Goal: Contribute content: Contribute content

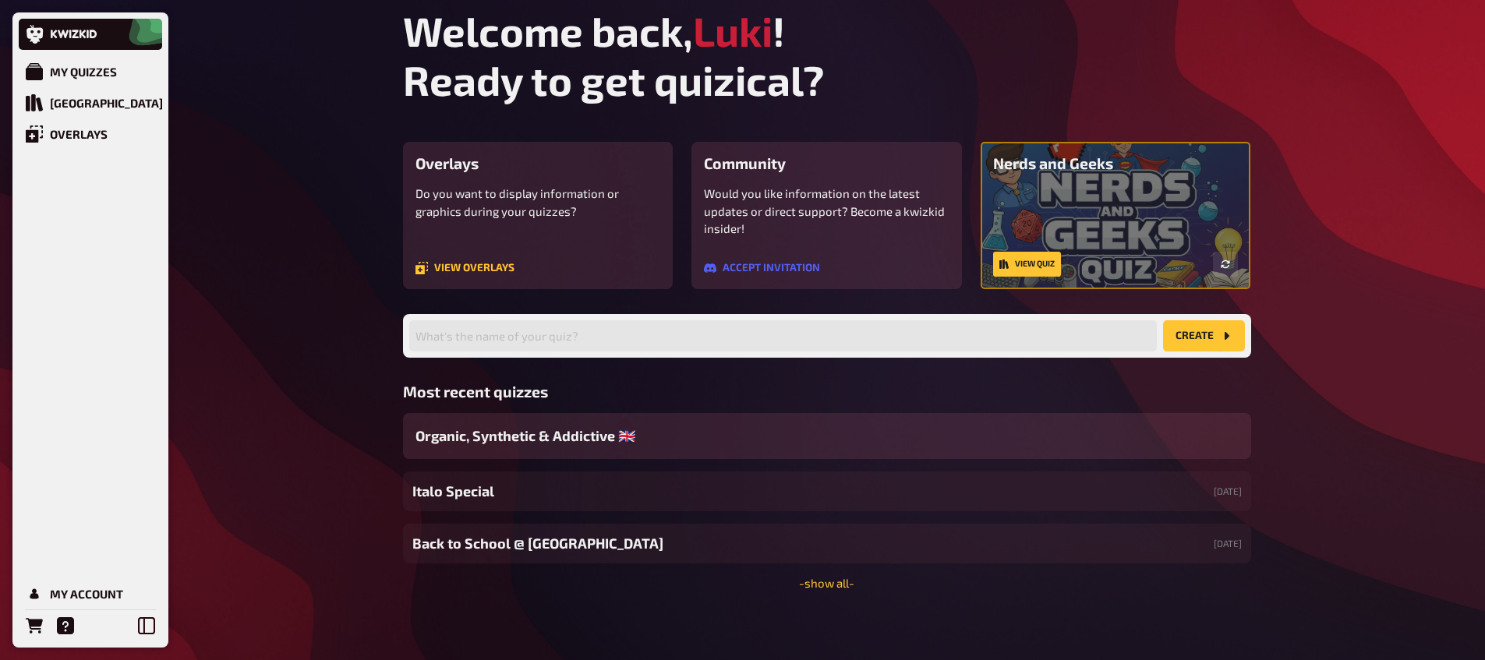
scroll to position [11, 0]
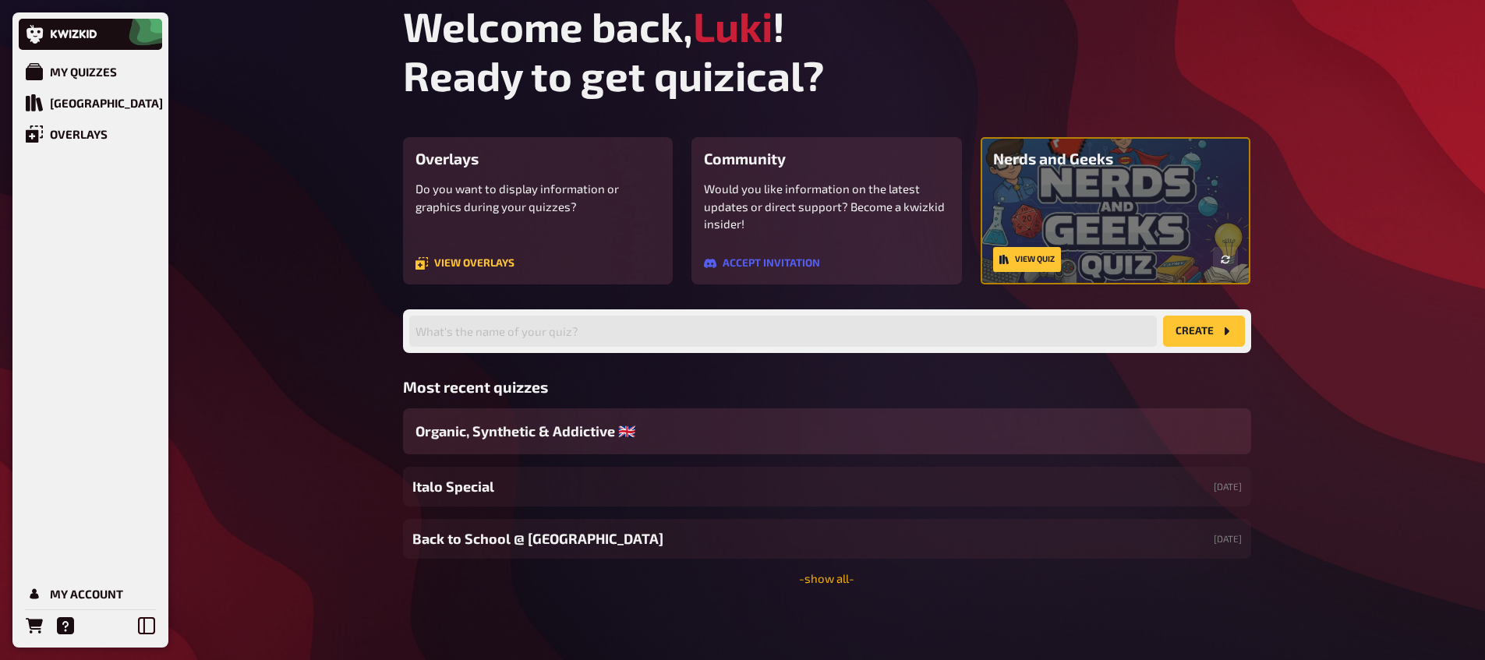
click at [829, 573] on link "- show all -" at bounding box center [826, 578] width 55 height 14
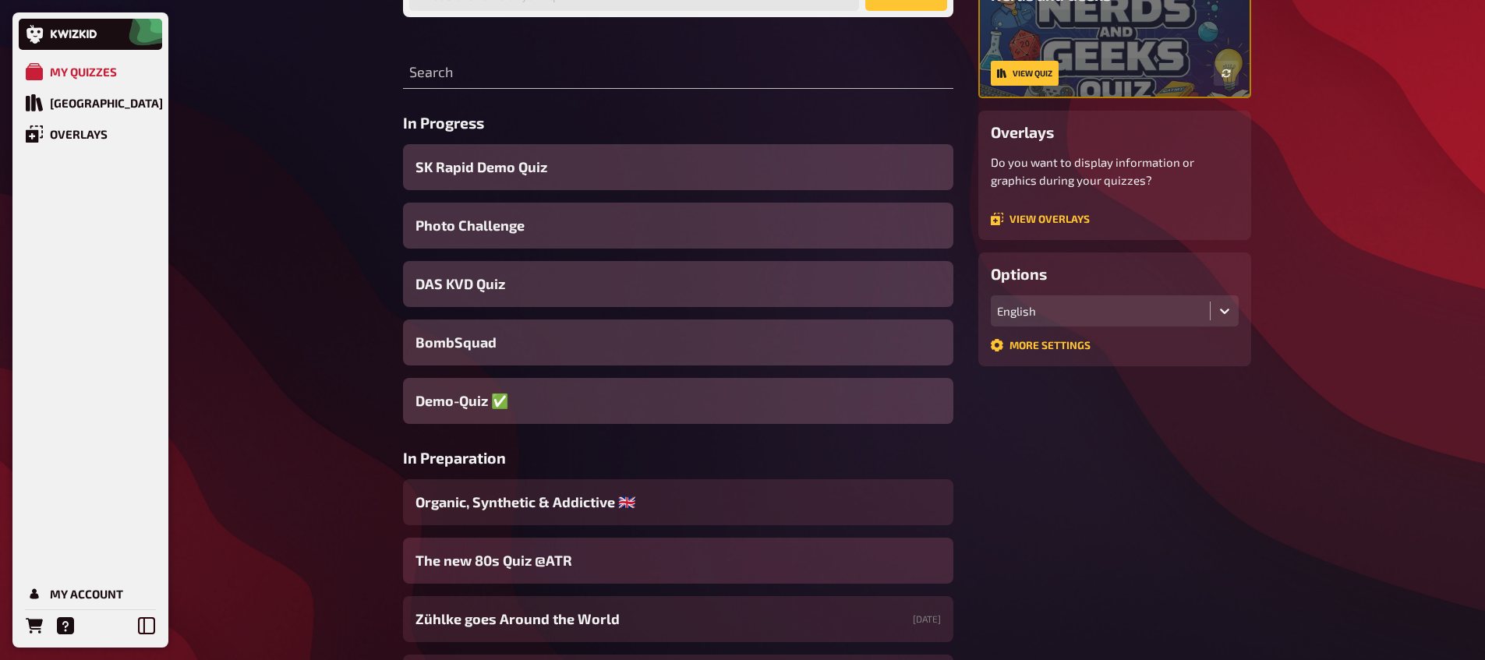
scroll to position [313, 0]
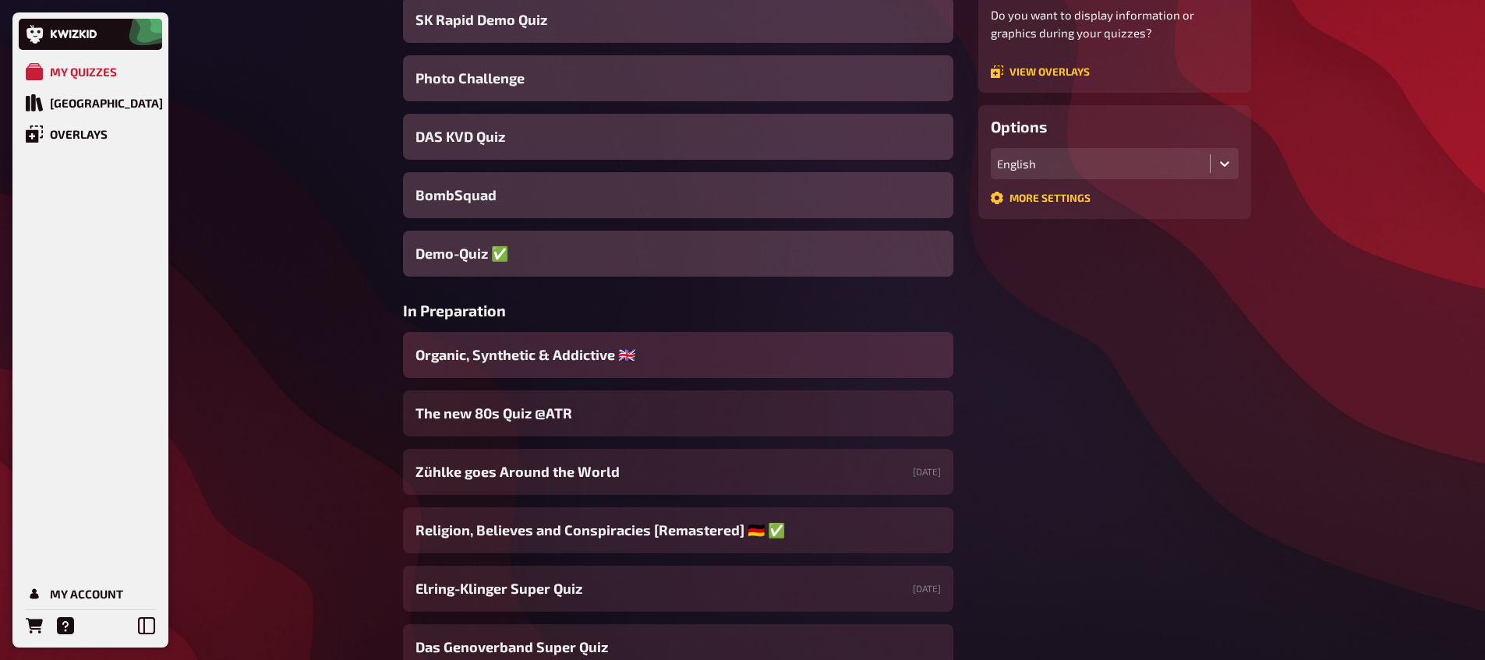
click at [497, 357] on span "Organic, Synthetic & Addictive ​🇬🇧 ​" at bounding box center [526, 355] width 223 height 21
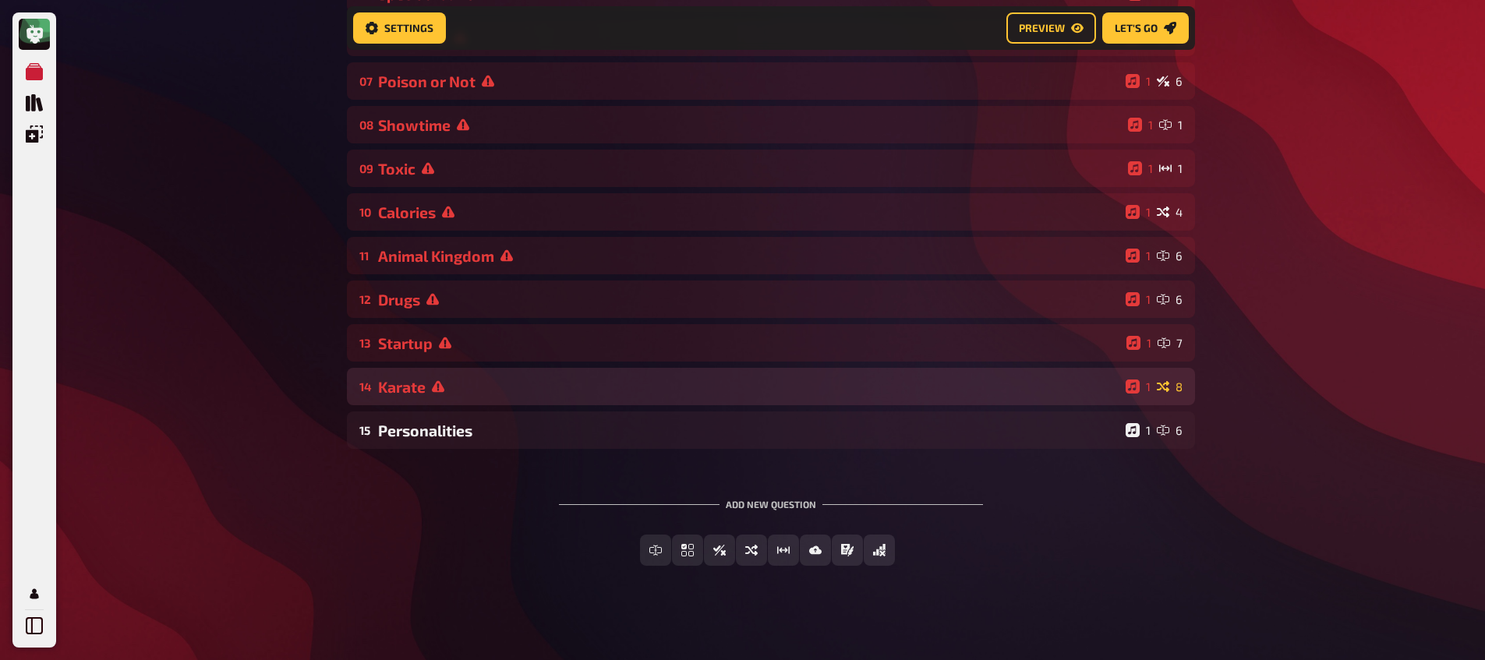
scroll to position [419, 0]
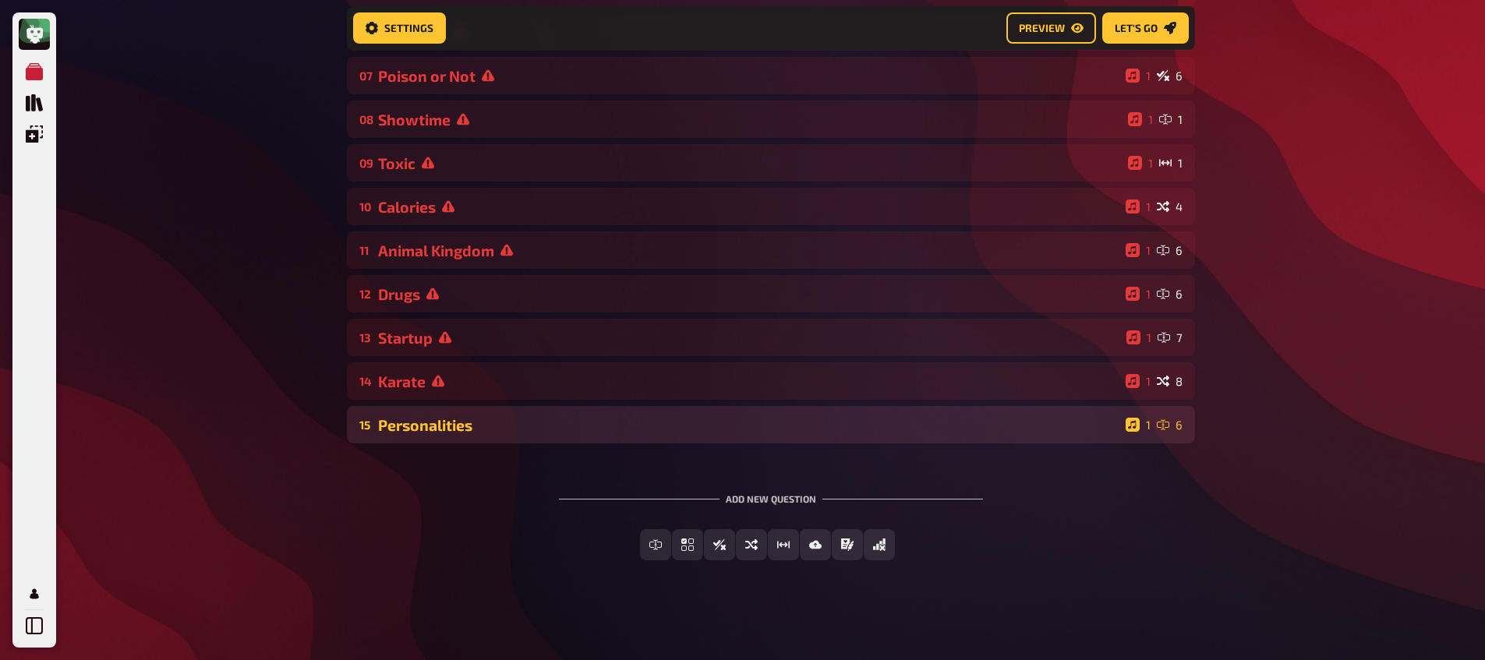
click at [455, 436] on div "15 Personalities 1 6" at bounding box center [771, 424] width 848 height 37
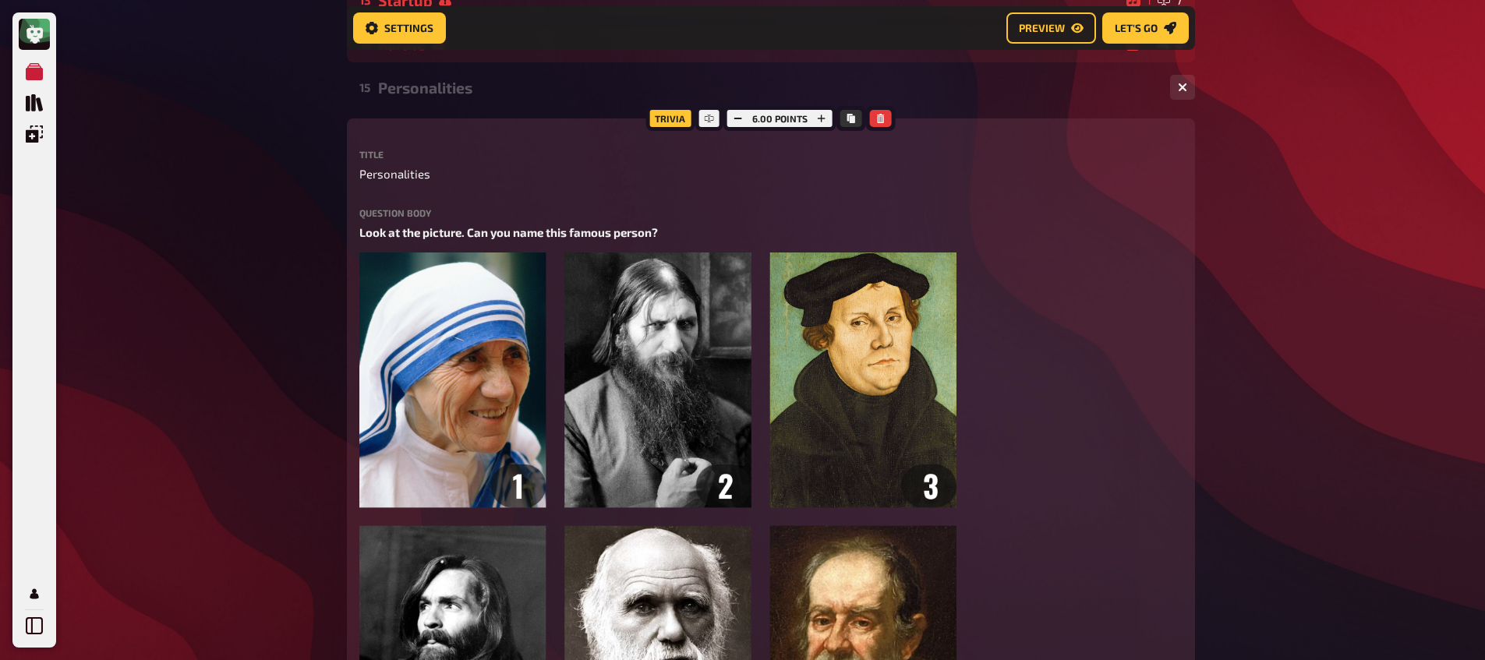
scroll to position [419, 0]
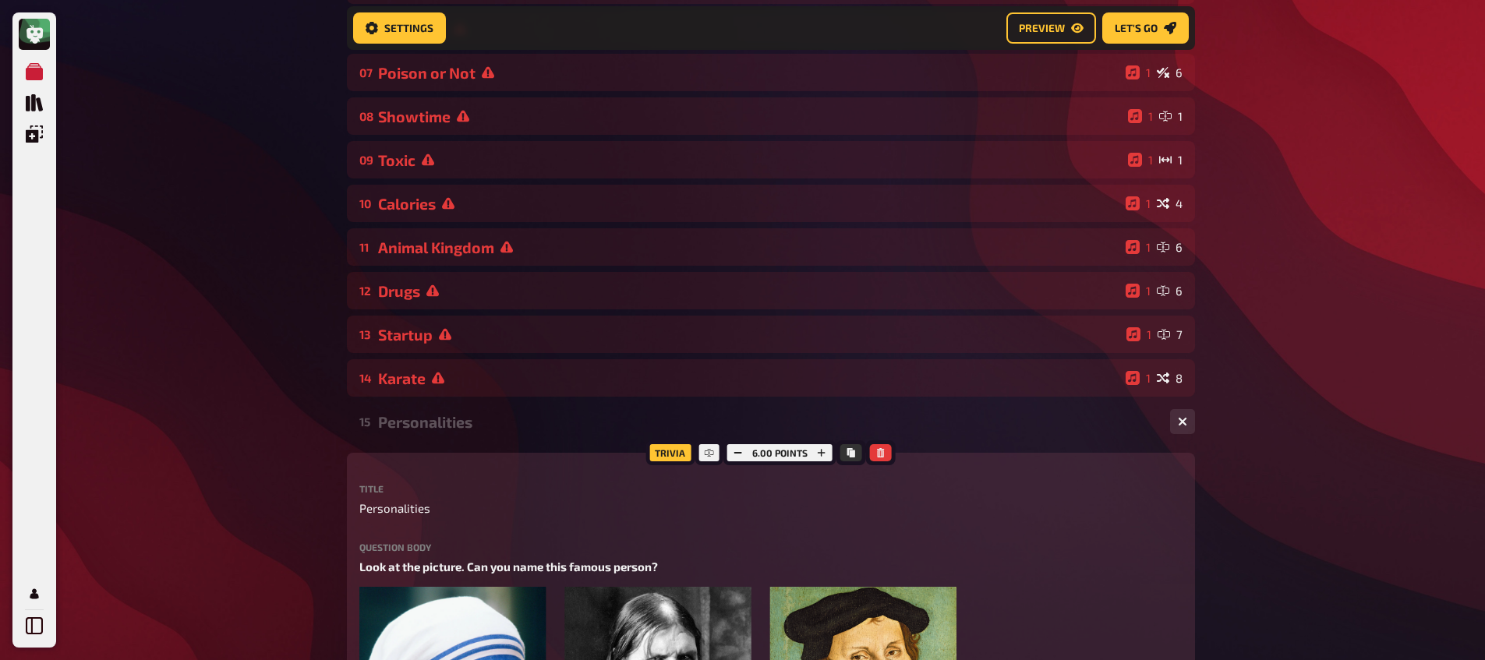
click at [413, 417] on div "Personalities" at bounding box center [767, 422] width 779 height 18
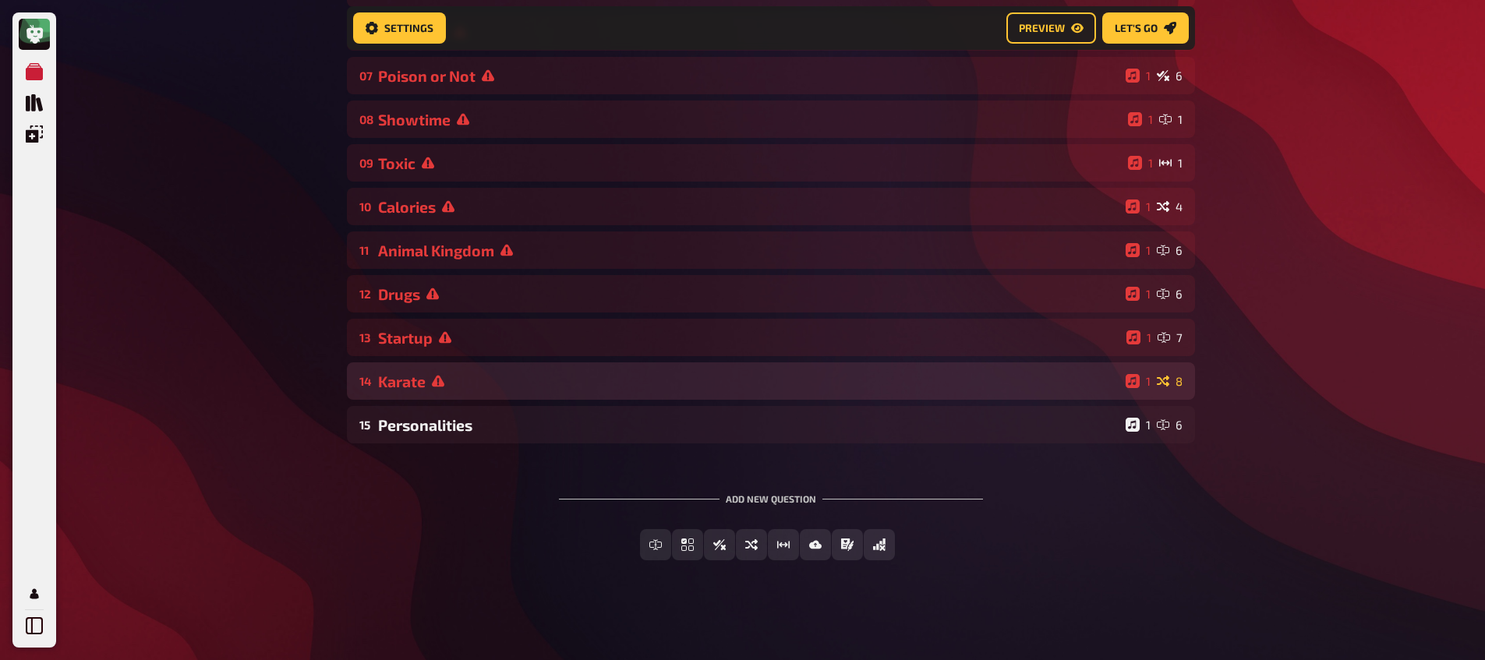
click at [413, 383] on div "Karate" at bounding box center [748, 382] width 741 height 18
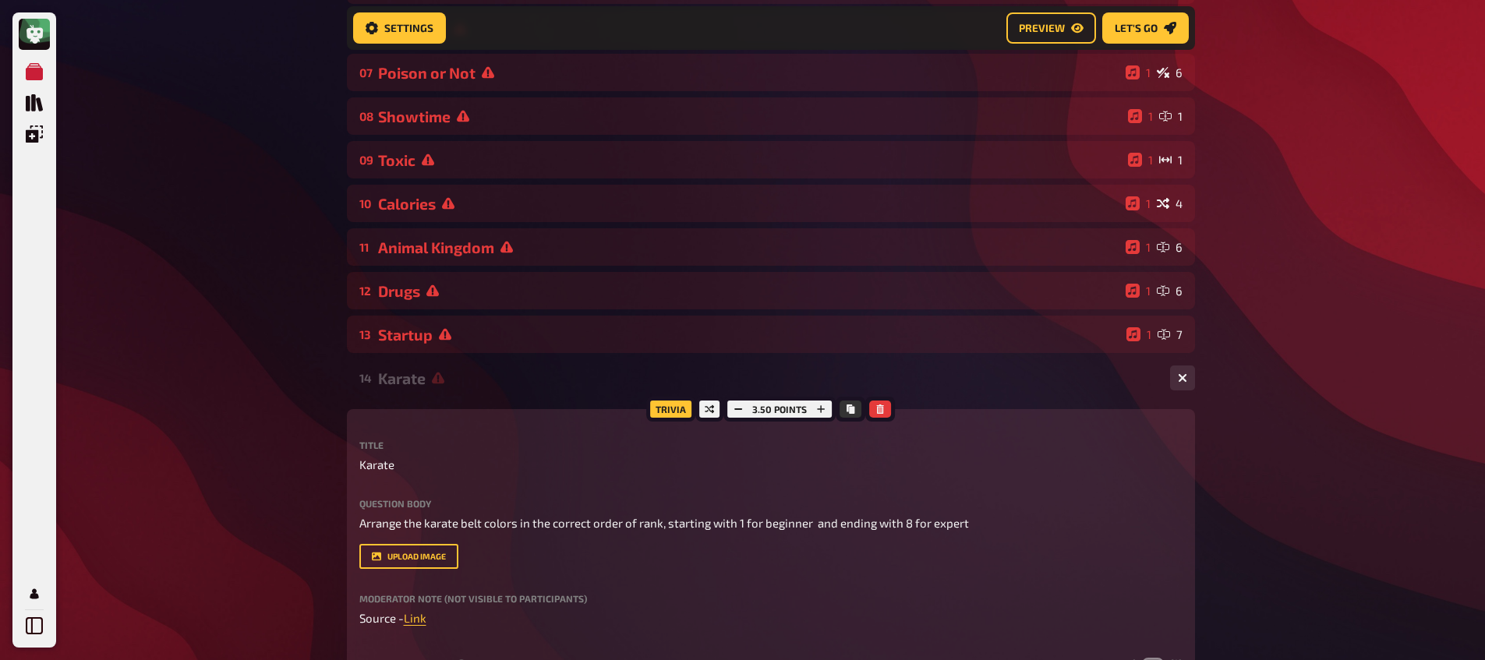
click at [414, 381] on div "Karate" at bounding box center [767, 378] width 779 height 18
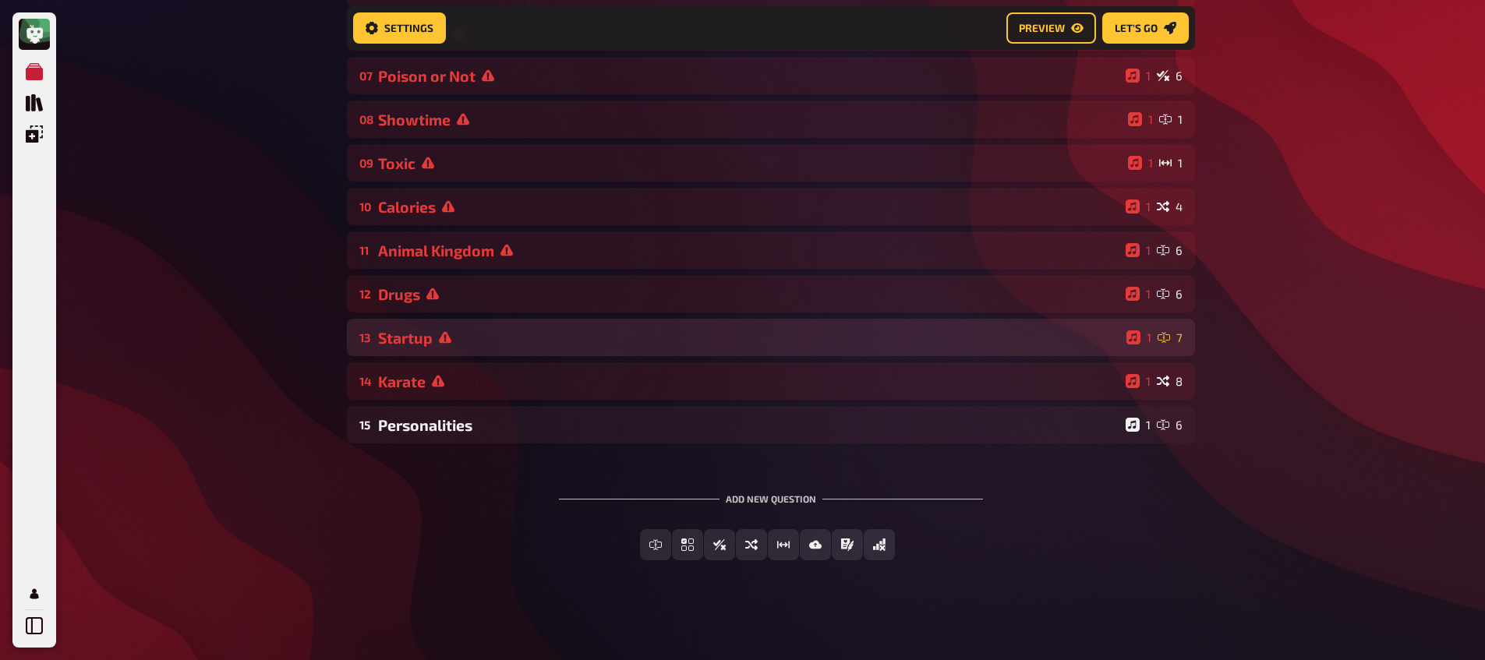
click at [429, 331] on div "Startup" at bounding box center [749, 338] width 742 height 18
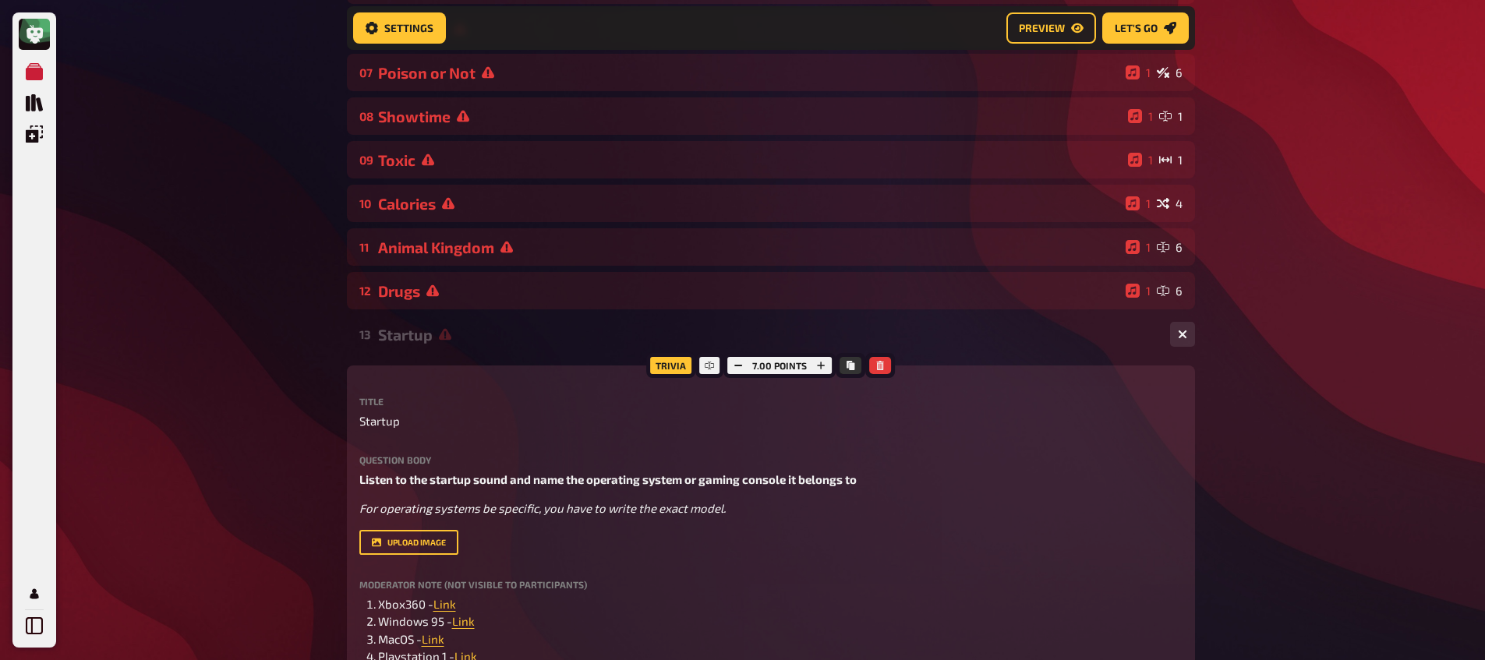
click at [429, 334] on div "Startup" at bounding box center [767, 335] width 779 height 18
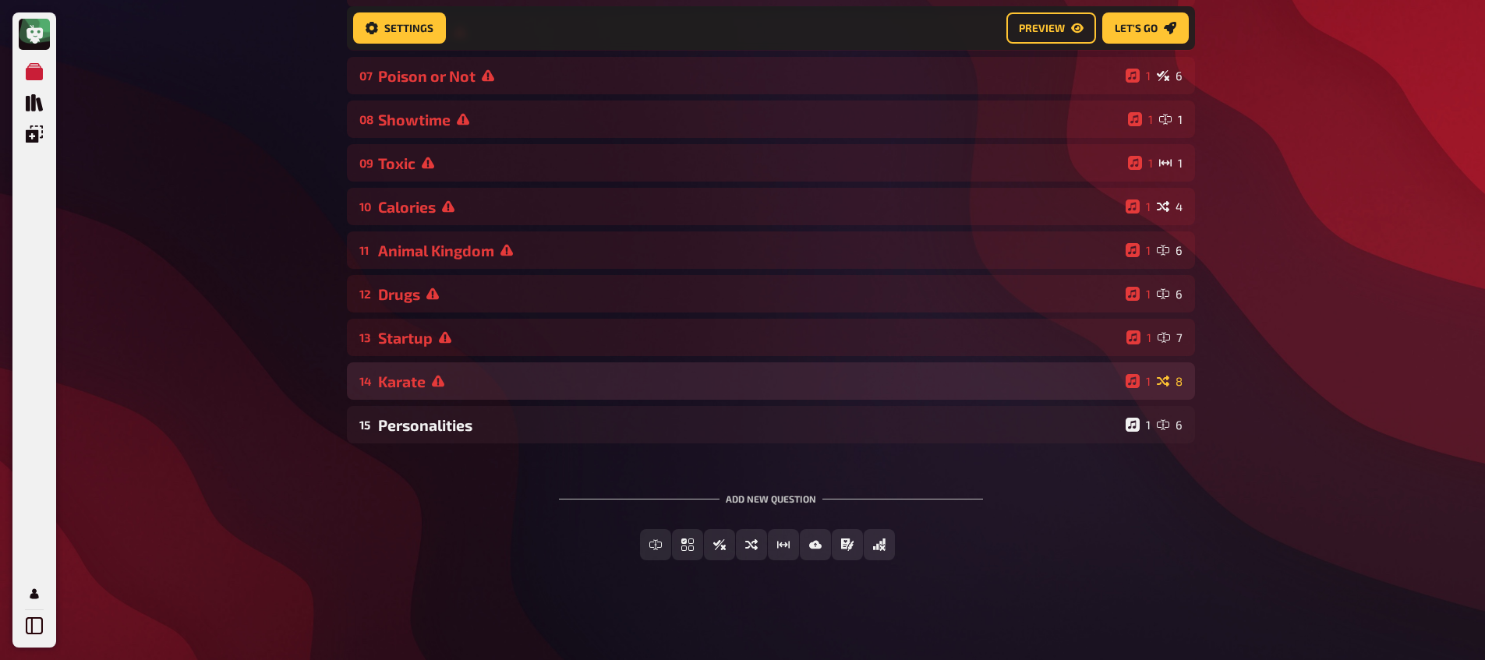
click at [418, 373] on div "Karate" at bounding box center [748, 382] width 741 height 18
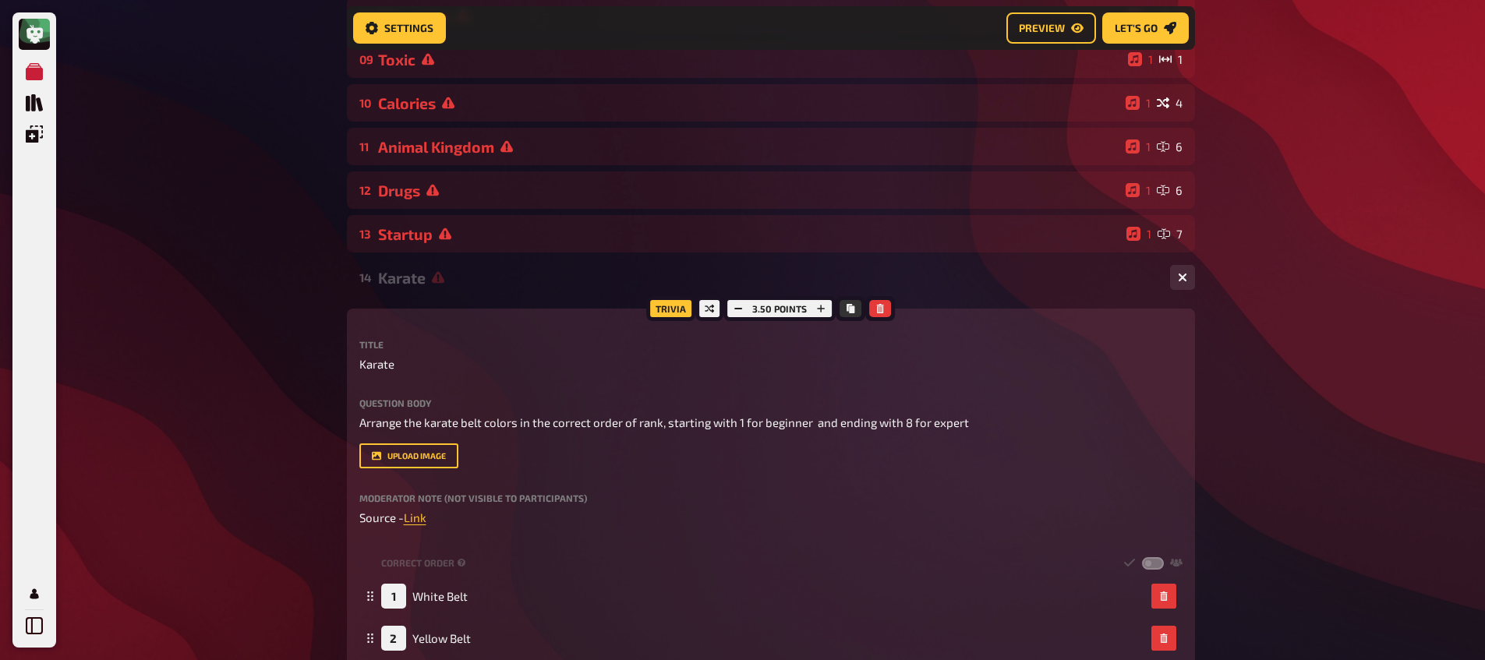
scroll to position [528, 0]
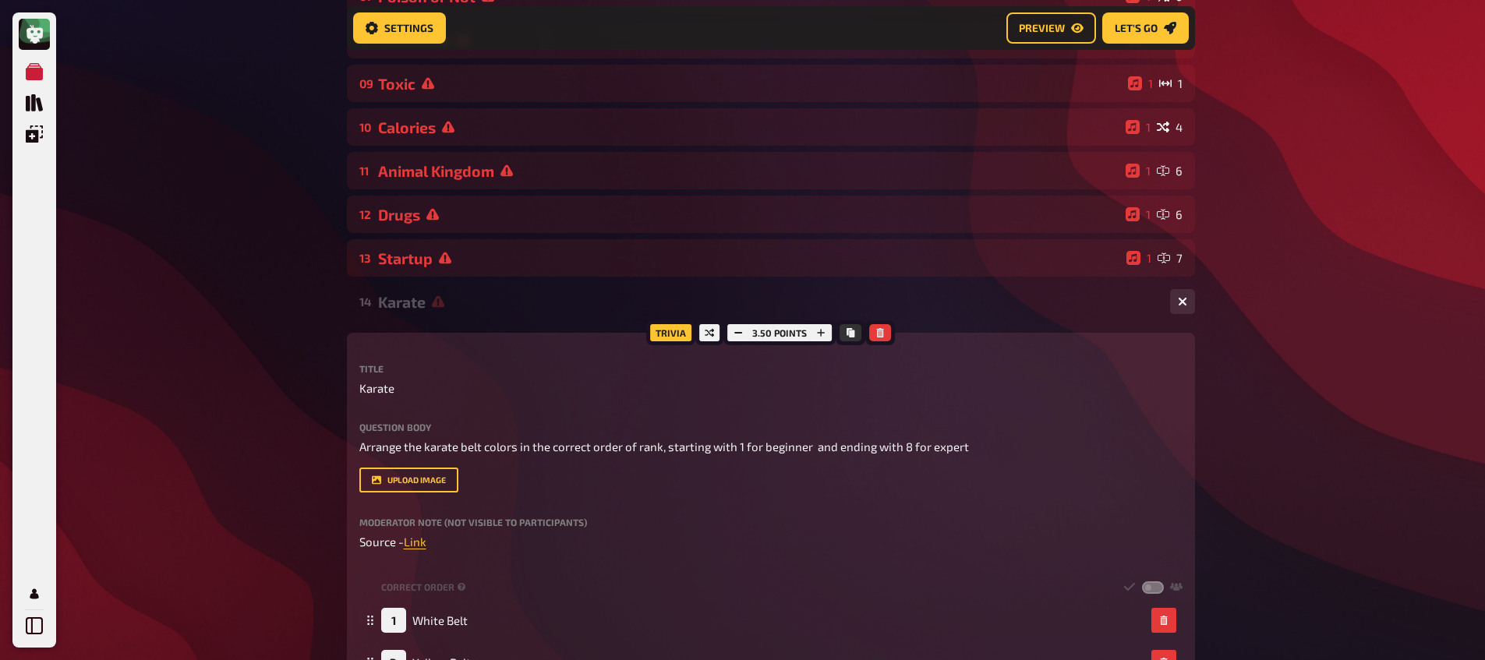
click at [422, 313] on div "14 Karate 1 8" at bounding box center [771, 301] width 848 height 37
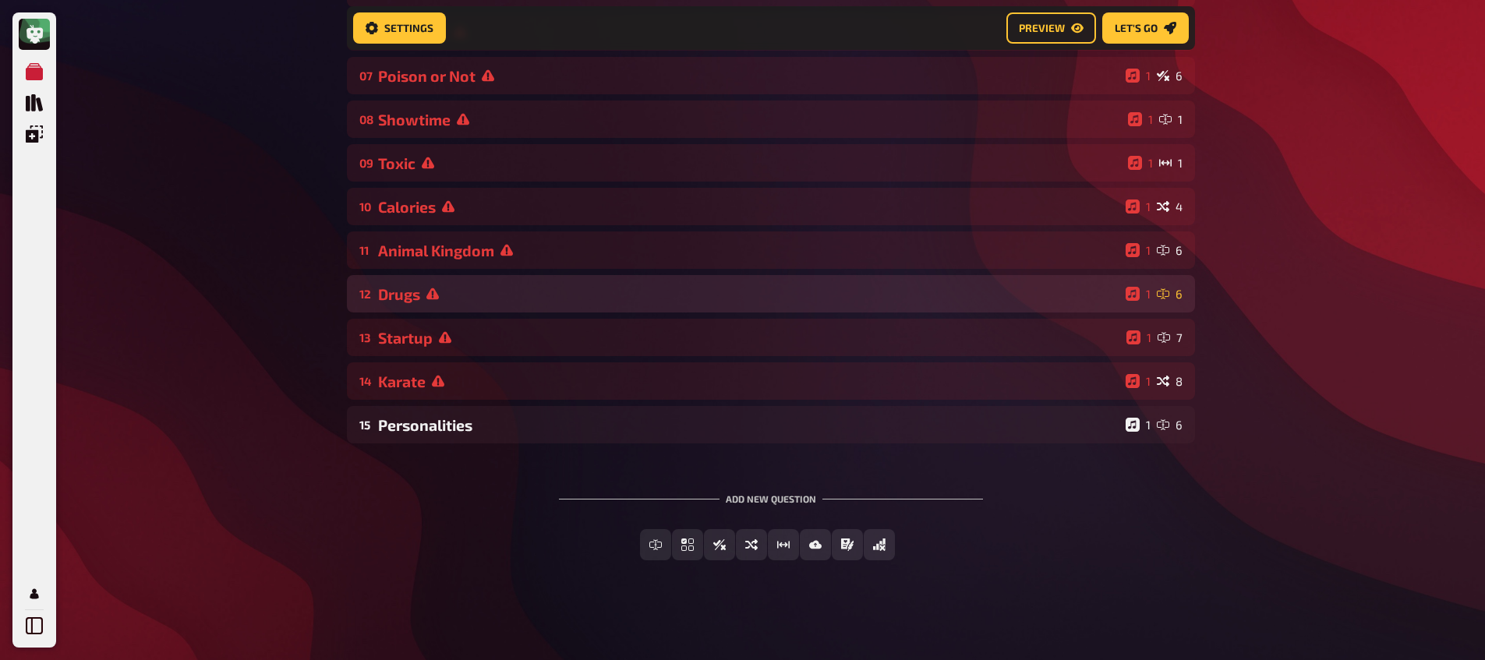
click at [421, 293] on div "Drugs" at bounding box center [748, 294] width 741 height 18
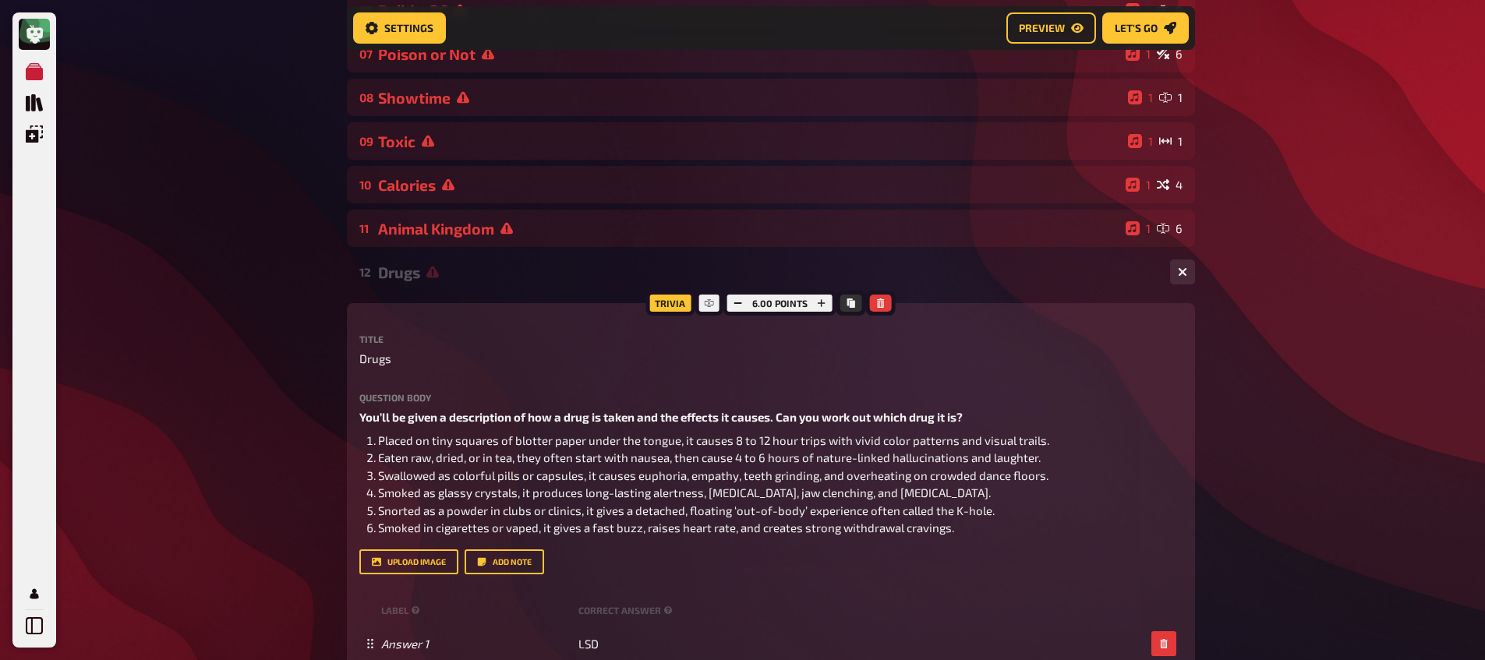
scroll to position [407, 0]
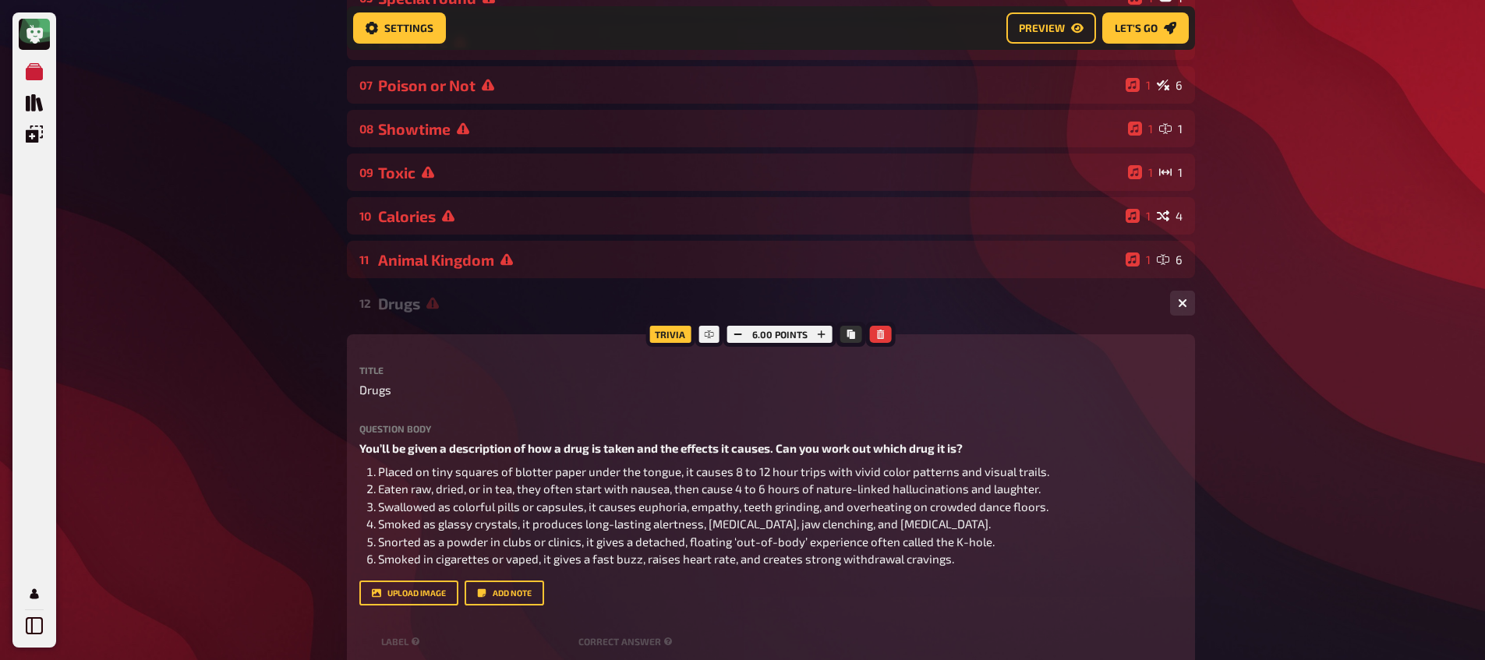
click at [420, 296] on div "Drugs" at bounding box center [767, 304] width 779 height 18
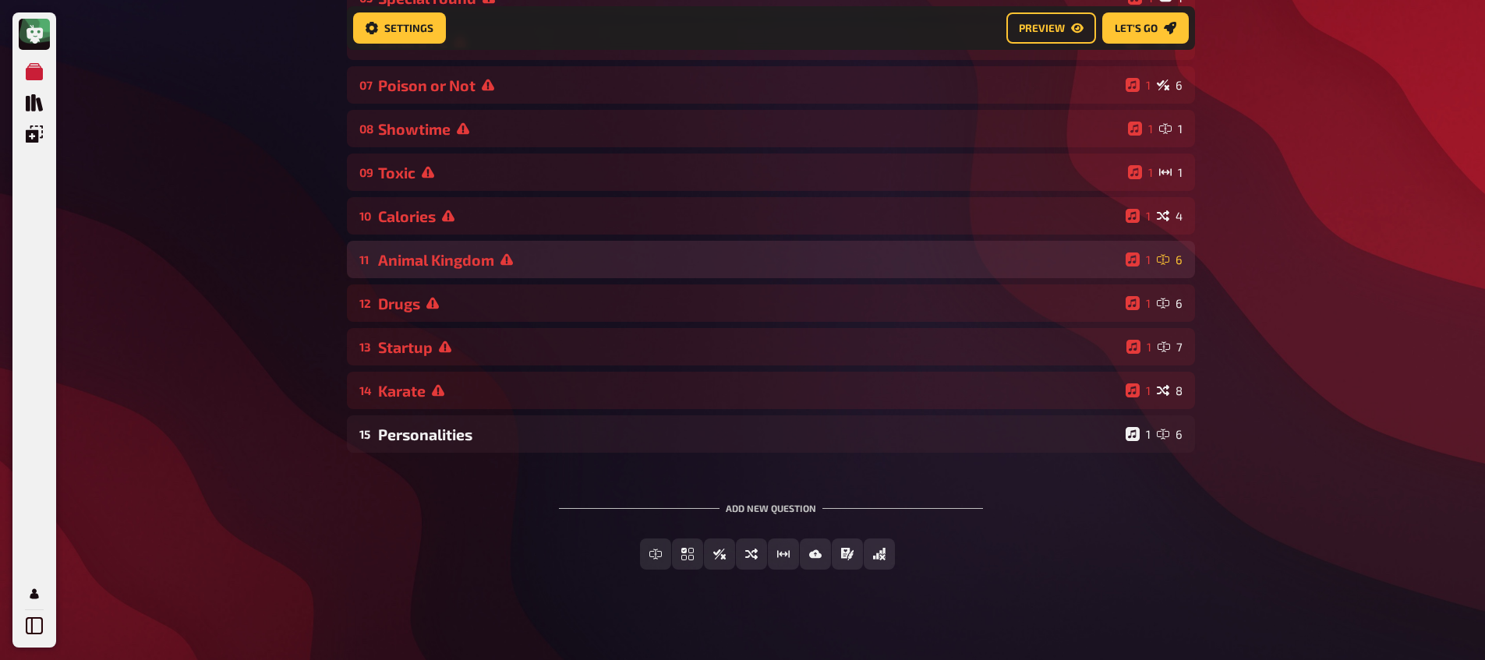
click at [436, 273] on div "11 Animal Kingdom 1 6" at bounding box center [771, 259] width 848 height 37
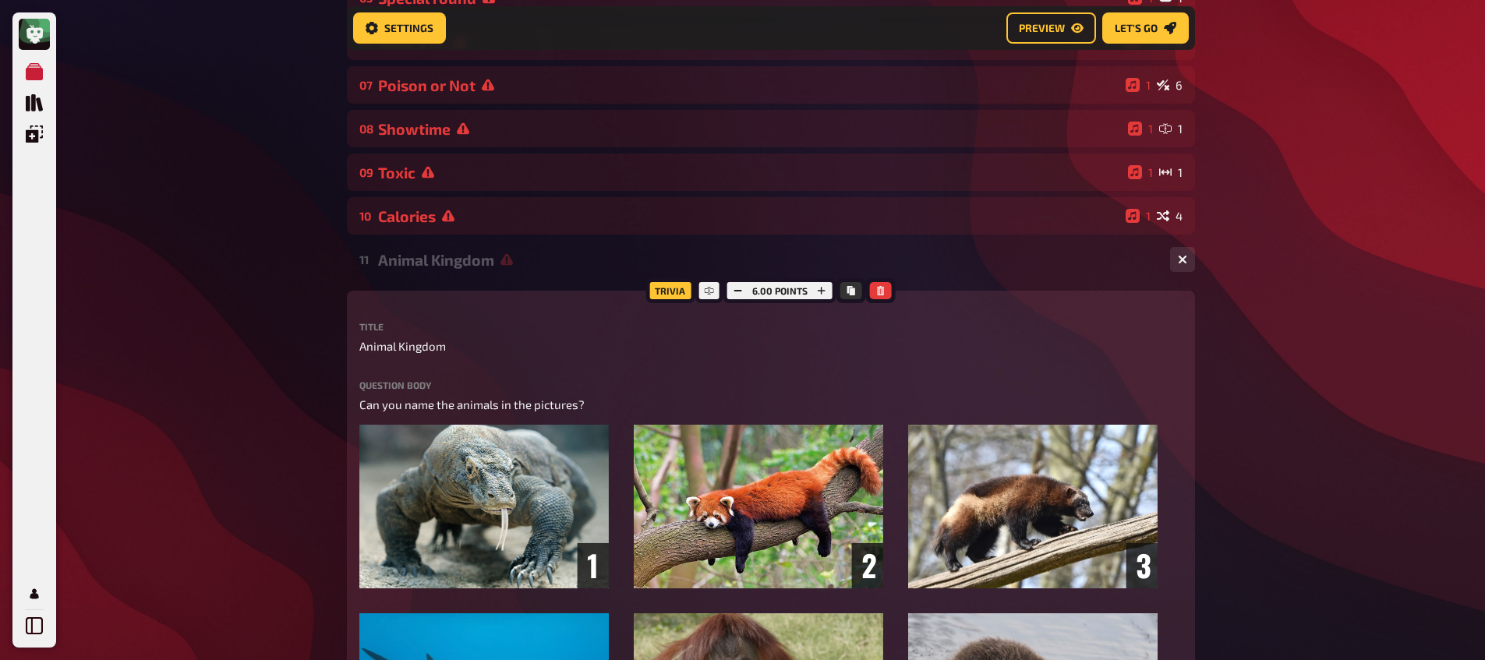
click at [446, 264] on div "Animal Kingdom" at bounding box center [767, 260] width 779 height 18
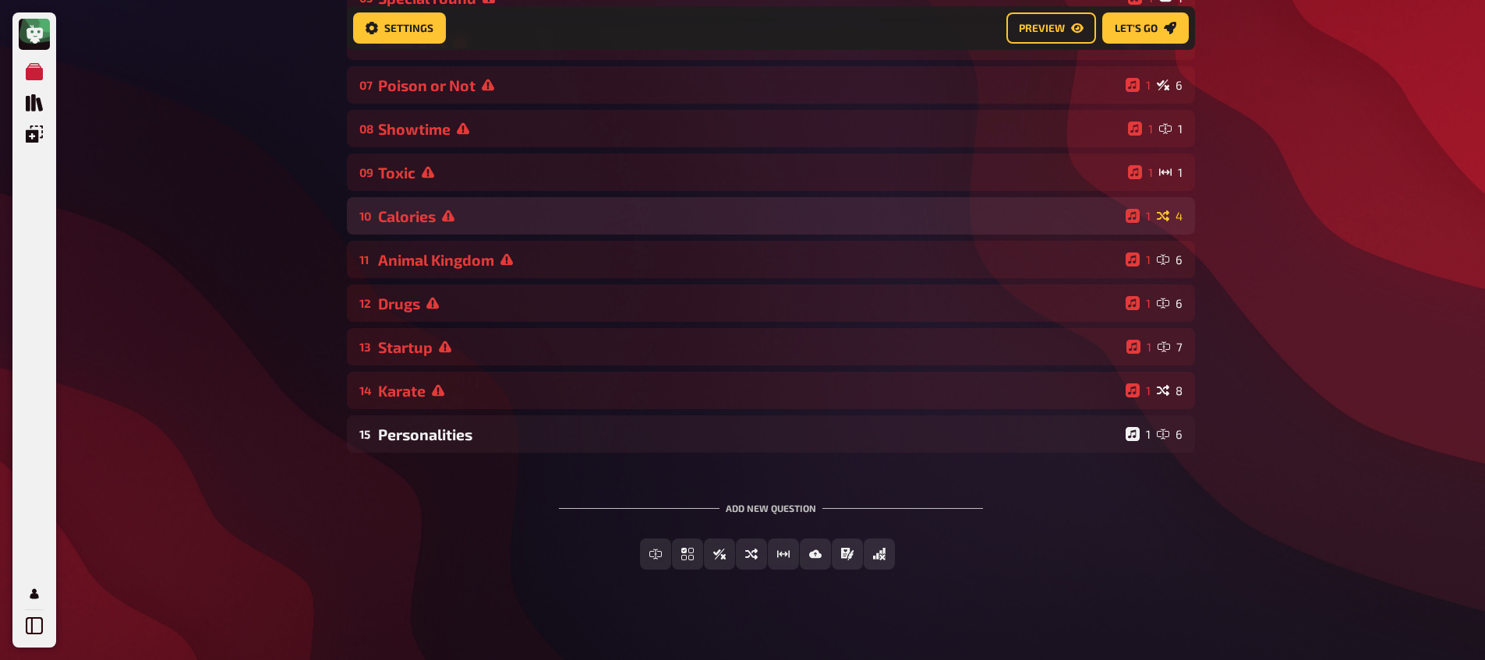
click at [432, 213] on div "Calories" at bounding box center [748, 216] width 741 height 18
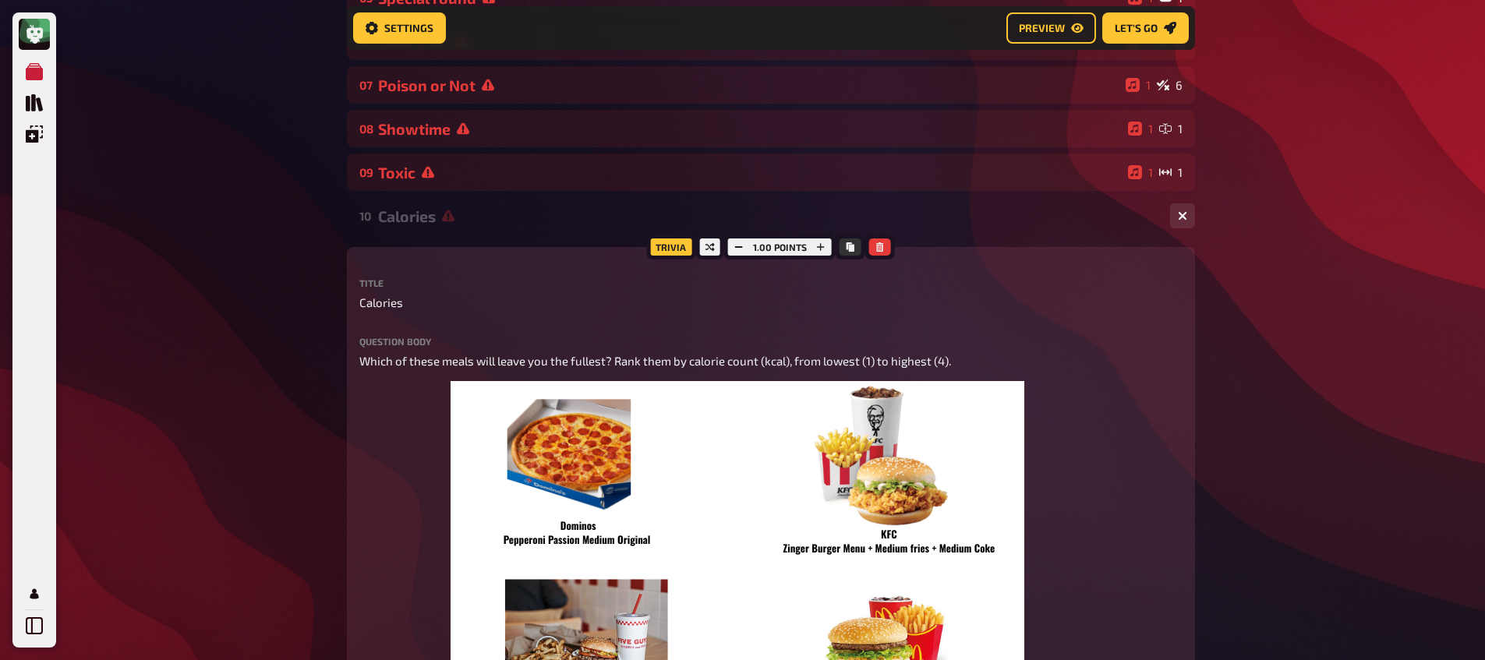
click at [433, 221] on div "Calories" at bounding box center [767, 216] width 779 height 18
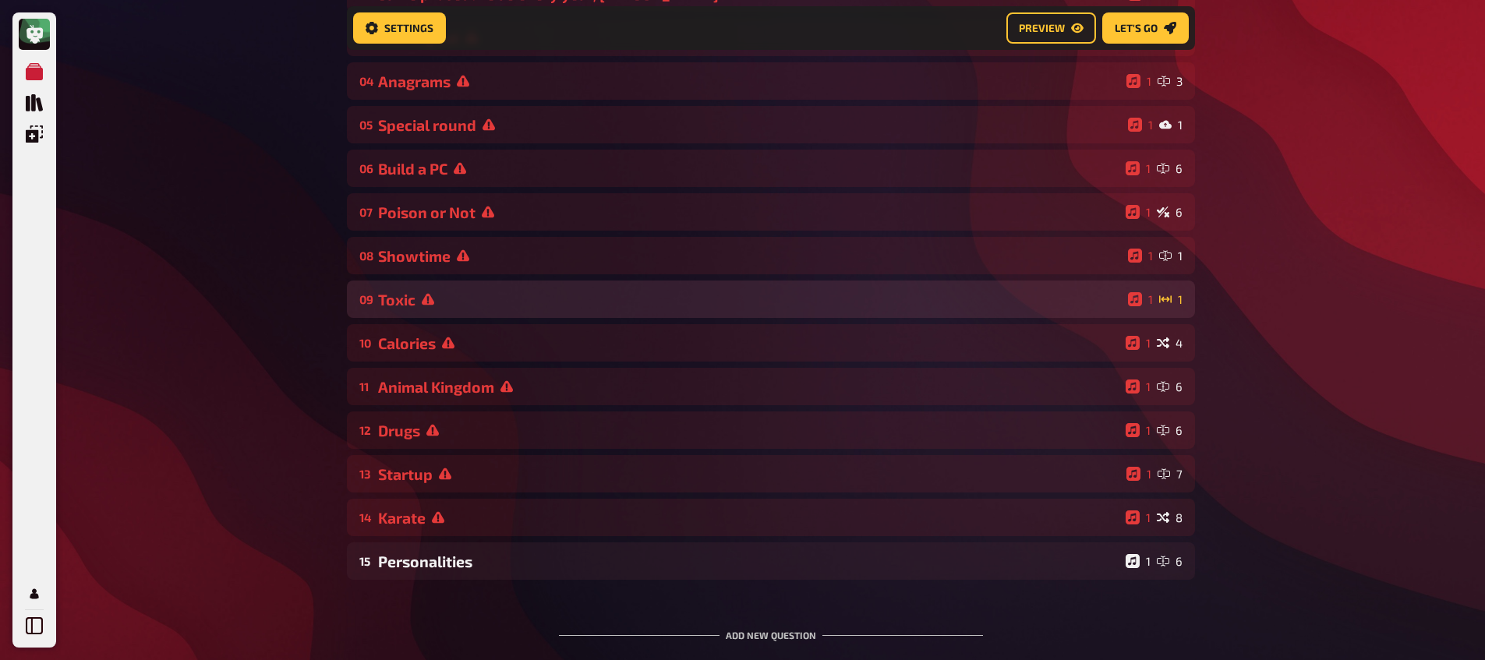
scroll to position [279, 0]
click at [426, 309] on div "Toxic" at bounding box center [750, 301] width 744 height 18
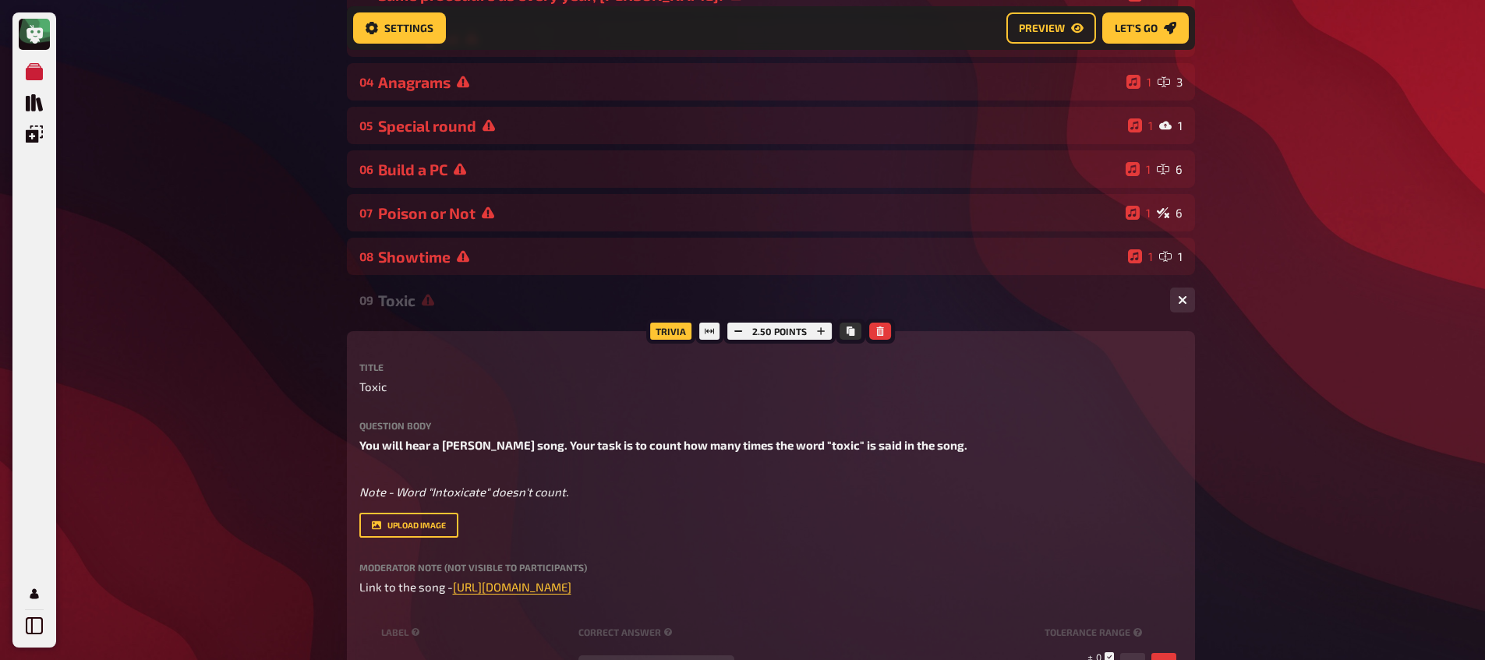
click at [427, 308] on div "Toxic" at bounding box center [767, 301] width 779 height 18
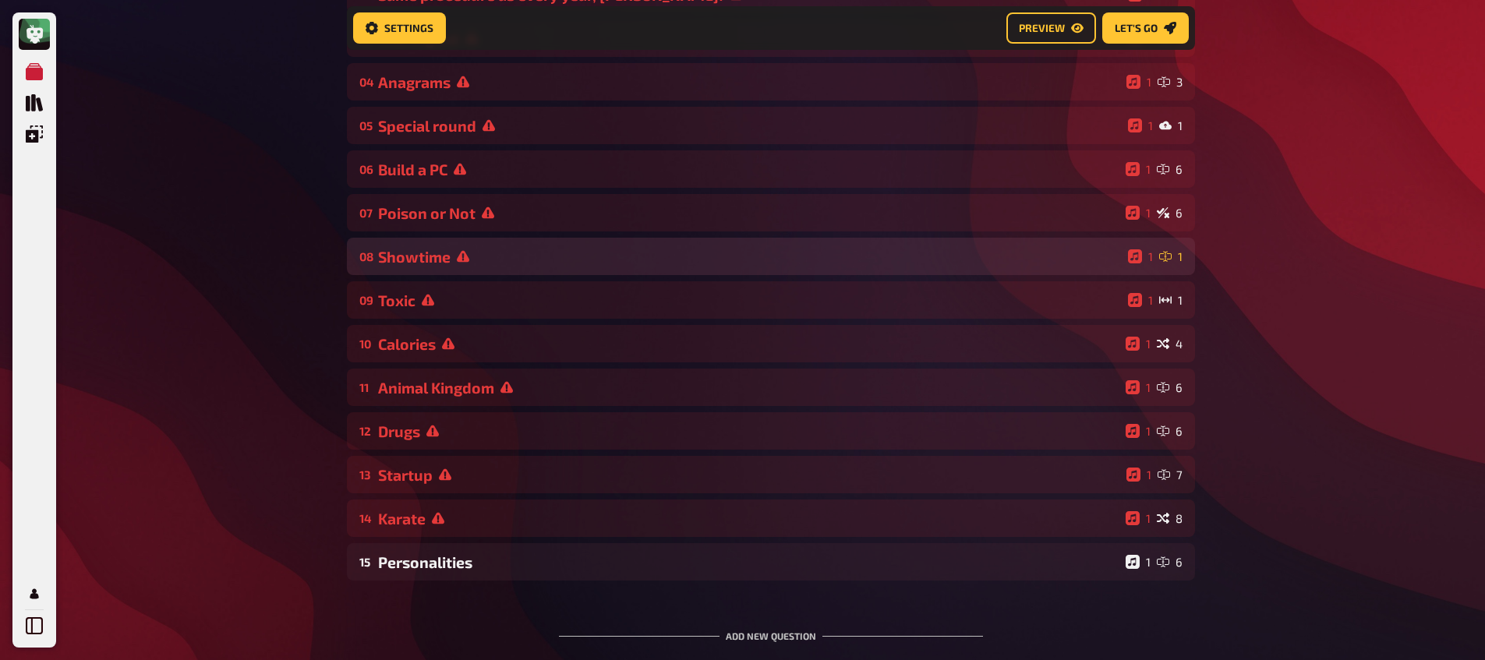
click at [436, 261] on div "Showtime" at bounding box center [750, 257] width 744 height 18
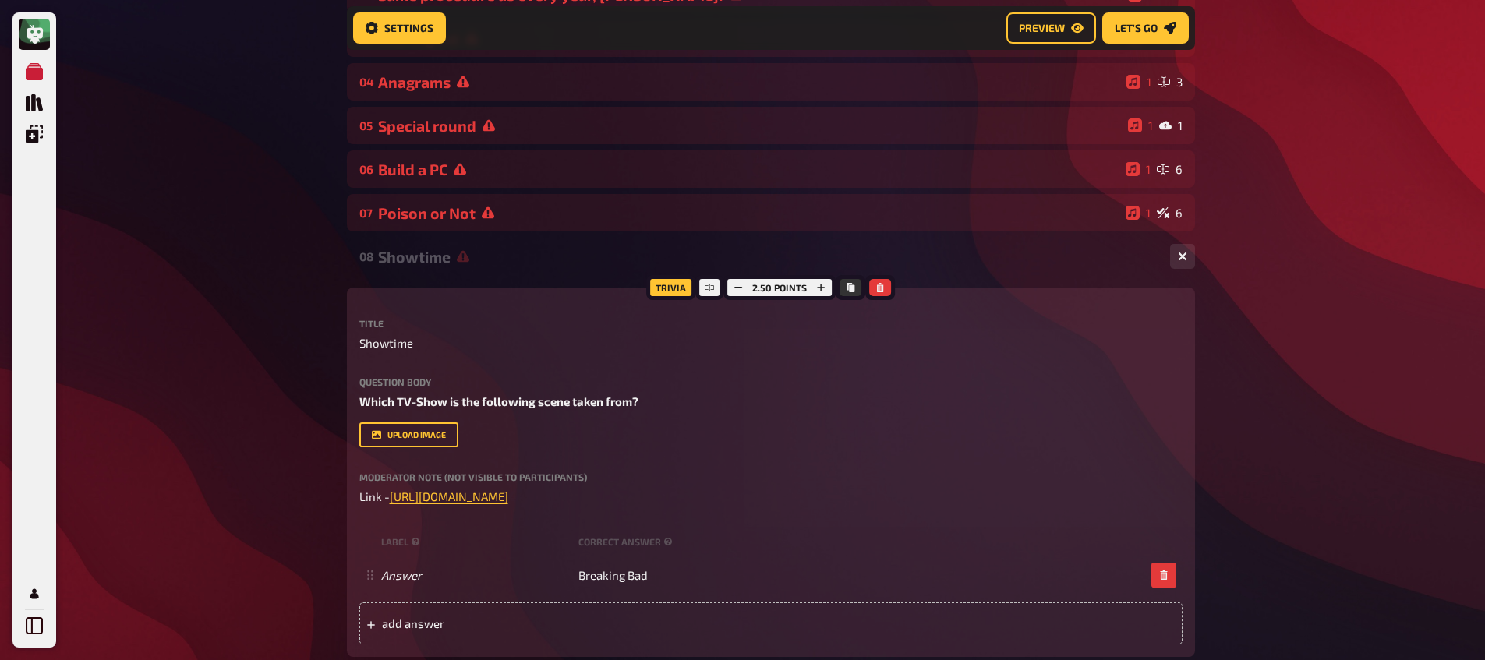
click at [436, 261] on div "Showtime" at bounding box center [767, 257] width 779 height 18
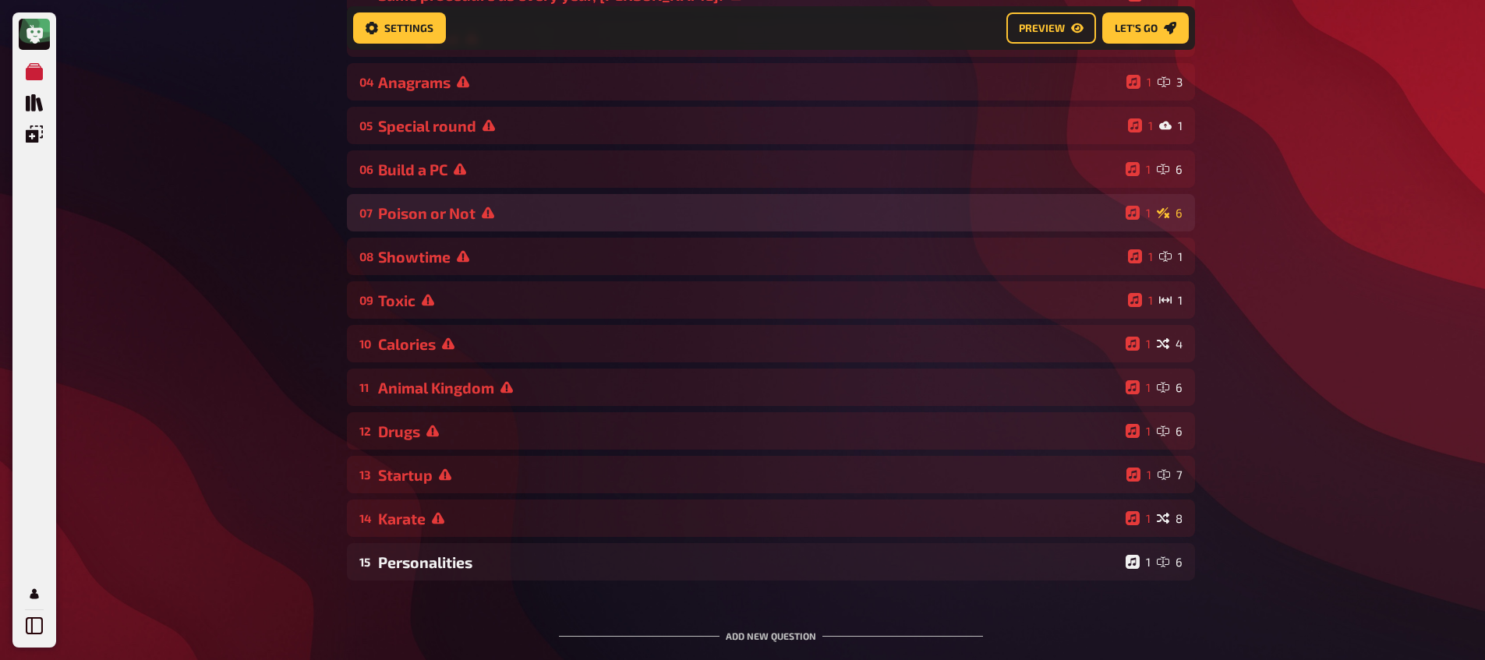
click at [454, 214] on div "Poison or Not" at bounding box center [748, 213] width 741 height 18
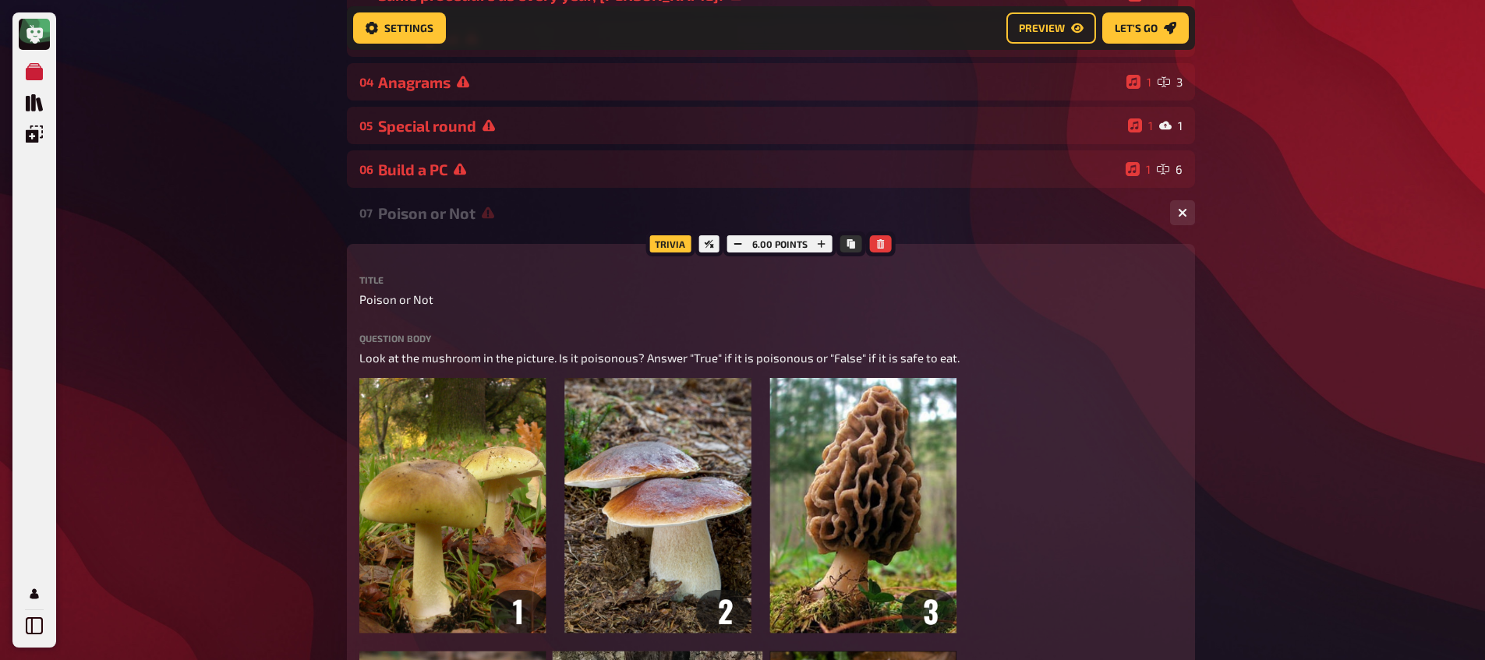
click at [452, 217] on div "Poison or Not" at bounding box center [767, 213] width 779 height 18
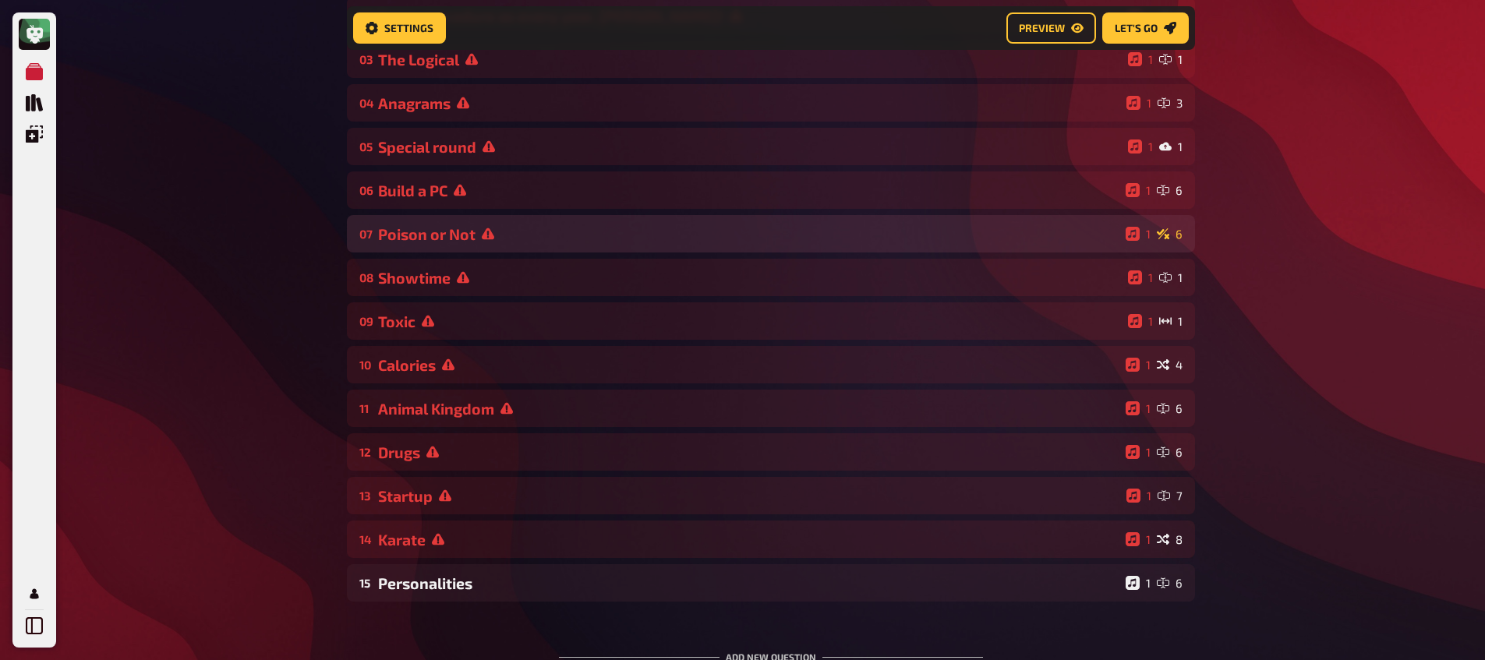
scroll to position [247, 0]
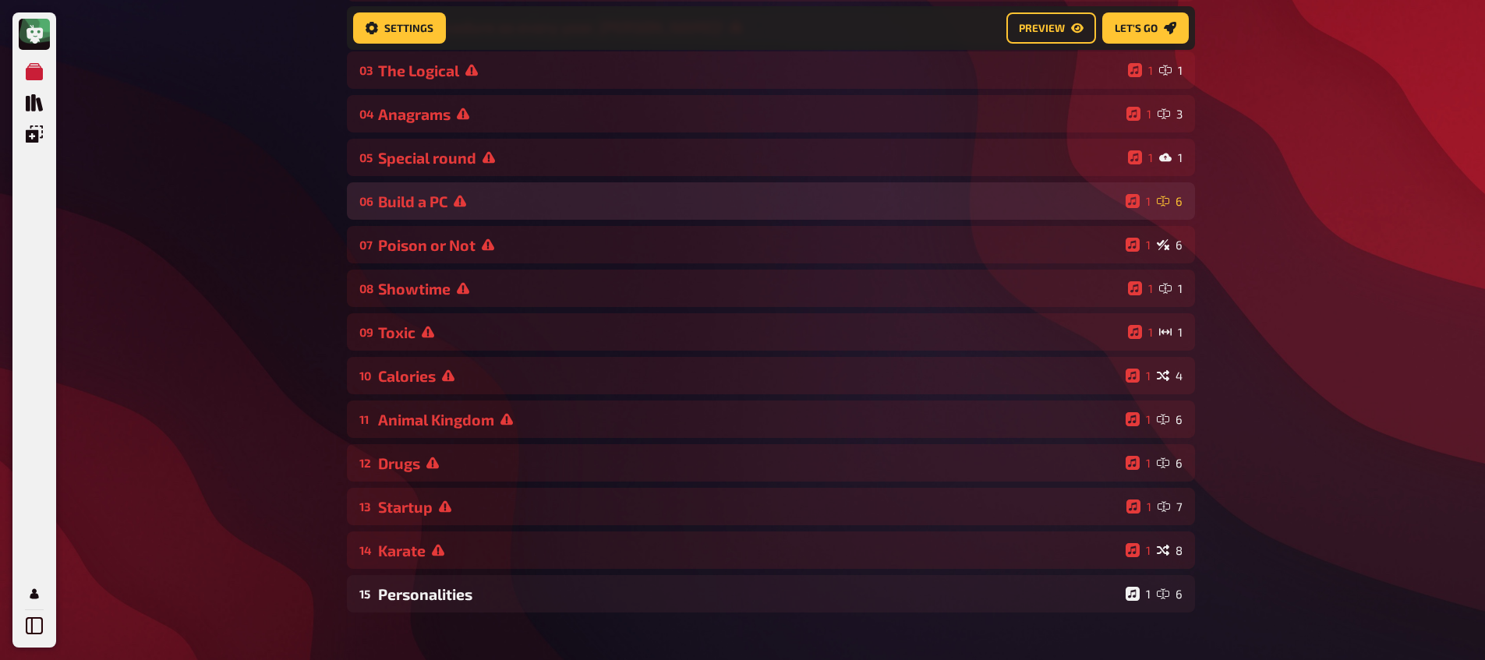
click at [448, 207] on div "Build a PC" at bounding box center [748, 202] width 741 height 18
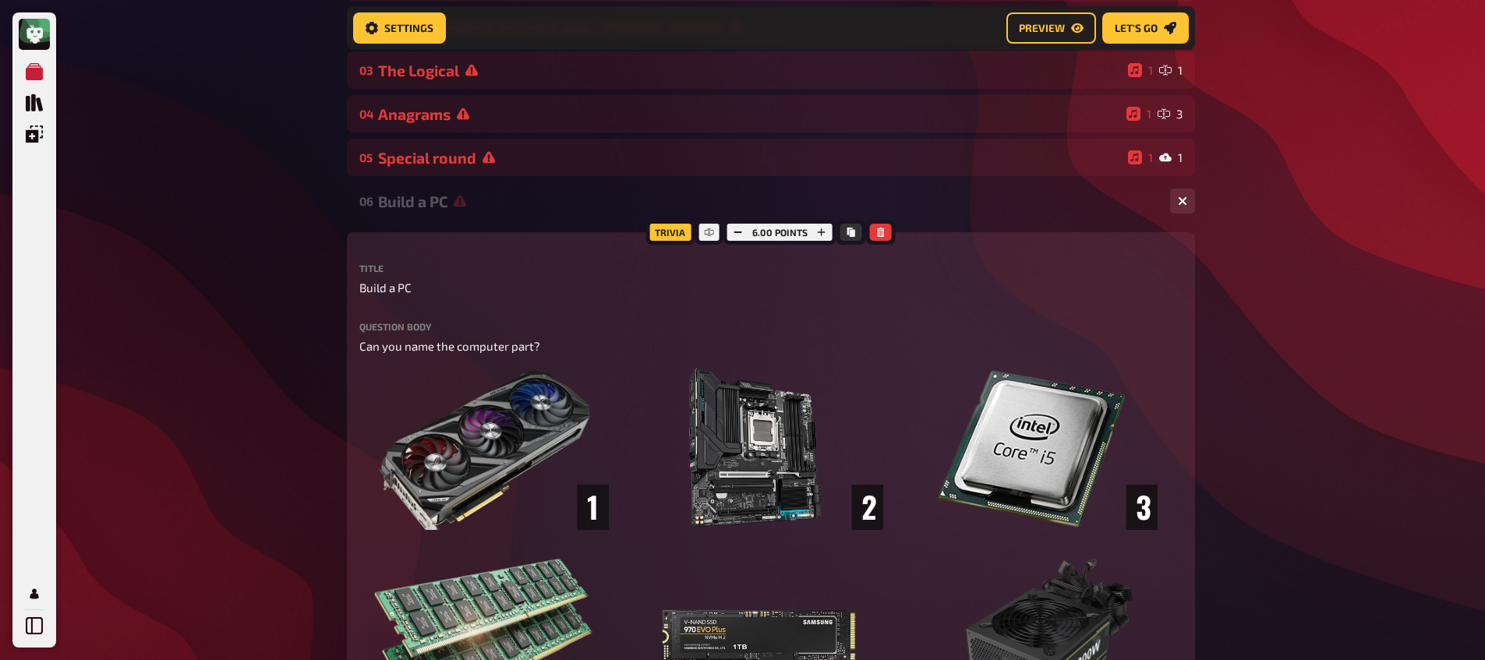
click at [448, 207] on div "Build a PC" at bounding box center [767, 202] width 779 height 18
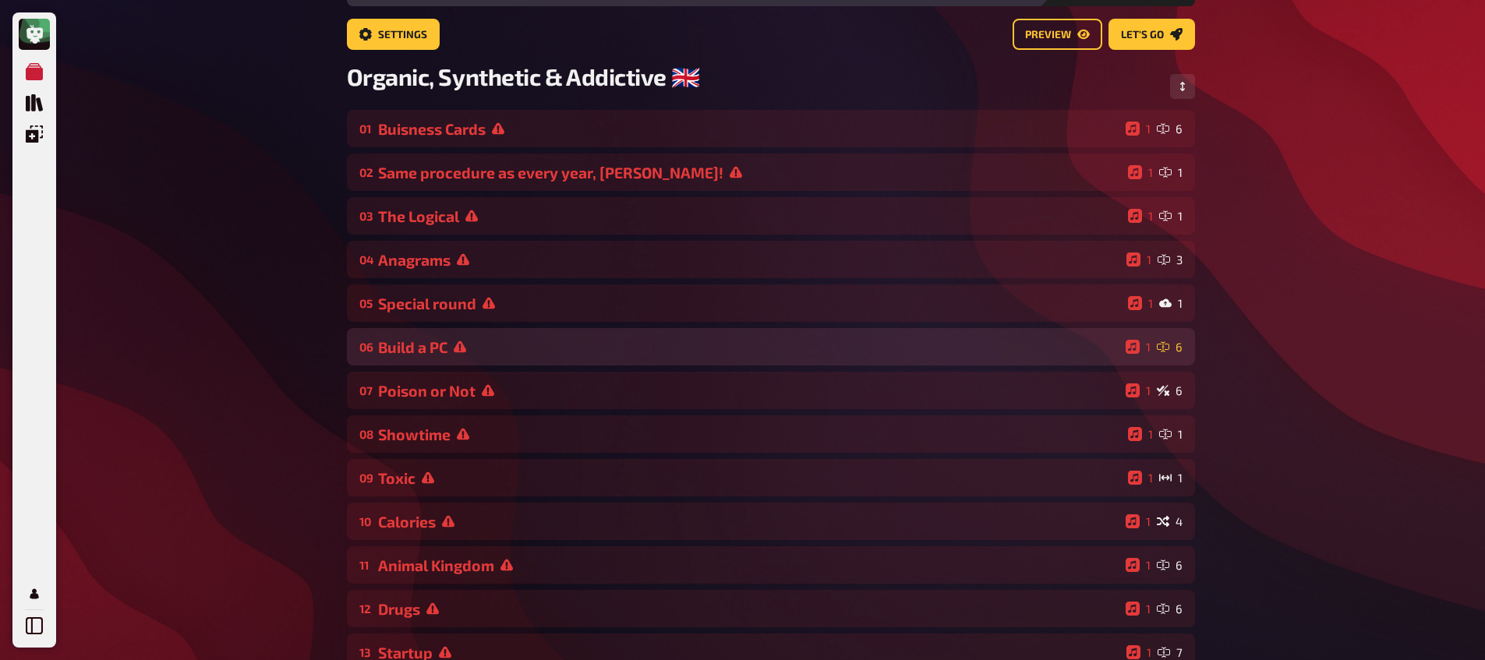
scroll to position [0, 0]
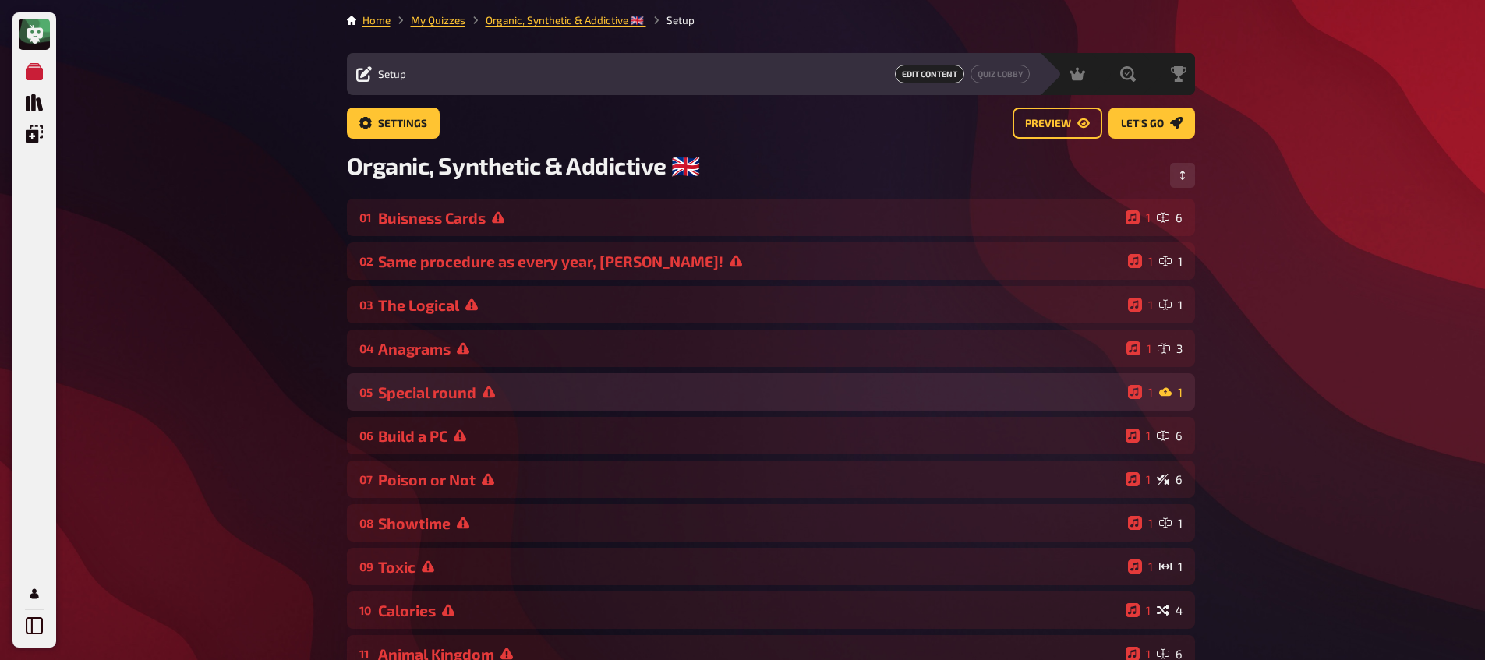
click at [450, 401] on div "Special round" at bounding box center [750, 392] width 744 height 18
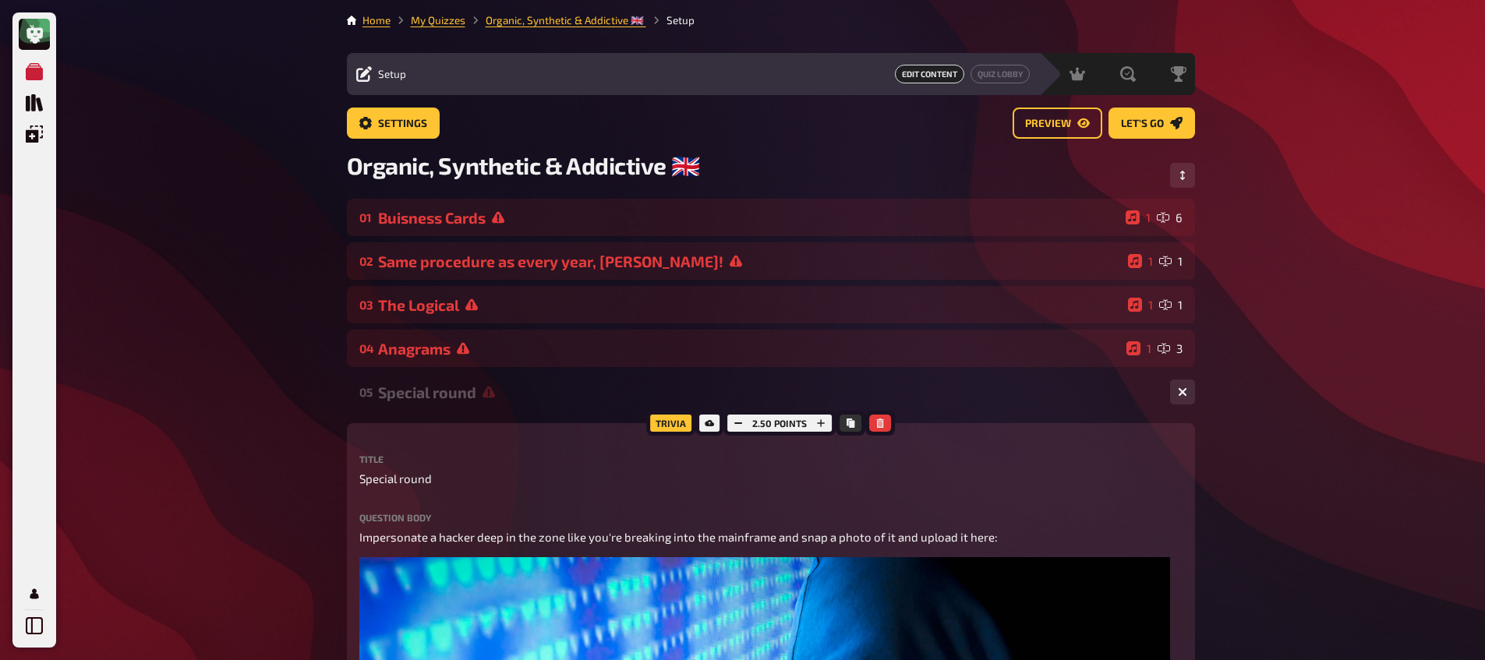
click at [455, 394] on div "Special round" at bounding box center [767, 392] width 779 height 18
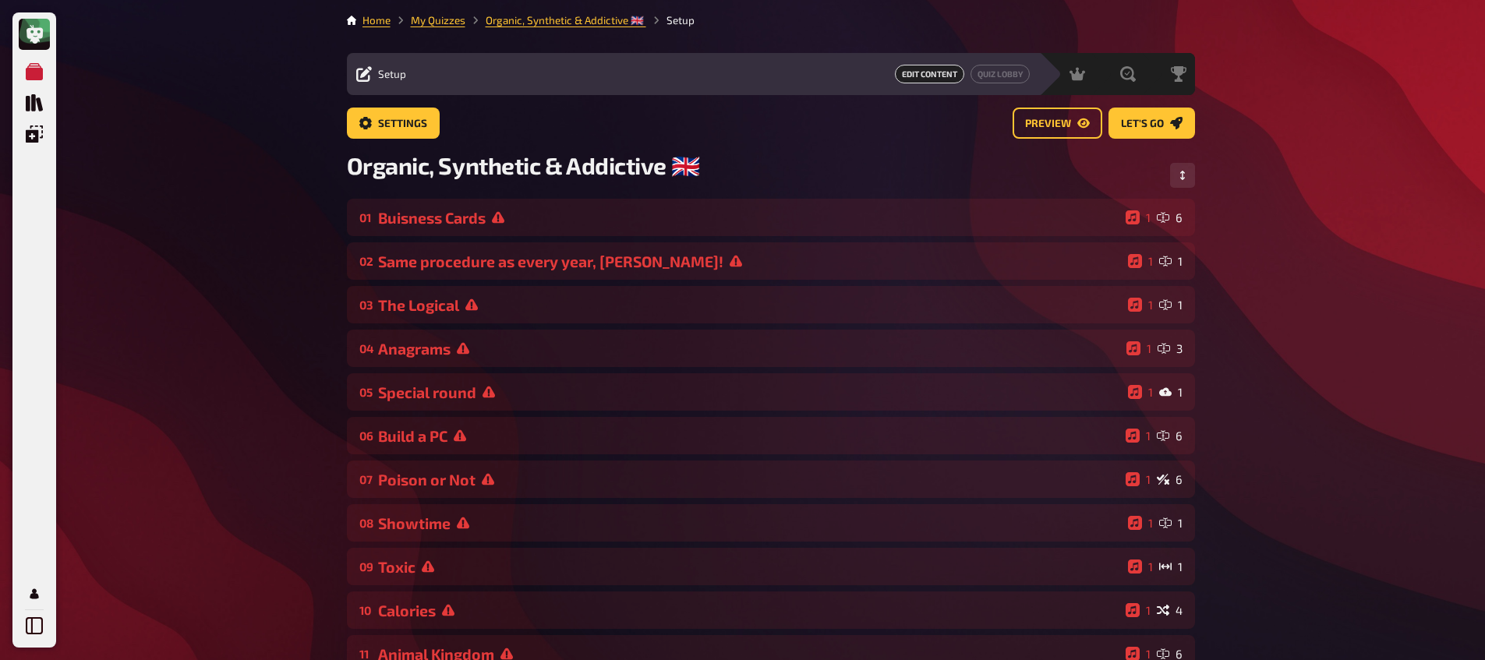
click at [453, 369] on div "01 Buisness Cards 1 6 02 Same procedure as every year, [PERSON_NAME]! 1 1 03 Th…" at bounding box center [771, 523] width 848 height 648
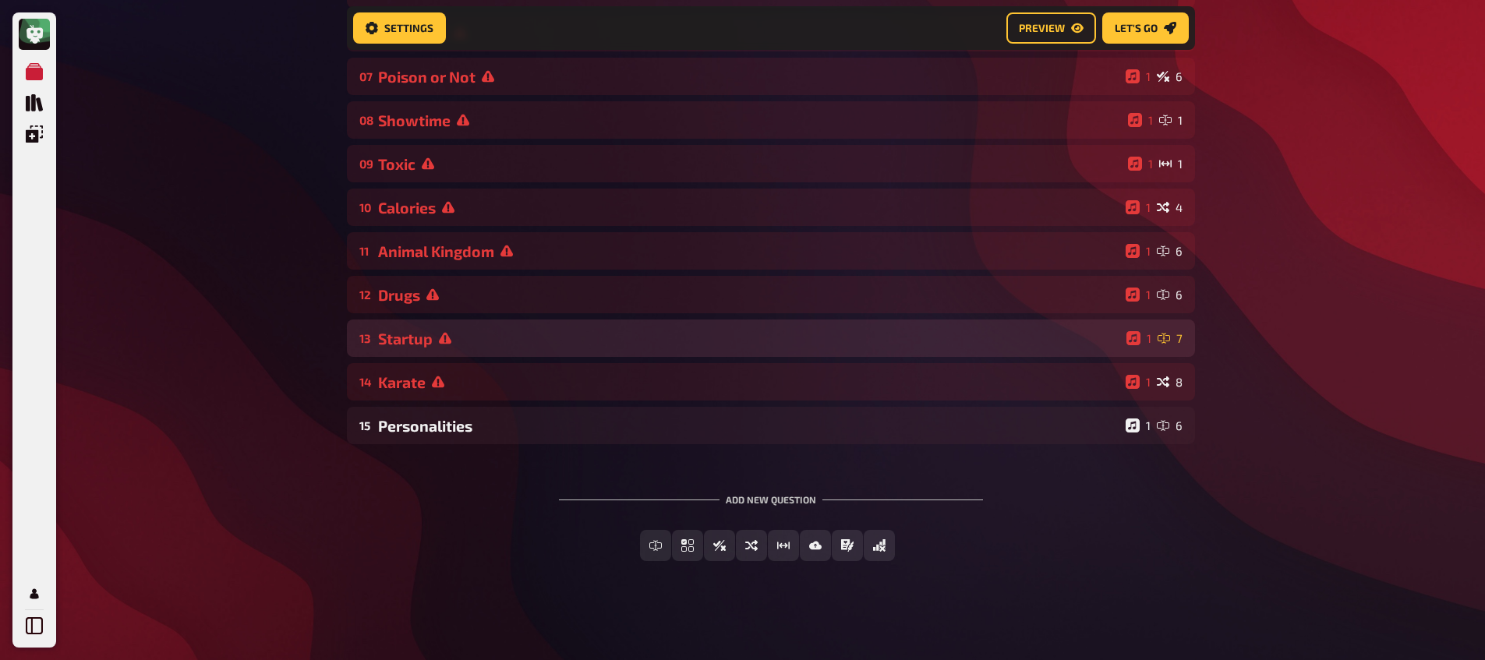
scroll to position [419, 0]
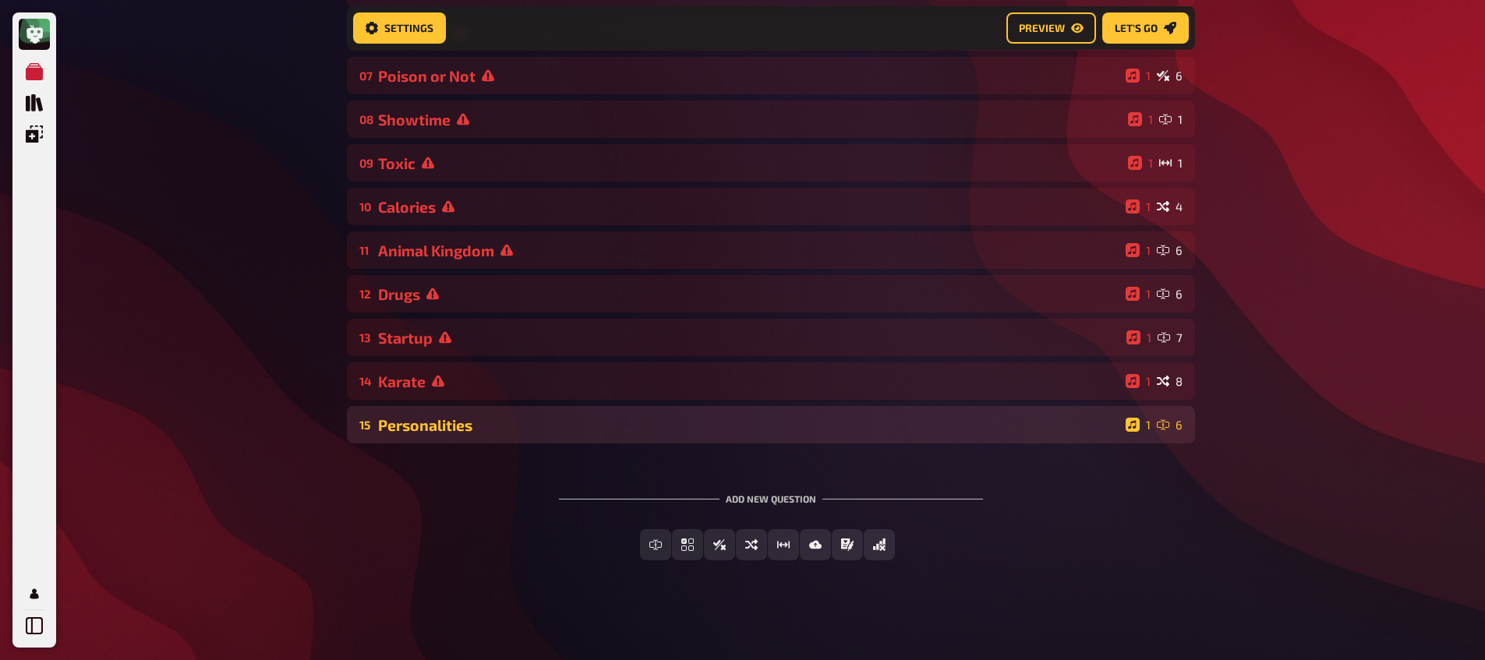
click at [464, 437] on div "15 Personalities 1 6" at bounding box center [771, 424] width 848 height 37
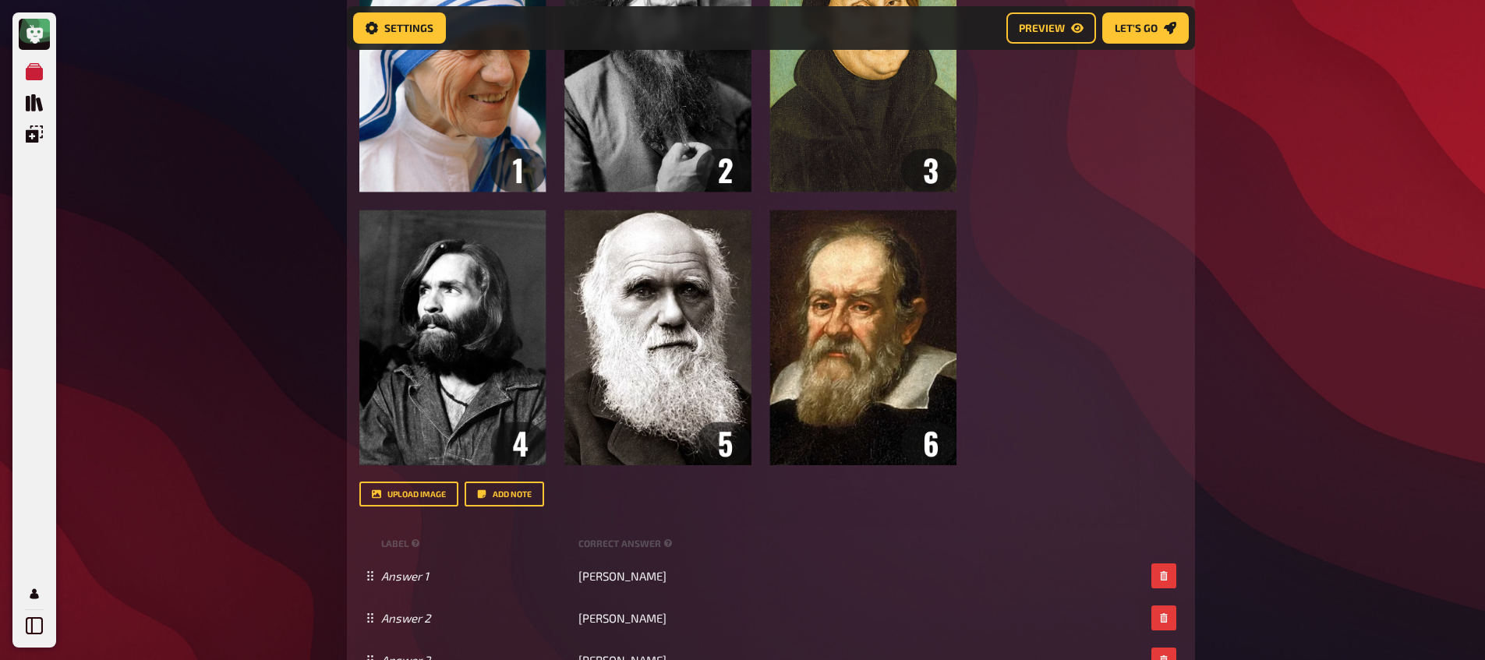
scroll to position [1383, 0]
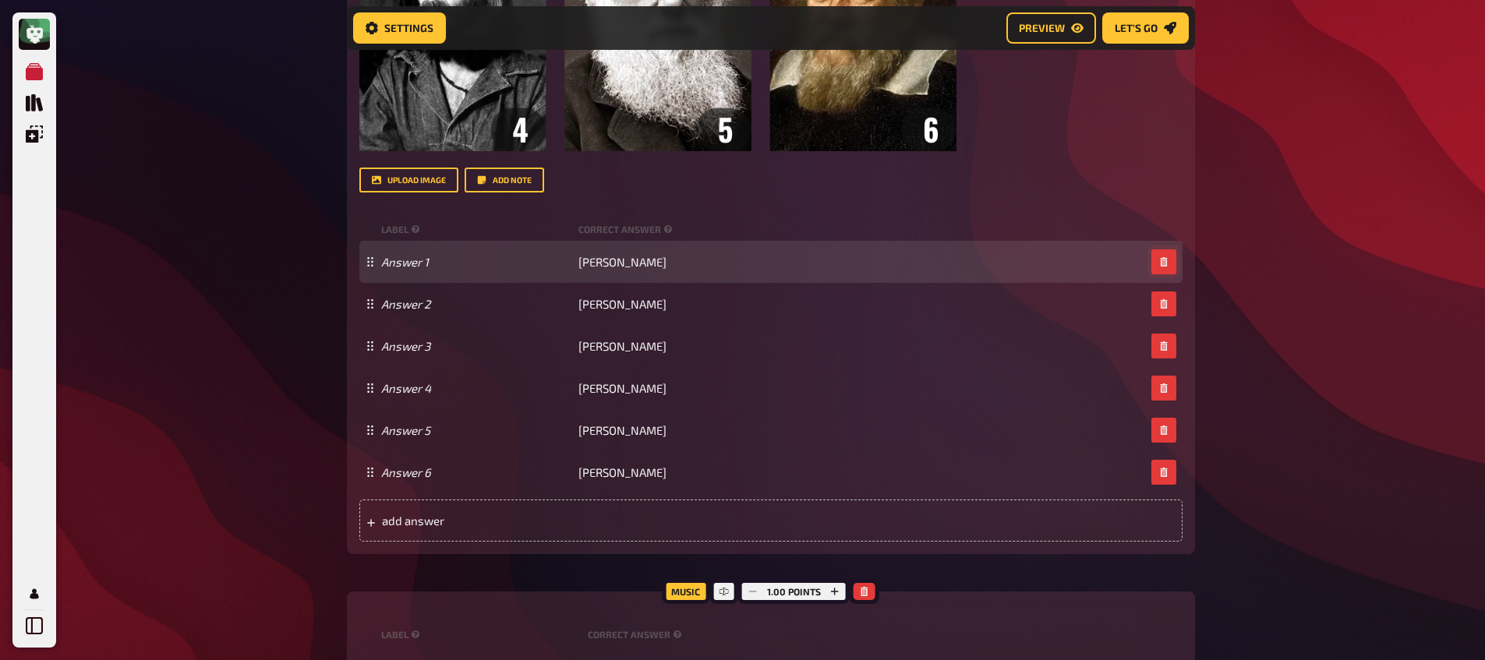
click at [1171, 262] on button "button" at bounding box center [1163, 261] width 25 height 25
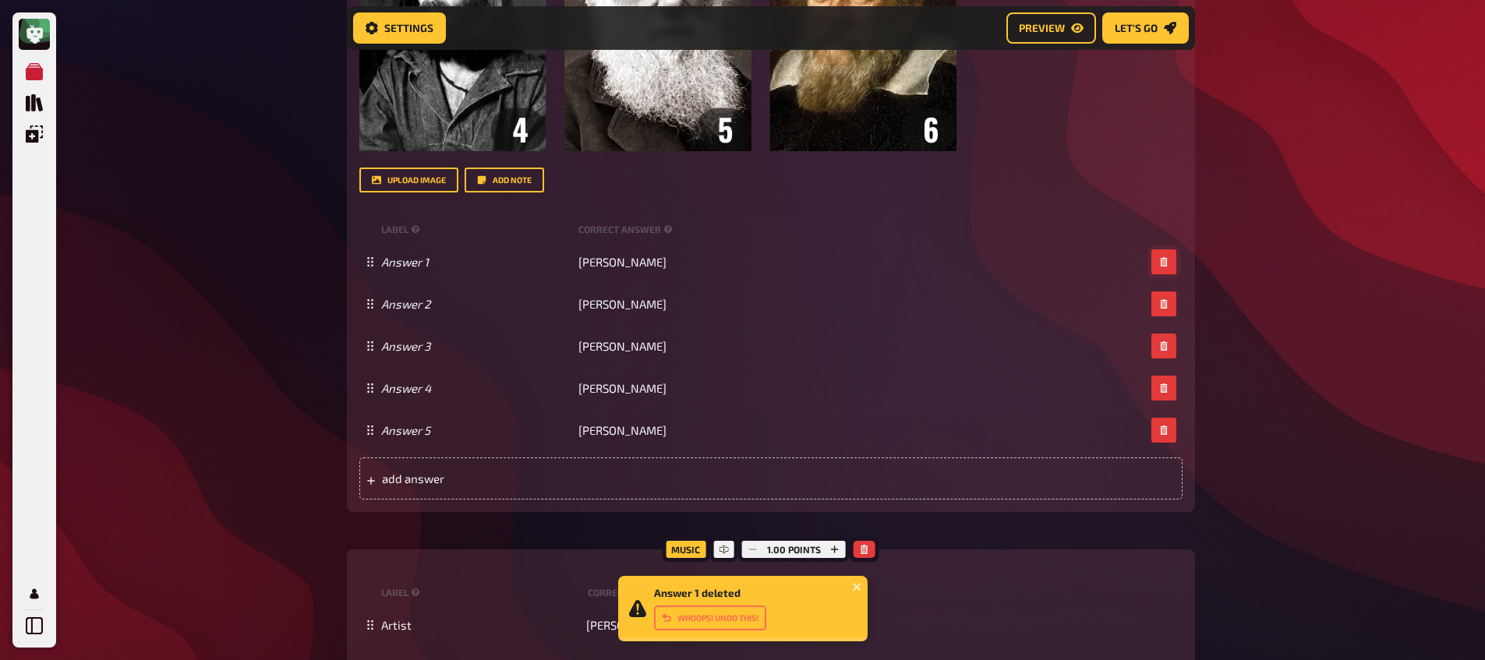
click at [1170, 261] on button "button" at bounding box center [1163, 261] width 25 height 25
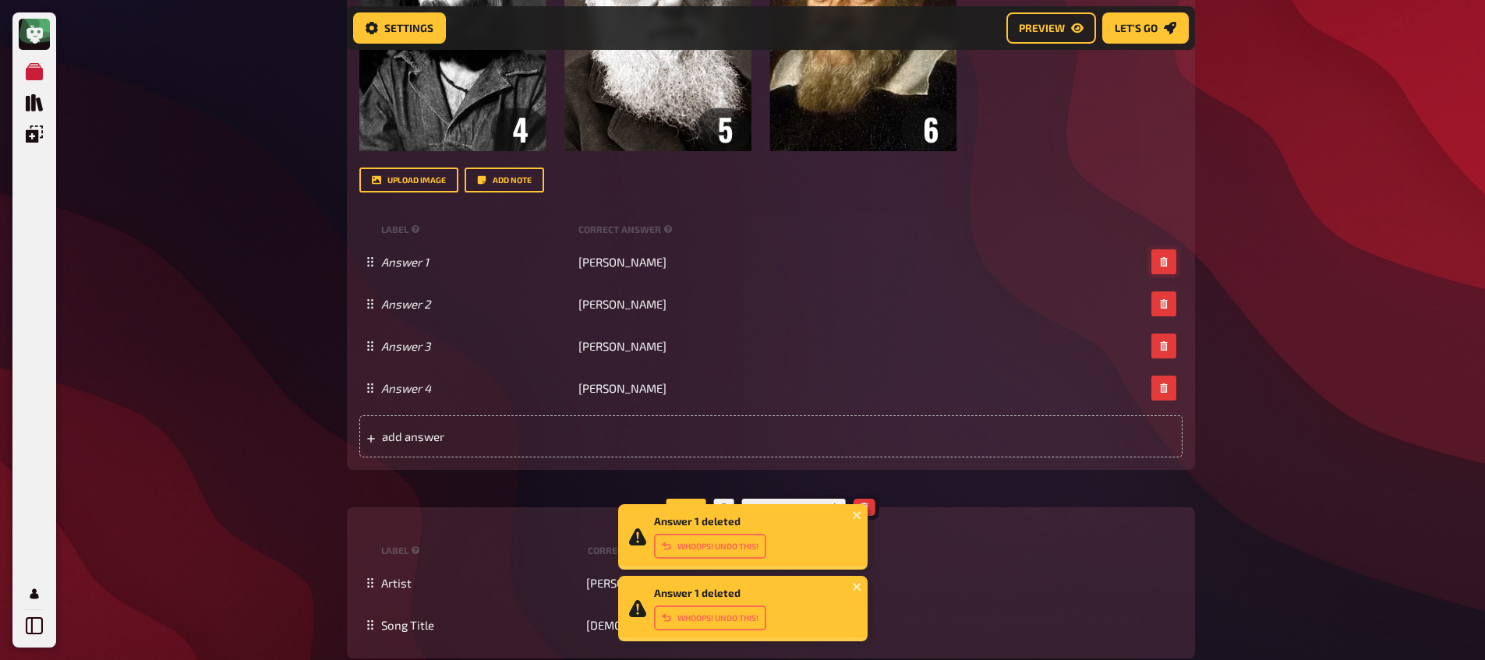
click at [1170, 261] on button "button" at bounding box center [1163, 261] width 25 height 25
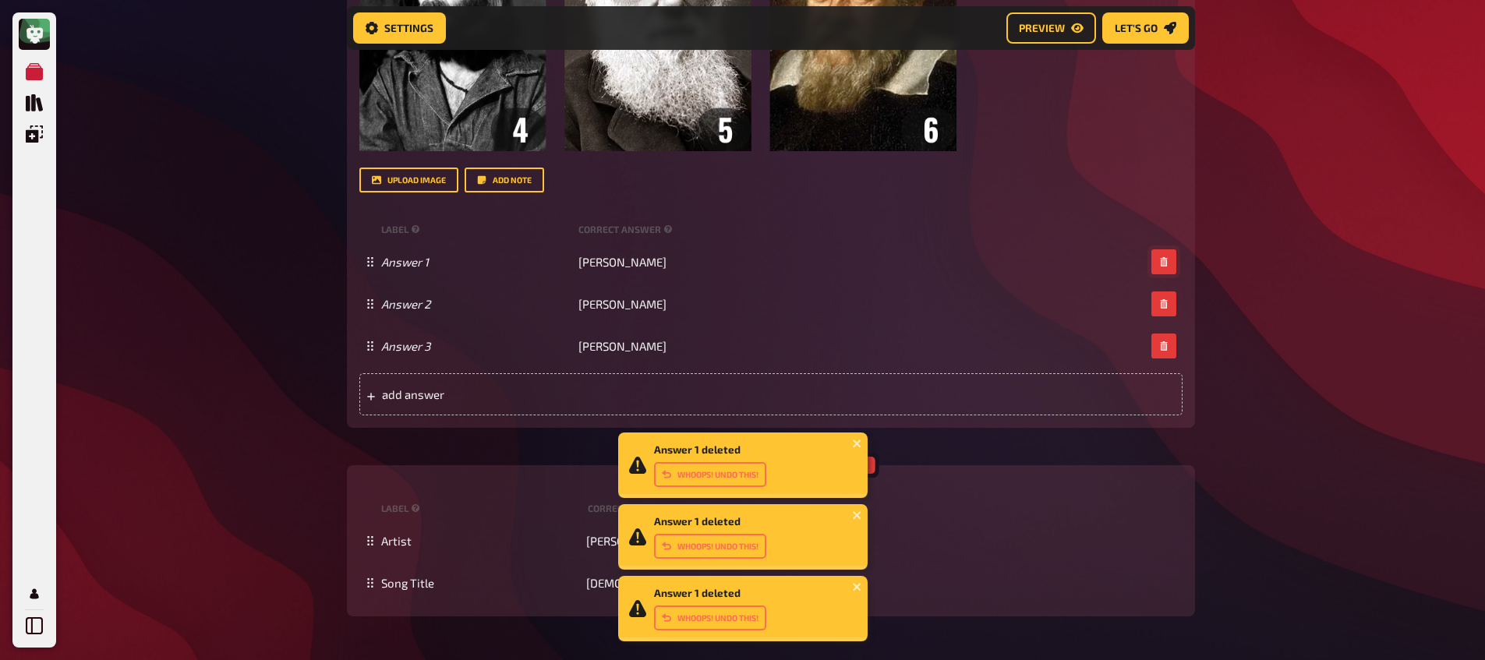
click at [1169, 261] on button "button" at bounding box center [1163, 261] width 25 height 25
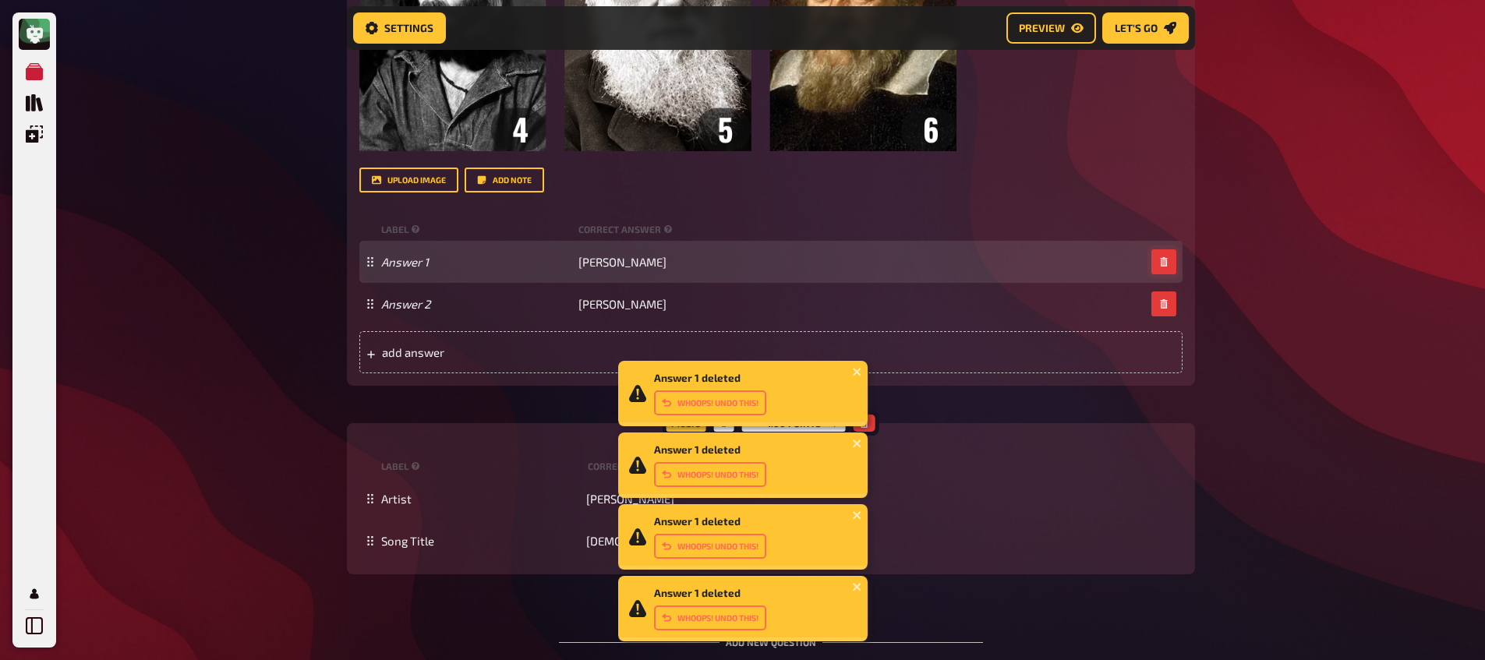
click at [1168, 263] on button "button" at bounding box center [1163, 261] width 25 height 25
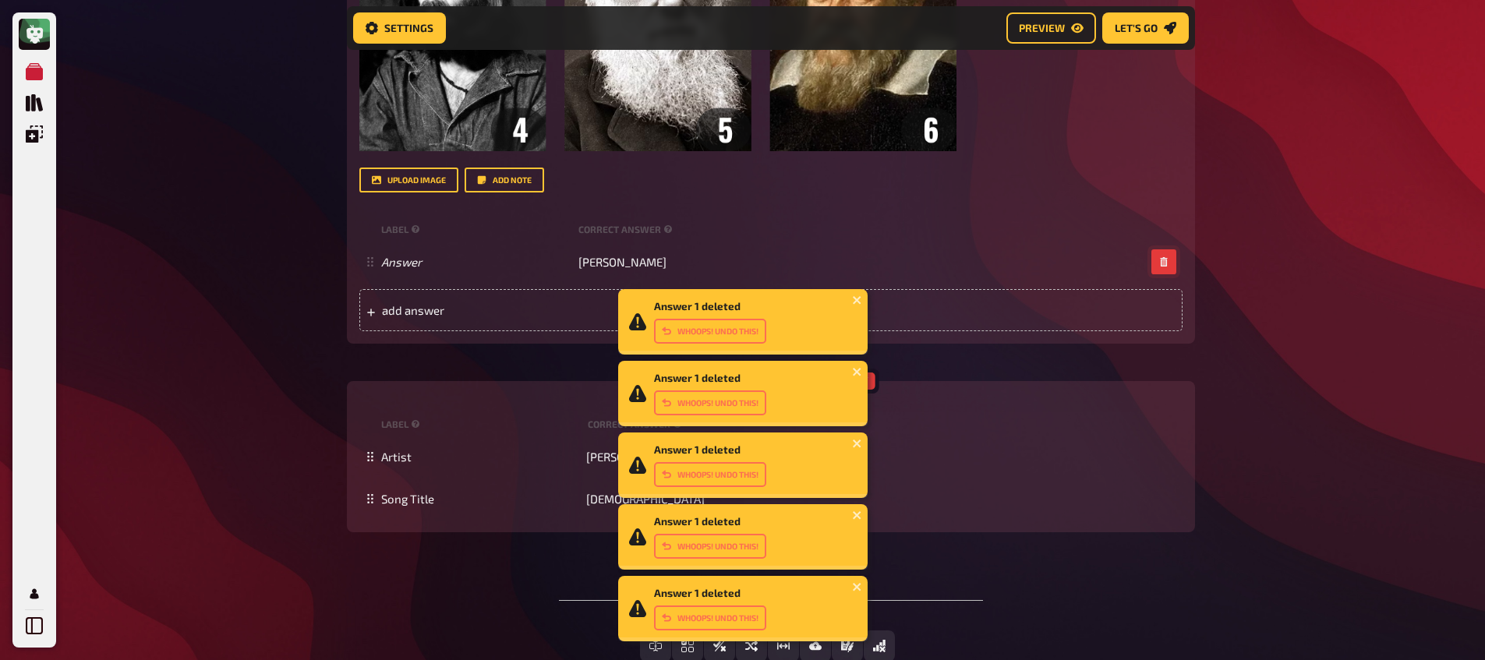
click at [1168, 263] on button "button" at bounding box center [1163, 261] width 25 height 25
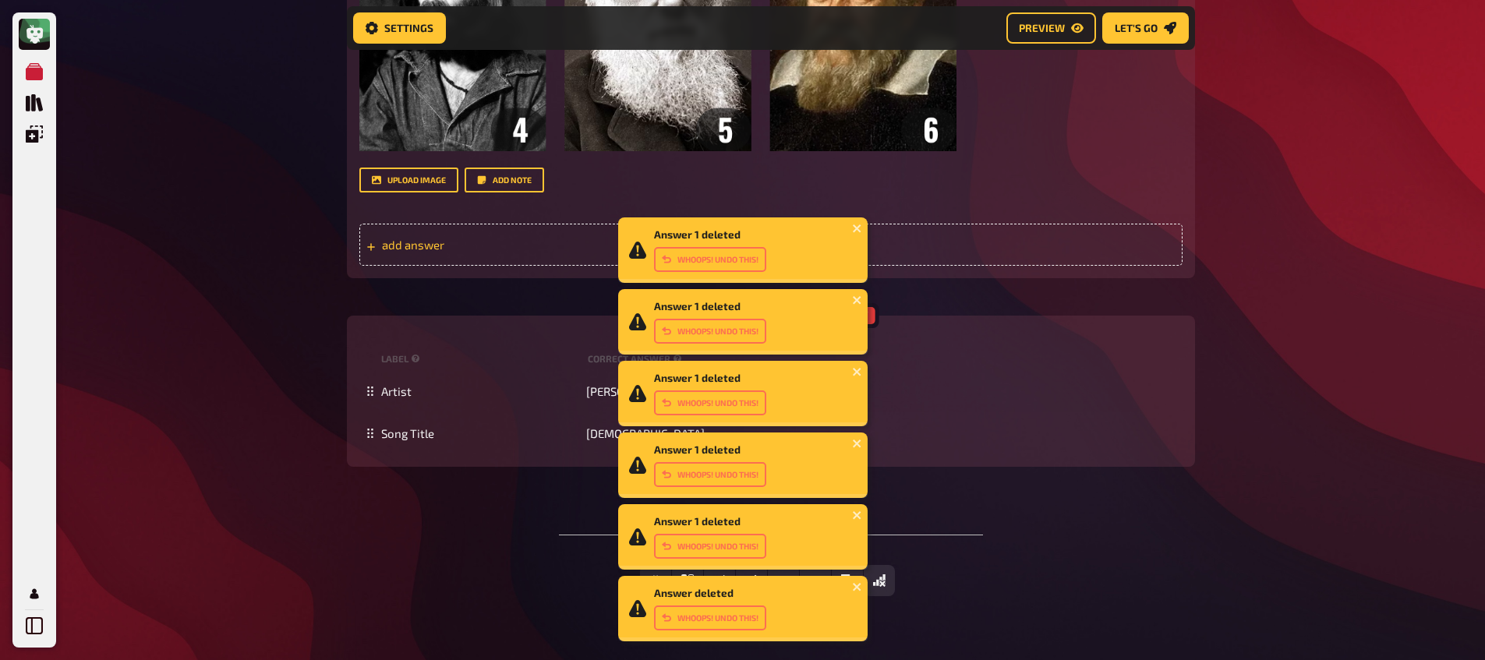
click at [544, 249] on span "add answer" at bounding box center [503, 245] width 242 height 14
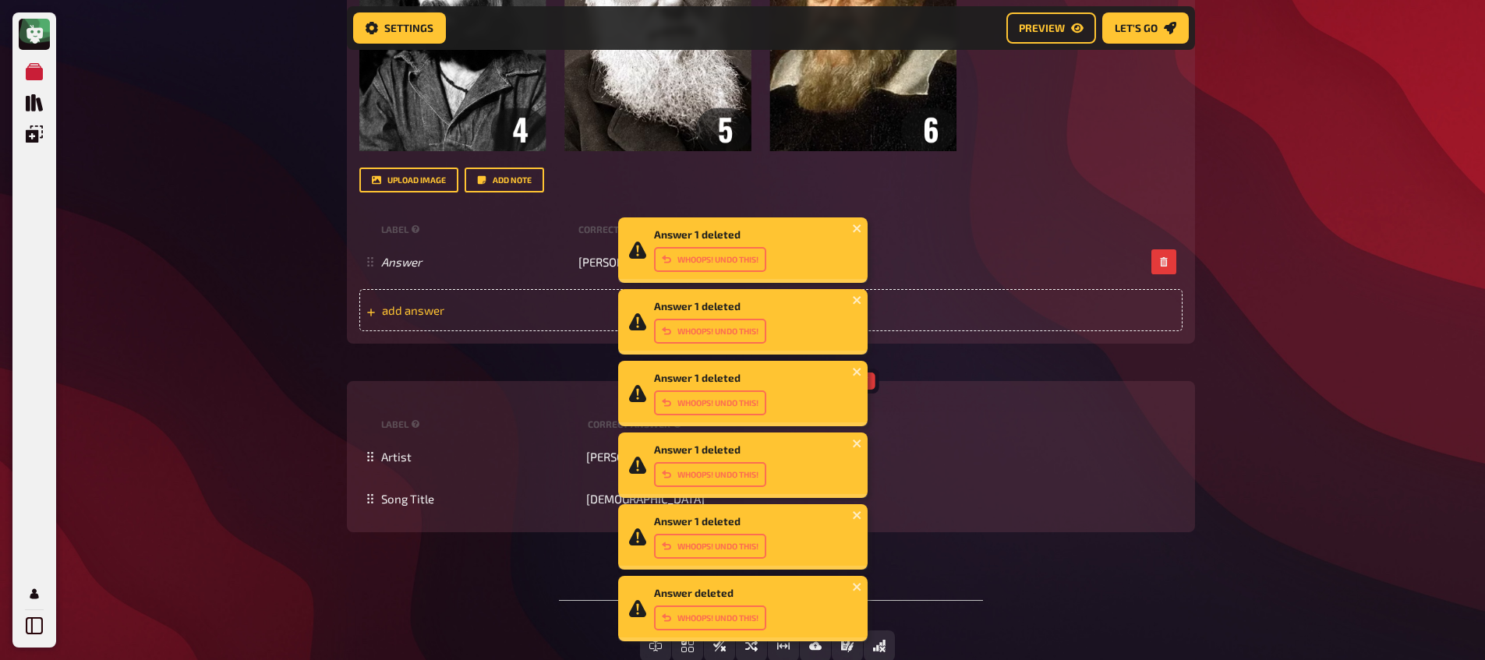
click at [540, 306] on span "add answer" at bounding box center [503, 310] width 242 height 14
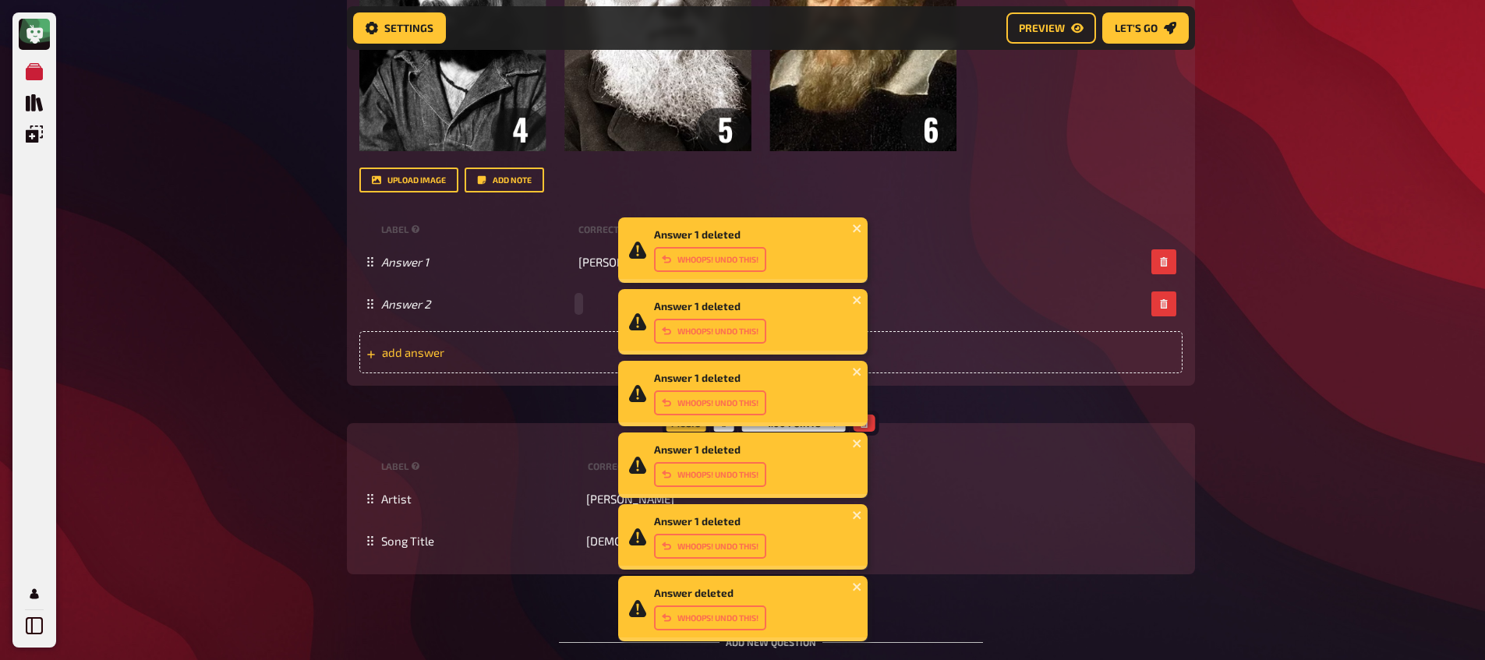
paste span
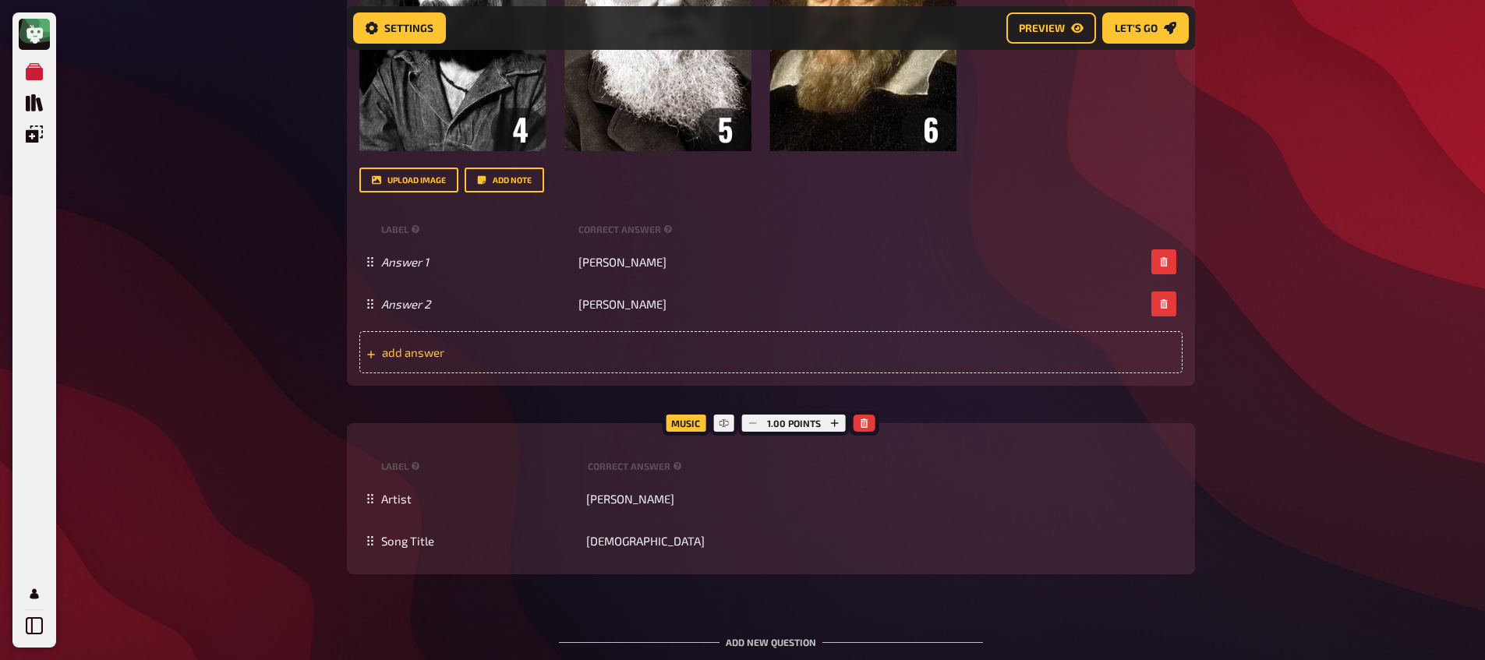
click at [563, 350] on span "add answer" at bounding box center [503, 352] width 242 height 14
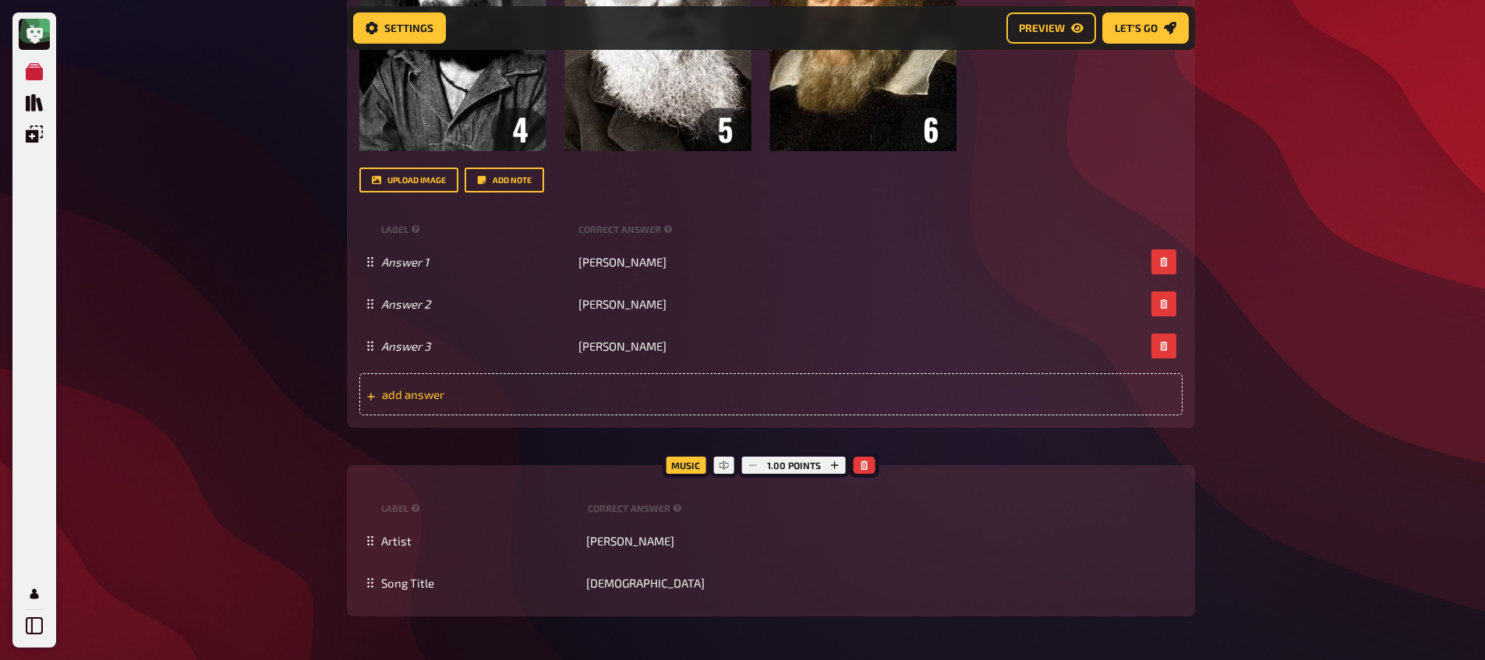
click at [627, 405] on div "add answer" at bounding box center [770, 394] width 823 height 42
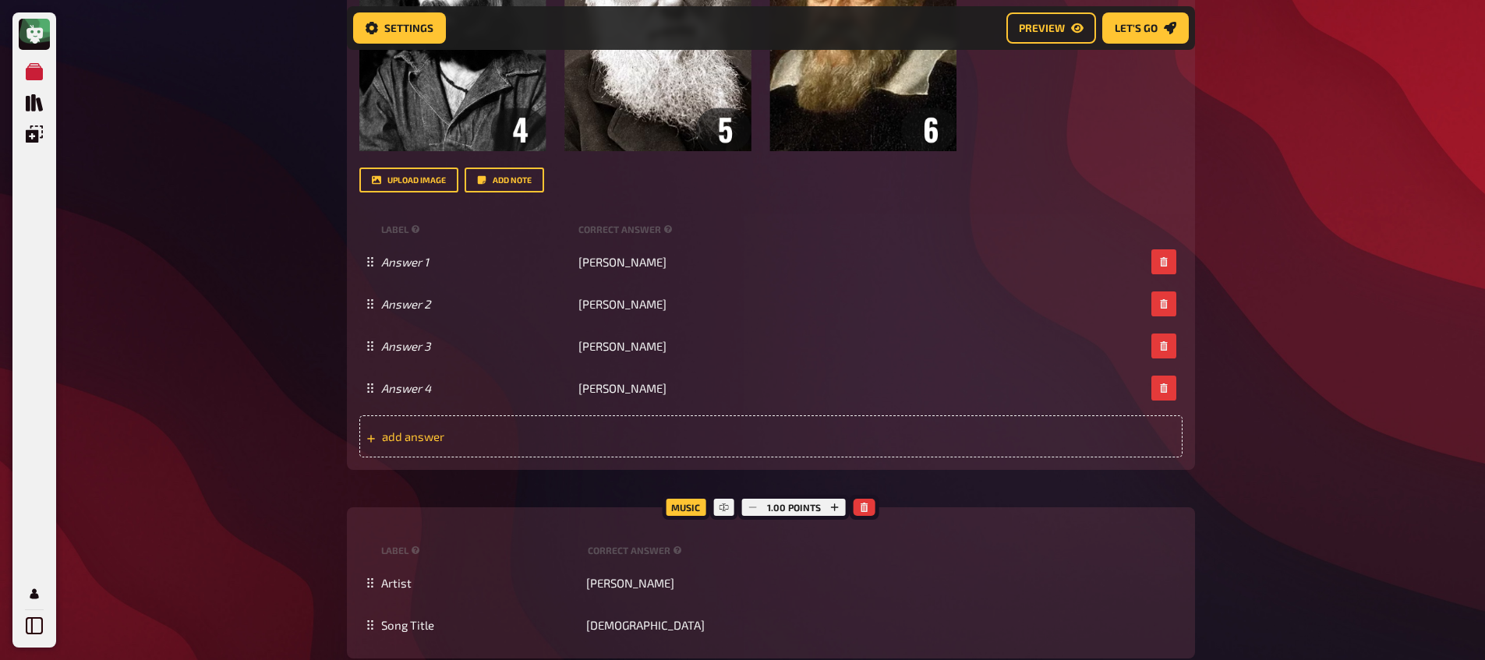
click at [606, 441] on span "add answer" at bounding box center [503, 436] width 242 height 14
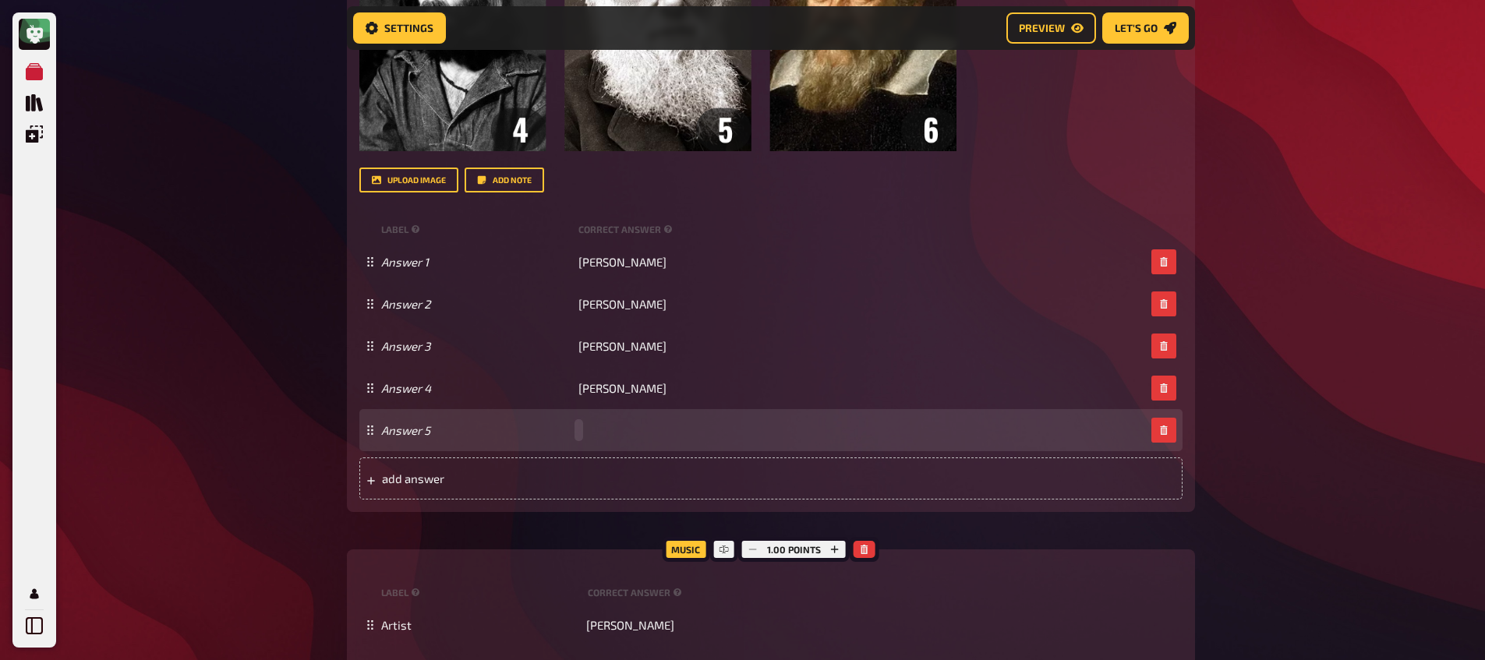
paste span
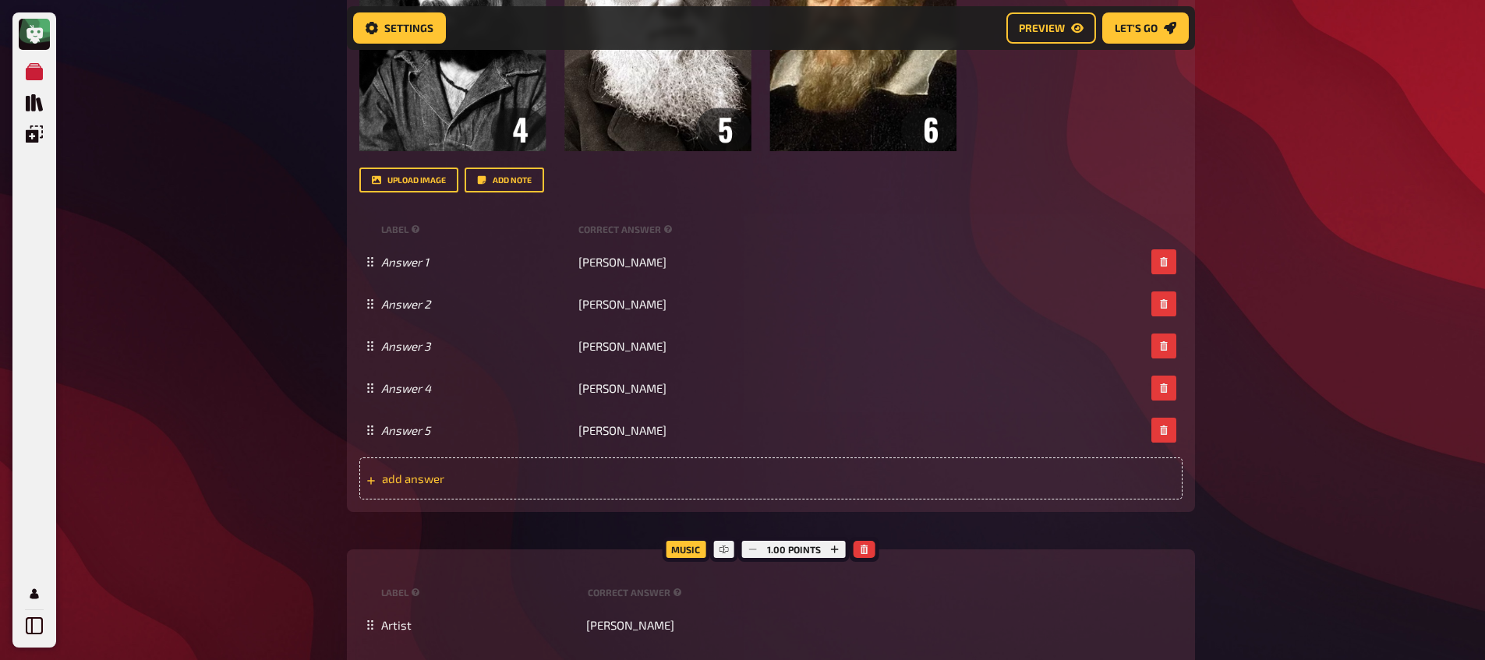
click at [559, 489] on div "add answer" at bounding box center [770, 479] width 823 height 42
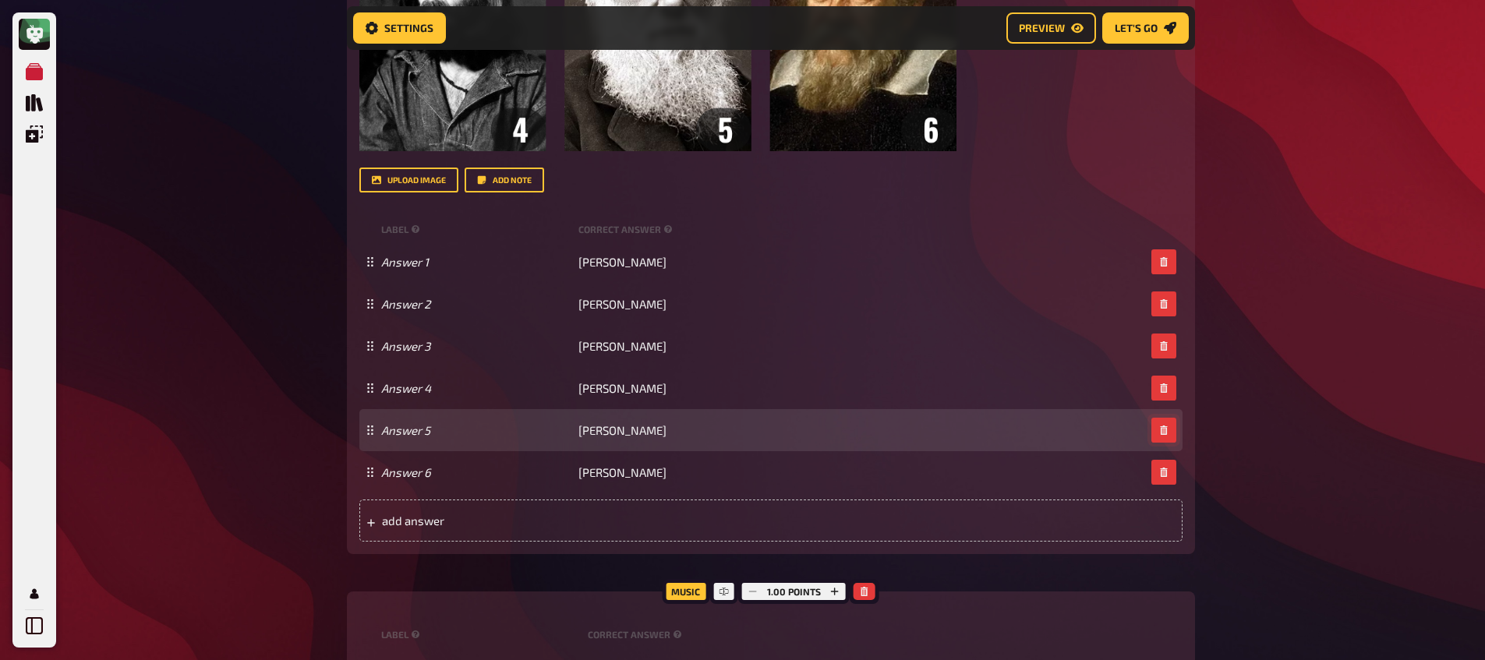
click at [1169, 433] on button "button" at bounding box center [1163, 430] width 25 height 25
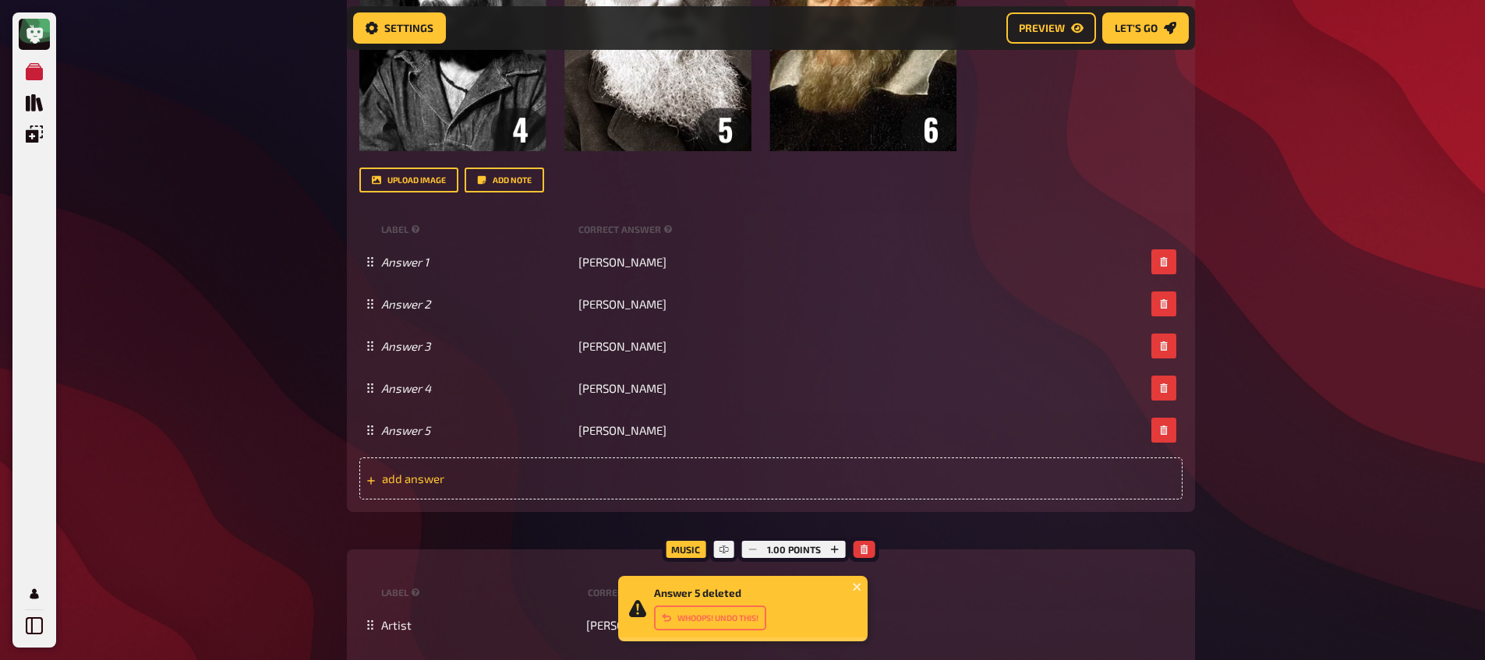
click at [684, 495] on div "add answer" at bounding box center [770, 479] width 823 height 42
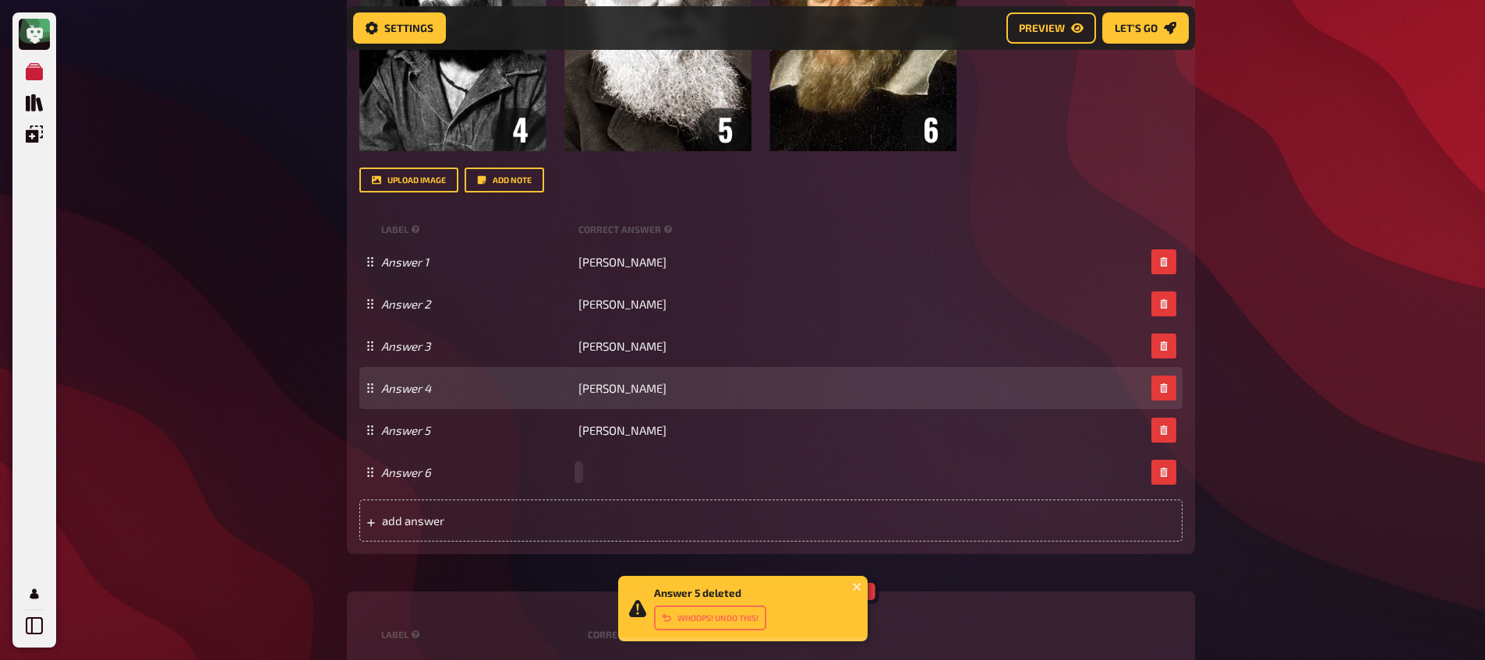
paste span
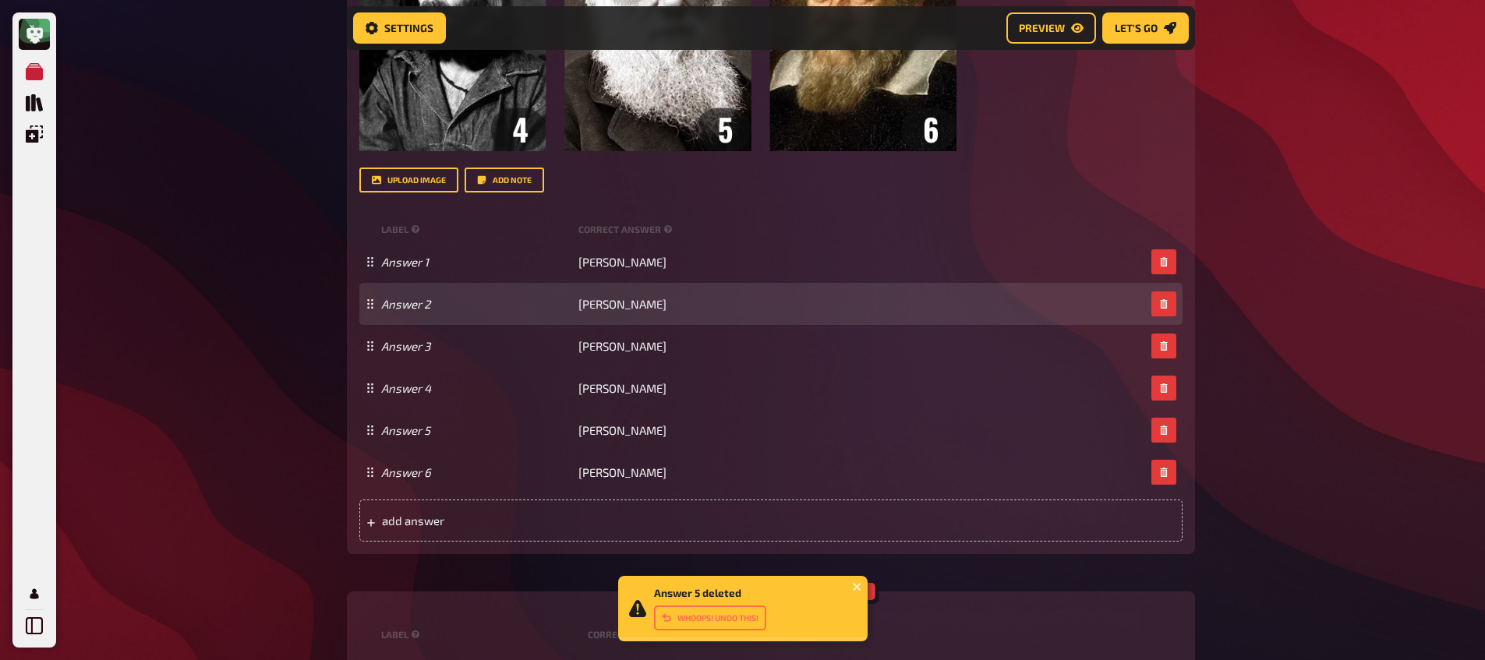
scroll to position [860, 0]
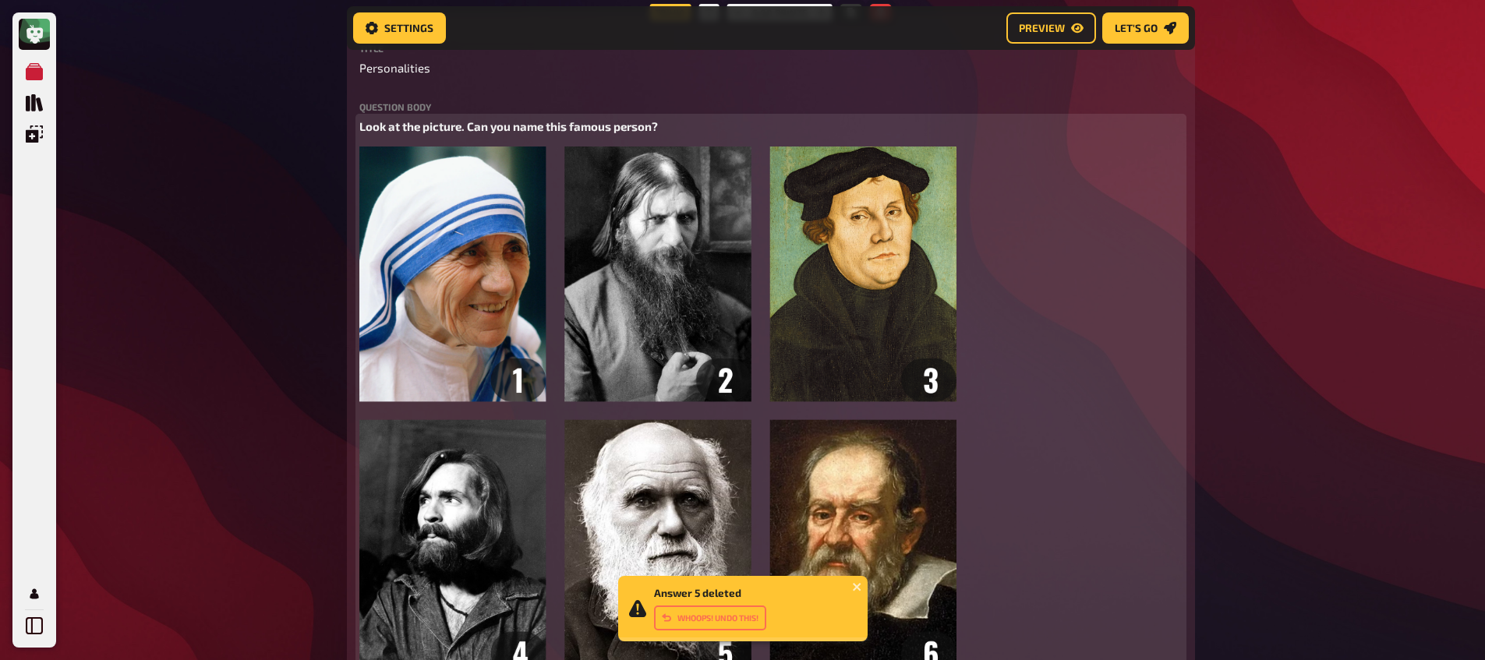
click at [549, 313] on img at bounding box center [658, 411] width 598 height 528
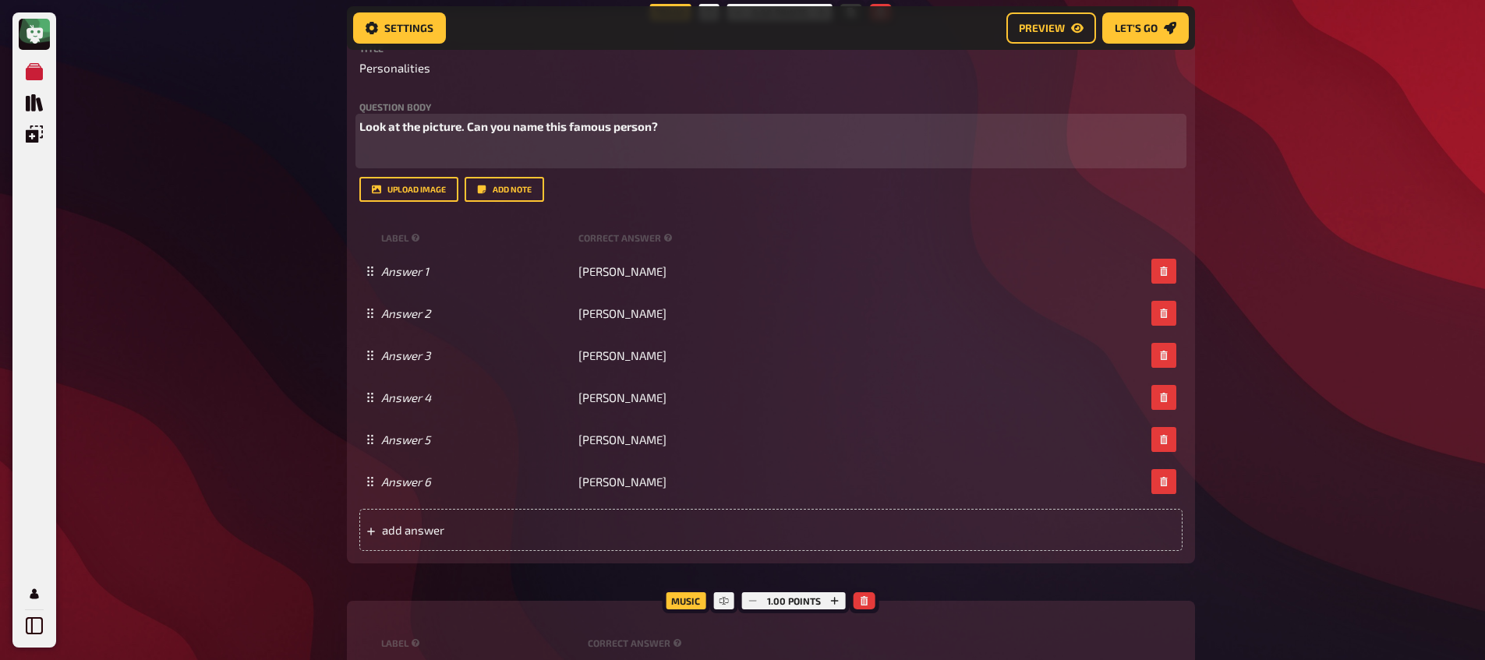
click at [434, 128] on span "Look at the picture. Can you name this famous person?" at bounding box center [508, 126] width 299 height 14
click at [624, 132] on span "Look at the painting. Can you name this famous person?" at bounding box center [512, 126] width 306 height 14
drag, startPoint x: 553, startPoint y: 126, endPoint x: 659, endPoint y: 129, distance: 106.8
click at [659, 129] on span "Look at the painting. Can you name this famous person?" at bounding box center [512, 126] width 306 height 14
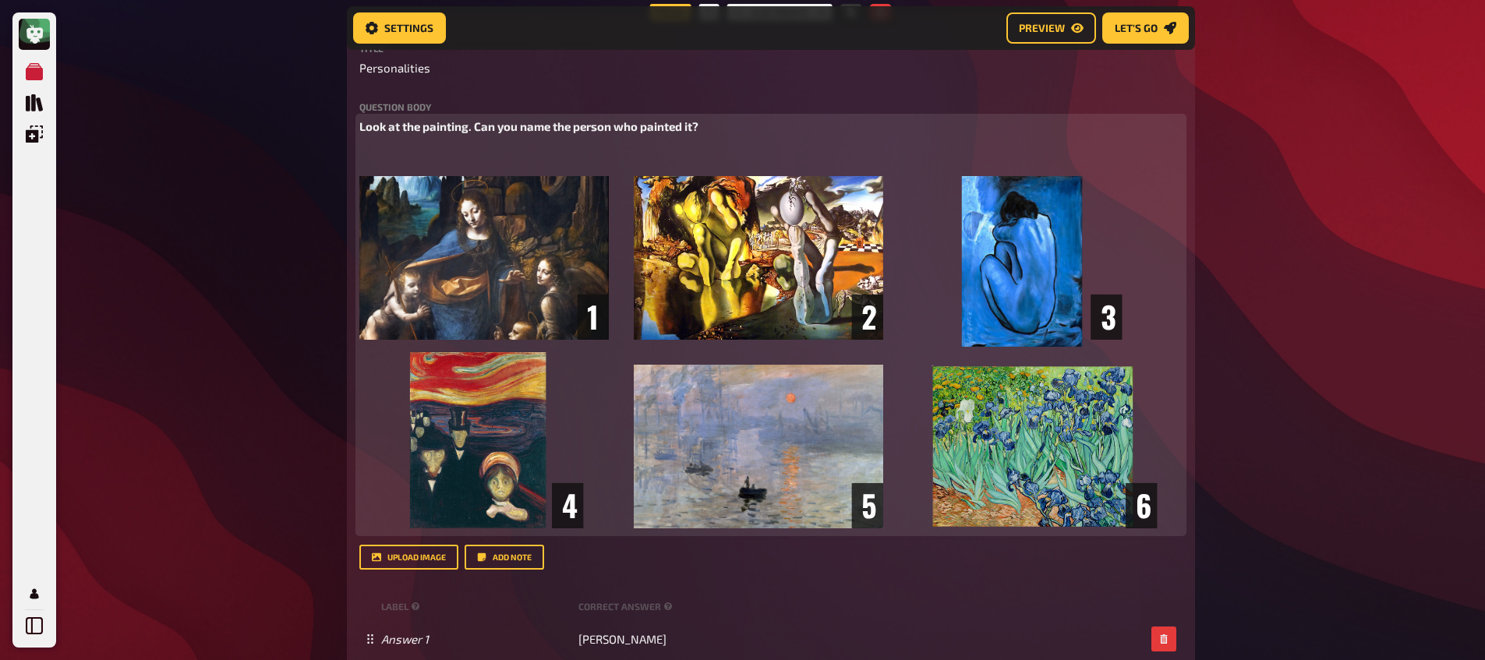
click at [607, 147] on div "Look at the painting. Can you name the person who painted it? ﻿ ﻿" at bounding box center [770, 325] width 823 height 415
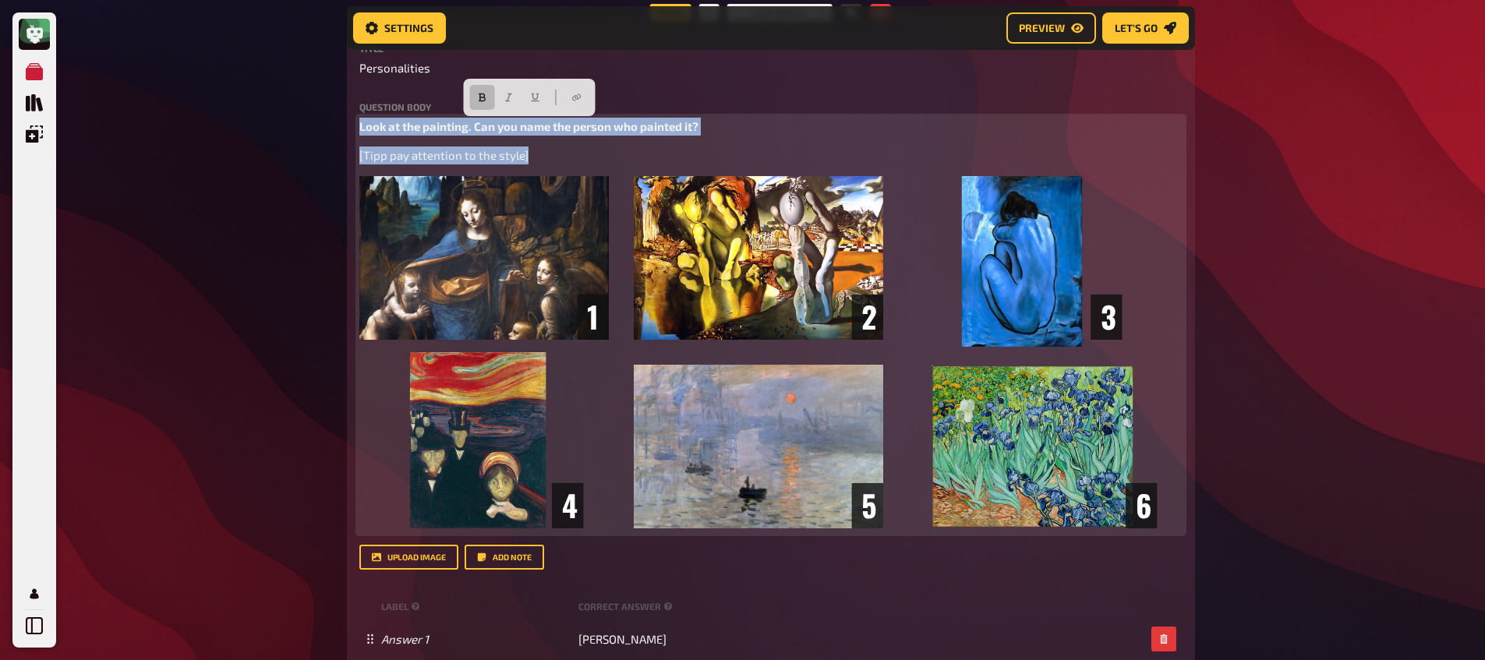
drag, startPoint x: 536, startPoint y: 156, endPoint x: 337, endPoint y: 102, distance: 206.7
click at [337, 102] on div "Home My Quizzes Organic, Synthetic & Addictive ​🇬🇧 ​ Setup Setup Edit Content Q…" at bounding box center [770, 244] width 873 height 2209
copy div "Look at the painting. Can you name the person who painted it? [Tipp pay attenti…"
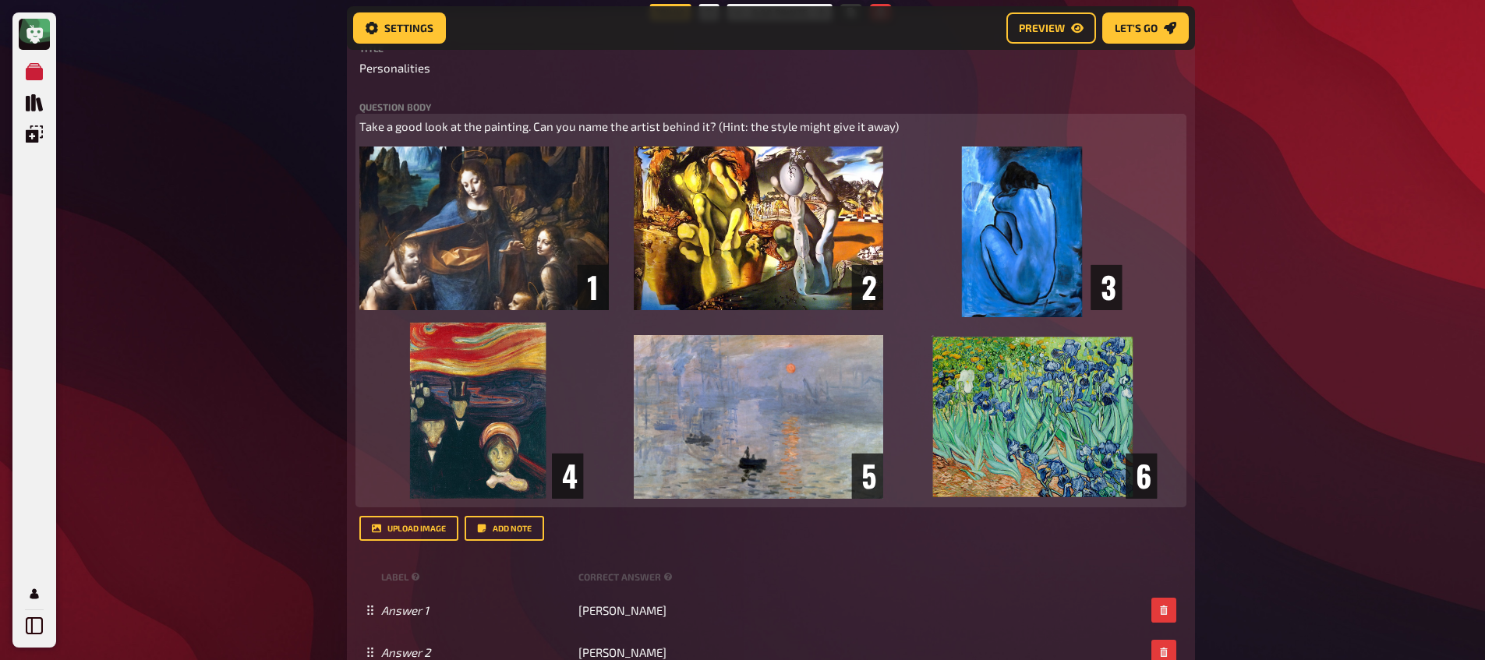
click at [713, 129] on span "Take a good look at the painting. Can you name the artist behind it? (Hint: the…" at bounding box center [628, 126] width 539 height 14
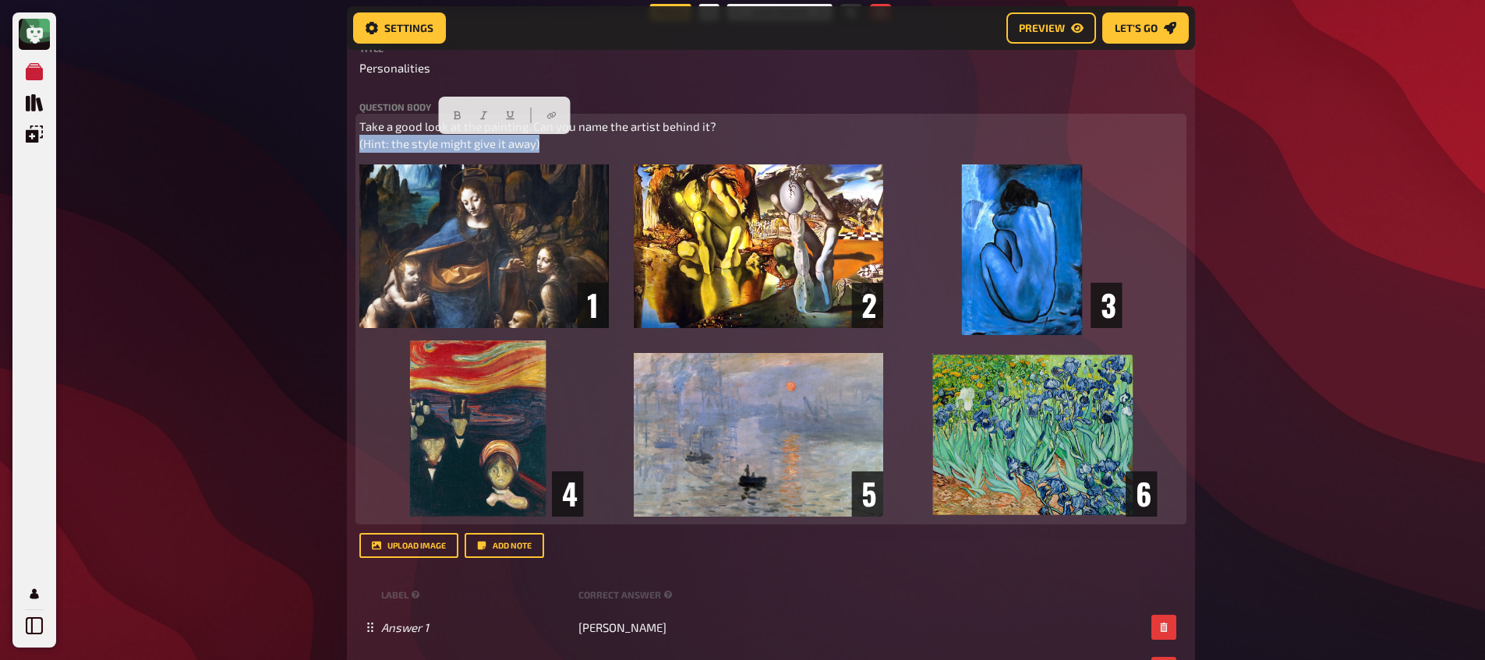
drag, startPoint x: 552, startPoint y: 146, endPoint x: 261, endPoint y: 148, distance: 290.7
click at [261, 148] on div "My Quizzes Quiz Library Overlays My Account Home My Quizzes Organic, Synthetic …" at bounding box center [742, 238] width 1485 height 2197
click at [426, 118] on icon "button" at bounding box center [428, 115] width 7 height 9
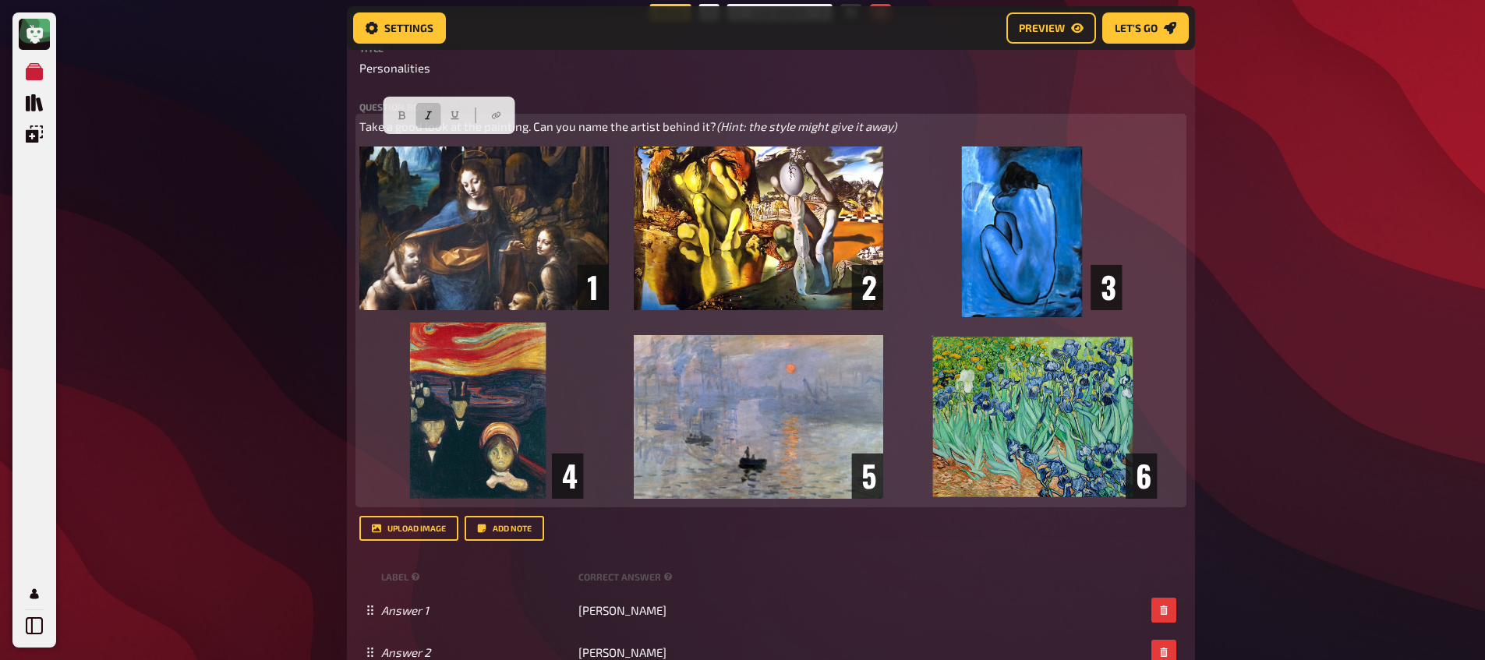
click at [666, 133] on span "Take a good look at the painting. Can you name the artist behind it?" at bounding box center [537, 126] width 357 height 14
drag, startPoint x: 741, startPoint y: 125, endPoint x: 339, endPoint y: 131, distance: 402.2
click at [336, 133] on div "Home My Quizzes Organic, Synthetic & Addictive ​🇬🇧 ​ Setup Setup Edit Content Q…" at bounding box center [770, 230] width 873 height 2180
click at [489, 97] on icon "button" at bounding box center [489, 98] width 7 height 9
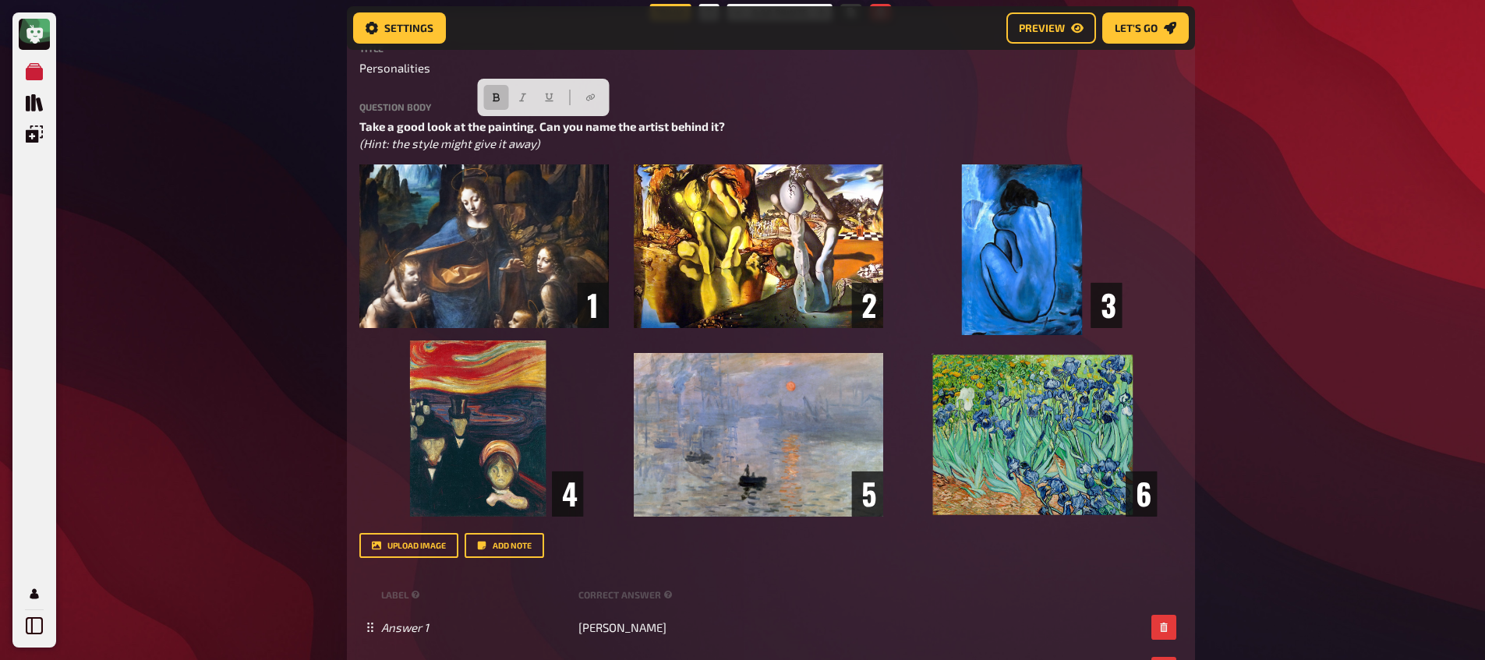
click at [241, 129] on div "My Quizzes Quiz Library Overlays My Account Home My Quizzes Organic, Synthetic …" at bounding box center [742, 238] width 1485 height 2197
click at [389, 62] on span "Personalities" at bounding box center [394, 68] width 71 height 18
click at [271, 176] on div "My Quizzes Quiz Library Overlays My Account Home My Quizzes Organic, Synthetic …" at bounding box center [742, 238] width 1485 height 2197
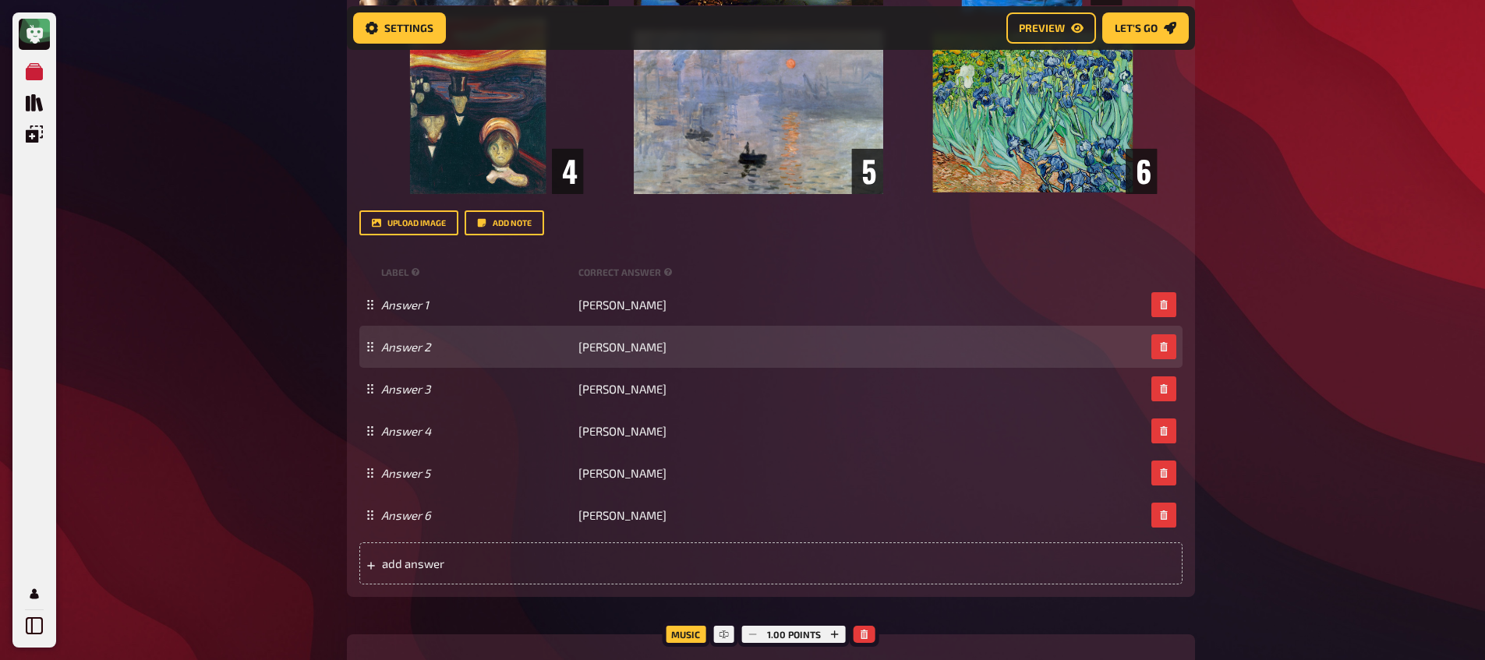
scroll to position [1321, 0]
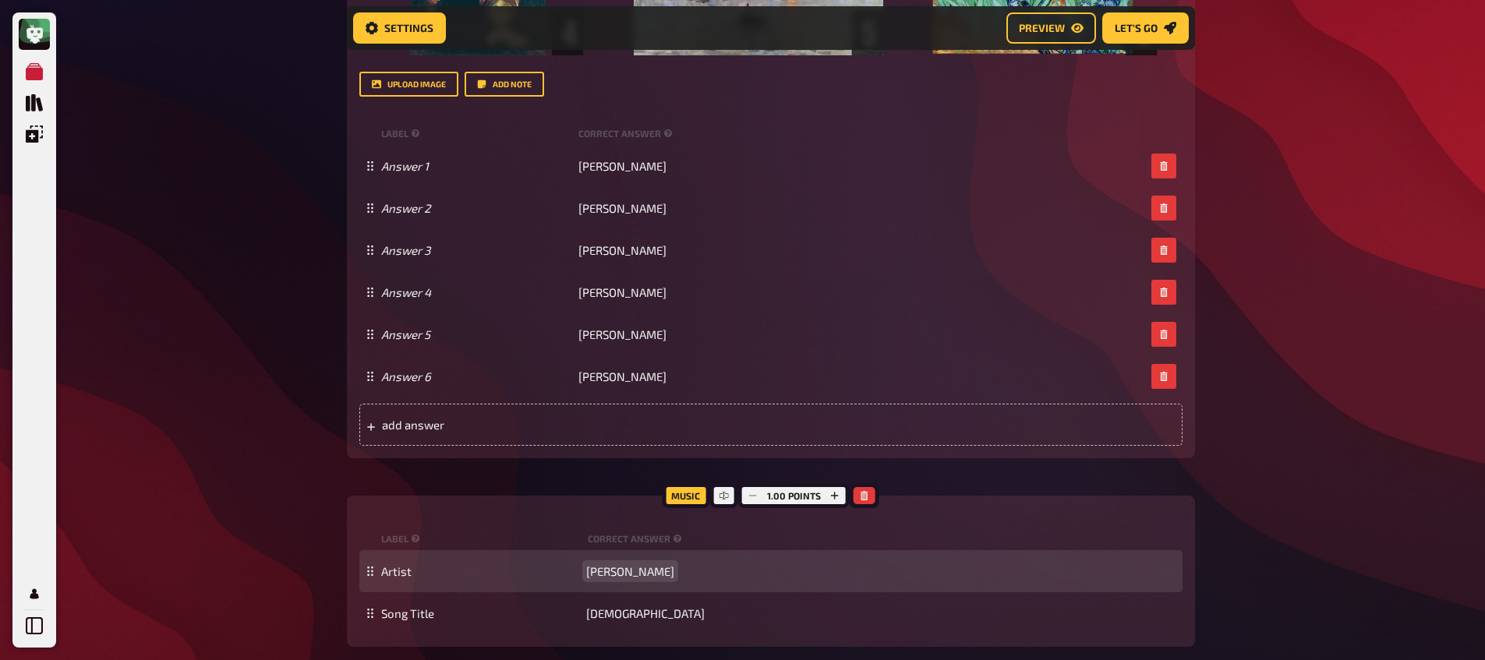
click at [624, 574] on span "[PERSON_NAME]" at bounding box center [630, 571] width 88 height 14
click at [624, 575] on span "[PERSON_NAME]" at bounding box center [630, 571] width 88 height 14
click at [624, 578] on span "[PERSON_NAME]" at bounding box center [630, 571] width 88 height 14
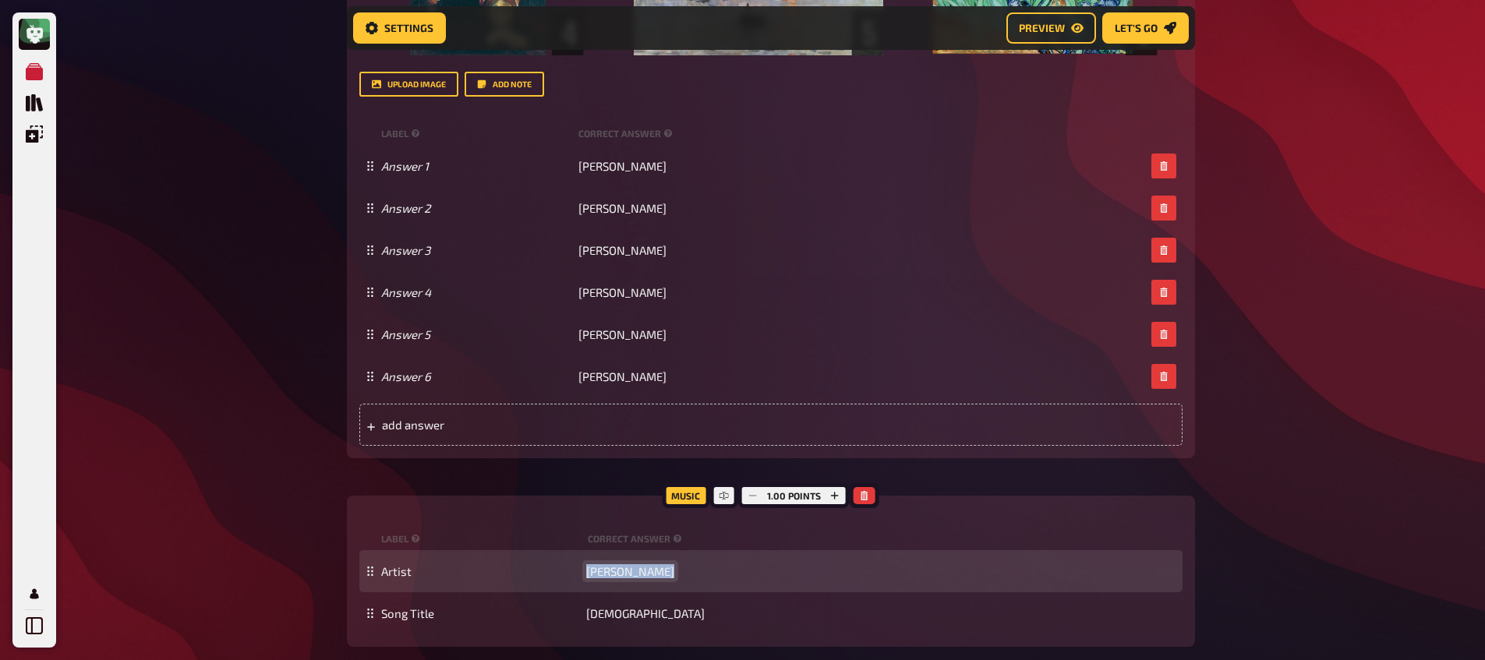
click at [624, 578] on span "[PERSON_NAME]" at bounding box center [630, 571] width 88 height 14
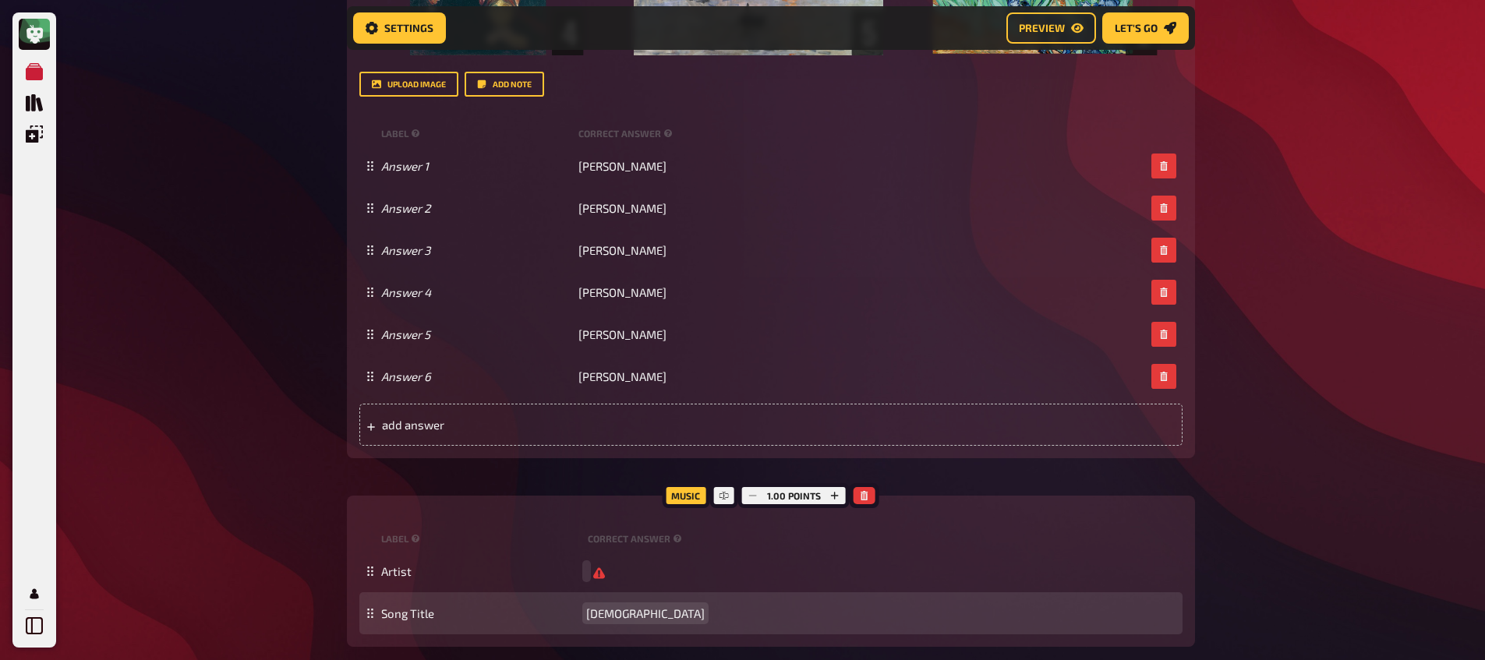
click at [620, 611] on span "[DEMOGRAPHIC_DATA]" at bounding box center [645, 613] width 118 height 14
click at [620, 611] on span "[DEMOGRAPHIC_DATA]" at bounding box center [645, 614] width 118 height 14
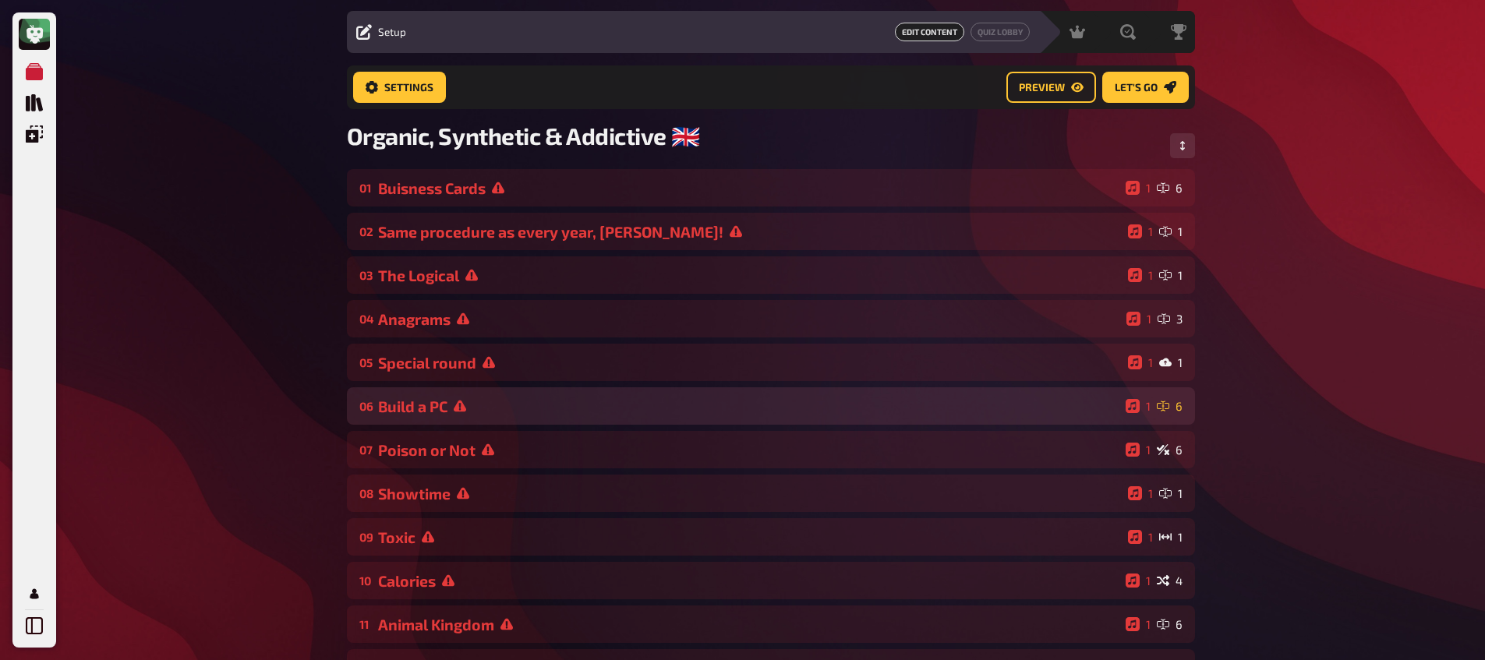
scroll to position [0, 0]
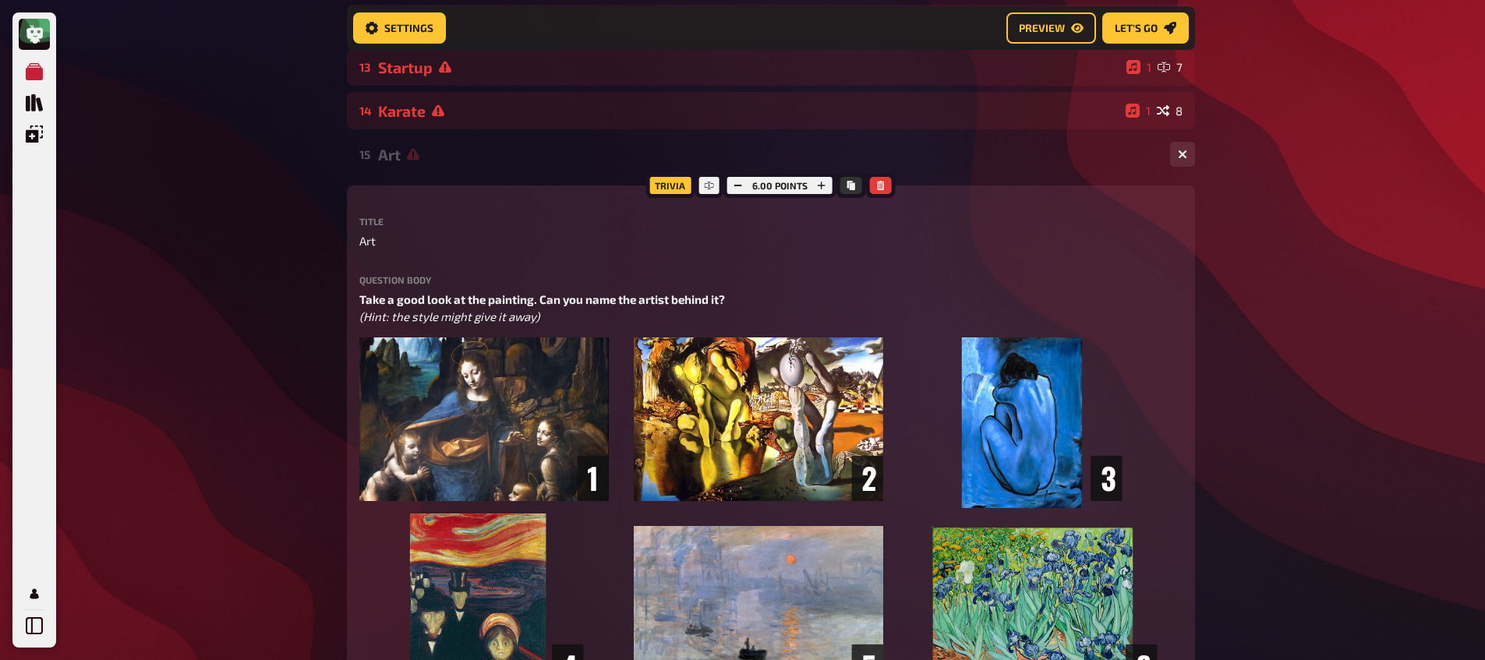
click at [419, 163] on div "Art" at bounding box center [767, 155] width 779 height 18
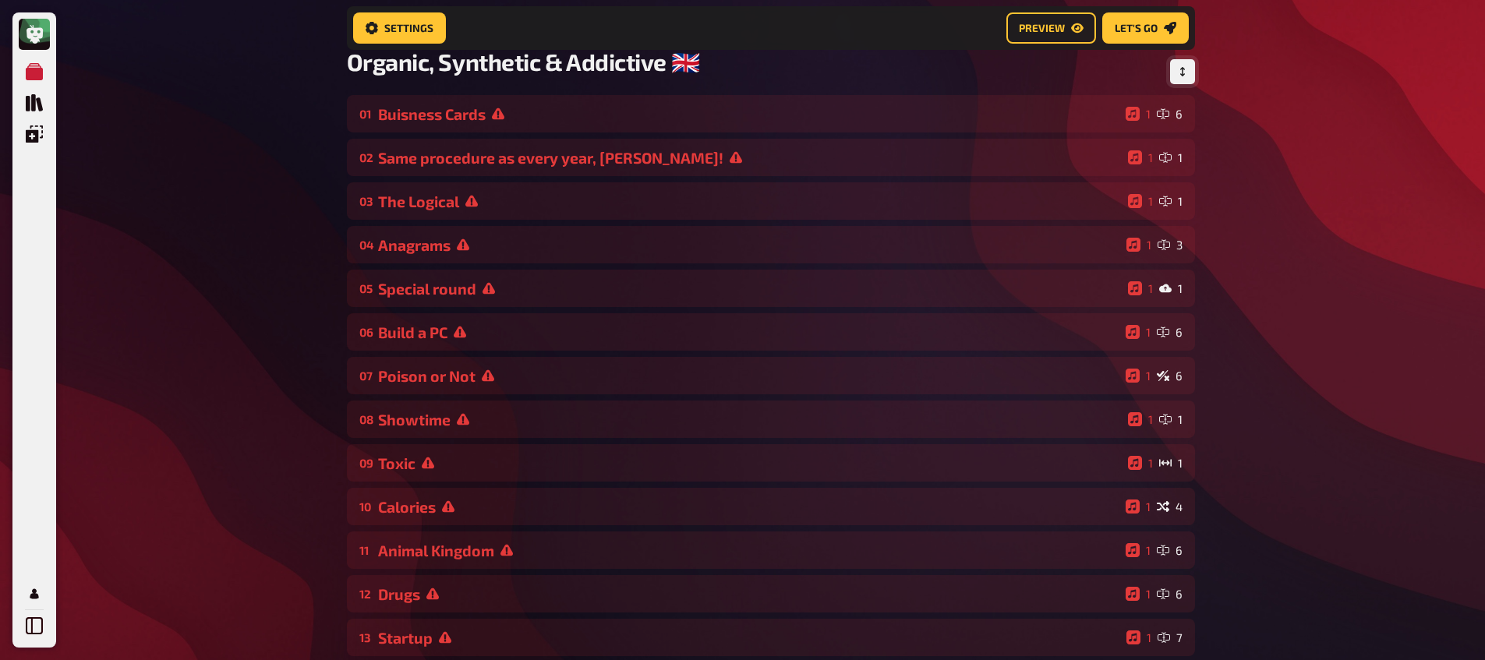
click at [1179, 83] on button "Change Order" at bounding box center [1182, 71] width 25 height 25
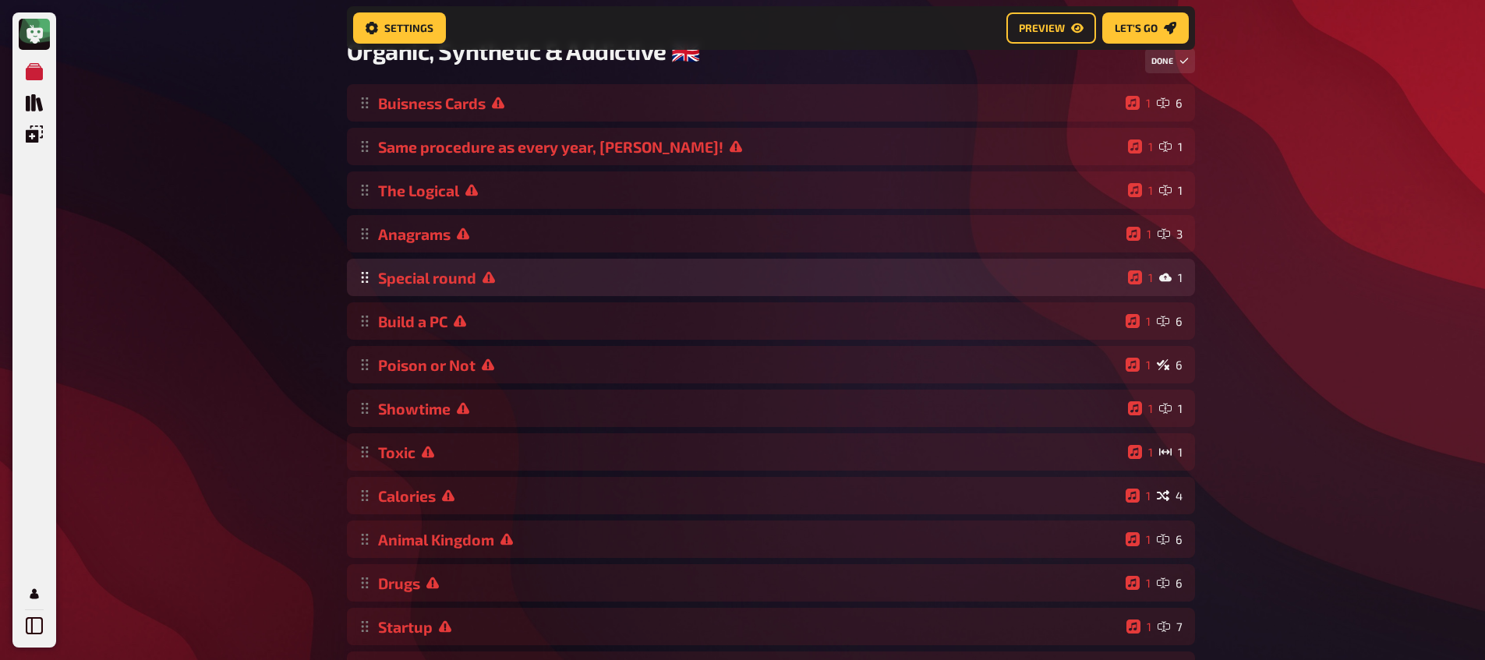
scroll to position [142, 0]
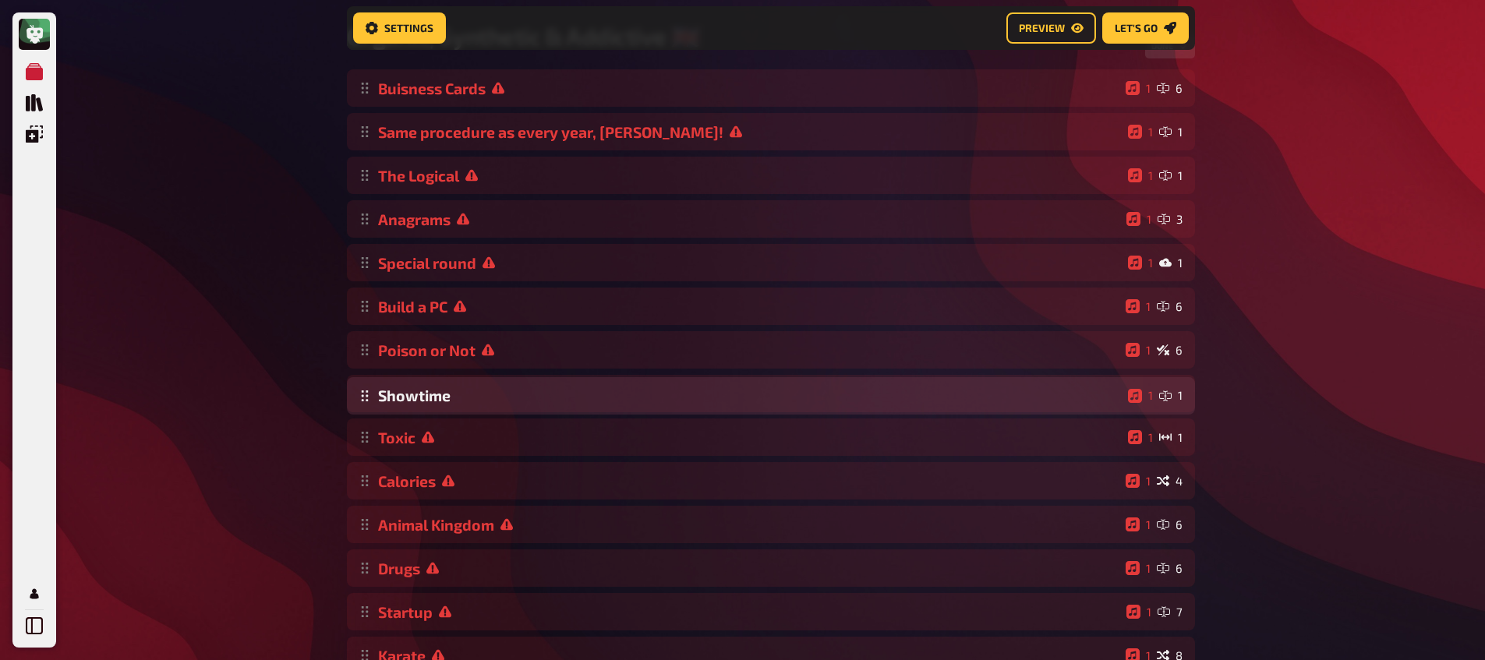
click at [365, 404] on div "Buisness Cards 1 6 Same procedure as every year, [PERSON_NAME]! 1 1 The Logical…" at bounding box center [771, 393] width 848 height 648
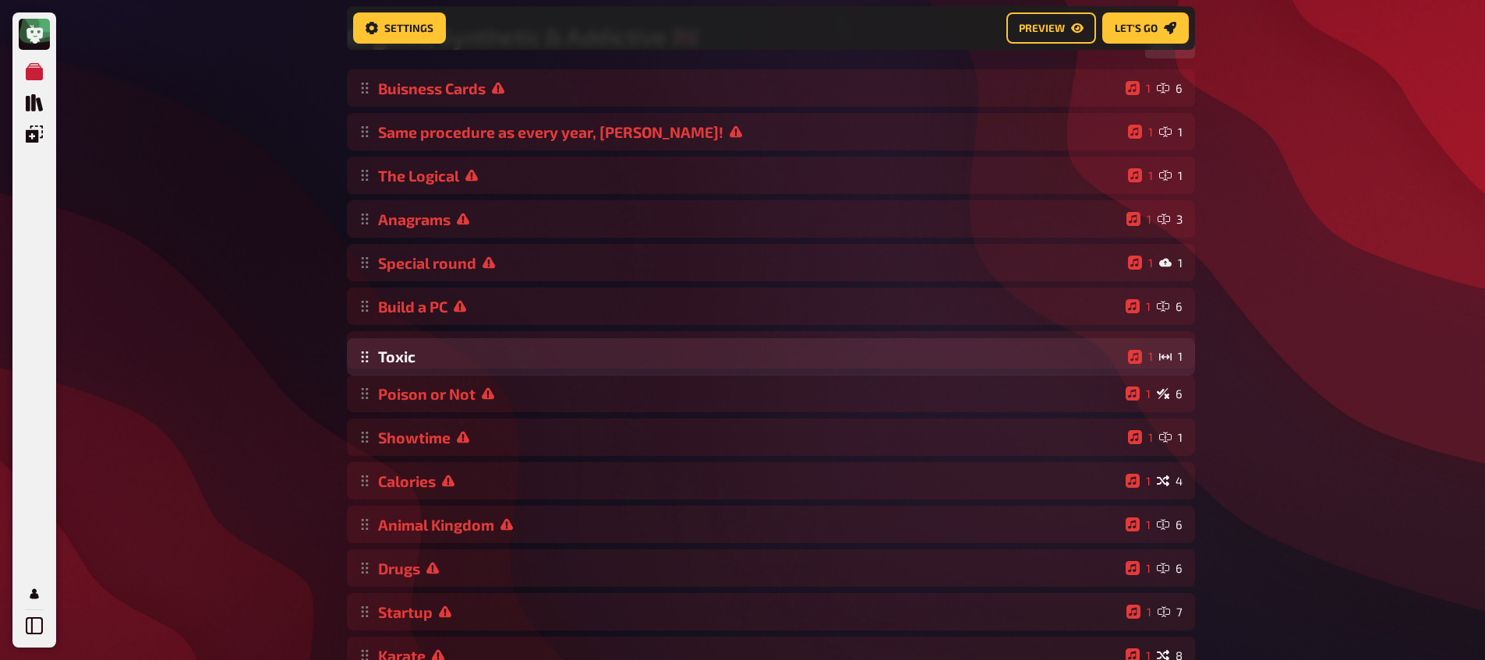
drag, startPoint x: 360, startPoint y: 447, endPoint x: 361, endPoint y: 364, distance: 82.6
click at [361, 364] on div "Buisness Cards 1 6 Same procedure as every year, [PERSON_NAME]! 1 1 The Logical…" at bounding box center [771, 393] width 848 height 648
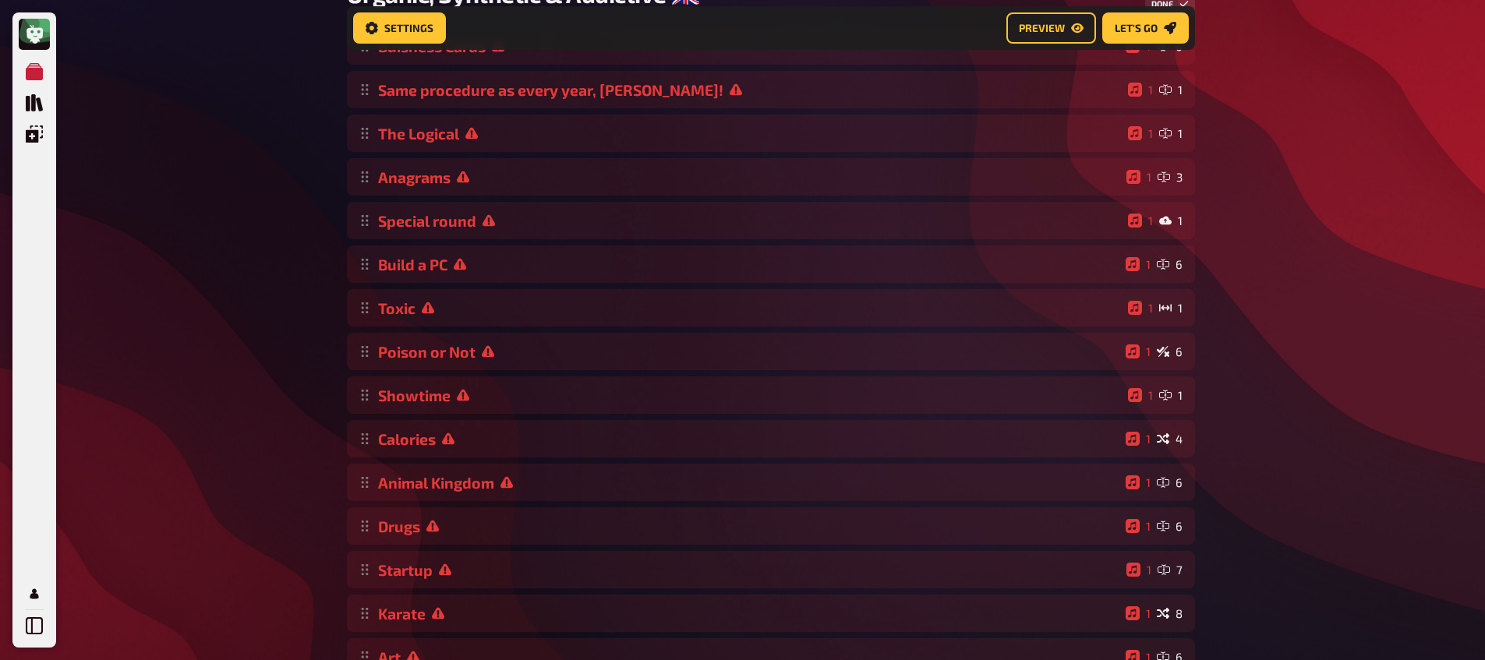
scroll to position [265, 0]
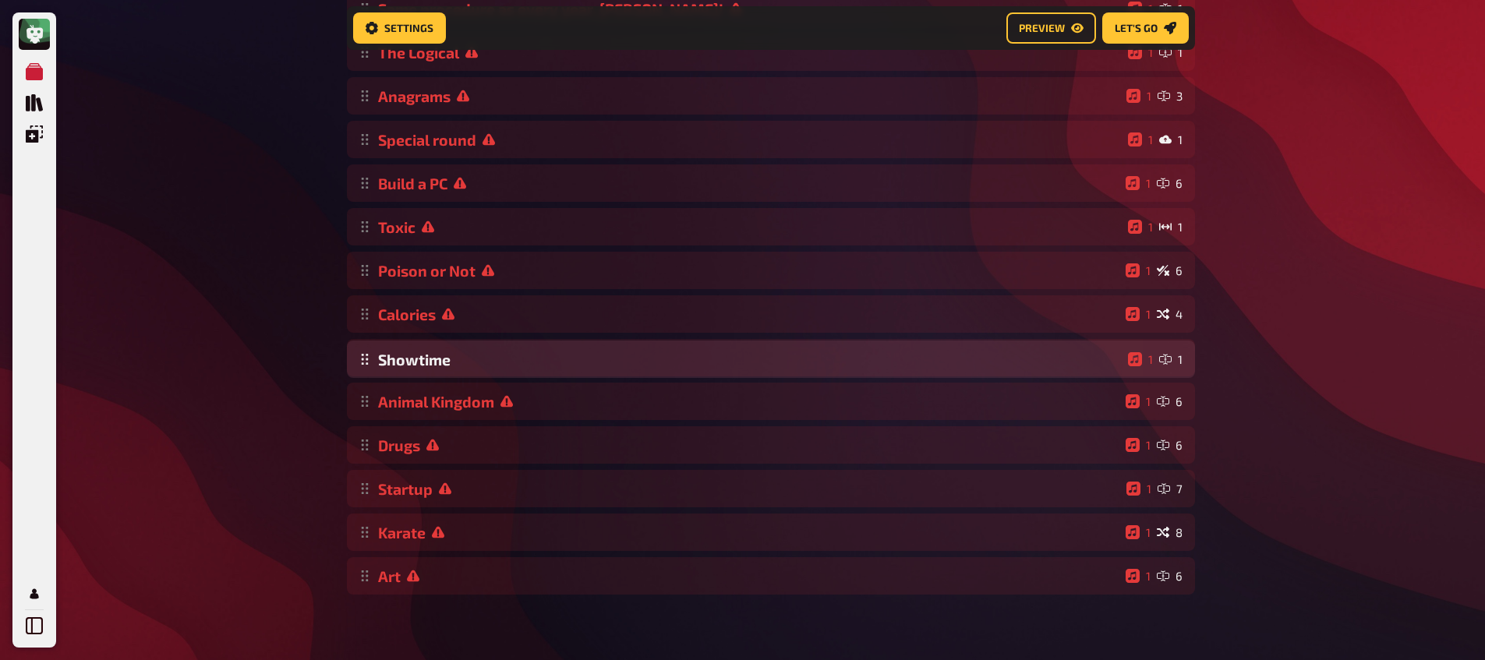
drag, startPoint x: 358, startPoint y: 318, endPoint x: 354, endPoint y: 360, distance: 42.3
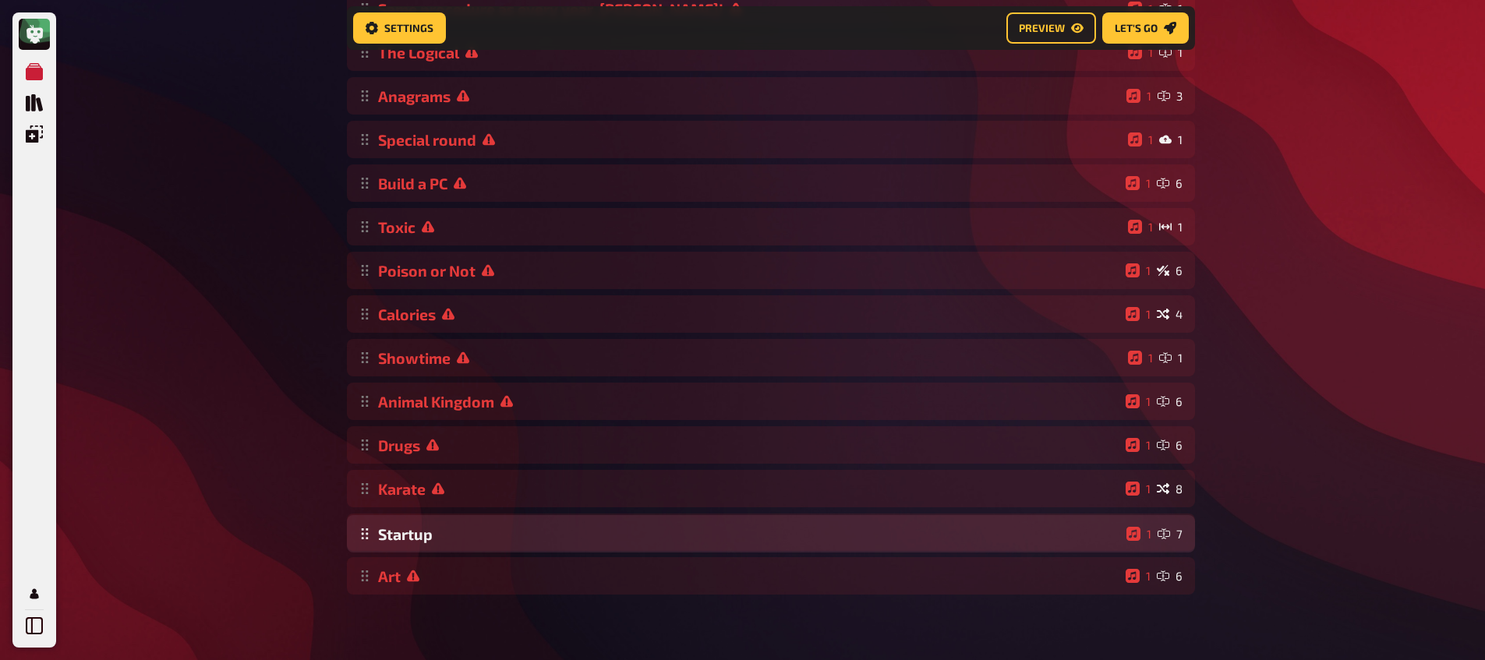
drag, startPoint x: 365, startPoint y: 497, endPoint x: 369, endPoint y: 529, distance: 32.2
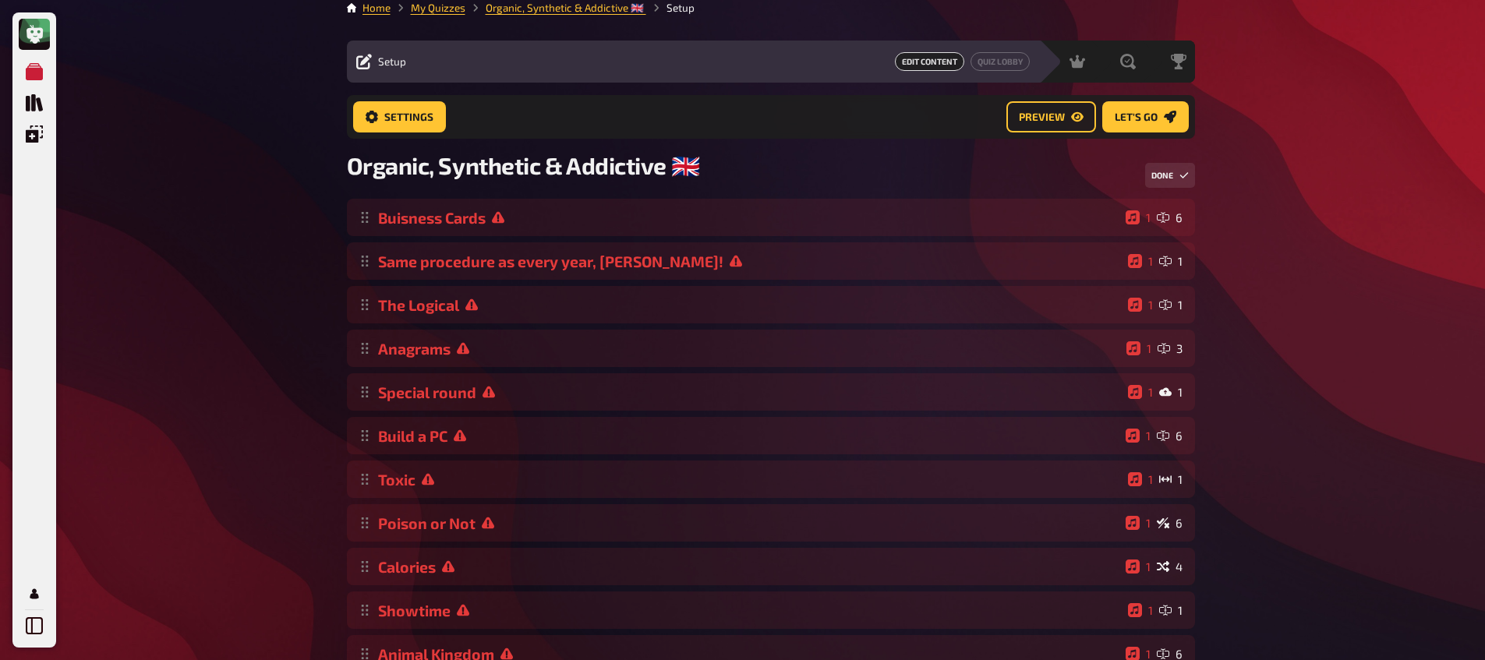
scroll to position [0, 0]
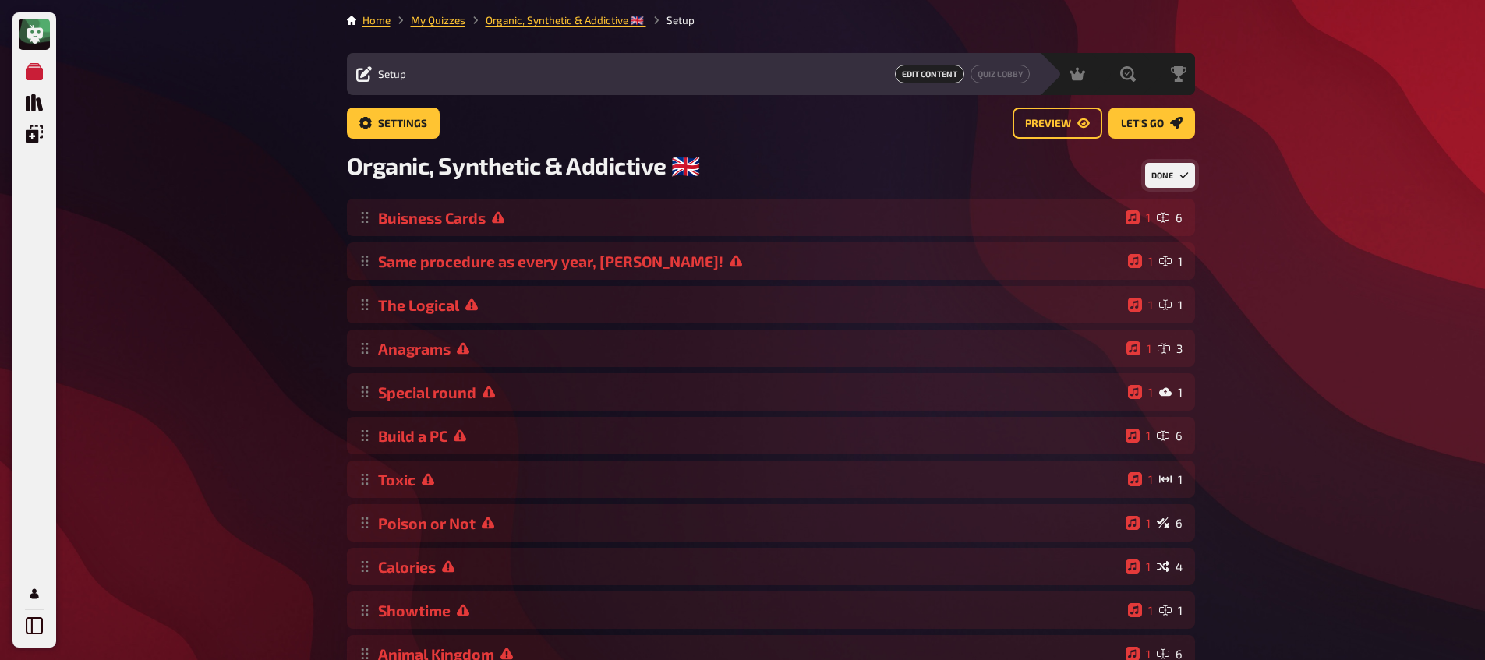
click at [1175, 180] on button "Done" at bounding box center [1170, 175] width 50 height 25
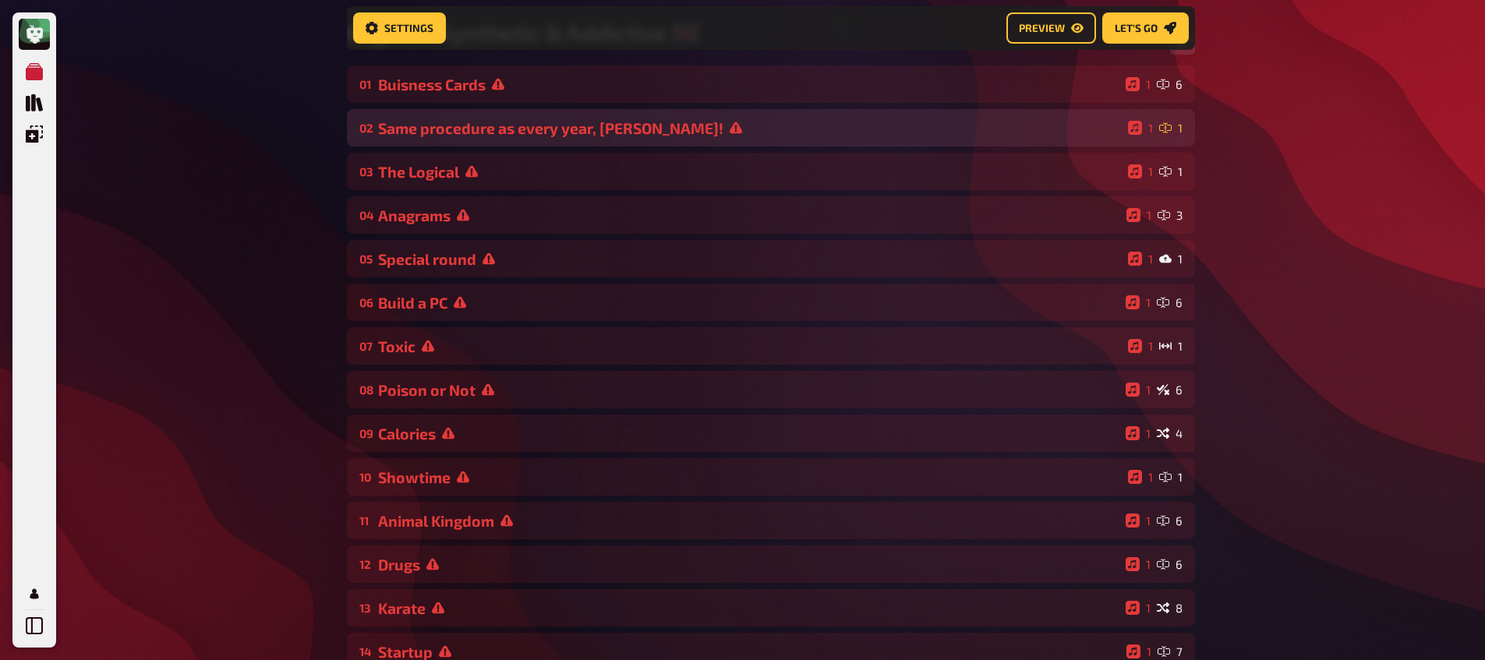
scroll to position [154, 0]
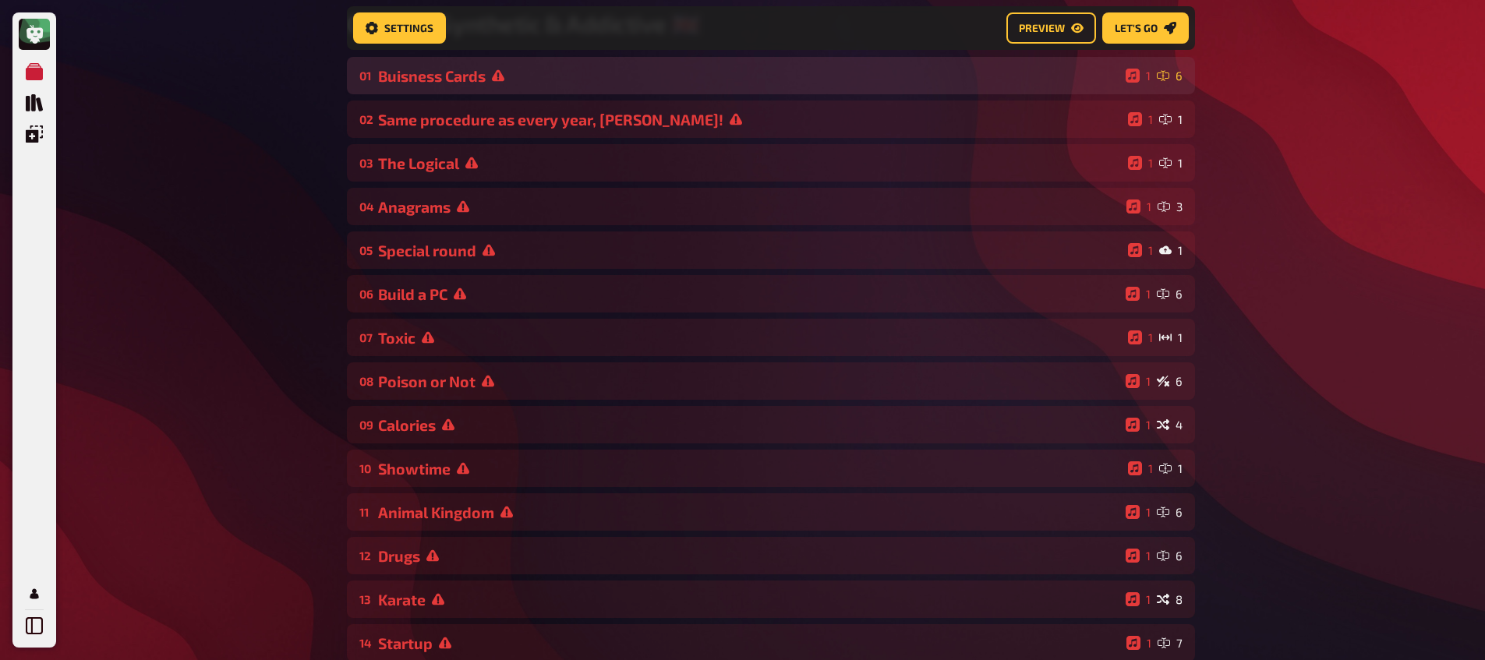
click at [544, 85] on div "Buisness Cards" at bounding box center [748, 76] width 741 height 18
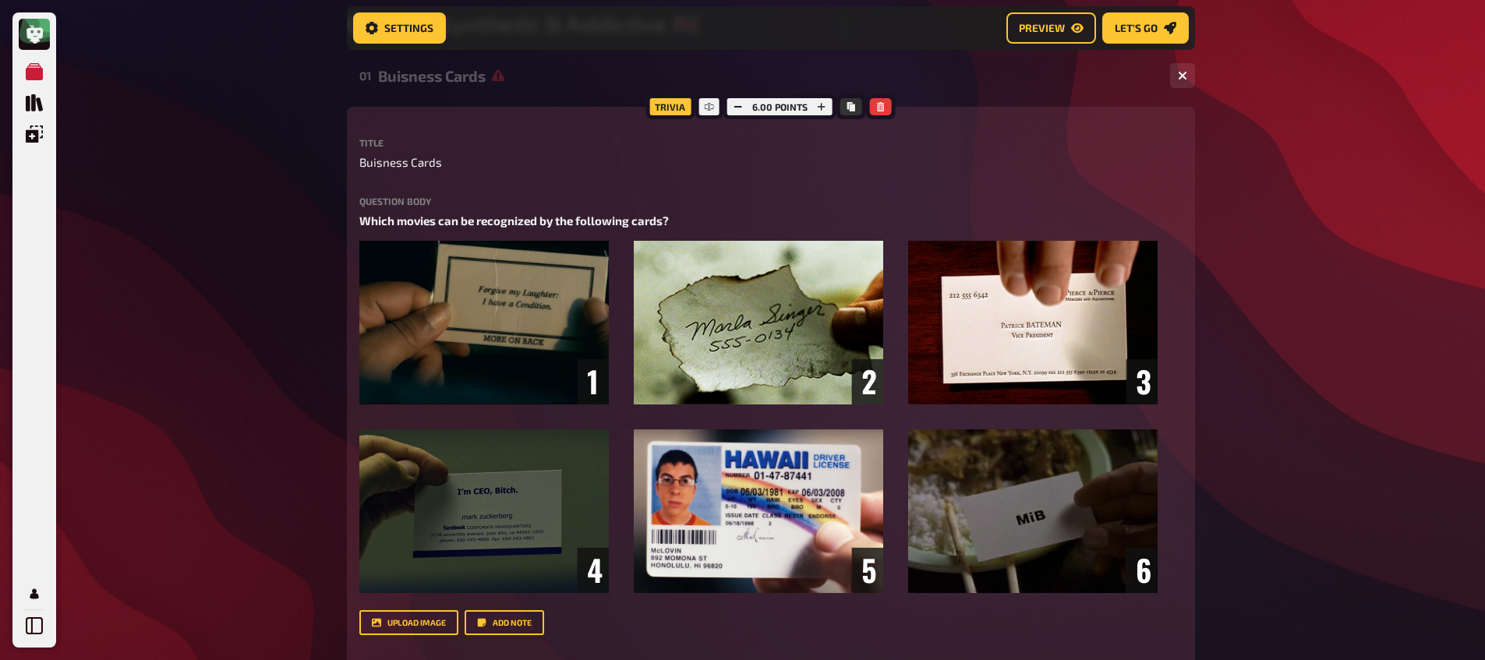
click at [542, 83] on div "Buisness Cards" at bounding box center [767, 76] width 779 height 18
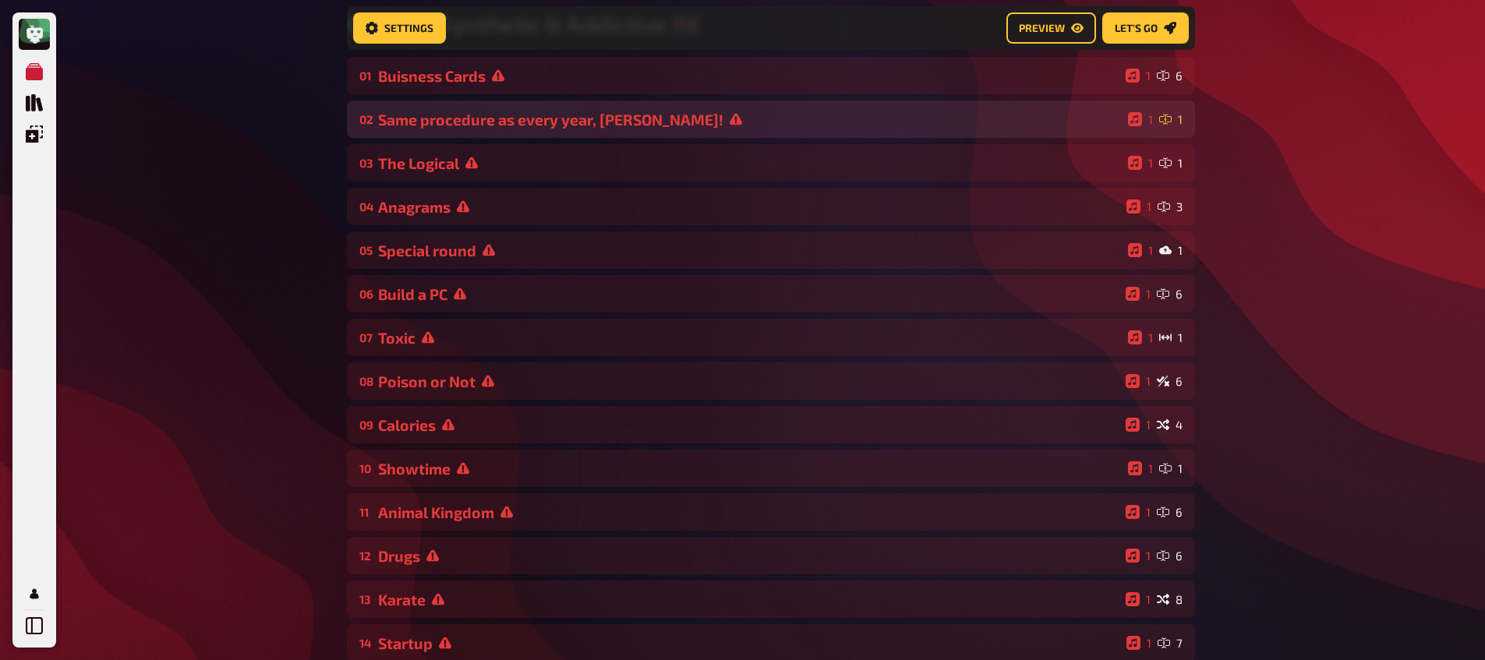
click at [525, 118] on div "Same procedure as every year, [PERSON_NAME]!" at bounding box center [750, 120] width 744 height 18
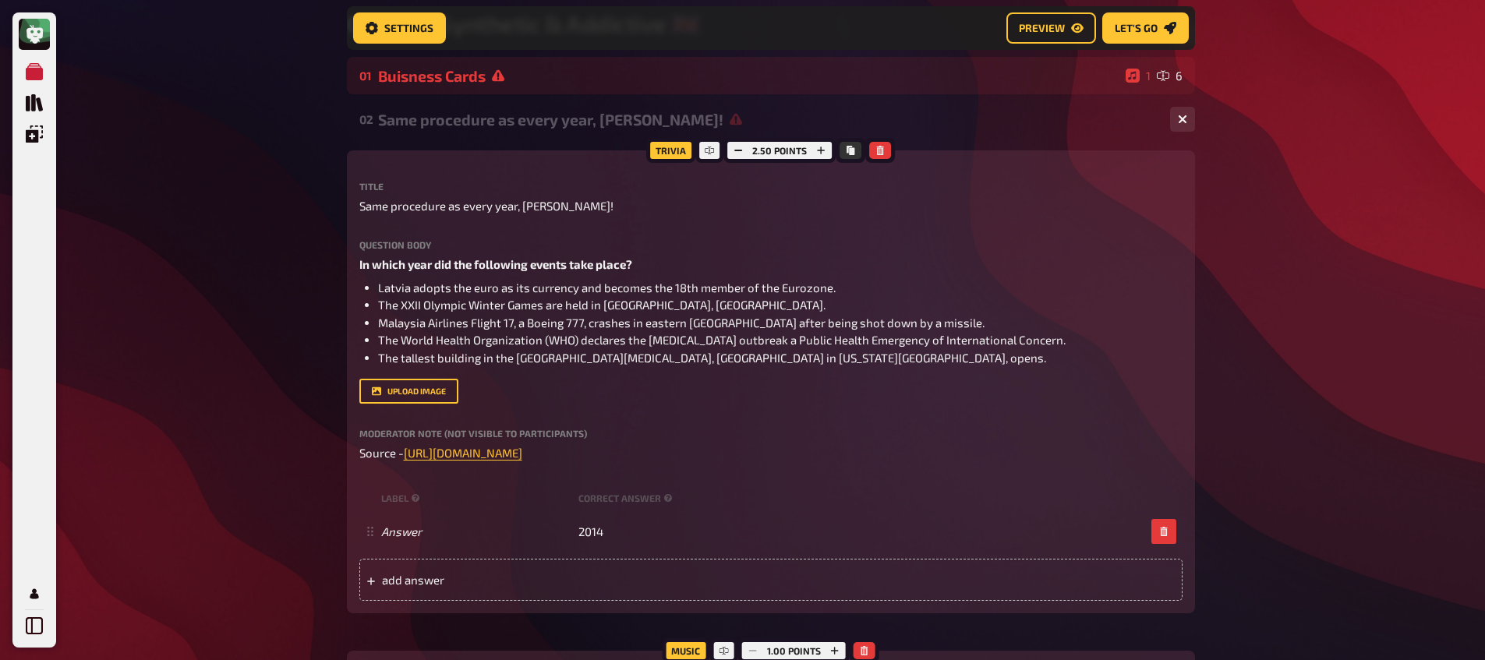
click at [526, 122] on div "Same procedure as every year, [PERSON_NAME]!" at bounding box center [767, 120] width 779 height 18
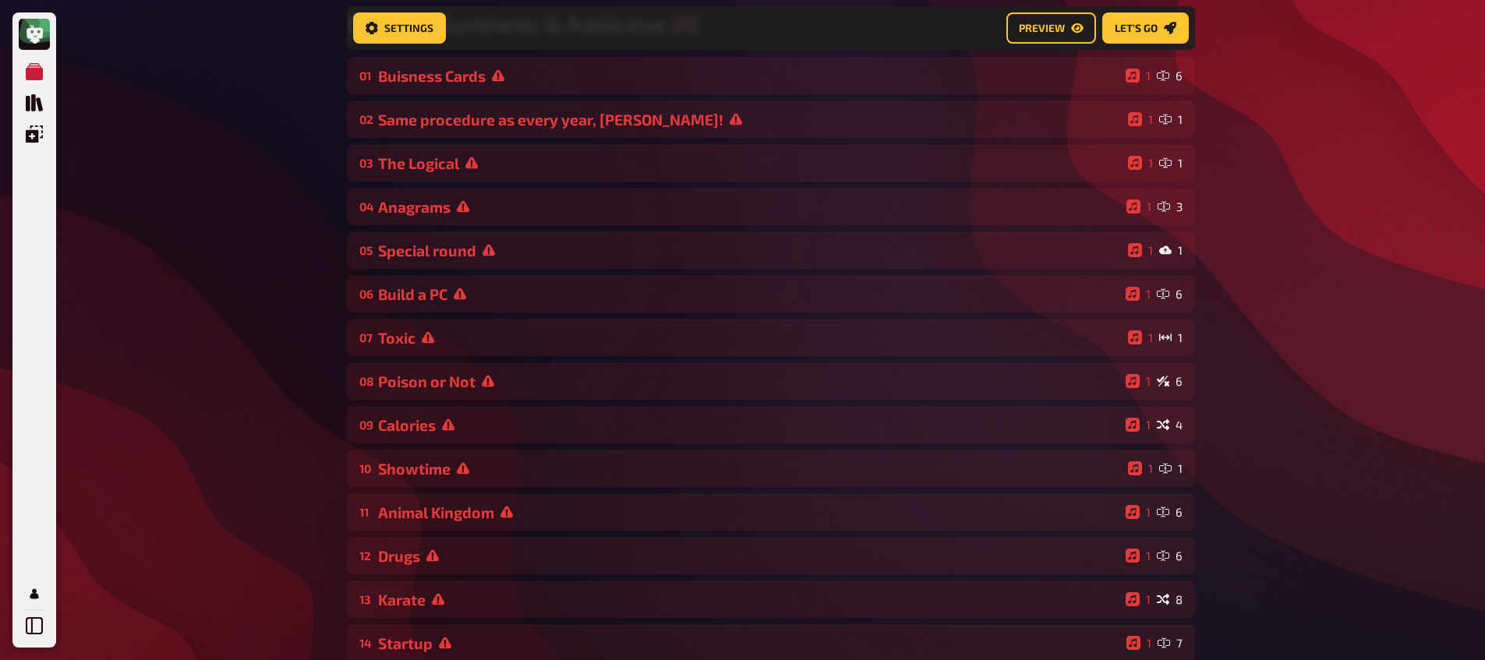
click at [517, 147] on div "01 Buisness Cards 1 6 02 Same procedure as every year, [PERSON_NAME]! 1 1 03 Th…" at bounding box center [771, 381] width 848 height 648
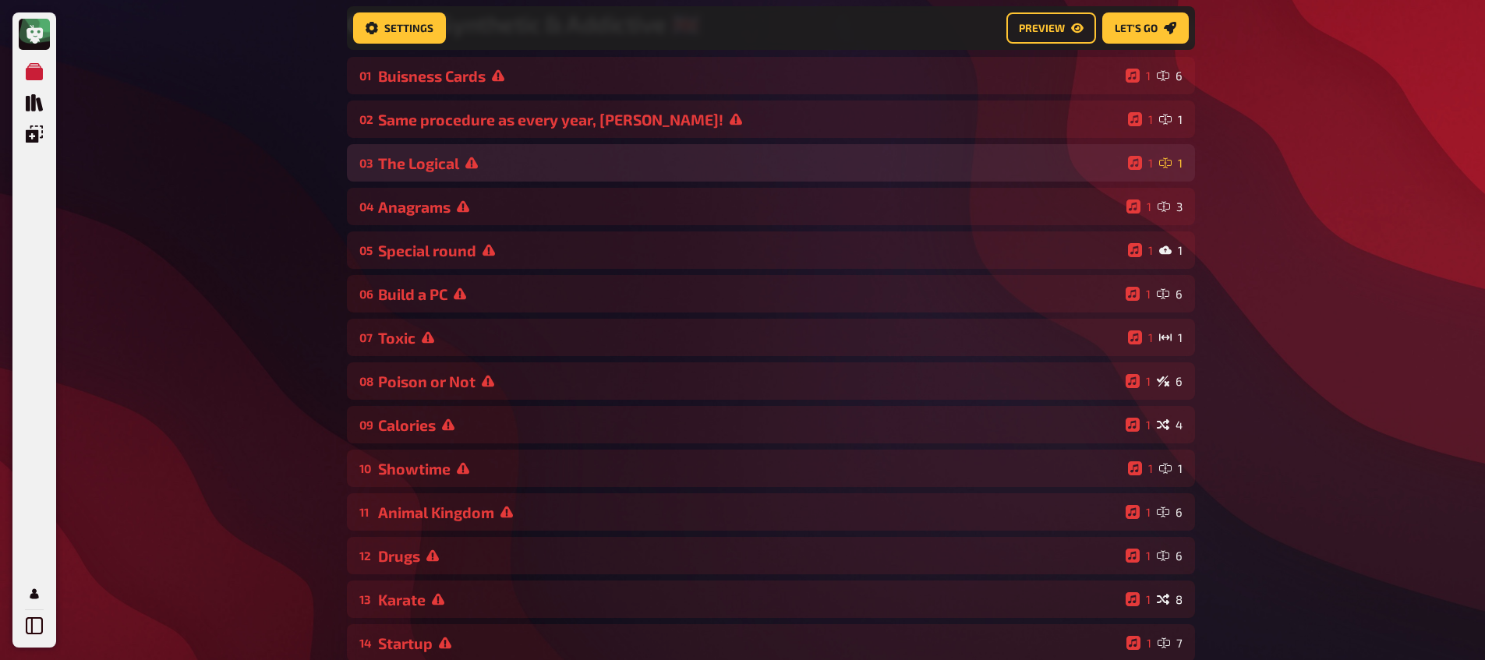
click at [504, 174] on div "03 The Logical 1 1" at bounding box center [771, 162] width 848 height 37
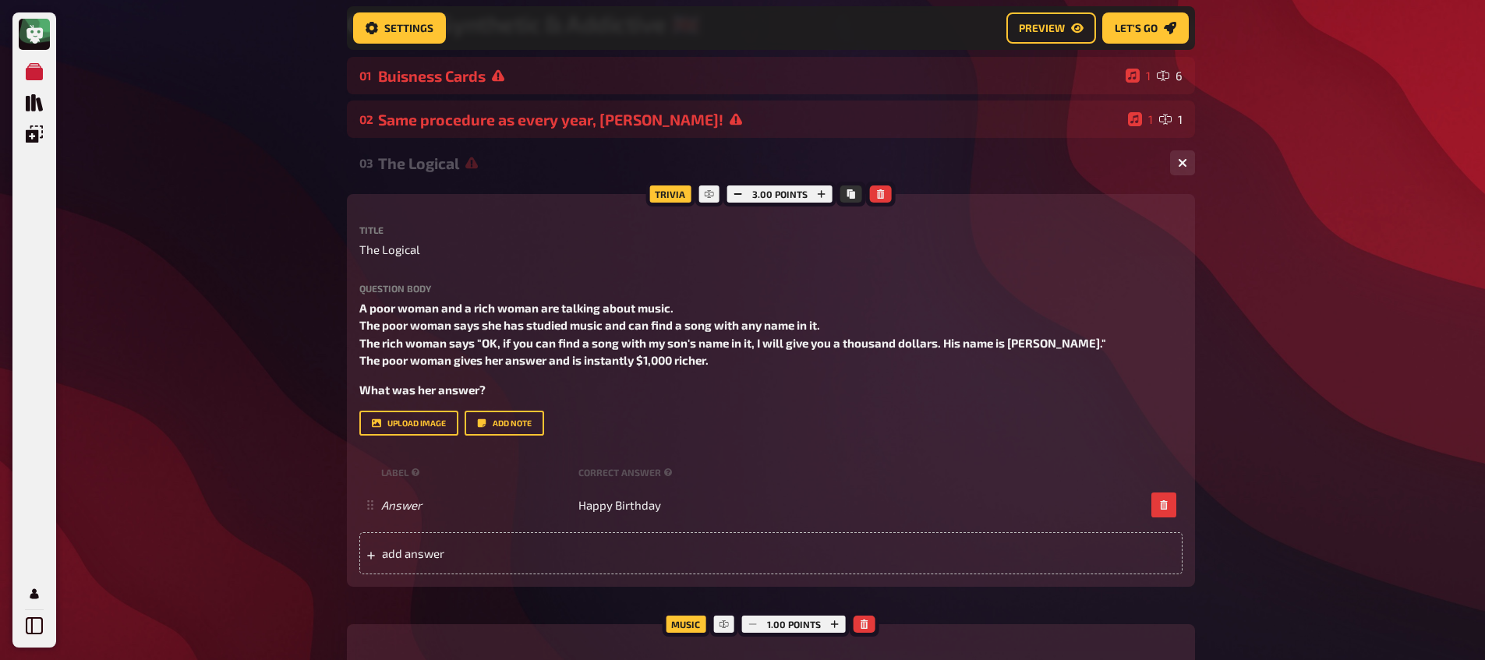
click at [506, 178] on div "03 The Logical 1 1" at bounding box center [771, 162] width 848 height 37
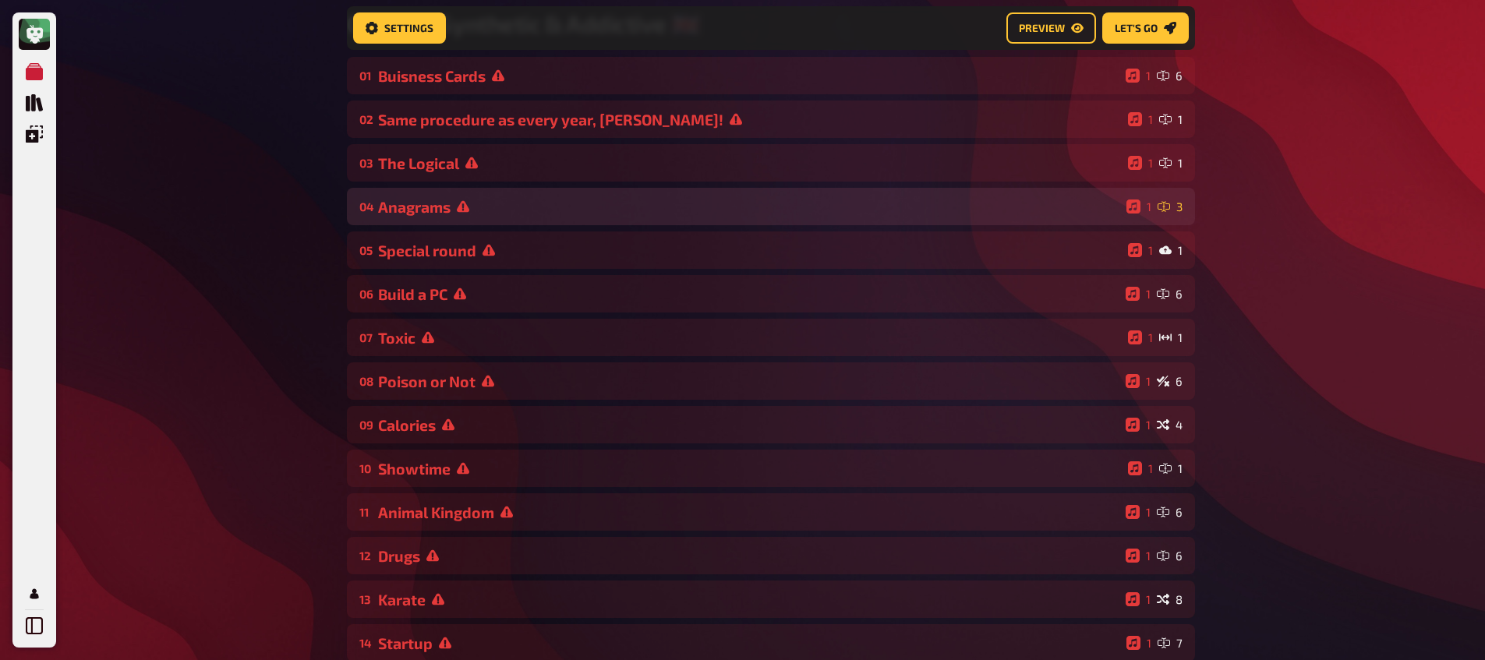
click at [488, 210] on div "Anagrams" at bounding box center [749, 207] width 742 height 18
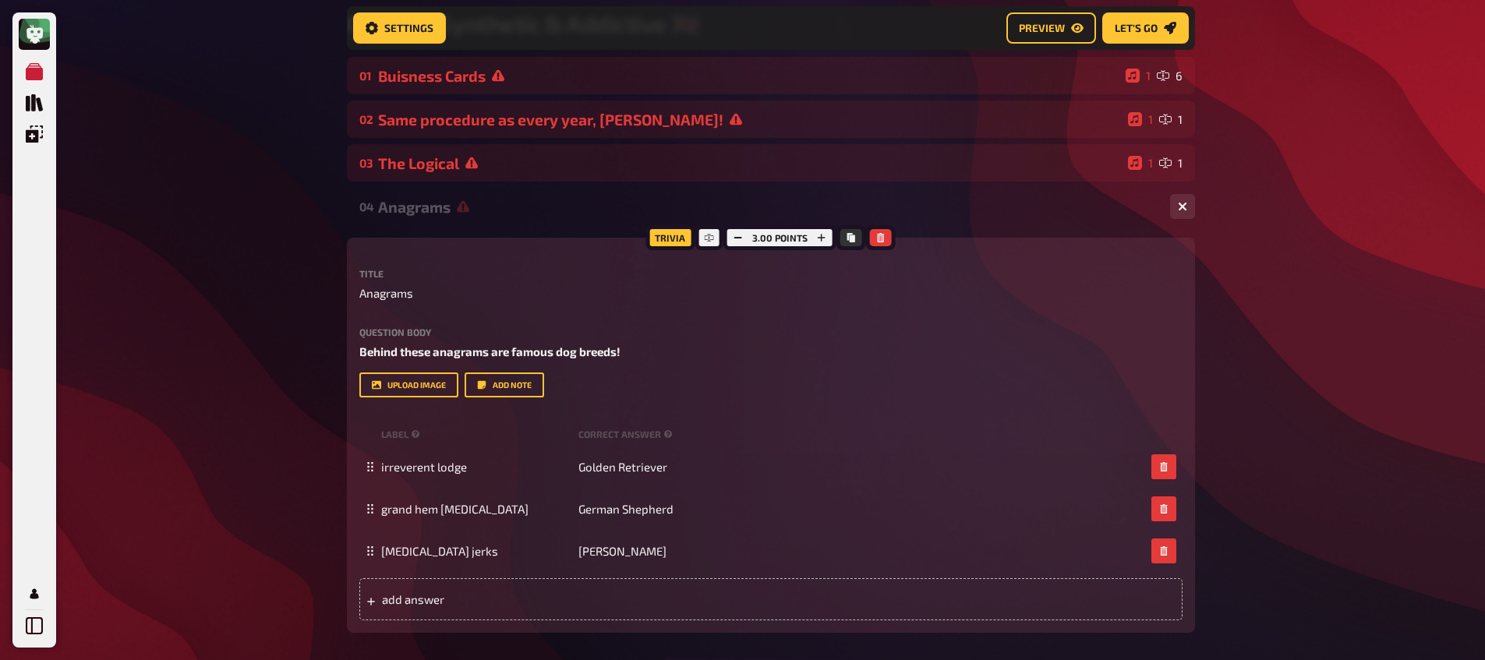
click at [493, 219] on div "04 Anagrams 1 3" at bounding box center [771, 206] width 848 height 37
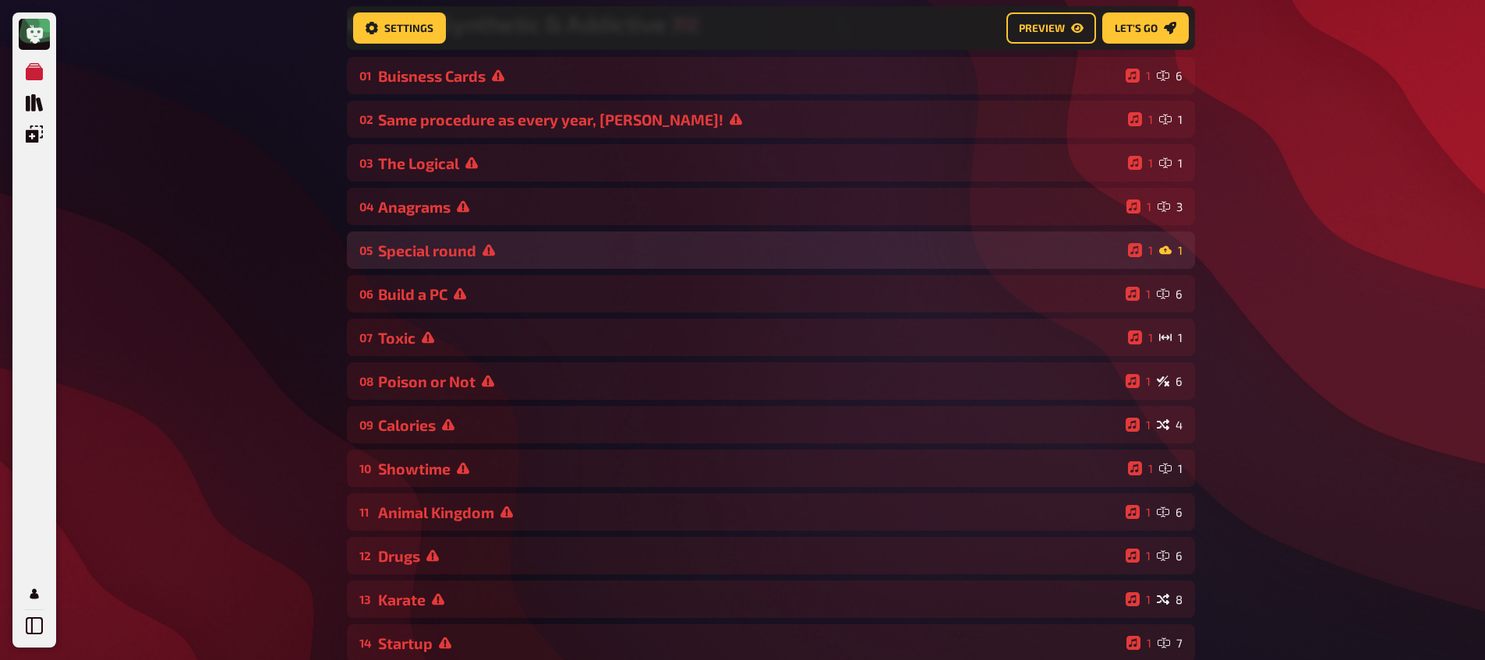
click at [472, 253] on div "Special round" at bounding box center [750, 251] width 744 height 18
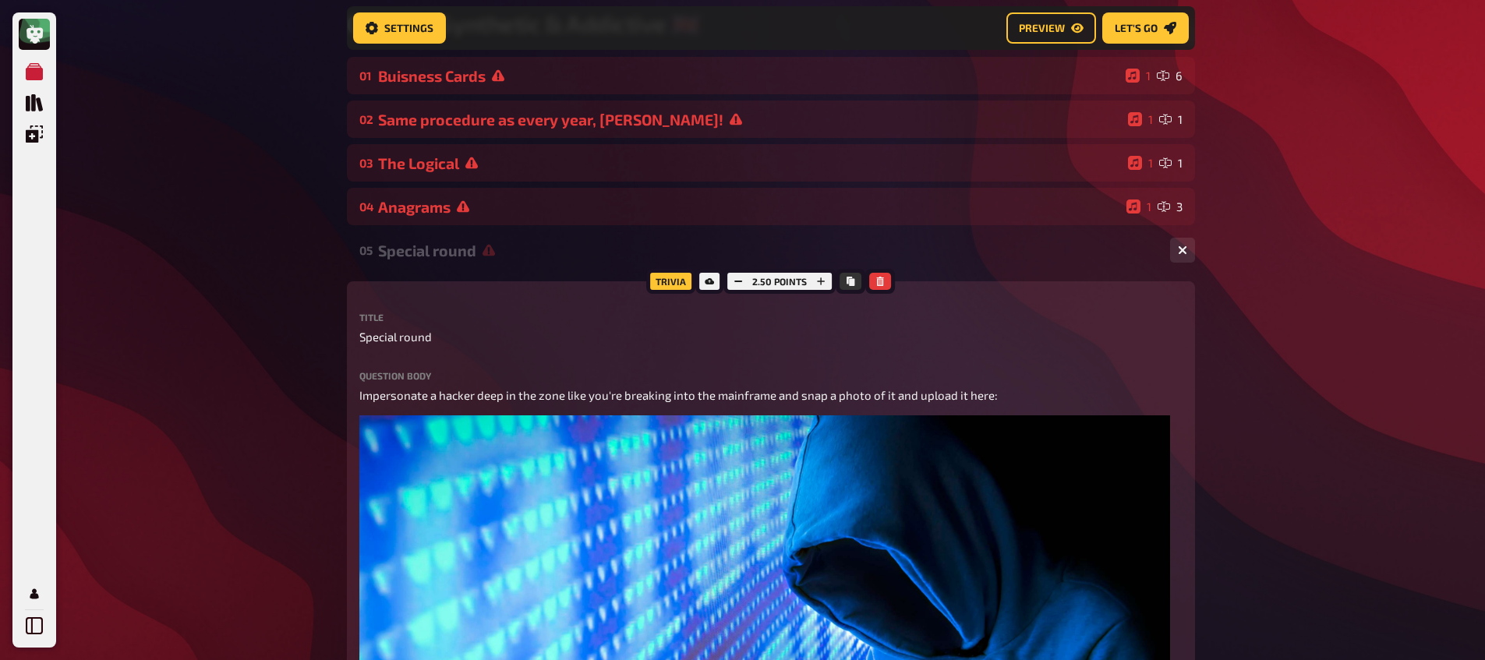
click at [472, 253] on div "Special round" at bounding box center [767, 251] width 779 height 18
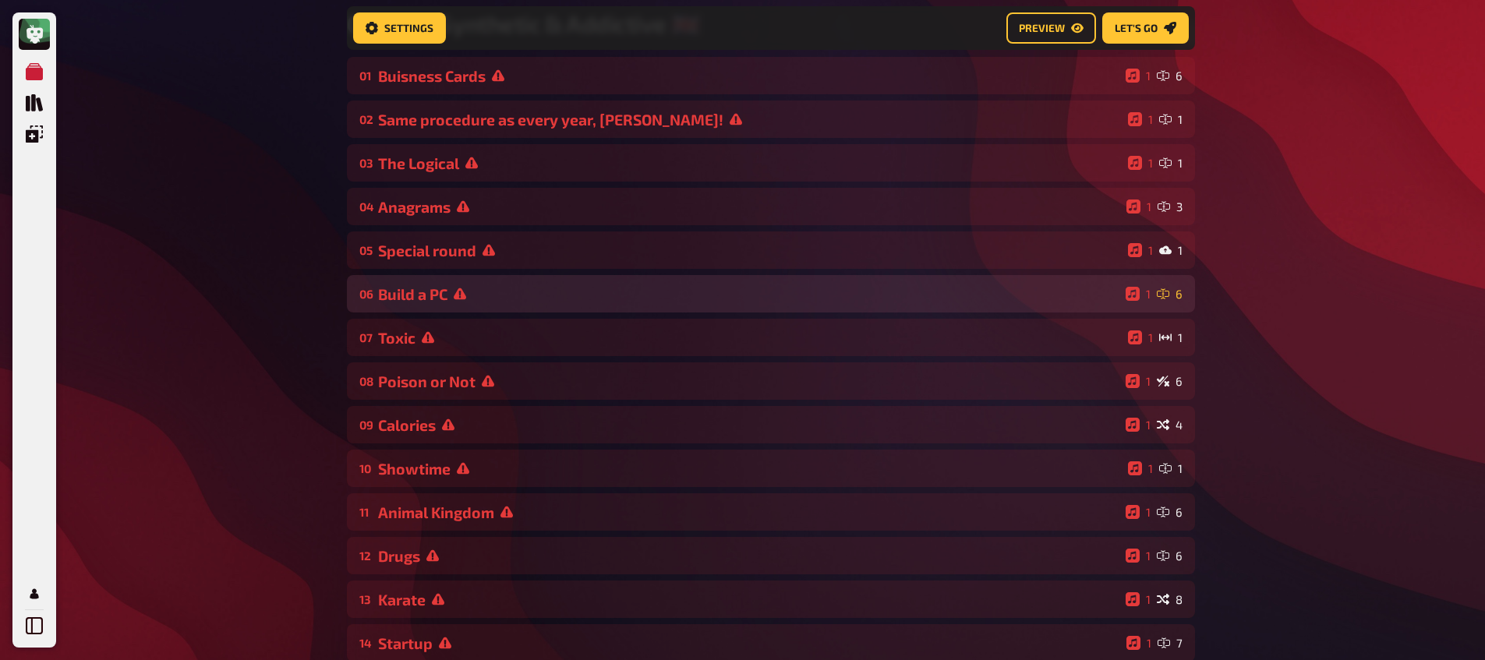
click at [451, 291] on div "Build a PC" at bounding box center [748, 294] width 741 height 18
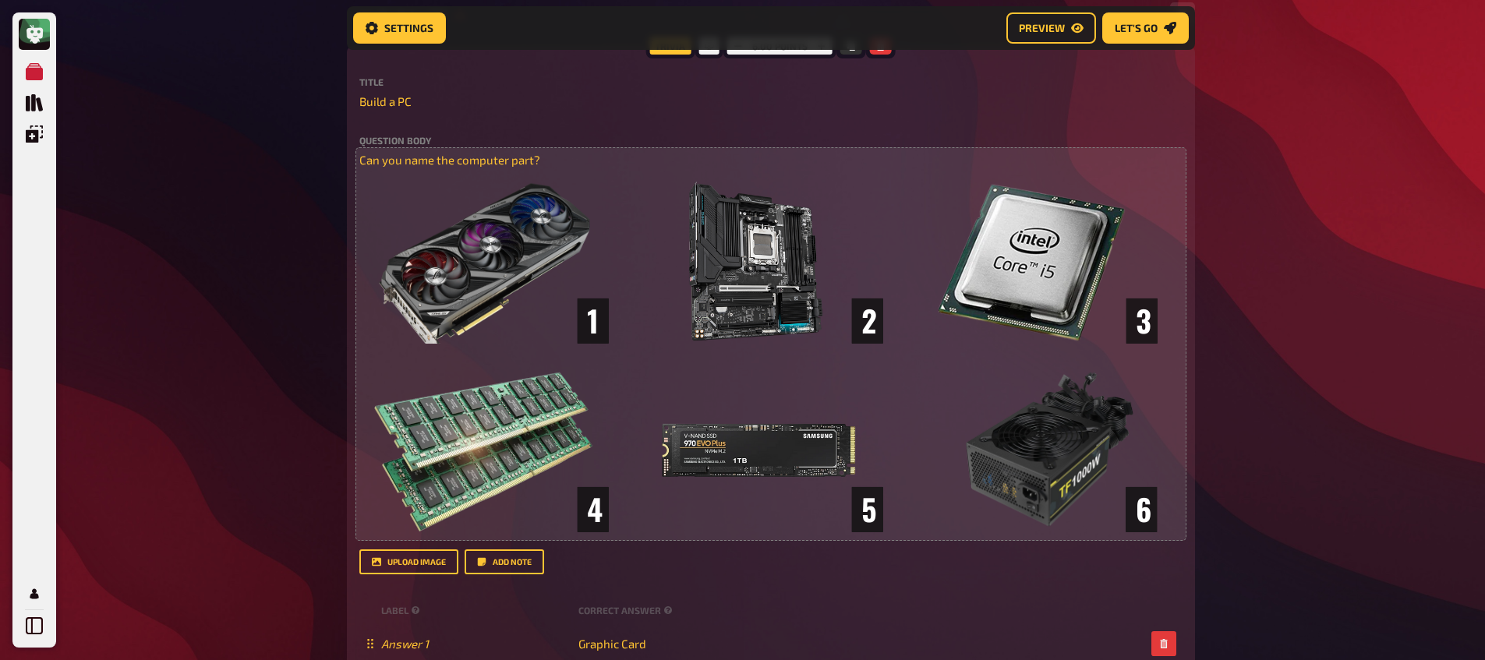
scroll to position [296, 0]
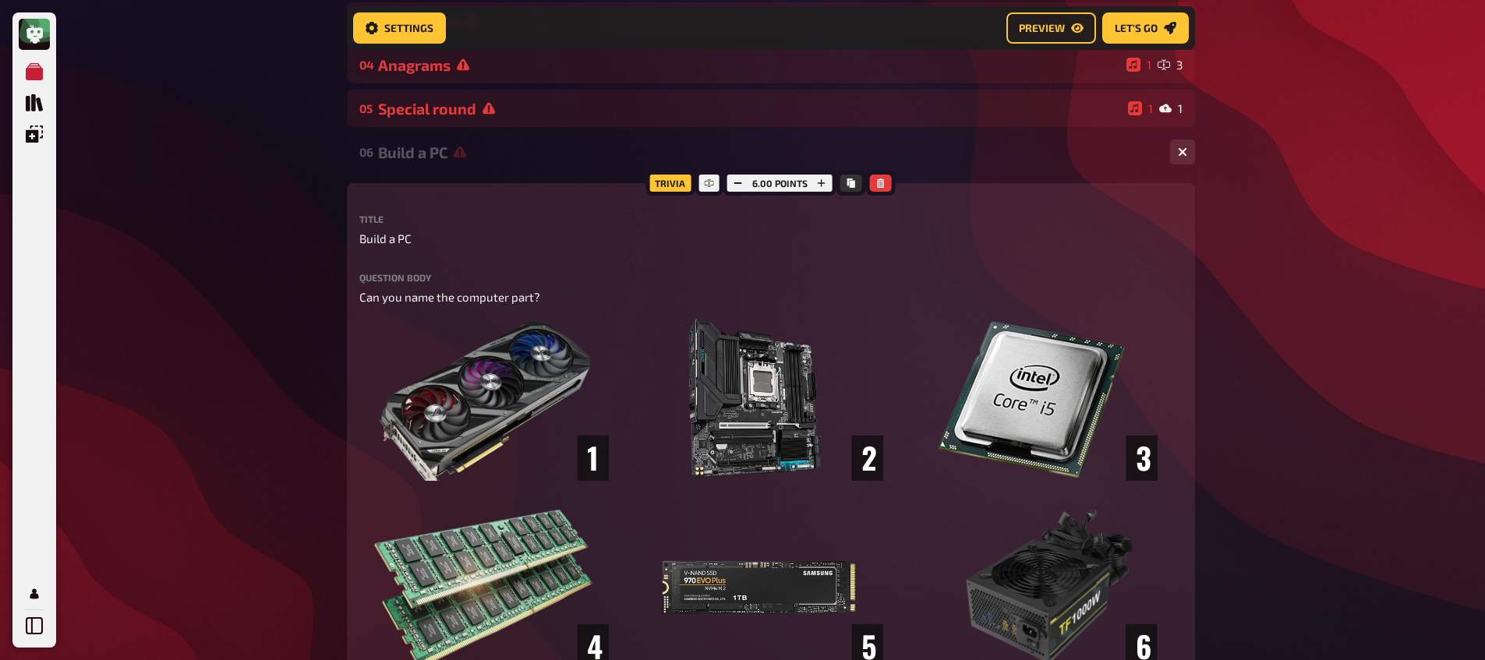
click at [425, 171] on div "06 Build a PC 1 6" at bounding box center [771, 151] width 848 height 37
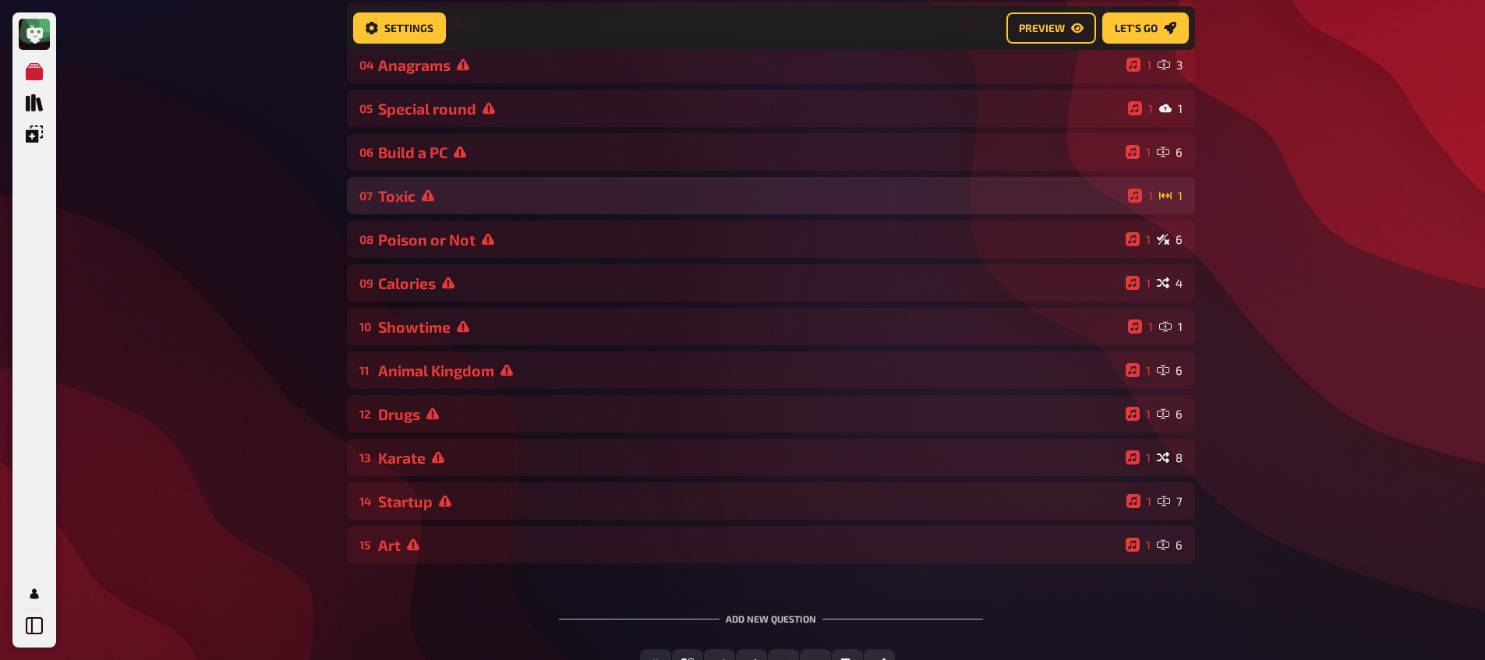
click at [422, 196] on icon at bounding box center [428, 195] width 12 height 12
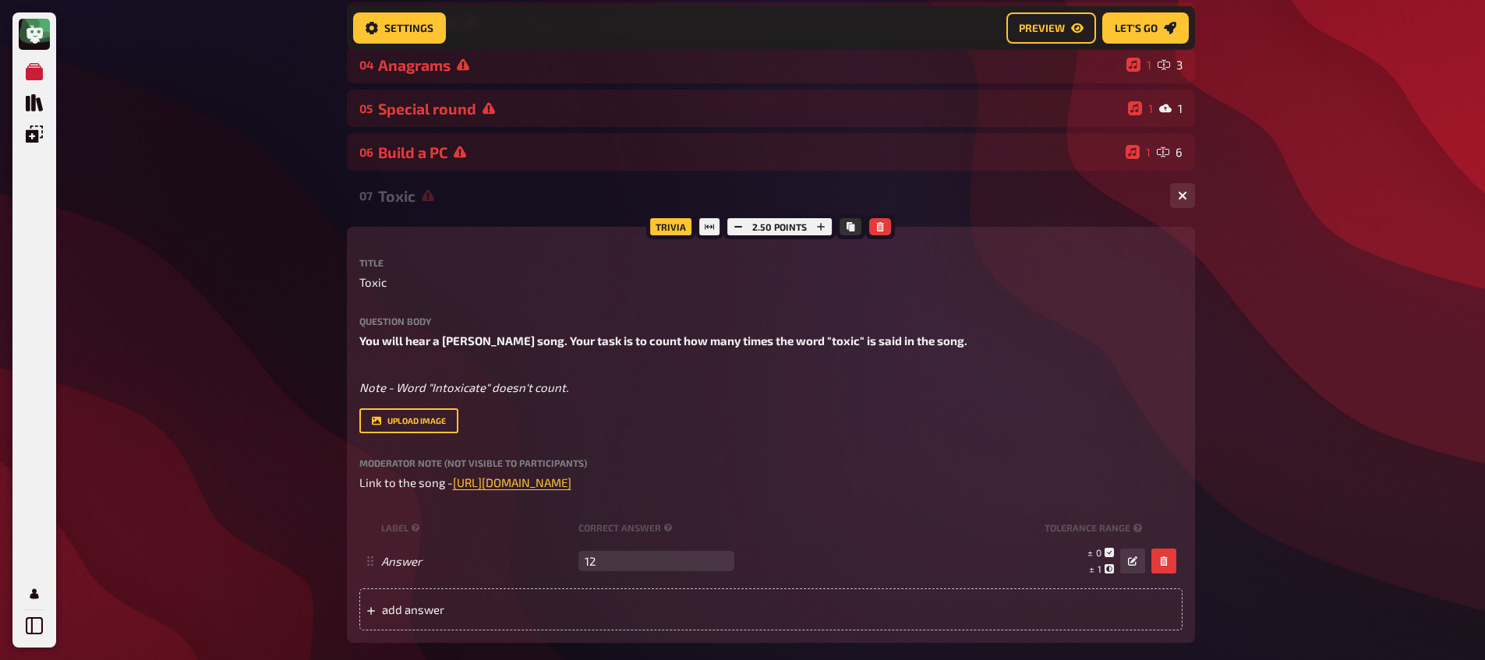
click at [422, 200] on icon at bounding box center [428, 196] width 12 height 12
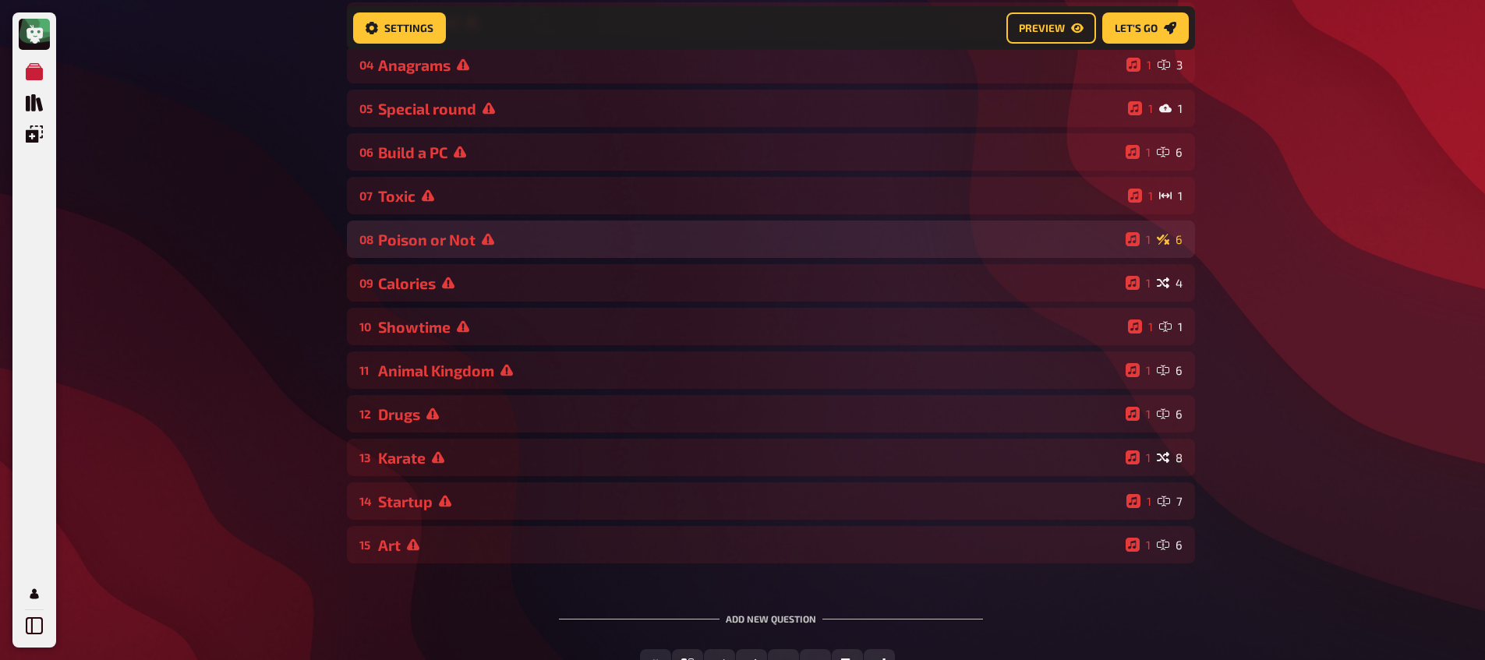
click at [408, 230] on div "08 Poison or Not 1 6" at bounding box center [771, 239] width 848 height 37
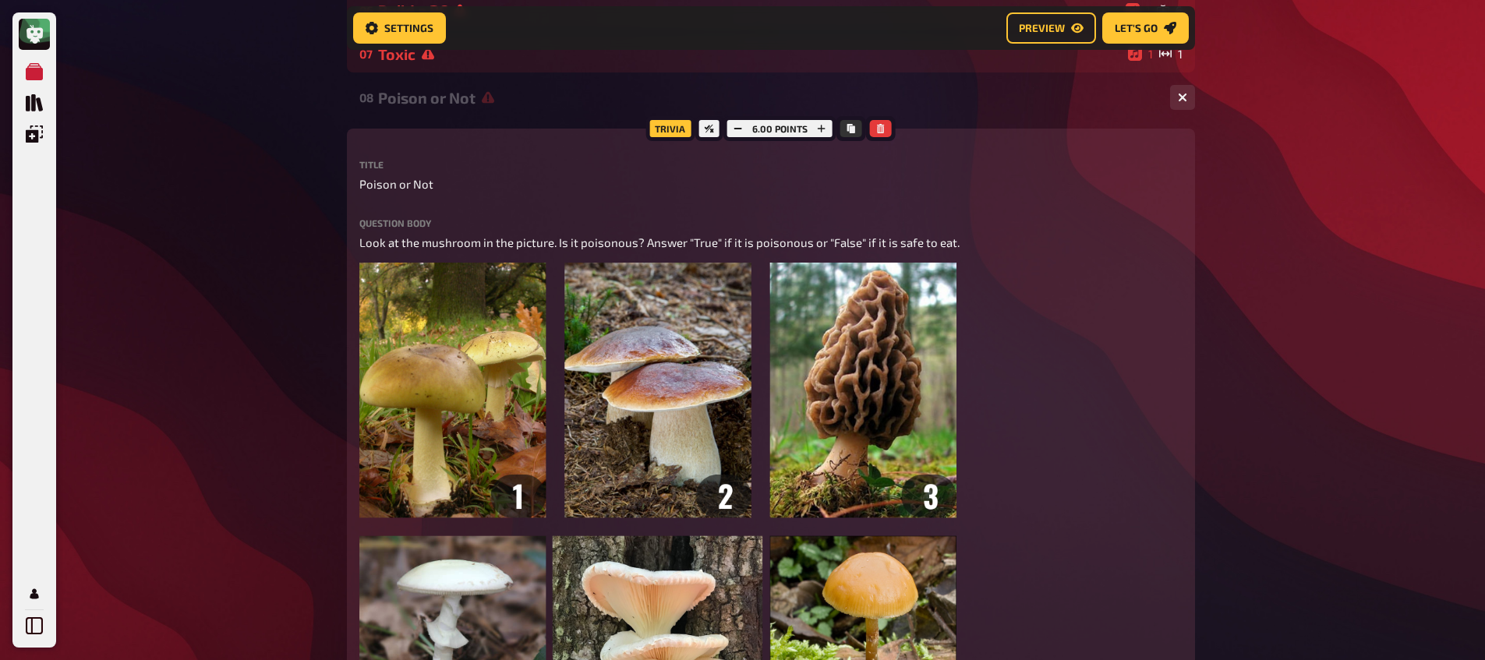
scroll to position [290, 0]
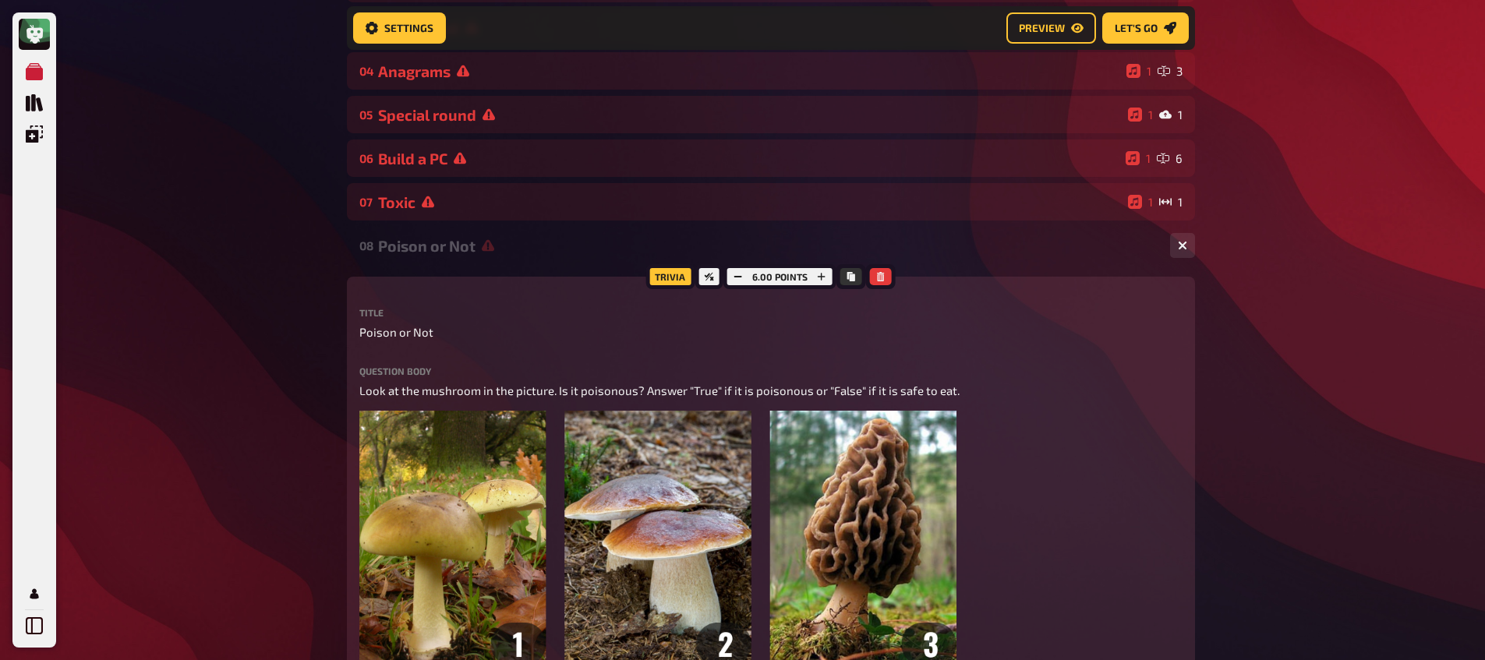
click at [404, 242] on div "Poison or Not" at bounding box center [767, 246] width 779 height 18
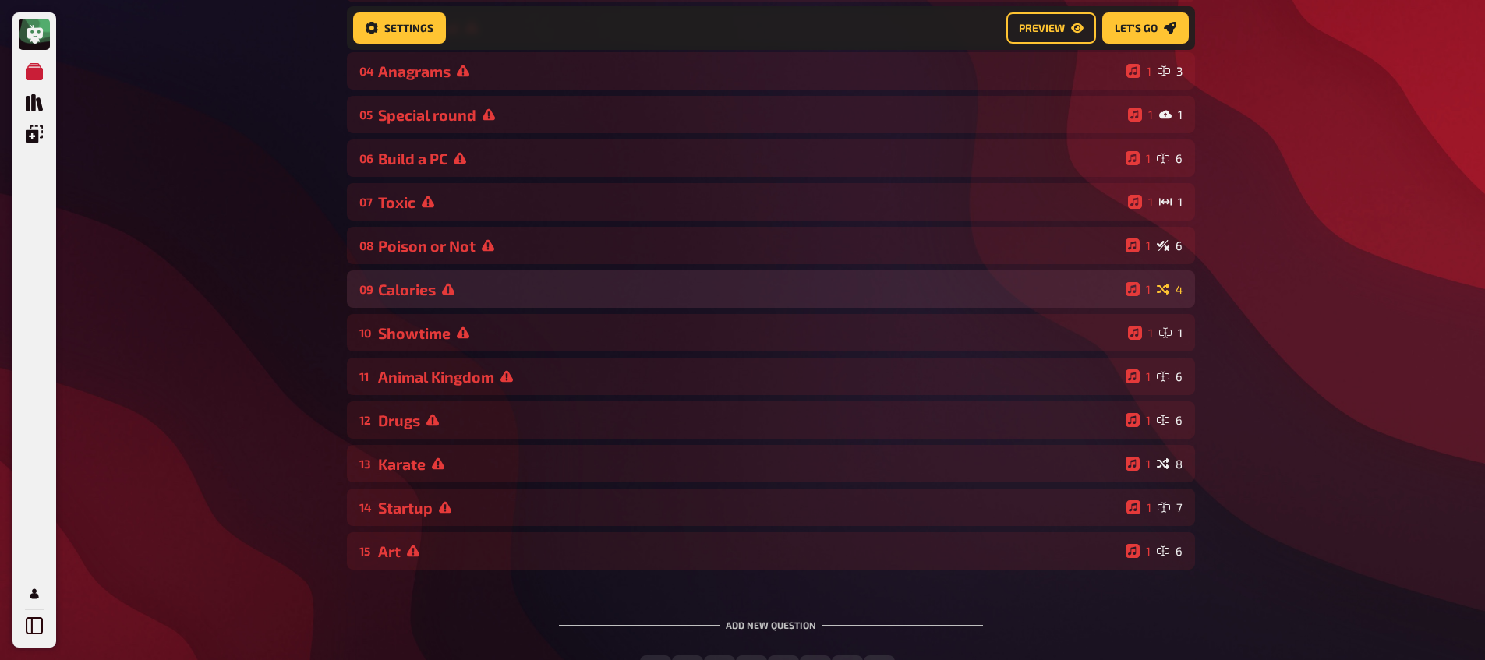
click at [399, 284] on div "Calories" at bounding box center [748, 290] width 741 height 18
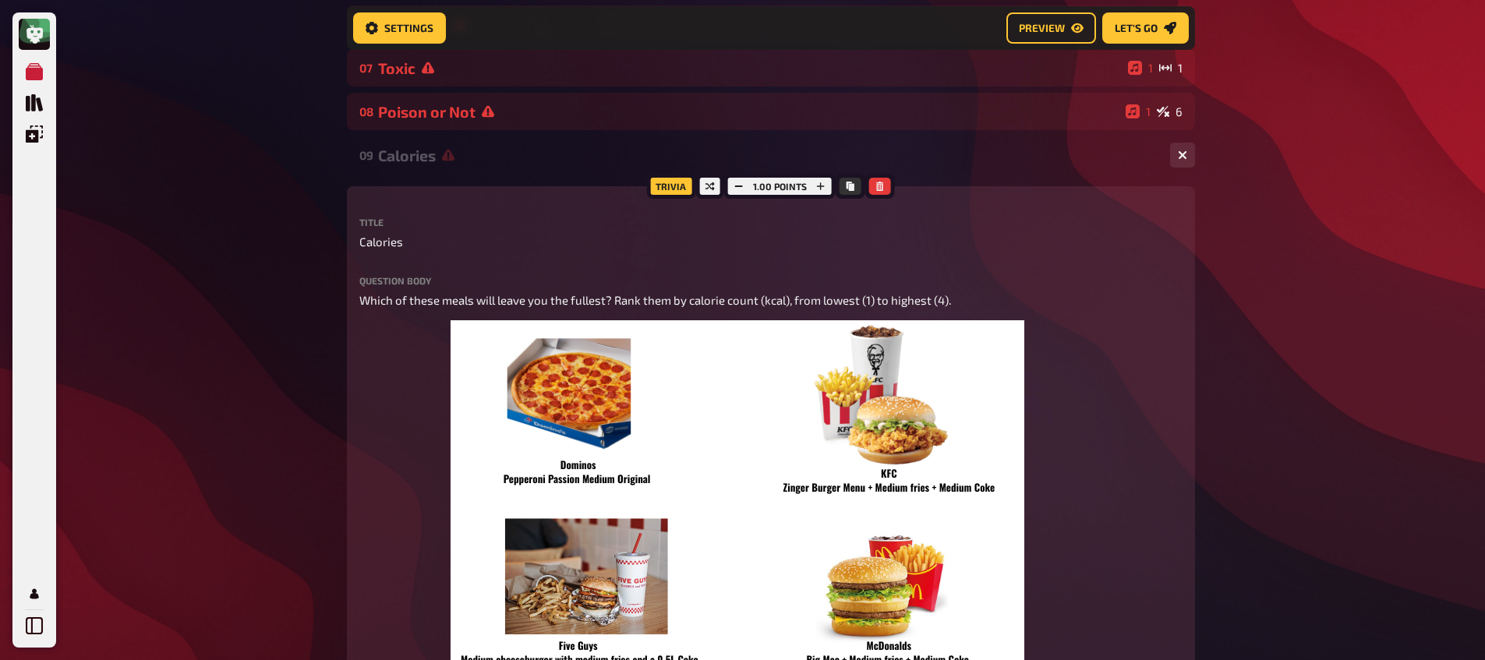
scroll to position [423, 0]
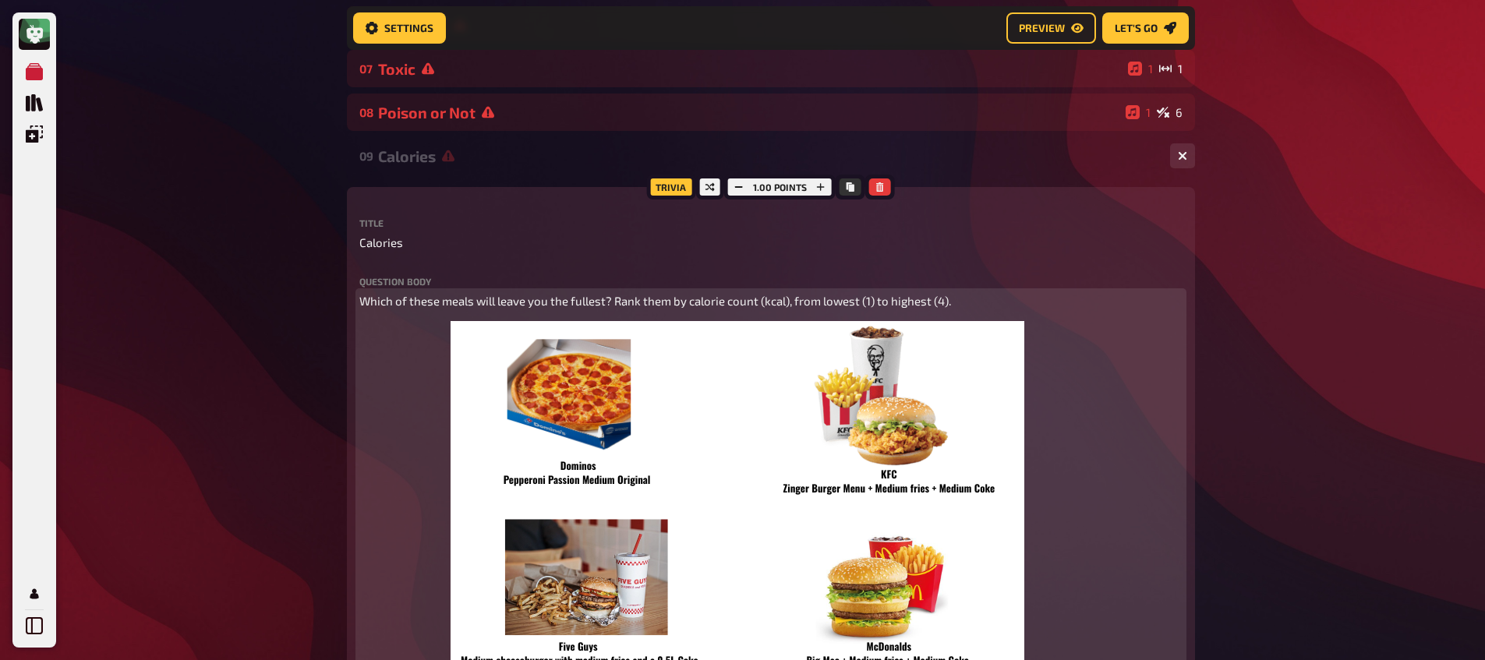
click at [605, 302] on span "Which of these meals will leave you the fullest? Rank them by calorie count (kc…" at bounding box center [655, 301] width 592 height 14
click at [962, 301] on p "Which of these meals will leave you the fullest? Rank them by calorie count (kc…" at bounding box center [770, 301] width 823 height 18
click at [952, 305] on span "Which of these meals will leave you the fullest? Rank them by calorie count (kc…" at bounding box center [736, 301] width 754 height 14
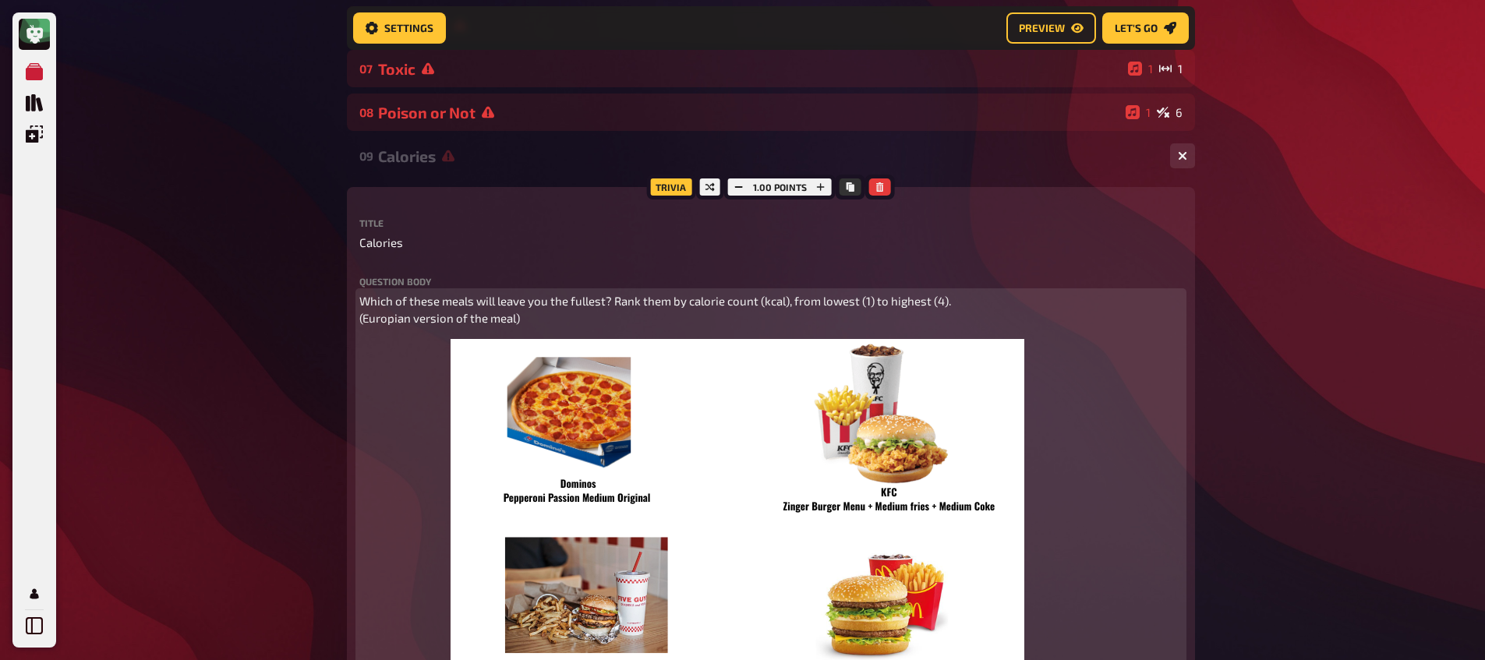
click at [451, 320] on span "Which of these meals will leave you the fullest? Rank them by calorie count (kc…" at bounding box center [656, 310] width 594 height 32
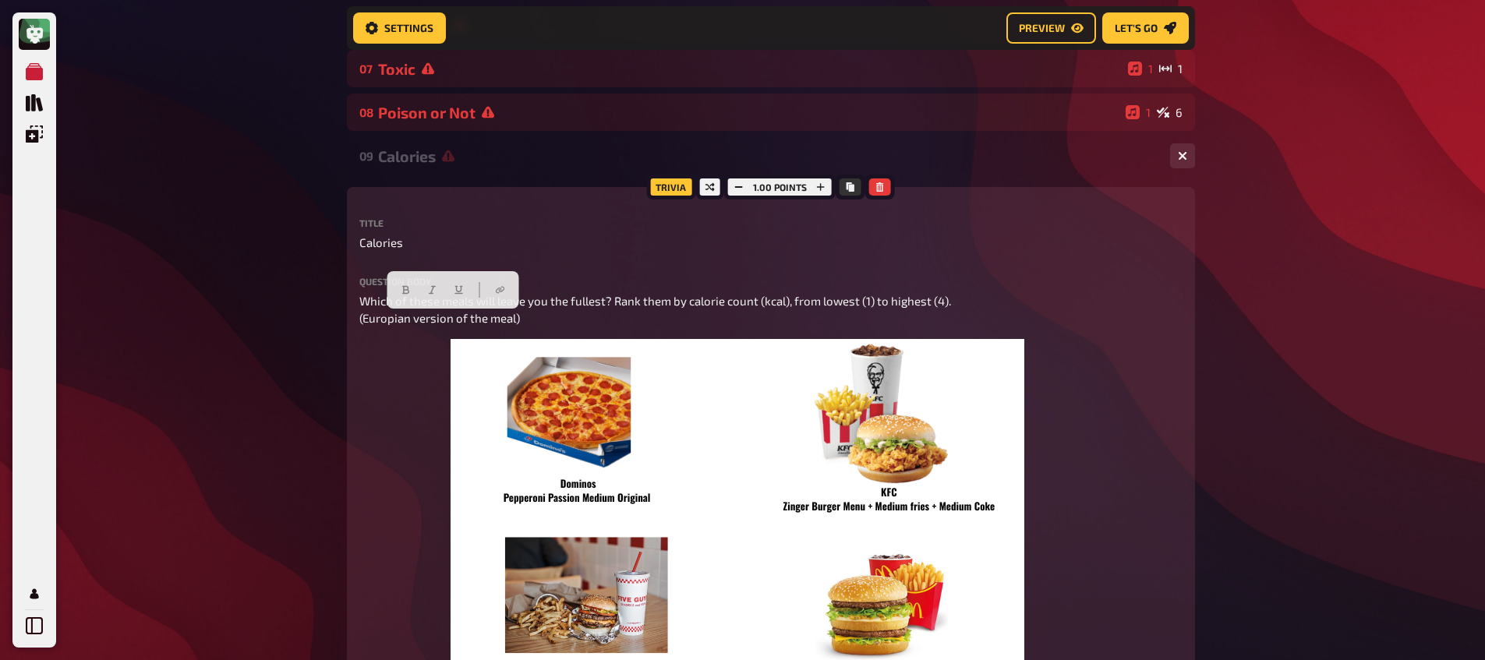
click at [420, 161] on div "Calories" at bounding box center [767, 156] width 779 height 18
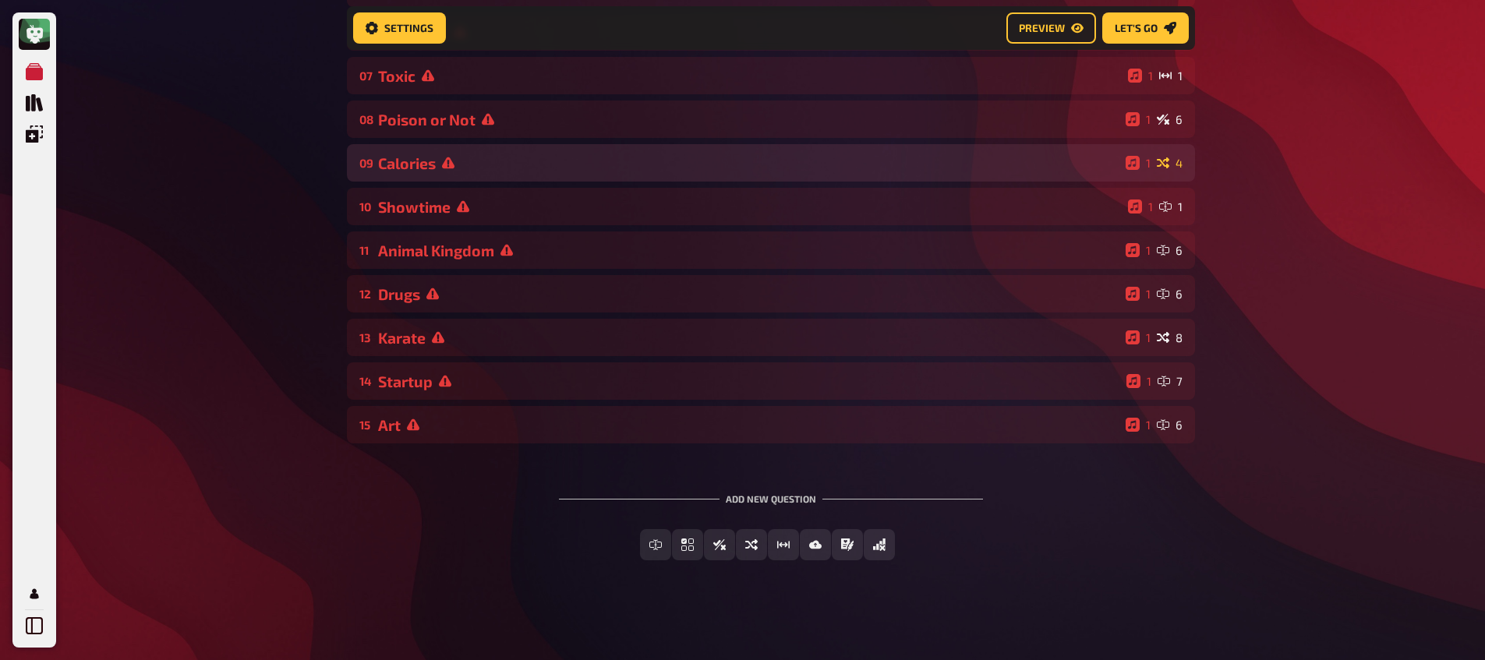
click at [422, 162] on div "Calories" at bounding box center [748, 163] width 741 height 18
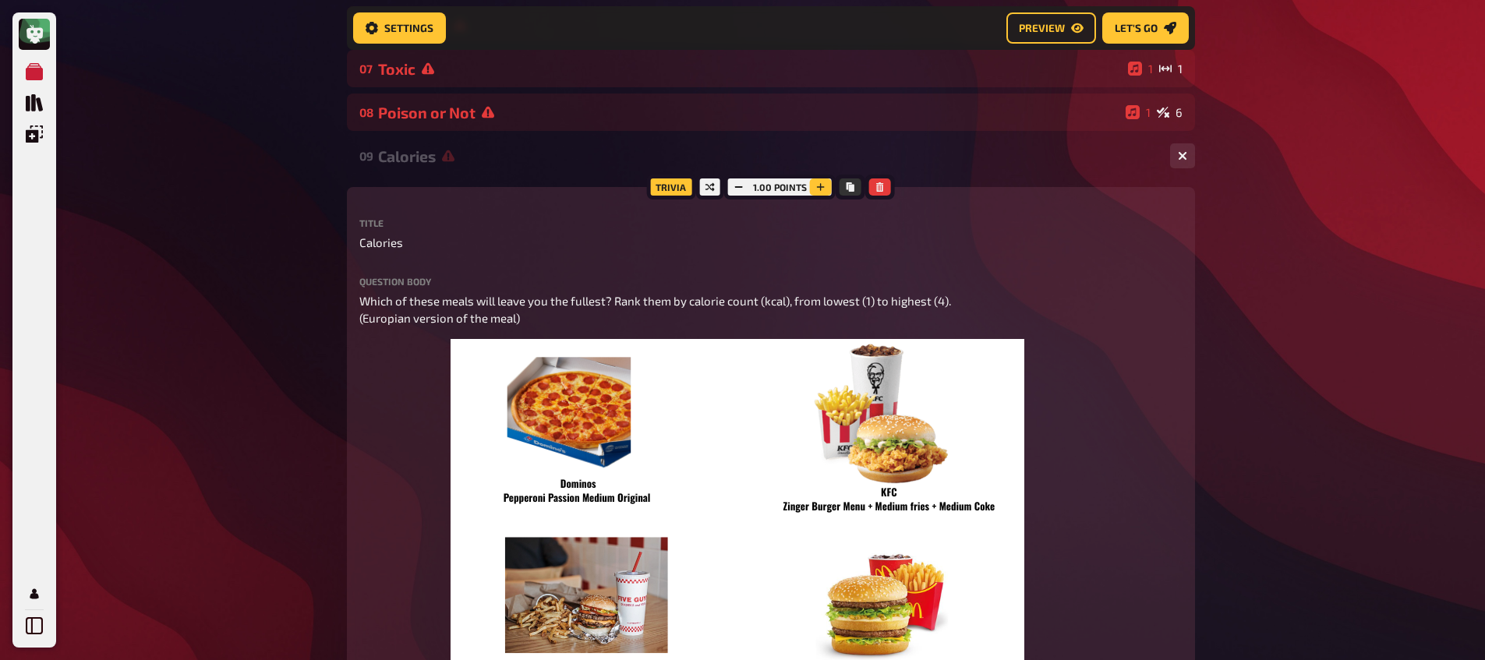
click at [823, 192] on icon "button" at bounding box center [820, 186] width 9 height 9
click at [823, 192] on icon "button" at bounding box center [819, 186] width 9 height 9
click at [822, 192] on icon "button" at bounding box center [820, 186] width 9 height 9
click at [396, 164] on div "Calories" at bounding box center [767, 156] width 779 height 18
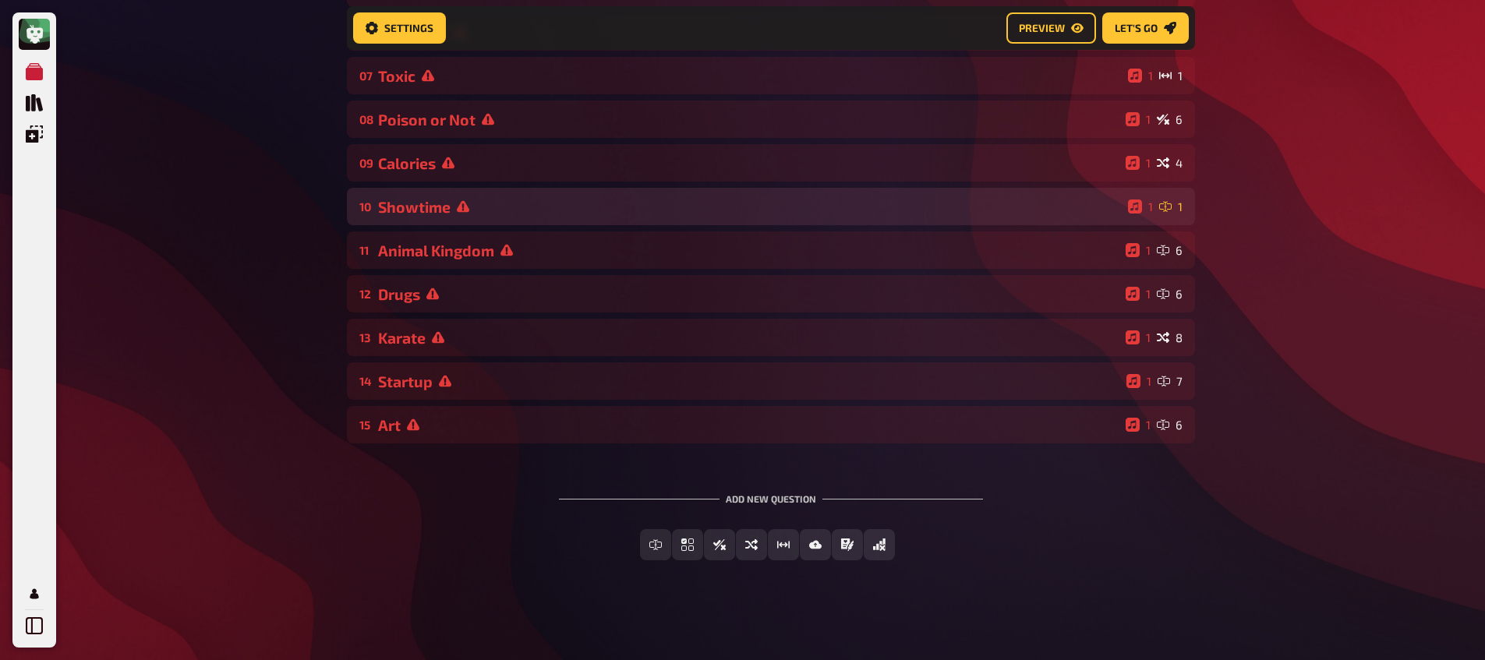
click at [438, 224] on div "10 Showtime 1 1" at bounding box center [771, 206] width 848 height 37
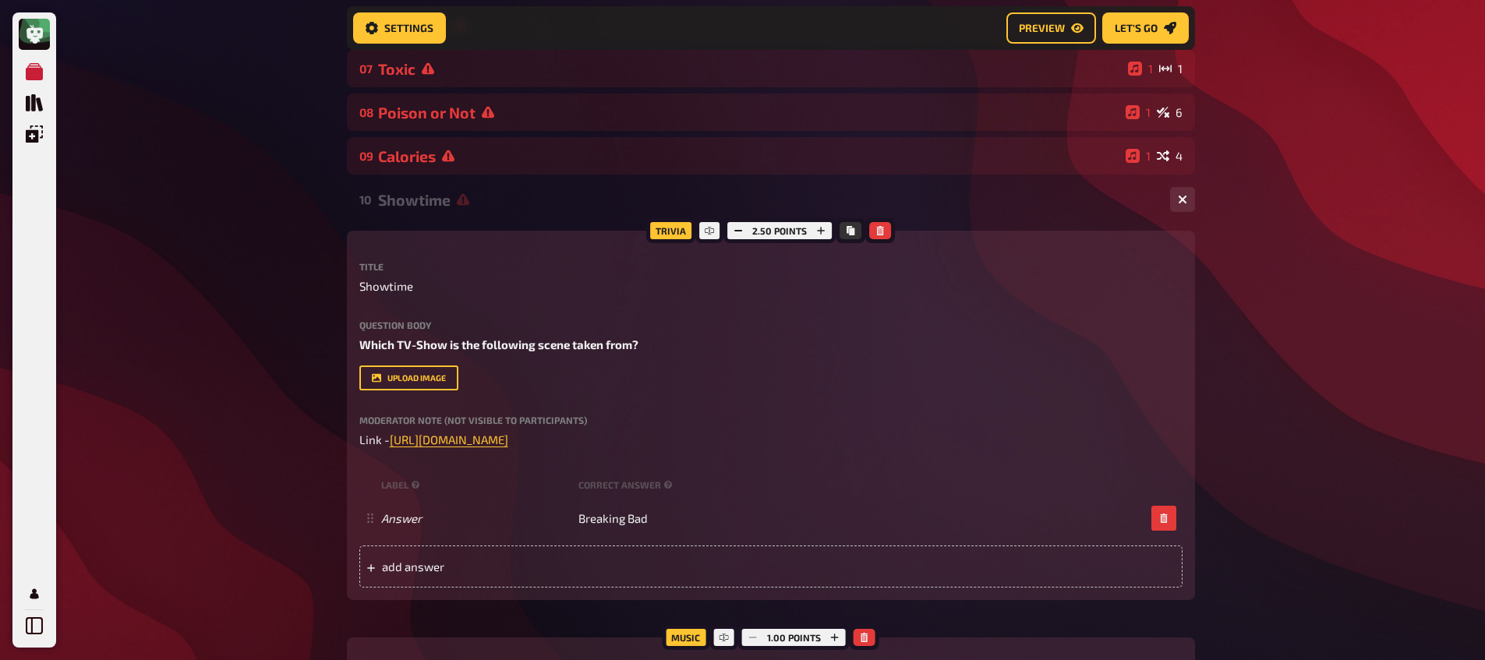
click at [436, 209] on div "Showtime" at bounding box center [767, 200] width 779 height 18
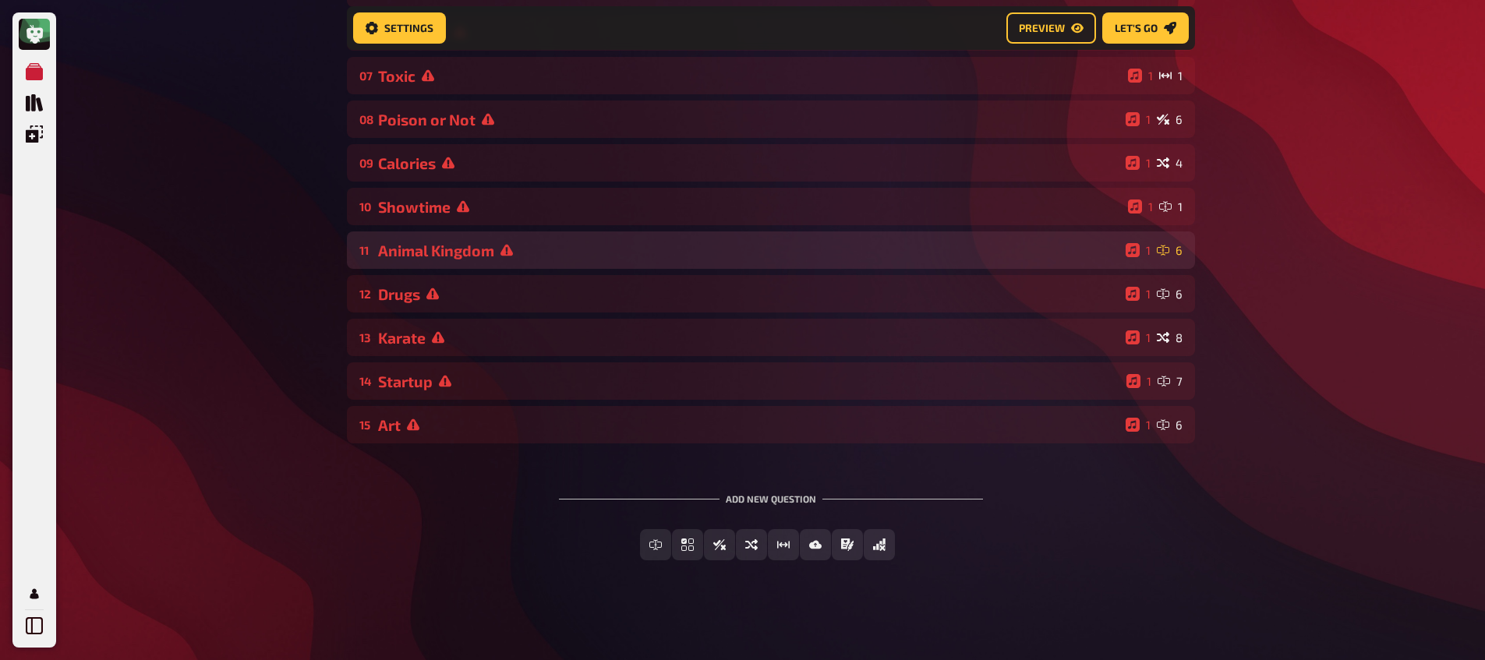
click at [437, 249] on div "Animal Kingdom" at bounding box center [748, 251] width 741 height 18
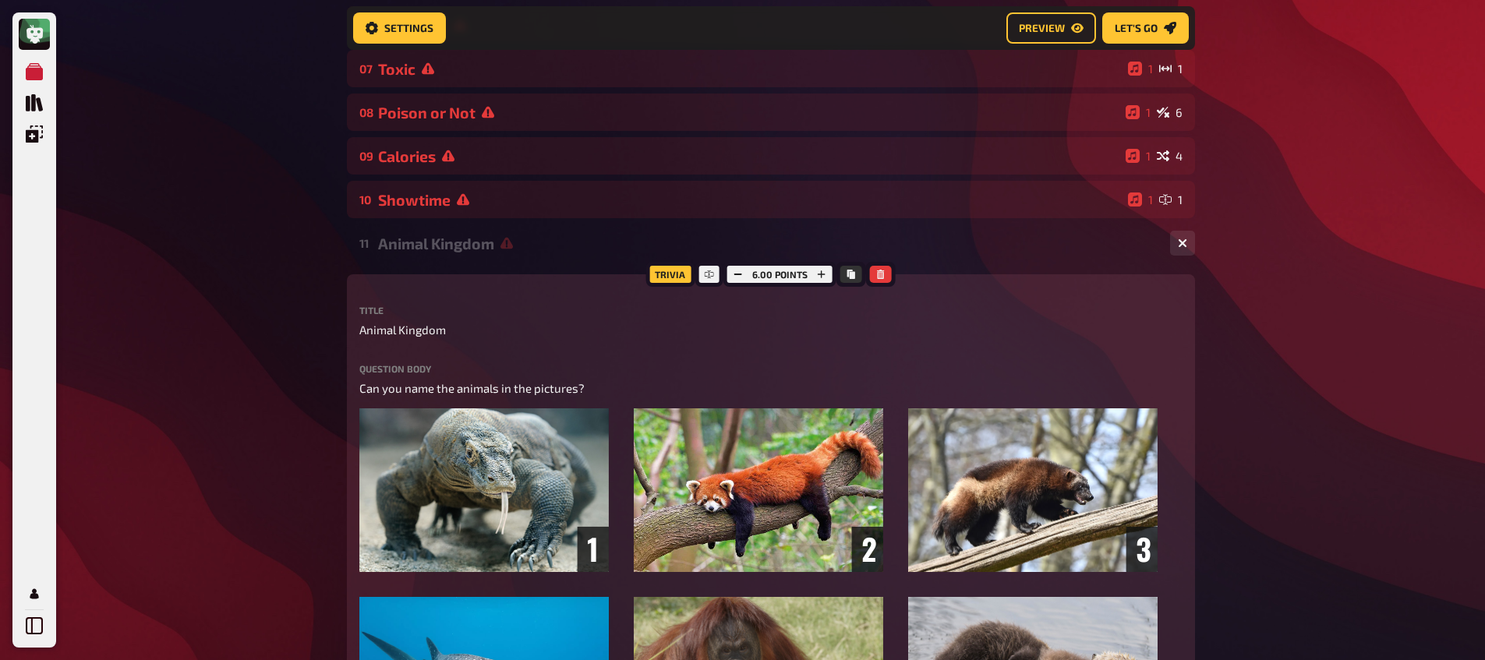
click at [437, 252] on div "Animal Kingdom" at bounding box center [767, 244] width 779 height 18
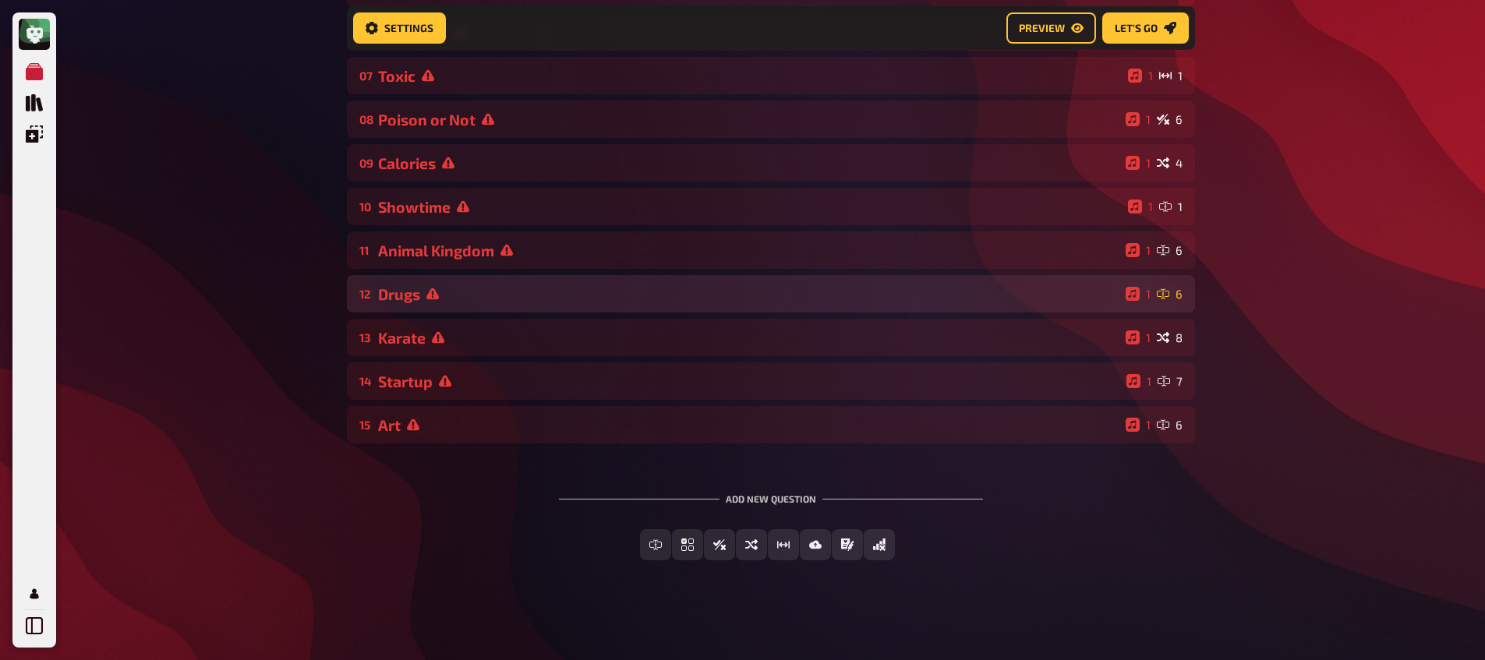
click at [433, 281] on div "12 Drugs 1 6" at bounding box center [771, 293] width 848 height 37
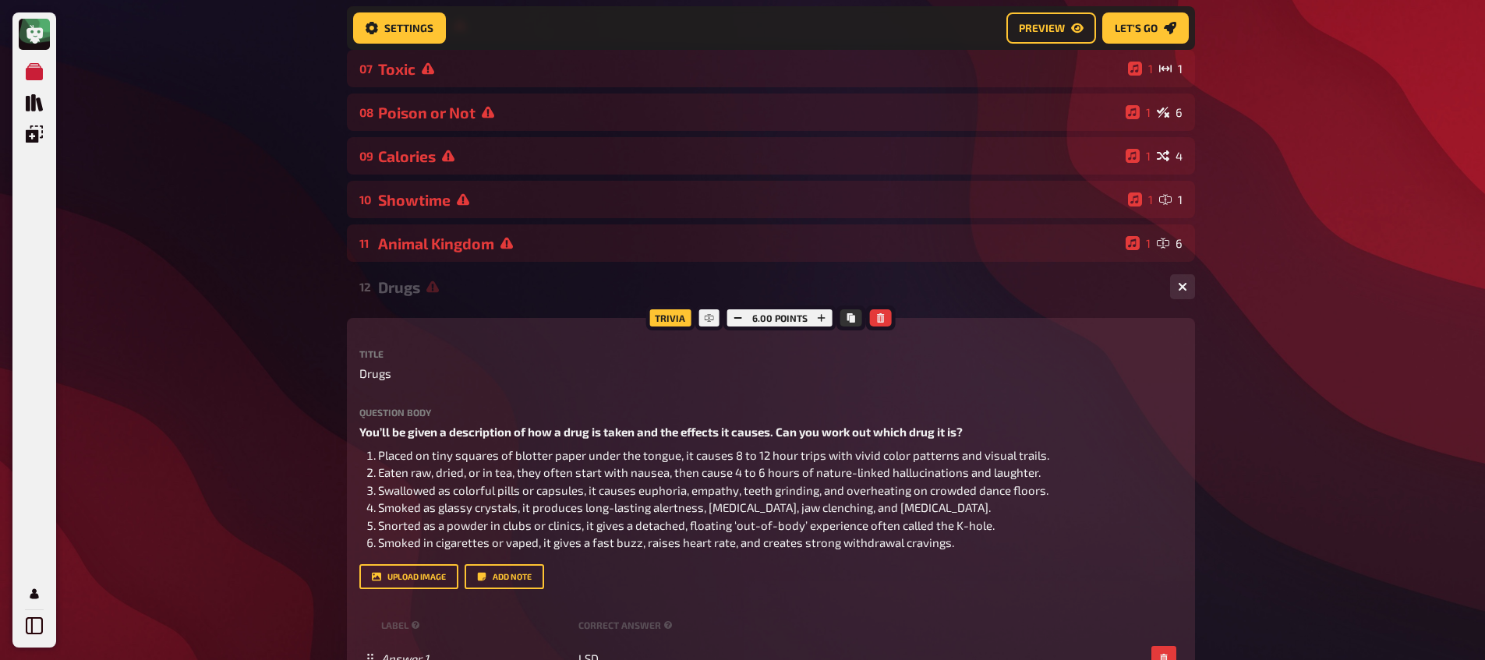
click at [439, 296] on div "Drugs" at bounding box center [767, 287] width 779 height 18
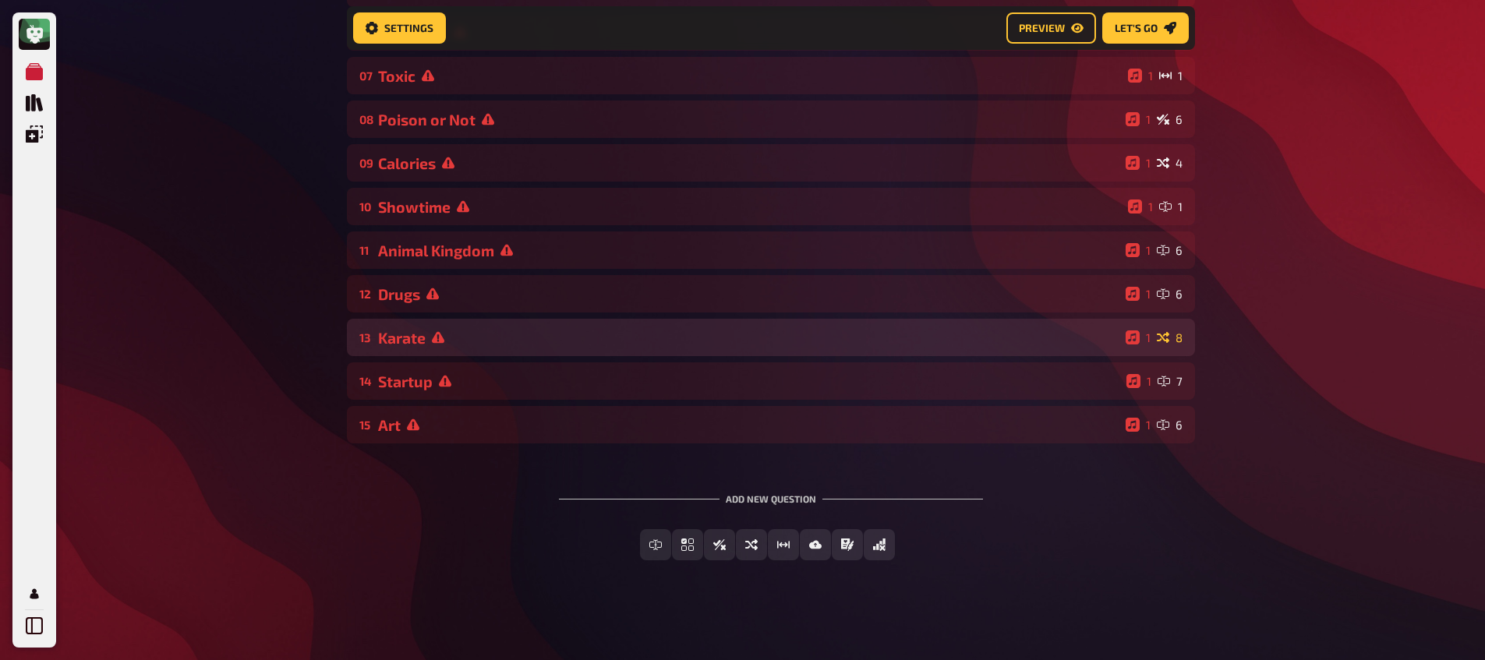
click at [436, 338] on icon at bounding box center [438, 338] width 12 height 12
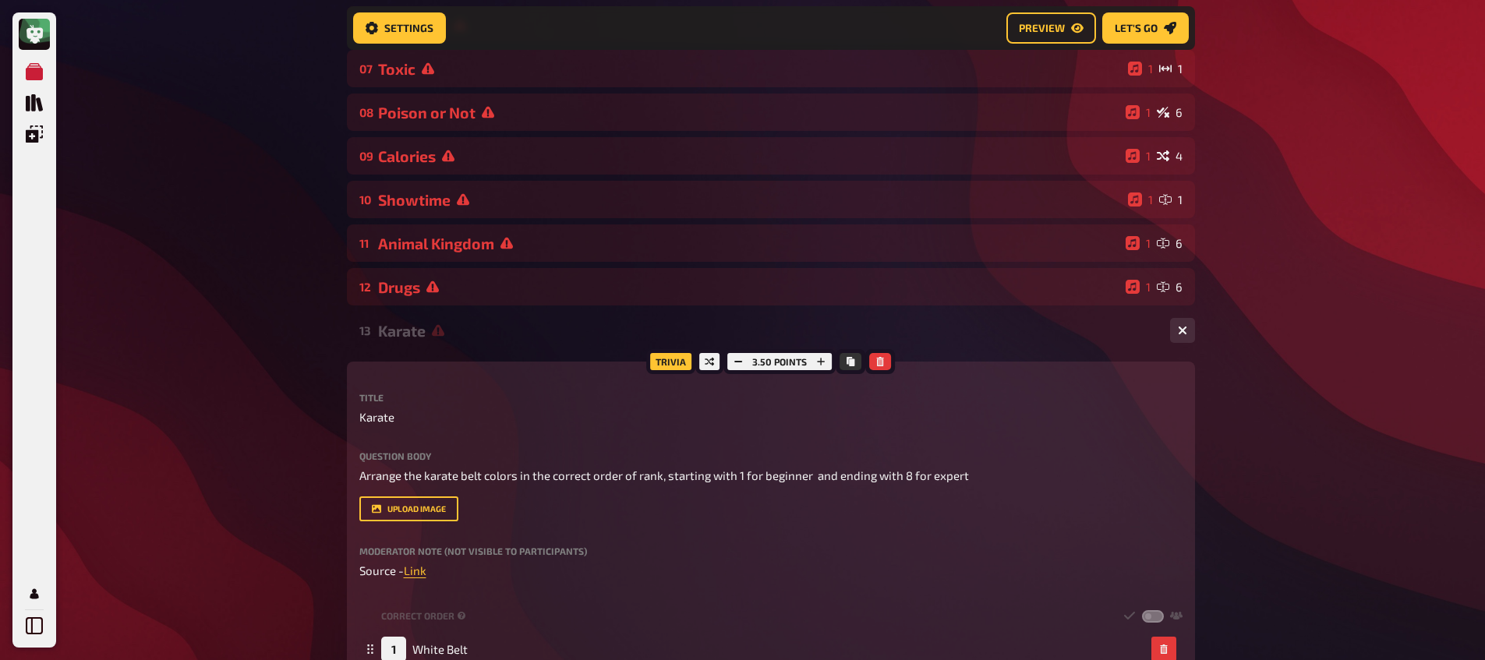
click at [436, 338] on div "Karate" at bounding box center [767, 331] width 779 height 18
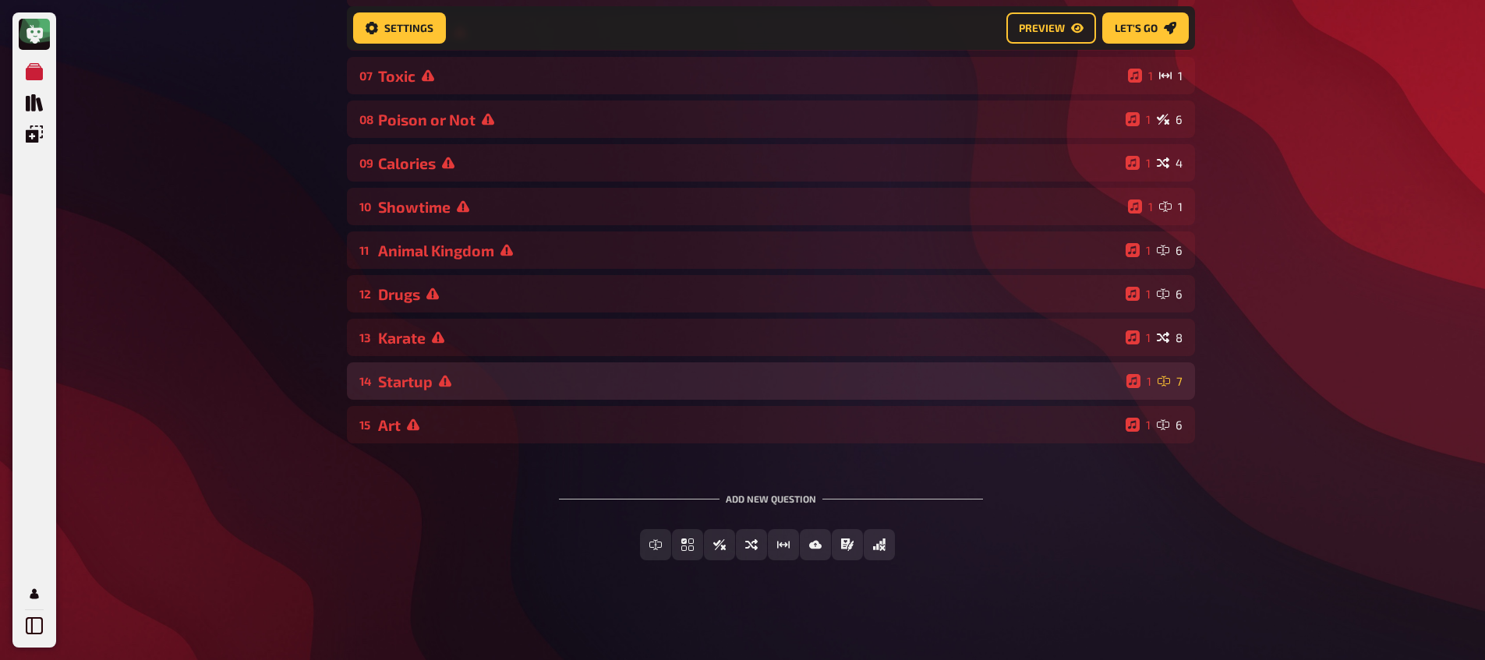
click at [428, 373] on div "Startup" at bounding box center [749, 382] width 742 height 18
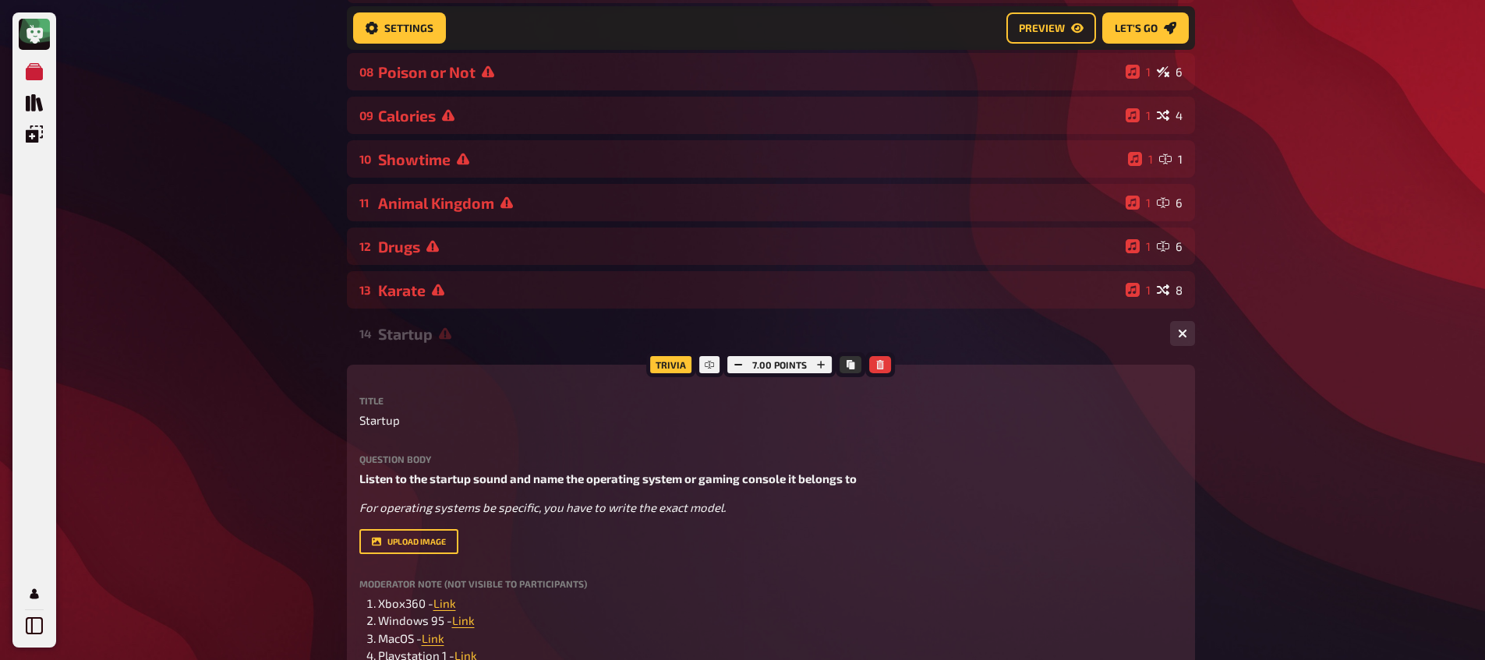
click at [408, 343] on div "Startup" at bounding box center [767, 334] width 779 height 18
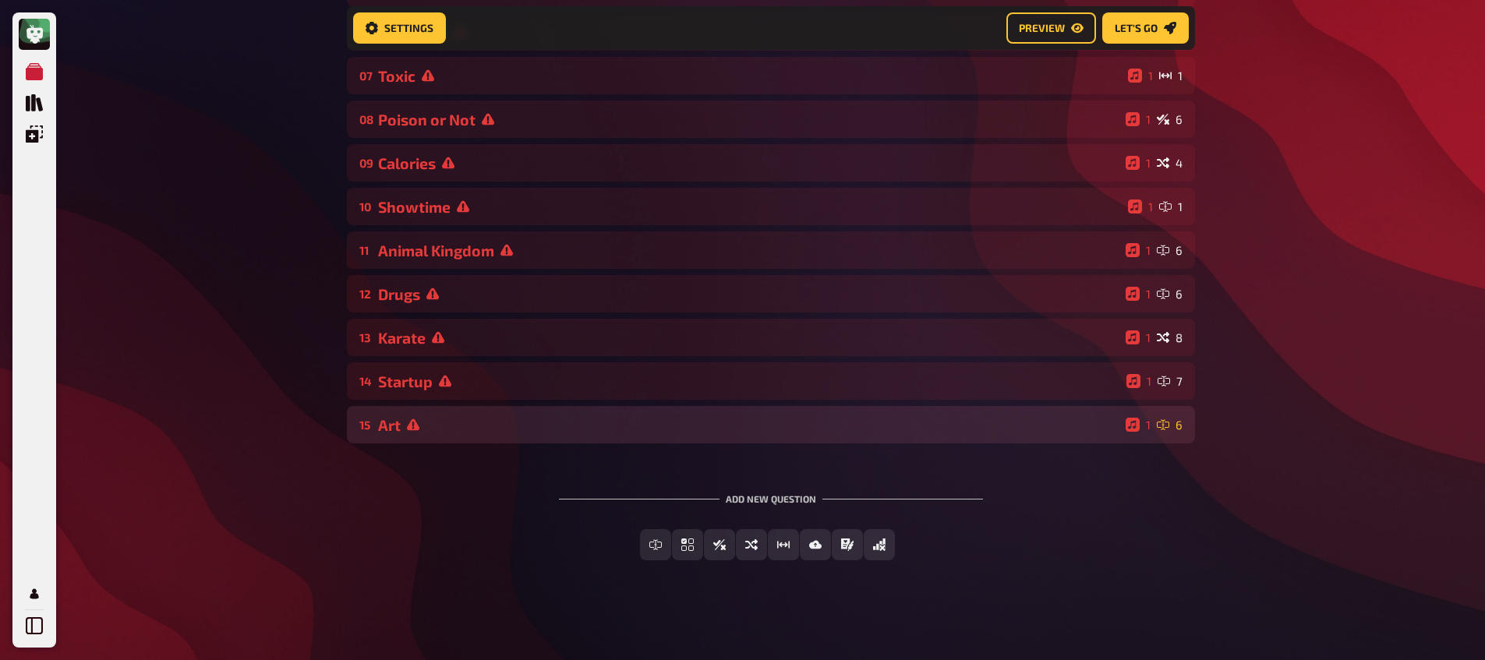
click at [426, 426] on div "Art" at bounding box center [748, 425] width 741 height 18
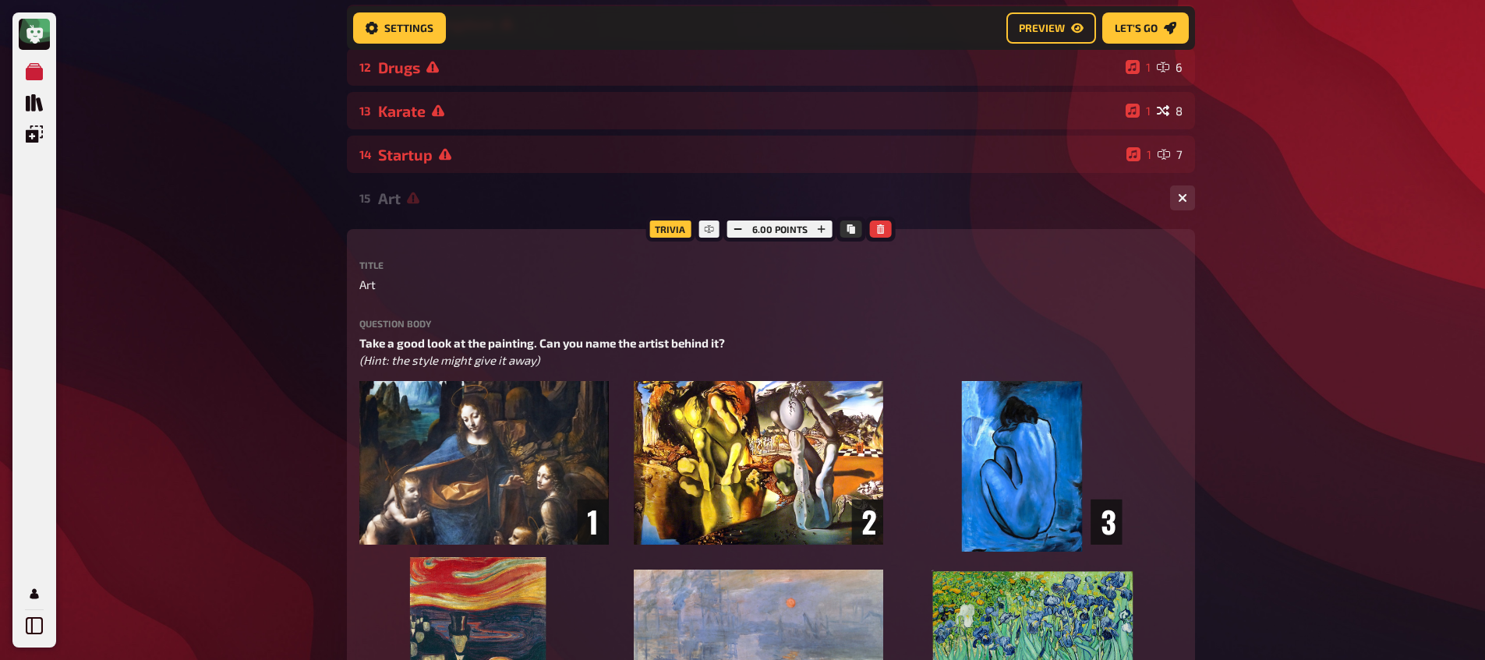
click at [435, 203] on div "Art" at bounding box center [767, 198] width 779 height 18
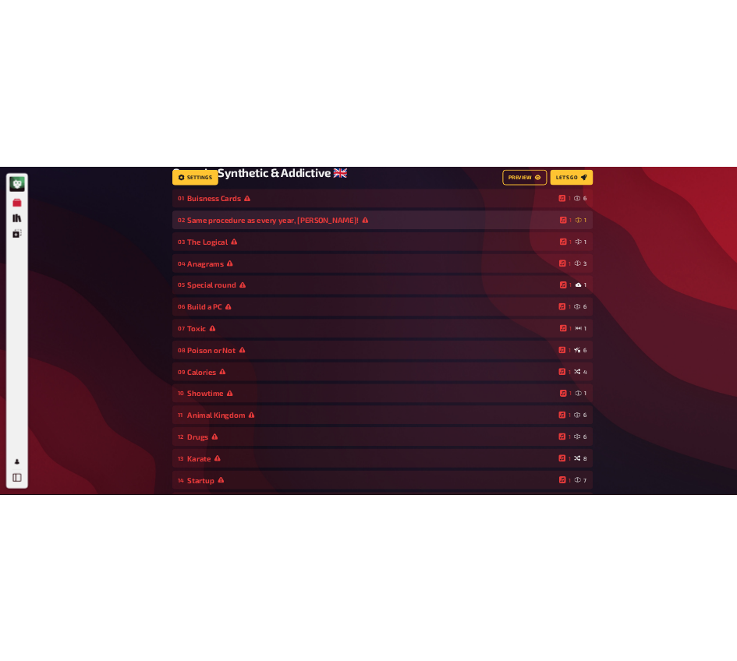
scroll to position [0, 0]
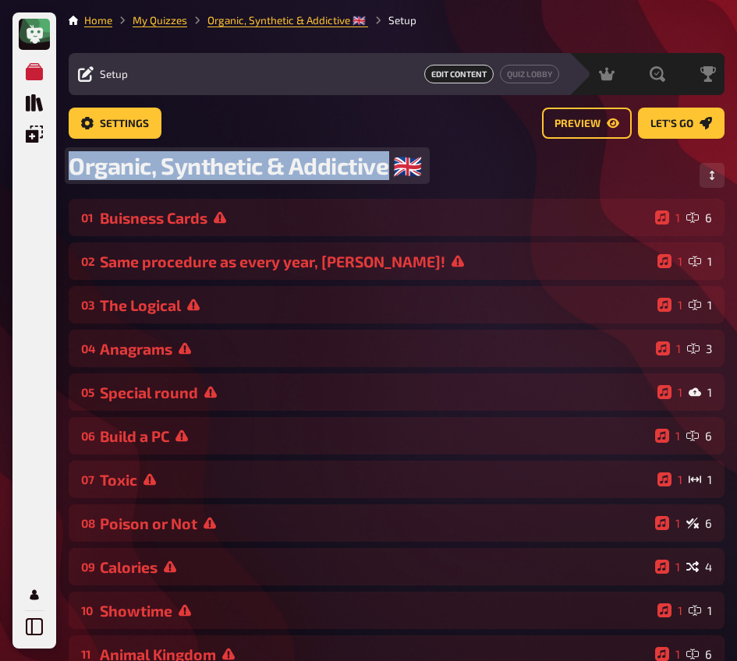
drag, startPoint x: 386, startPoint y: 166, endPoint x: -23, endPoint y: 157, distance: 409.3
click at [0, 157] on html "My Quizzes Quiz Library Overlays My Account Home My Quizzes Organic, Synthetic …" at bounding box center [368, 532] width 737 height 1064
copy span "Organic, Synthetic & Addictive"
drag, startPoint x: 73, startPoint y: 168, endPoint x: 391, endPoint y: 166, distance: 318.0
click at [391, 166] on span "Organic, Synthetic & Addictive ​🇬🇧 ​" at bounding box center [247, 165] width 357 height 29
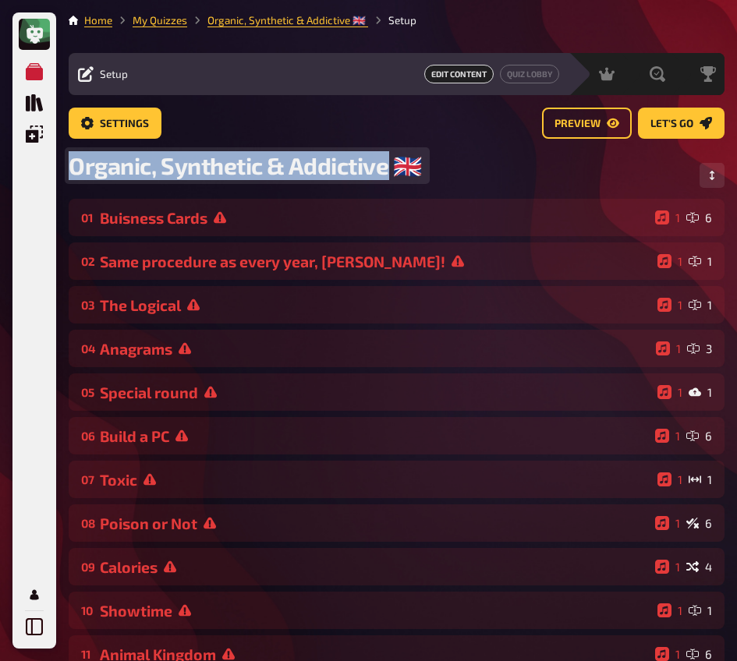
copy span "Organic, Synthetic & Addictive"
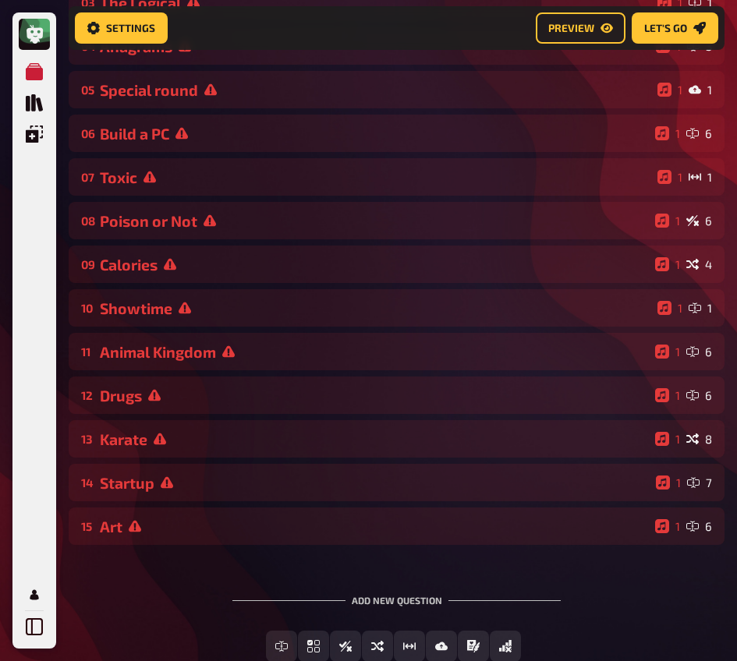
scroll to position [319, 0]
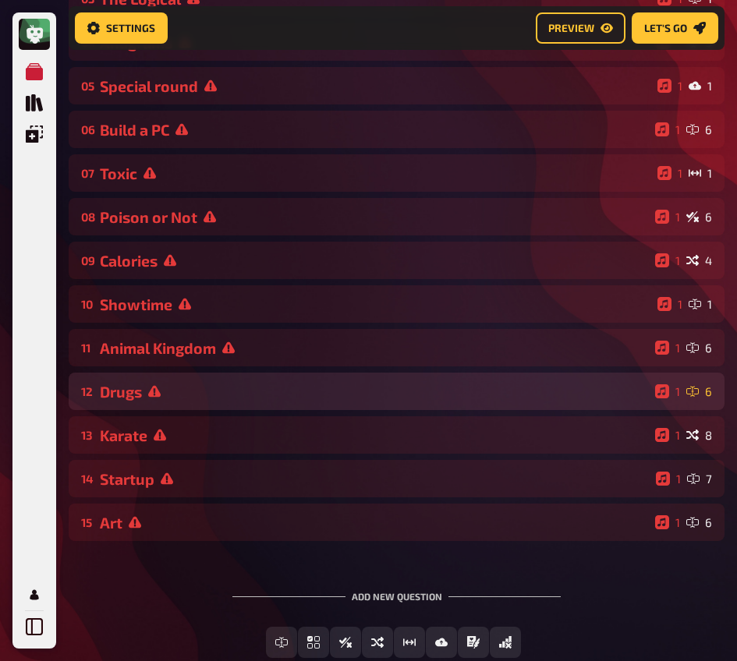
click at [158, 390] on icon at bounding box center [154, 391] width 12 height 12
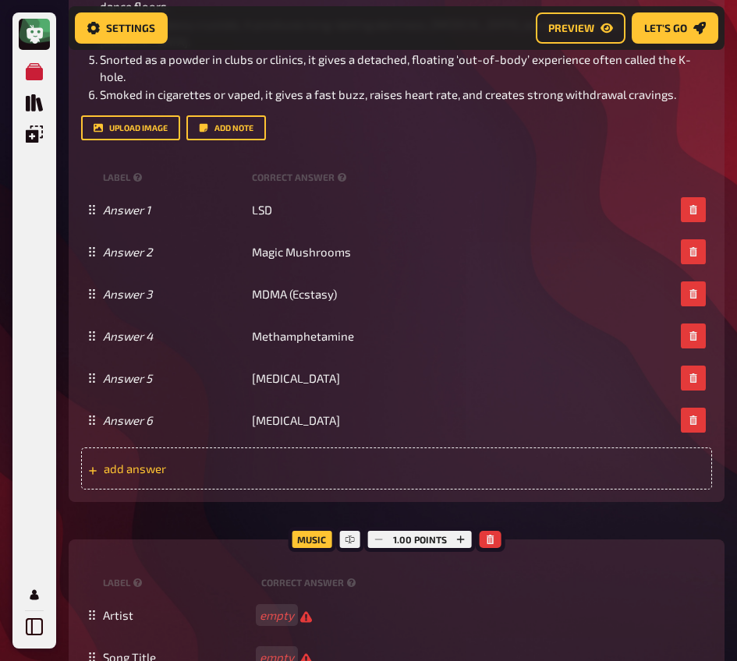
scroll to position [989, 0]
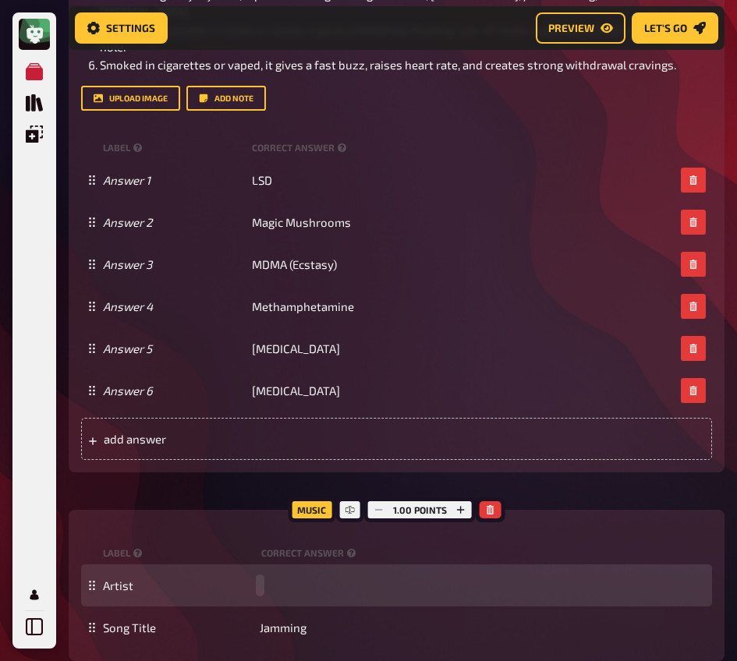
click at [269, 592] on div "Artist" at bounding box center [404, 585] width 602 height 14
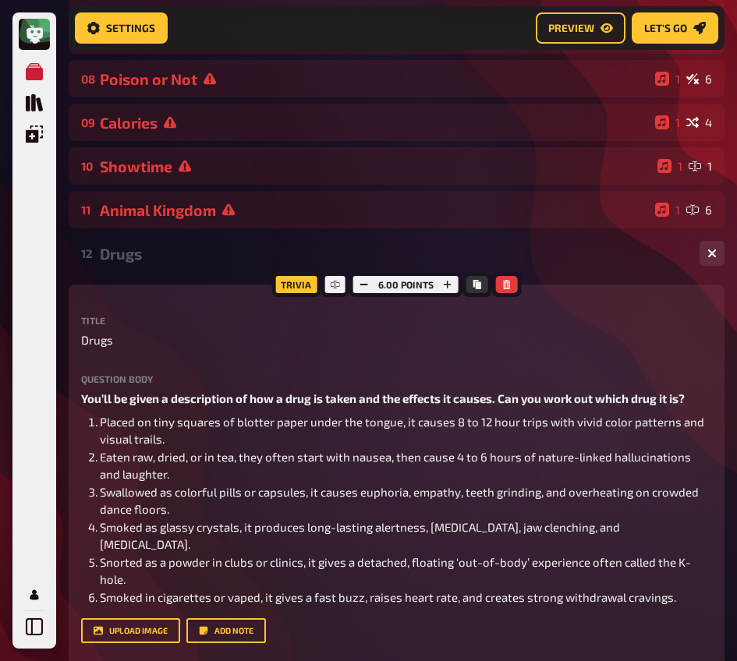
click at [145, 264] on div "12 Drugs 1 6" at bounding box center [396, 253] width 655 height 37
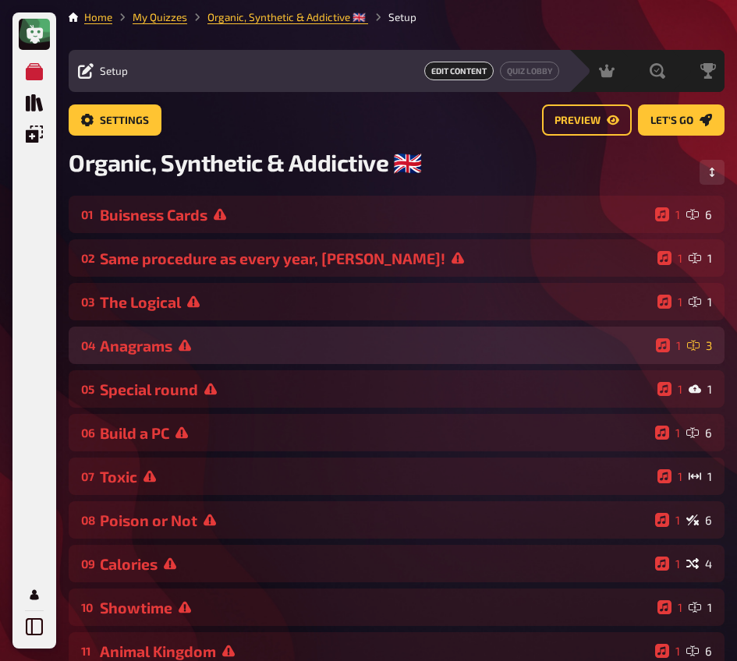
scroll to position [0, 0]
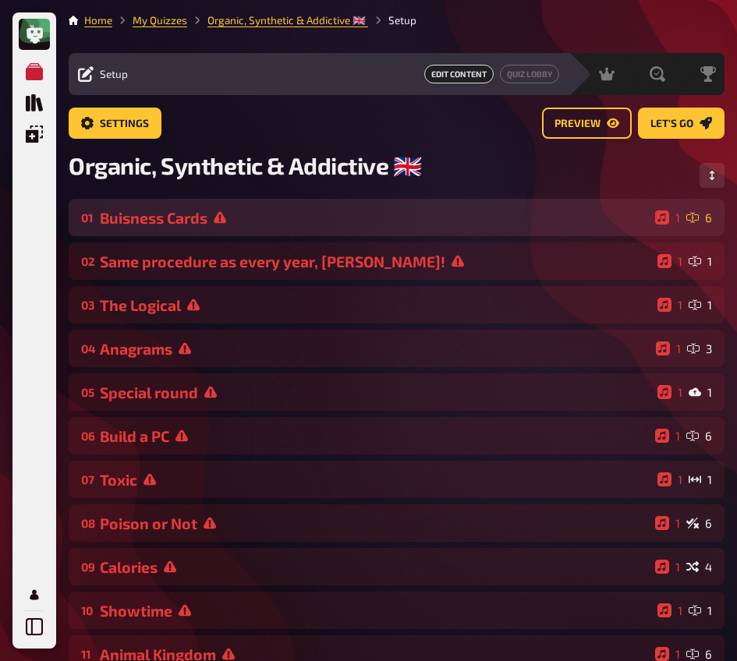
click at [141, 236] on div "01 Buisness Cards 1 6" at bounding box center [396, 217] width 655 height 37
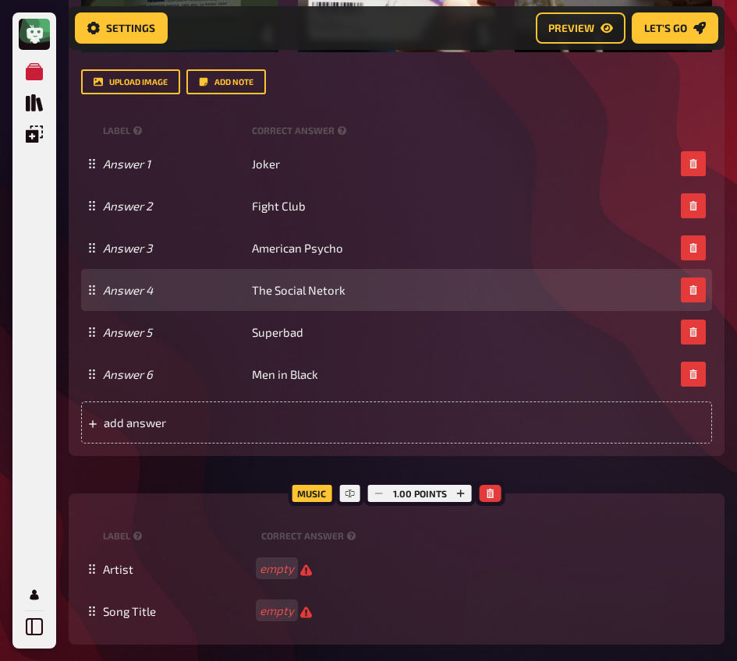
scroll to position [622, 0]
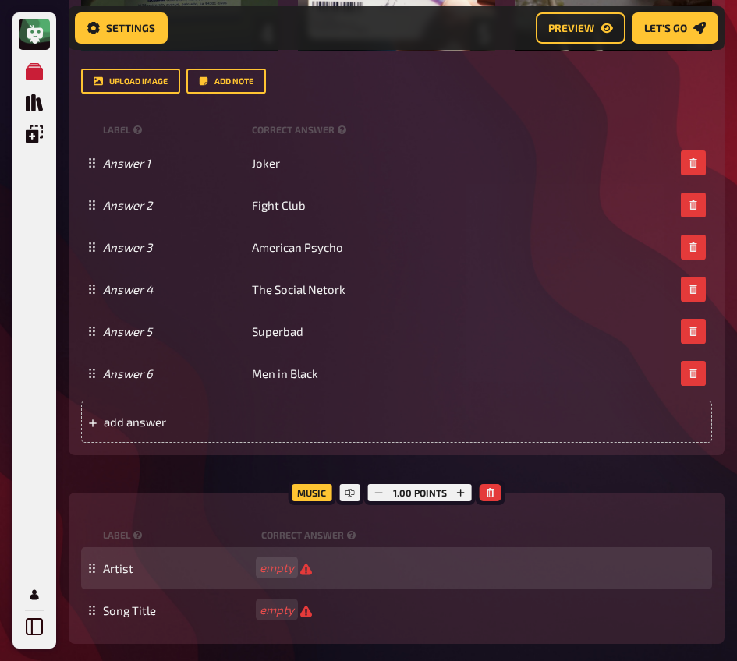
click at [286, 578] on div "Artist empty" at bounding box center [396, 568] width 631 height 42
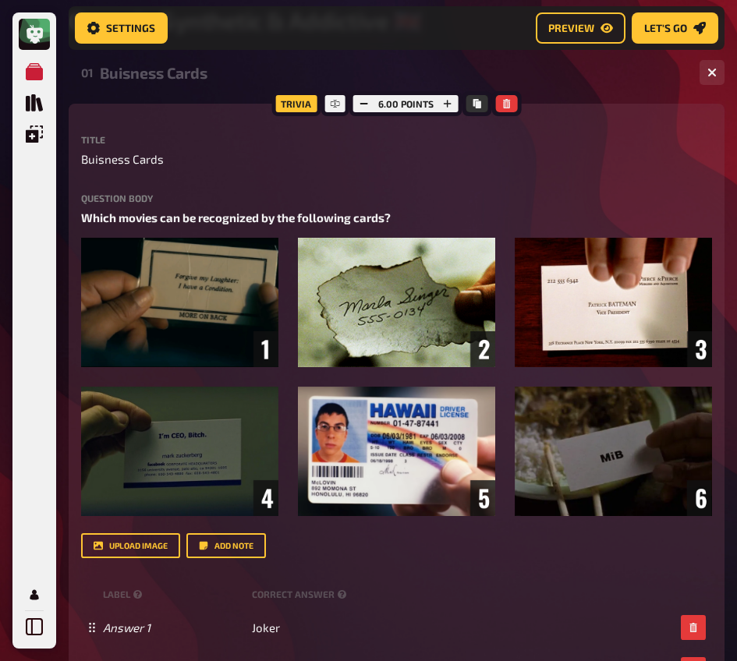
scroll to position [0, 0]
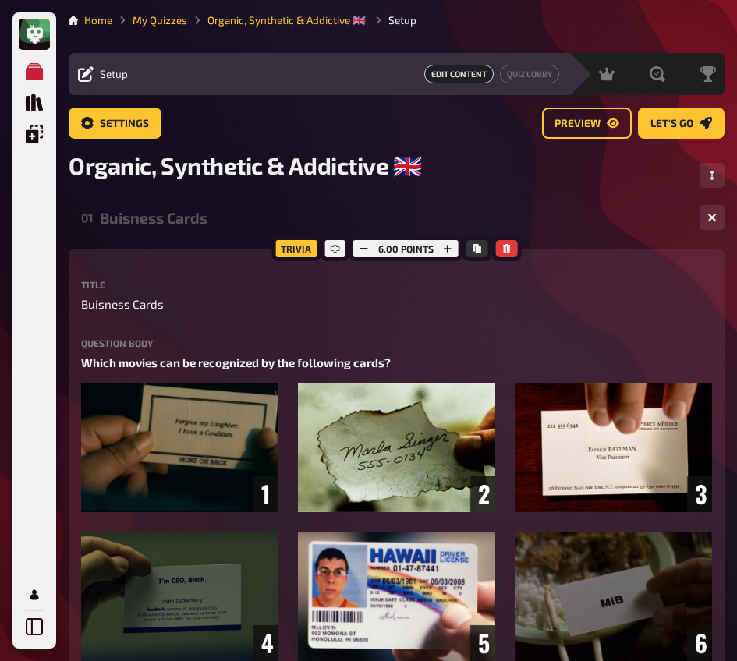
click at [150, 210] on div "Buisness Cards" at bounding box center [393, 218] width 587 height 18
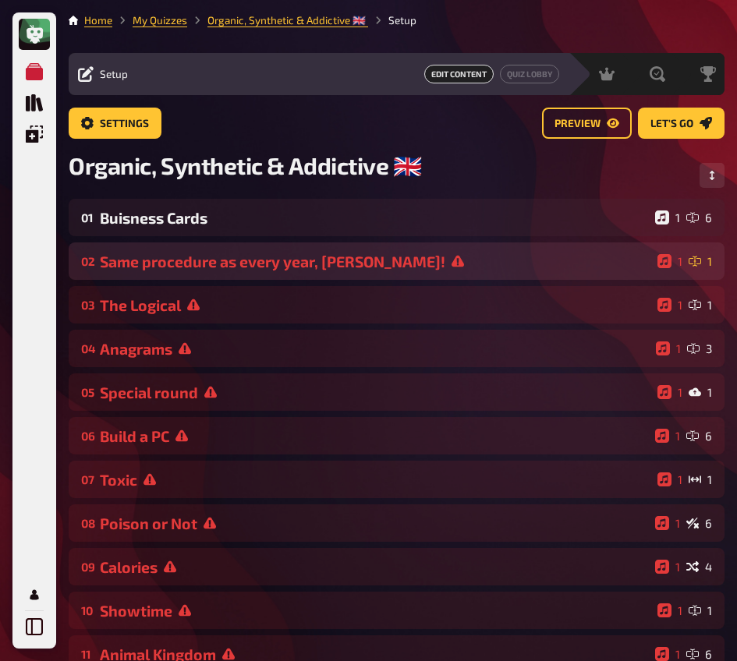
click at [189, 274] on div "02 Same procedure as every year, [PERSON_NAME]! 1 1" at bounding box center [396, 260] width 655 height 37
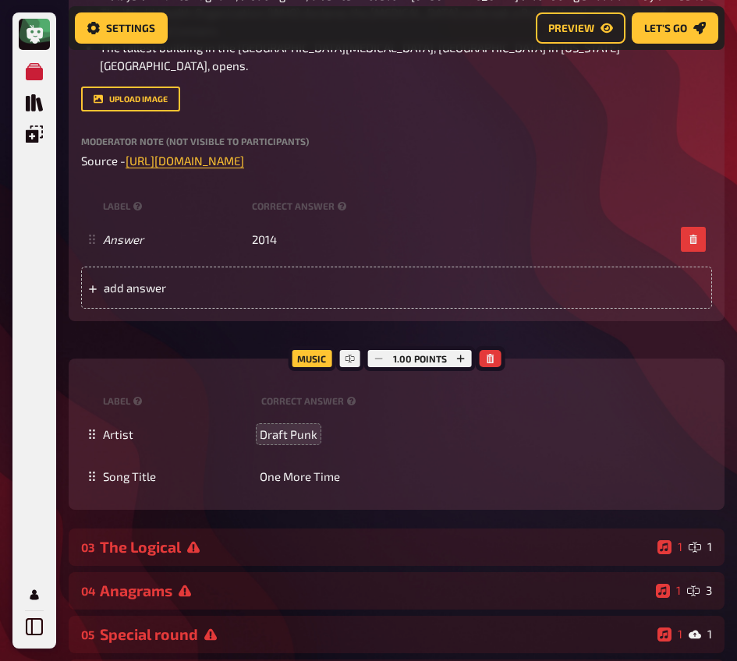
scroll to position [482, 0]
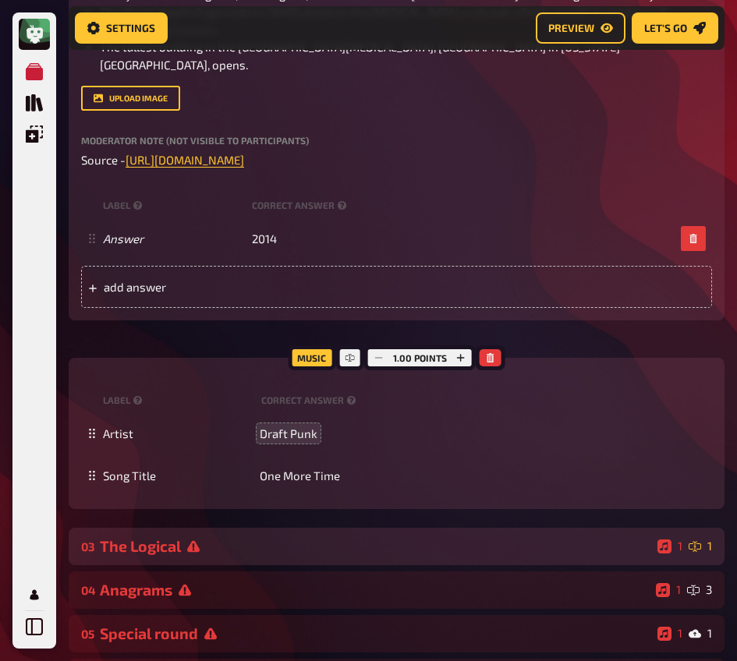
click at [200, 540] on icon at bounding box center [193, 546] width 12 height 12
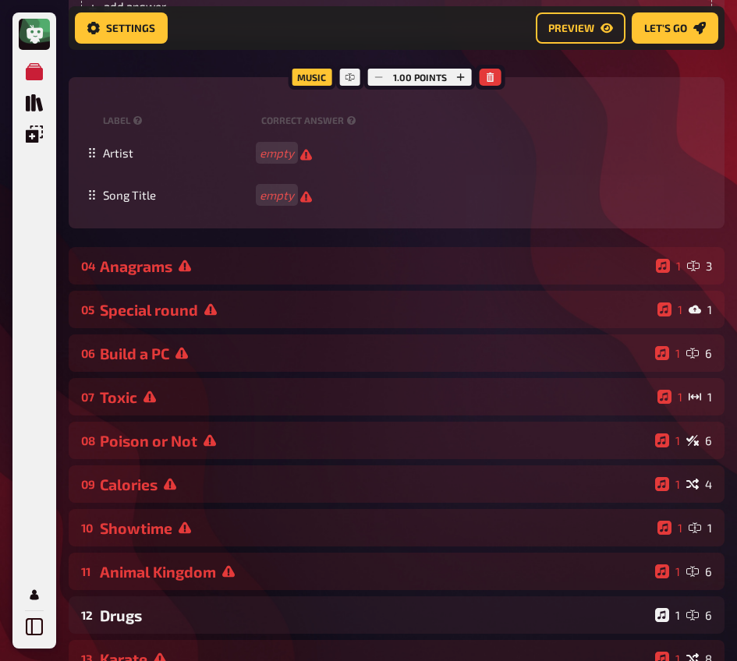
scroll to position [1447, 0]
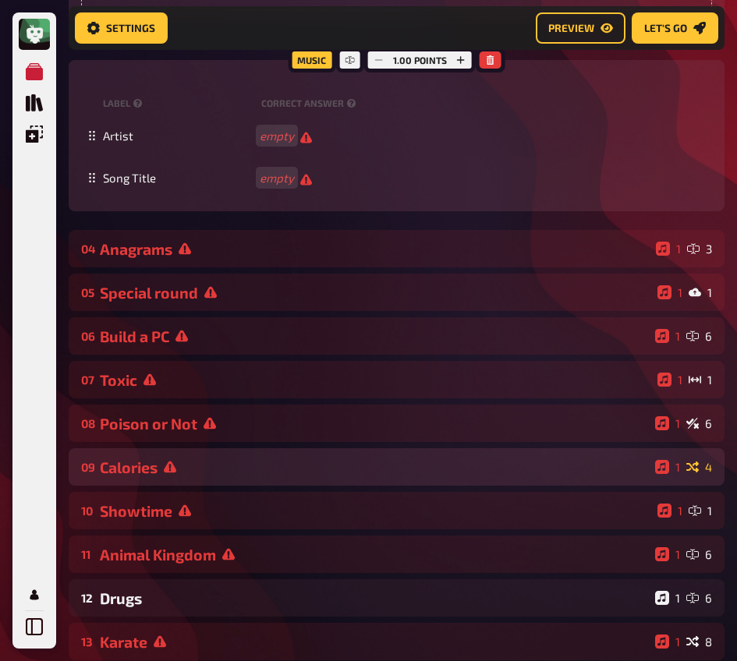
click at [157, 458] on div "Calories" at bounding box center [374, 467] width 549 height 18
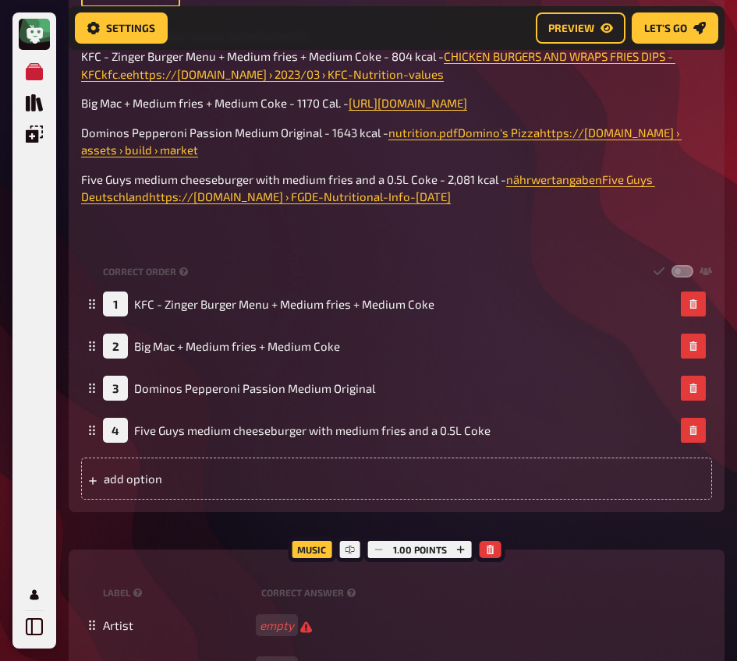
scroll to position [2542, 0]
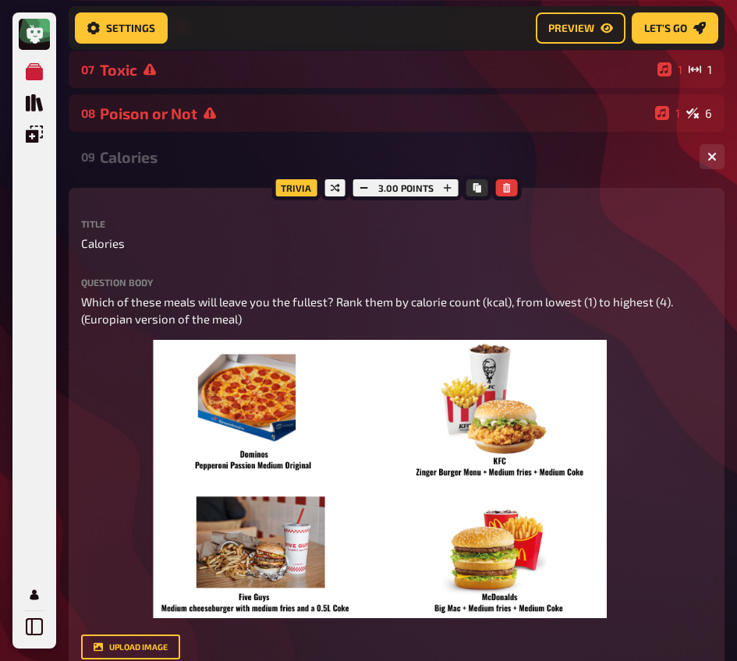
click at [134, 148] on div "Calories" at bounding box center [393, 157] width 587 height 18
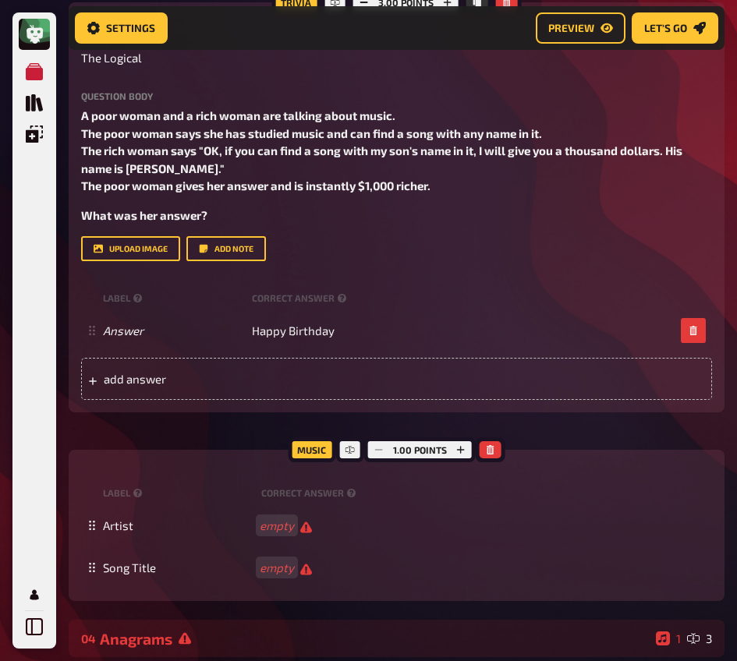
scroll to position [1169, 0]
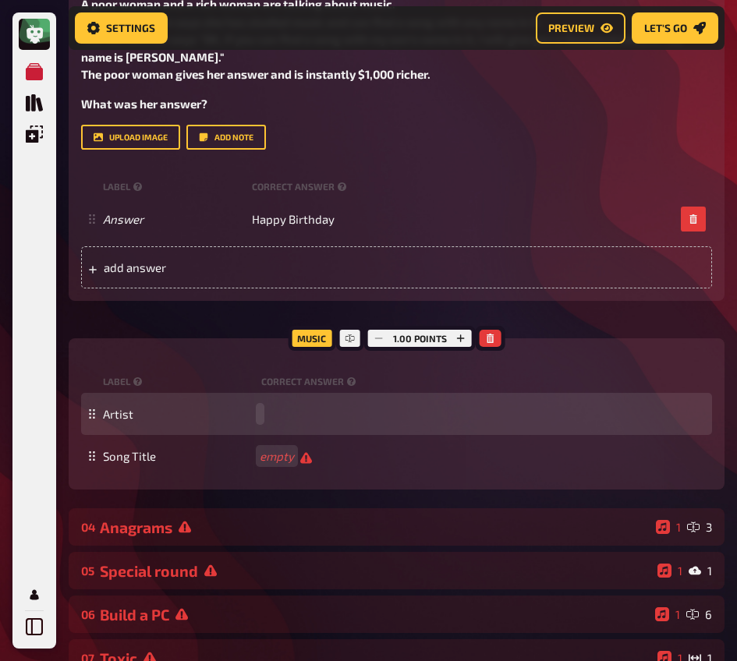
paste span
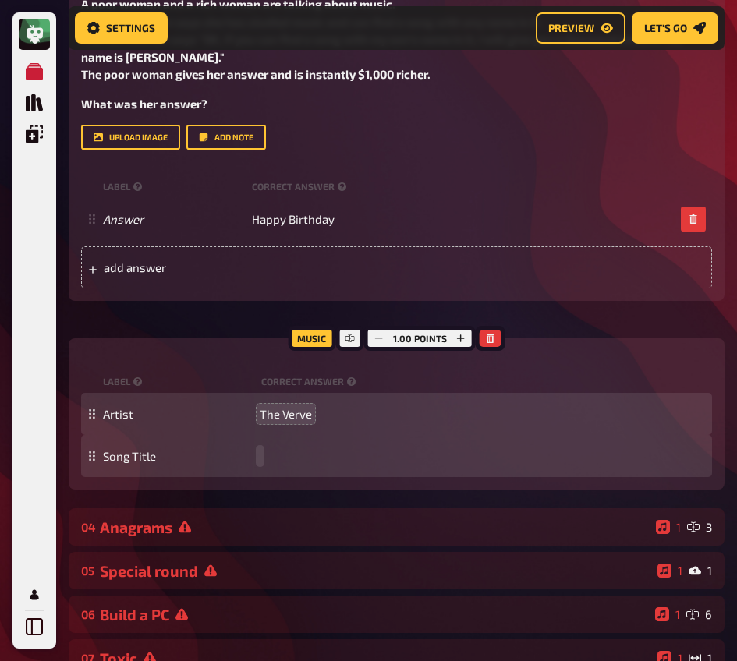
paste span
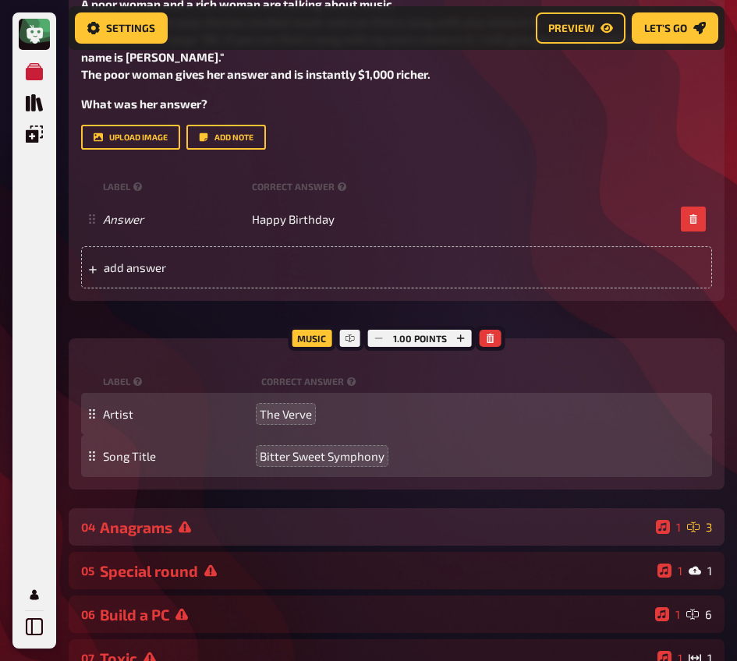
click at [265, 518] on div "Anagrams" at bounding box center [374, 527] width 549 height 18
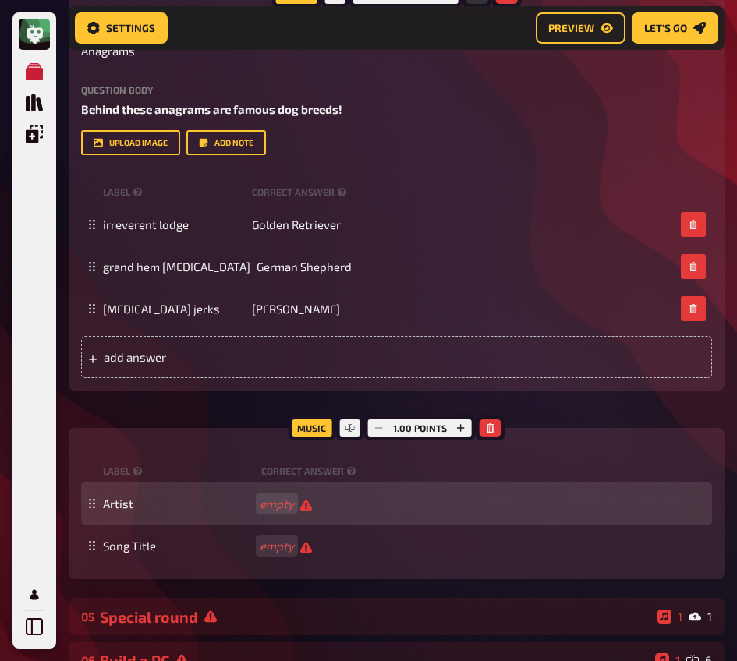
scroll to position [1701, 0]
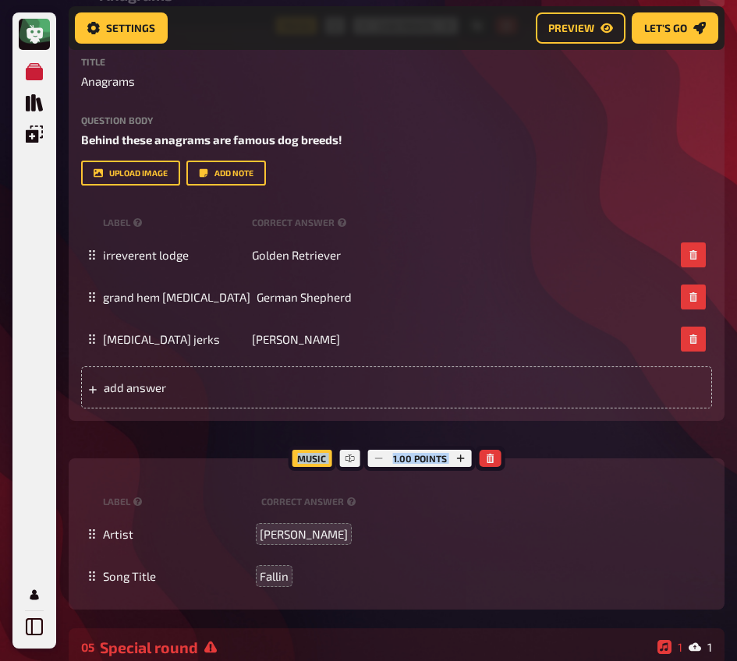
click at [191, 422] on div "Trivia 3.00 points Title Anagrams Question body Behind these anagrams are famou…" at bounding box center [396, 318] width 655 height 584
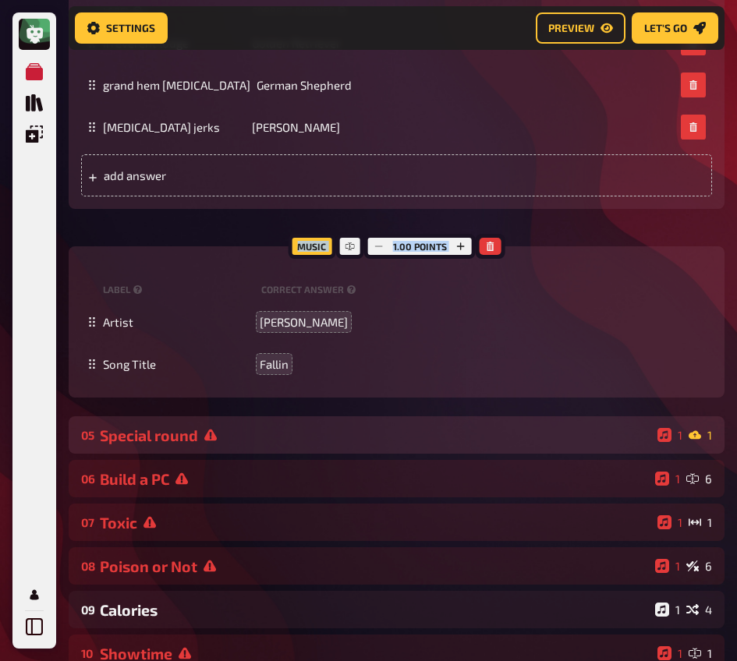
click at [184, 426] on div "Special round" at bounding box center [375, 435] width 551 height 18
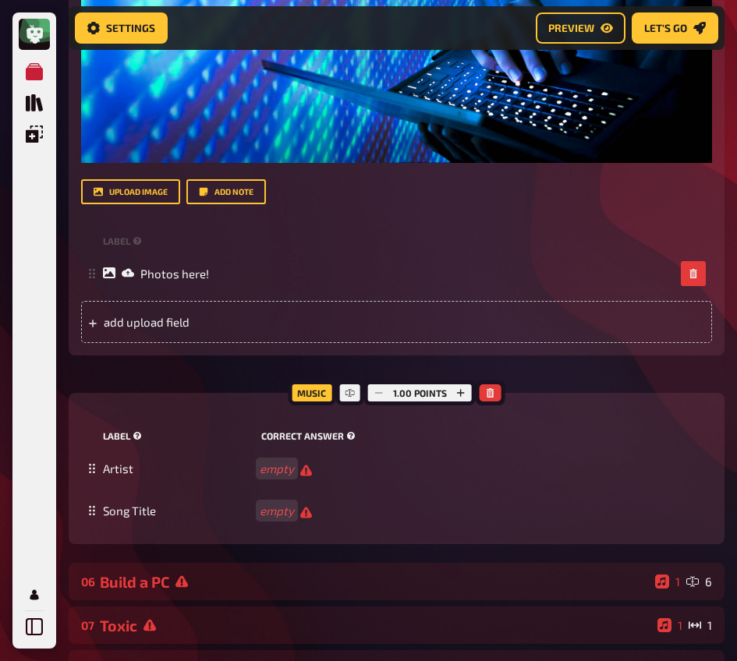
scroll to position [2764, 0]
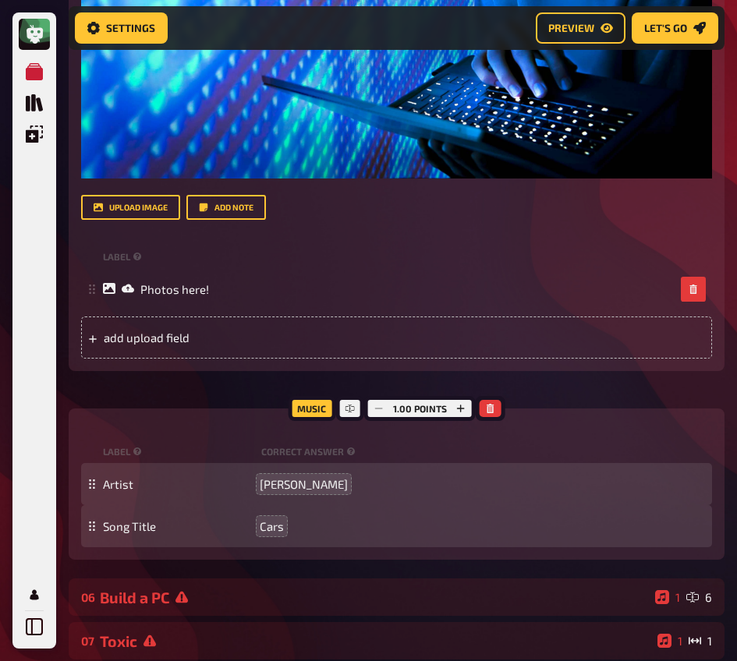
click at [244, 390] on div "Trivia 2.50 points Title Special round Question body Impersonate a hacker deep …" at bounding box center [396, 88] width 655 height 944
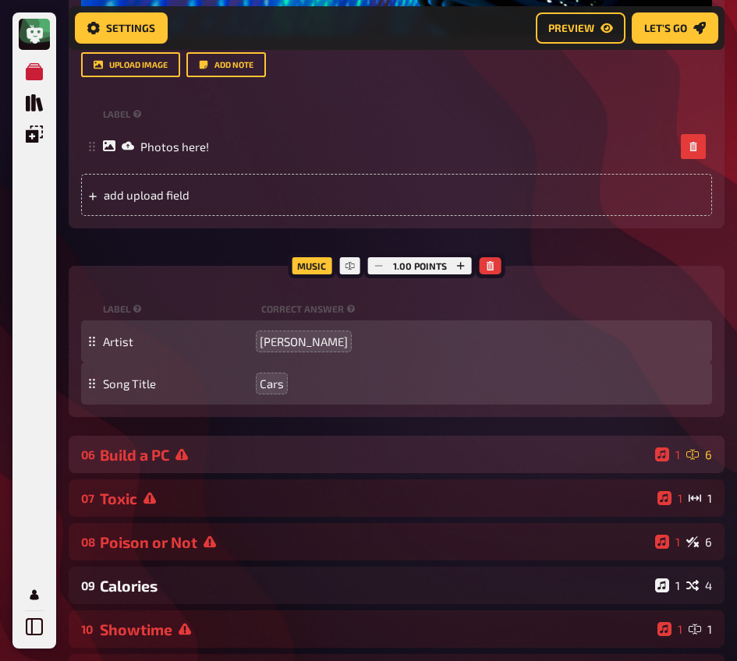
click at [209, 446] on div "Build a PC" at bounding box center [374, 455] width 549 height 18
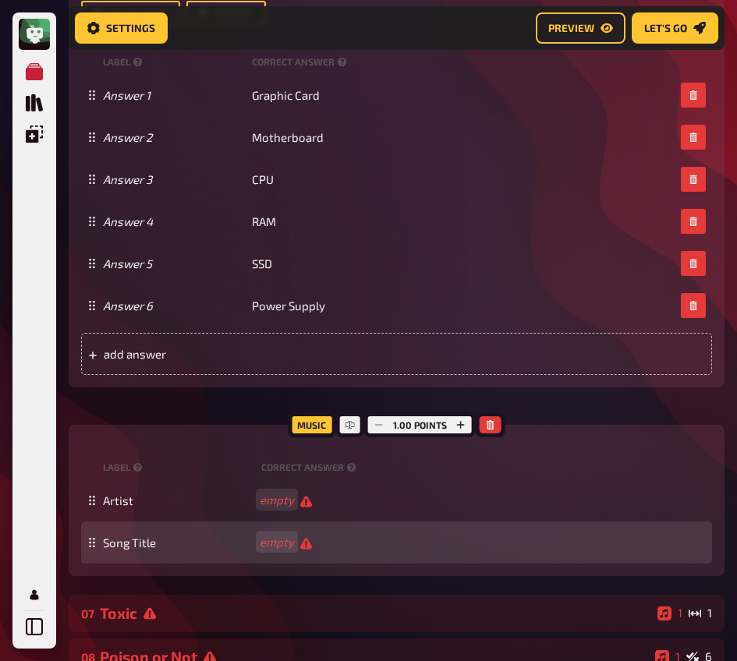
scroll to position [3758, 0]
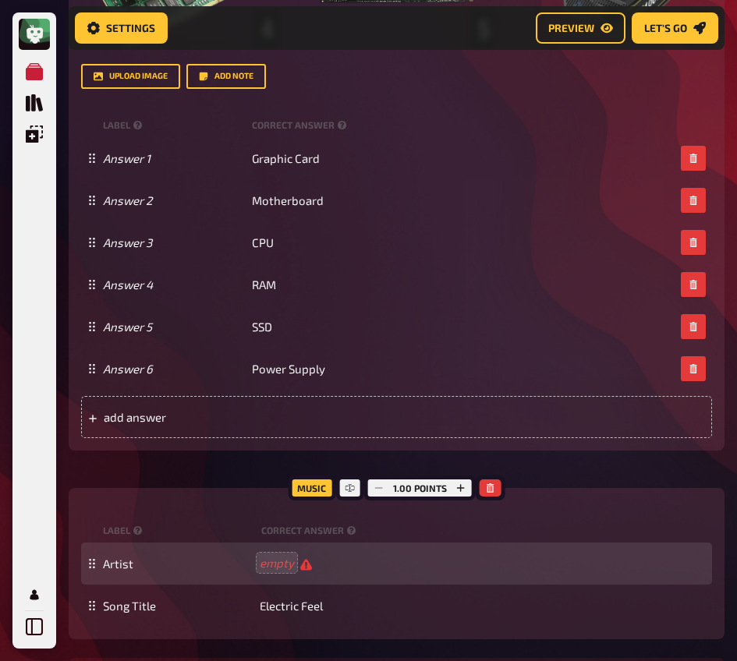
drag, startPoint x: 274, startPoint y: 562, endPoint x: 274, endPoint y: 549, distance: 13.3
click at [274, 560] on div "Artist empty" at bounding box center [396, 563] width 631 height 42
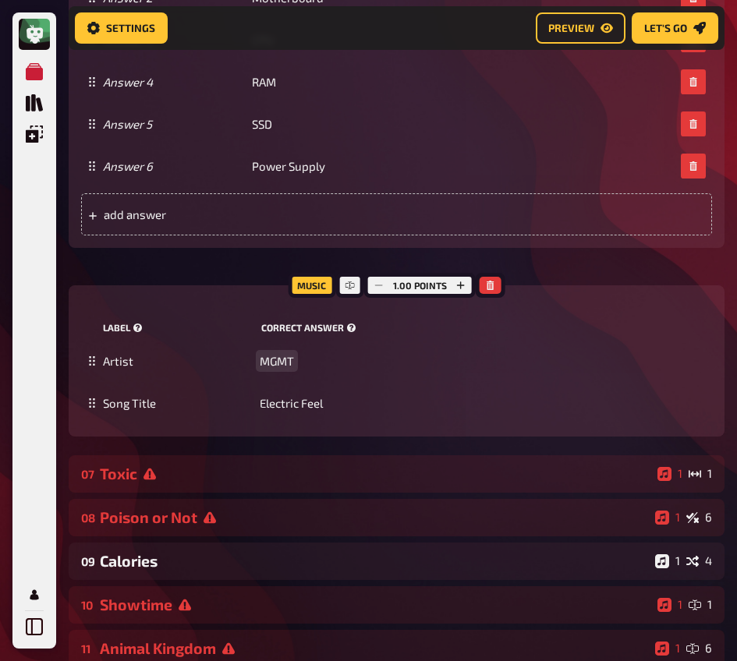
scroll to position [4097, 0]
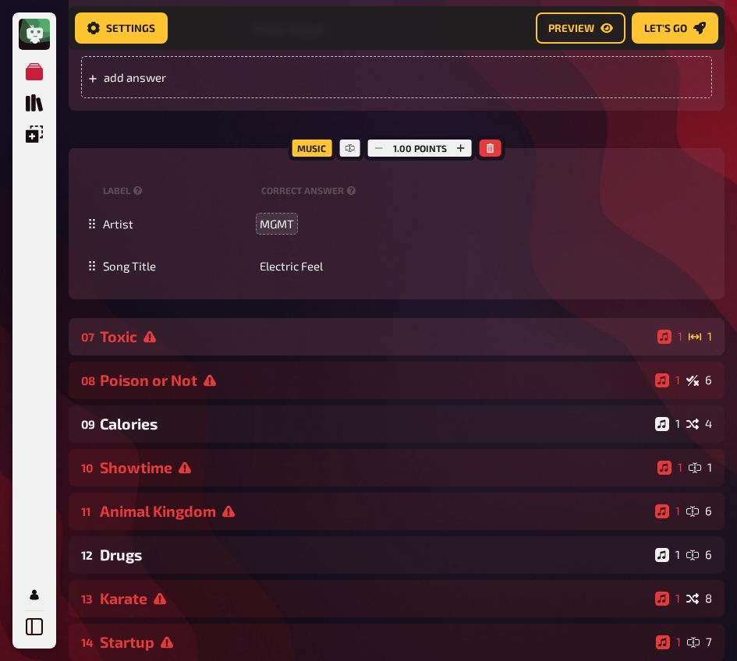
click at [210, 327] on div "Toxic" at bounding box center [375, 336] width 551 height 18
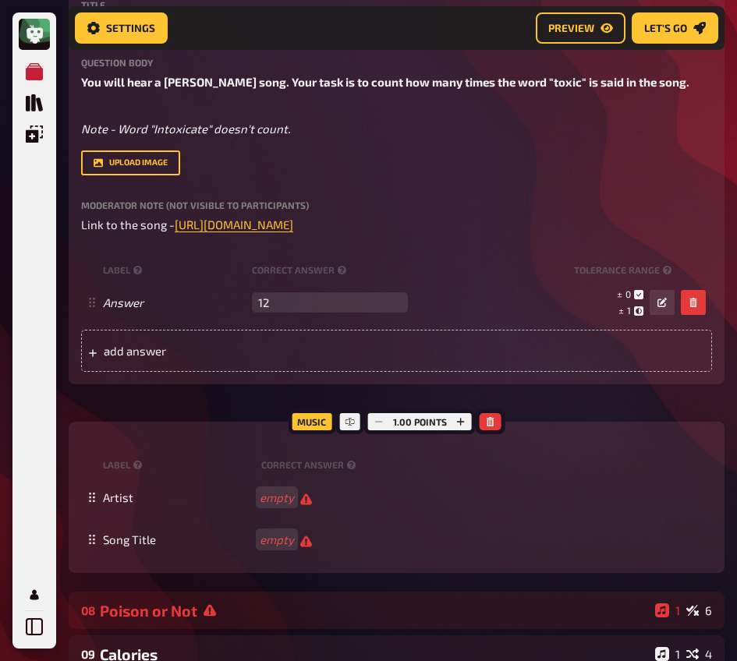
scroll to position [4532, 0]
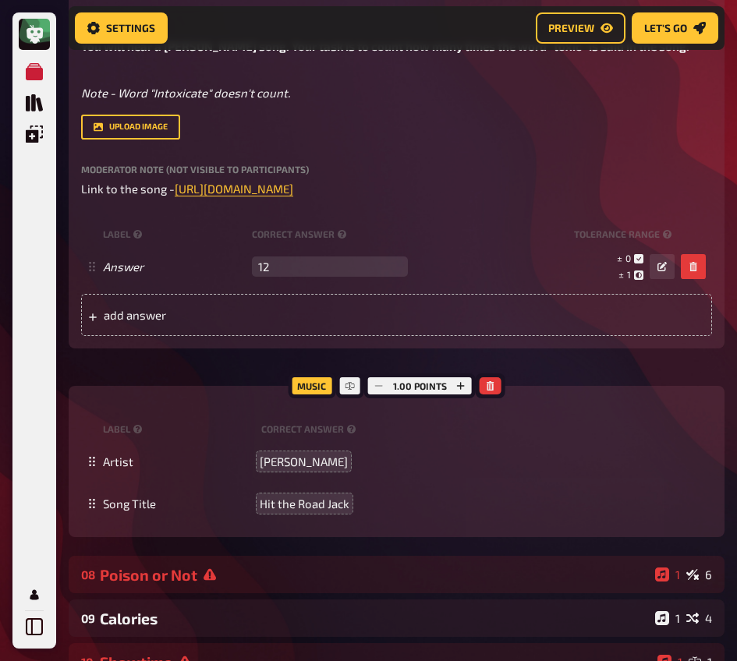
click at [166, 341] on div "Trivia 2.50 points Title Toxic Question body You will hear a [PERSON_NAME] song…" at bounding box center [396, 235] width 655 height 605
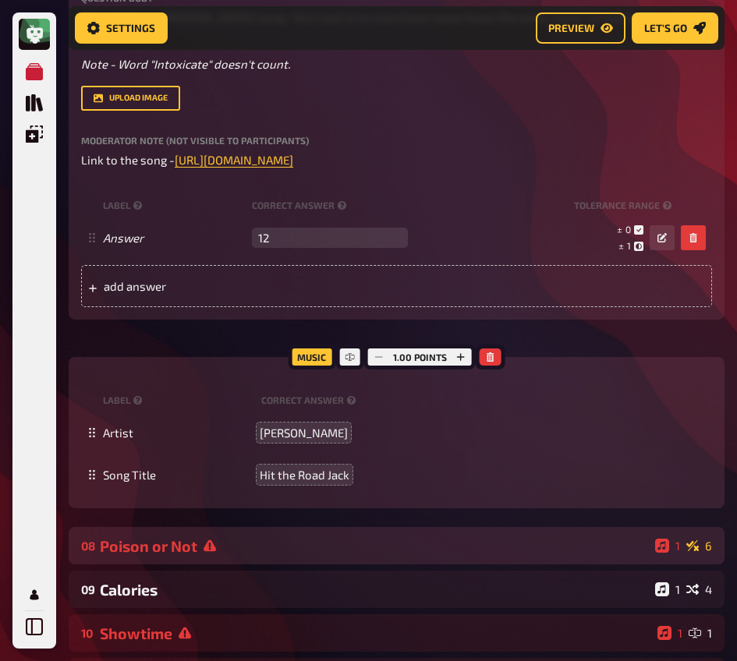
click at [203, 539] on icon at bounding box center [209, 545] width 12 height 12
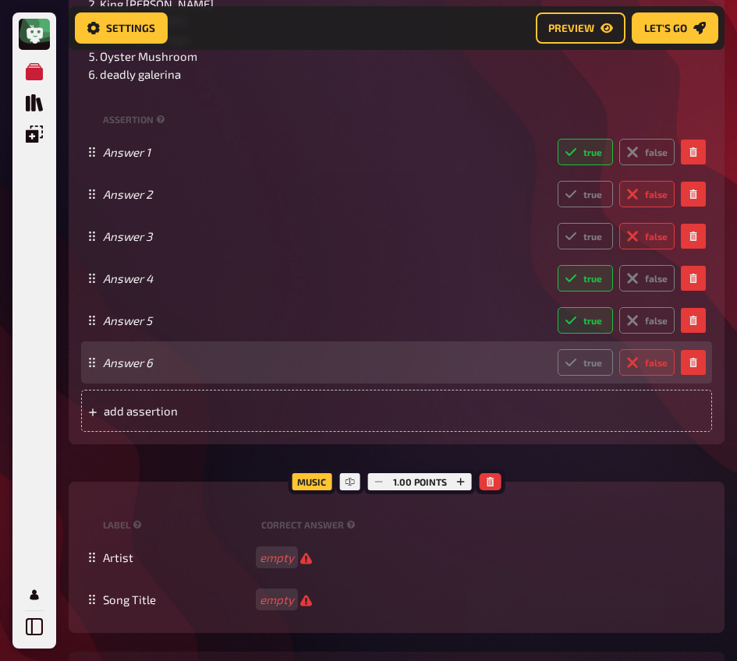
scroll to position [5988, 0]
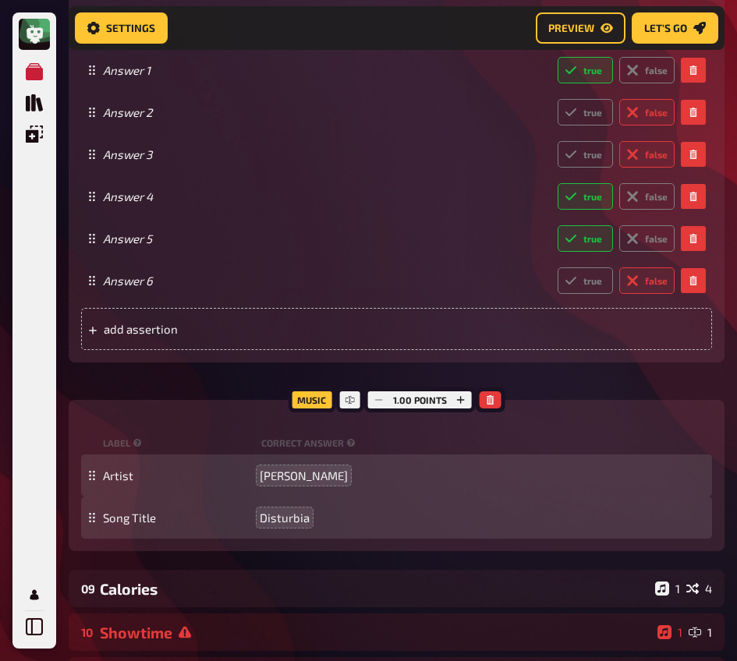
click at [224, 400] on div "Music 1.00 points label correct answer Artist [PERSON_NAME] Song Title Disturbi…" at bounding box center [396, 475] width 655 height 151
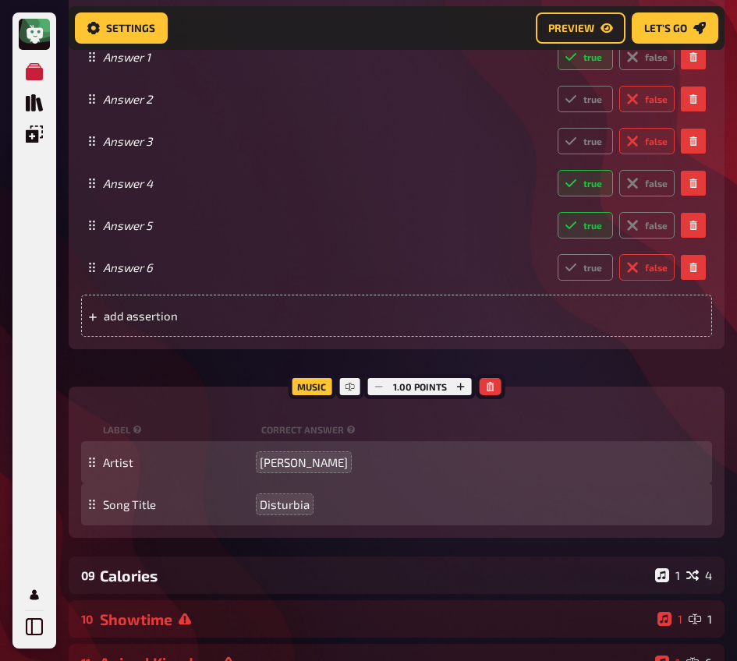
scroll to position [6019, 0]
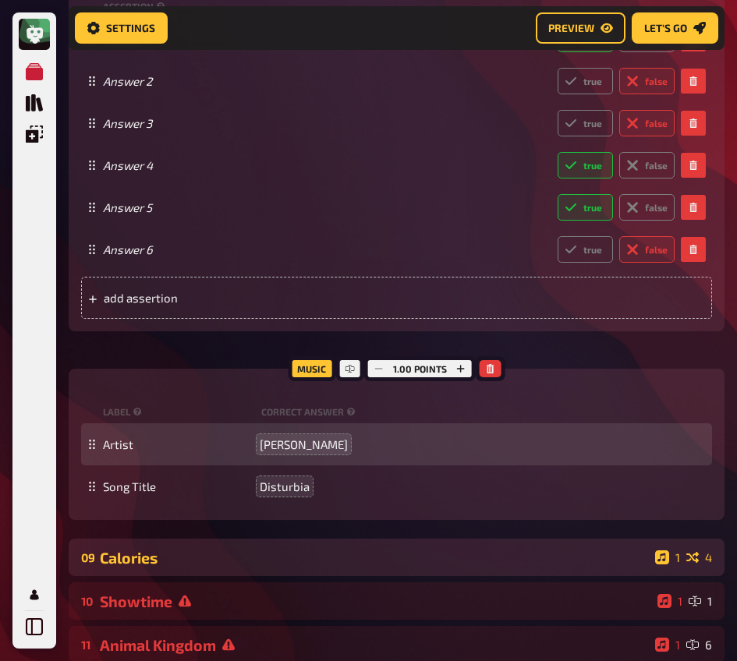
click at [182, 549] on div "Calories" at bounding box center [374, 558] width 549 height 18
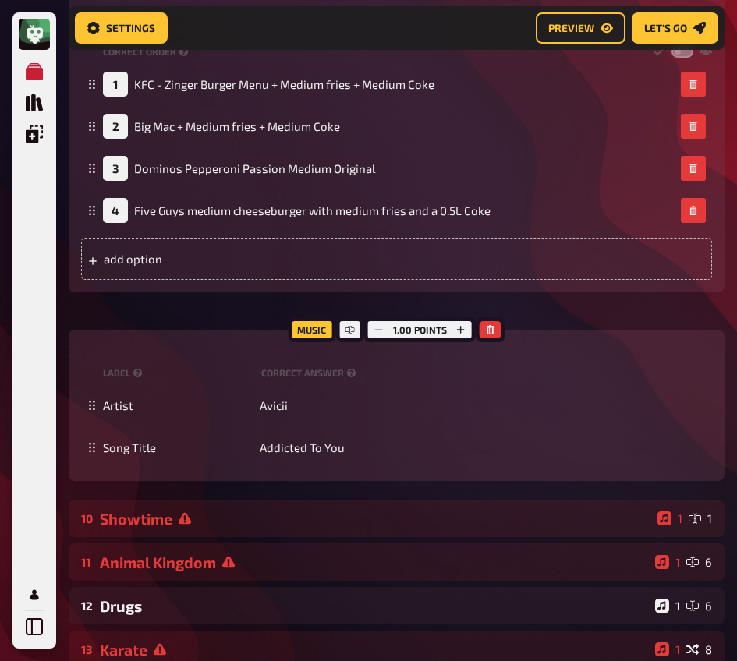
scroll to position [7359, 0]
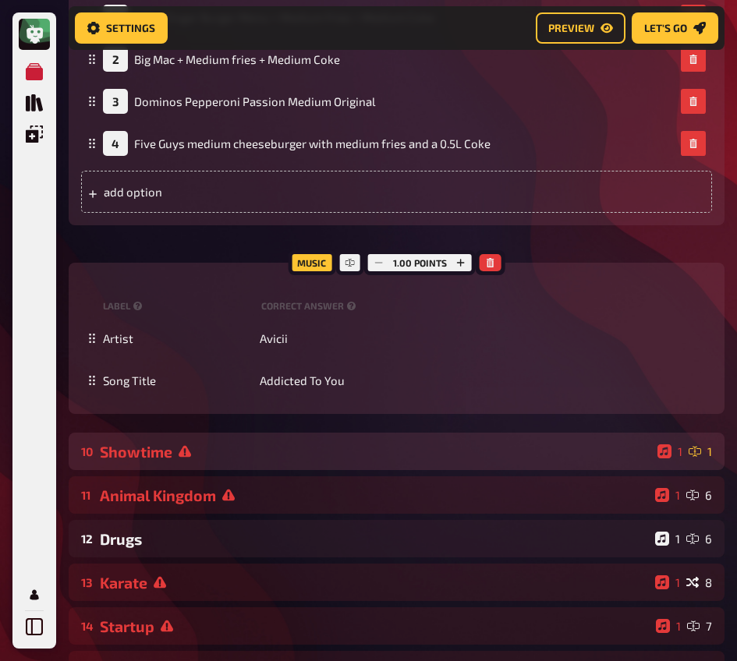
click at [207, 447] on div "Showtime" at bounding box center [375, 452] width 551 height 18
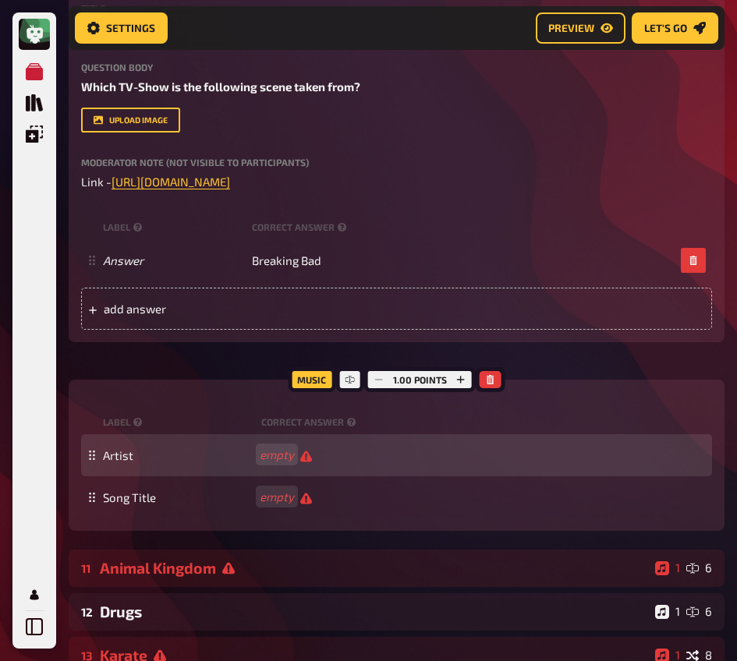
scroll to position [7868, 0]
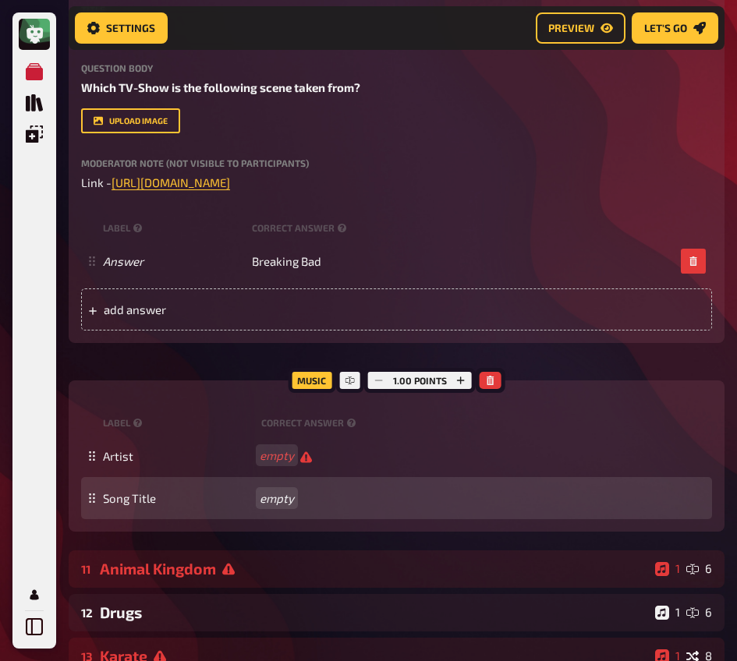
click at [274, 490] on div "Song Title empty" at bounding box center [396, 498] width 631 height 42
paste span
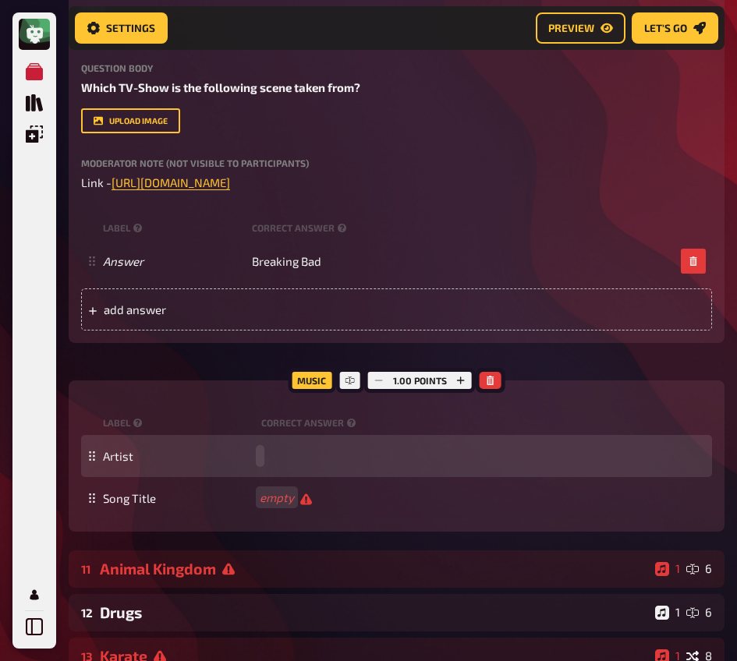
paste span
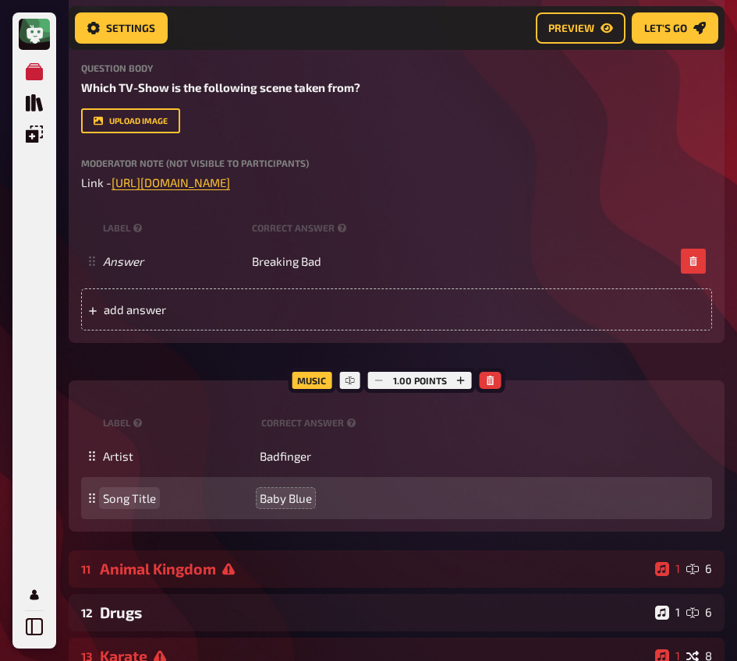
click at [242, 526] on div "Music 1.00 points label correct answer Artist Badfinger Song Title Baby Blue To…" at bounding box center [396, 455] width 655 height 151
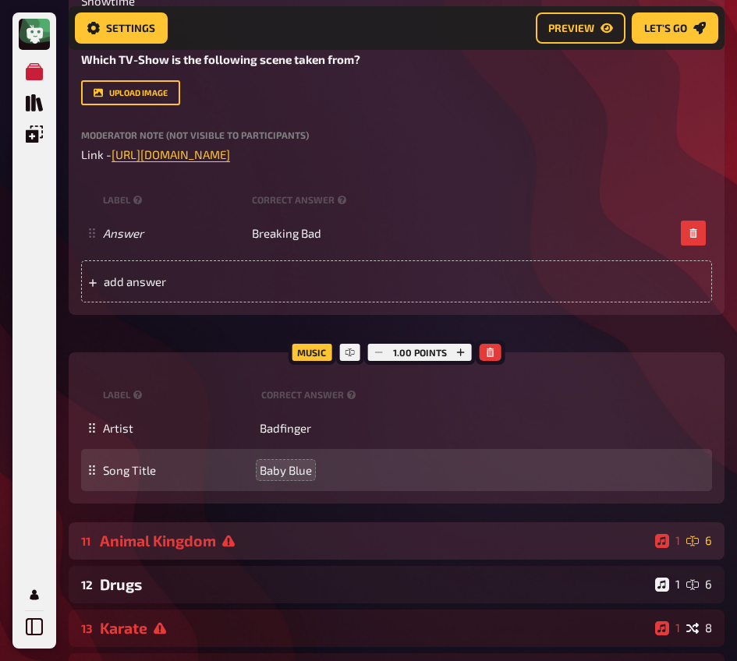
click at [190, 548] on div "Animal Kingdom" at bounding box center [374, 541] width 549 height 18
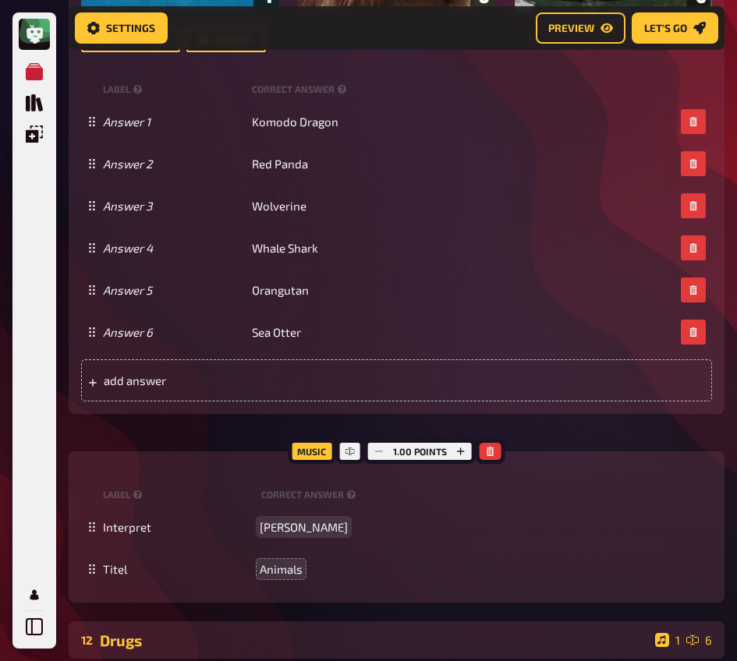
scroll to position [9150, 0]
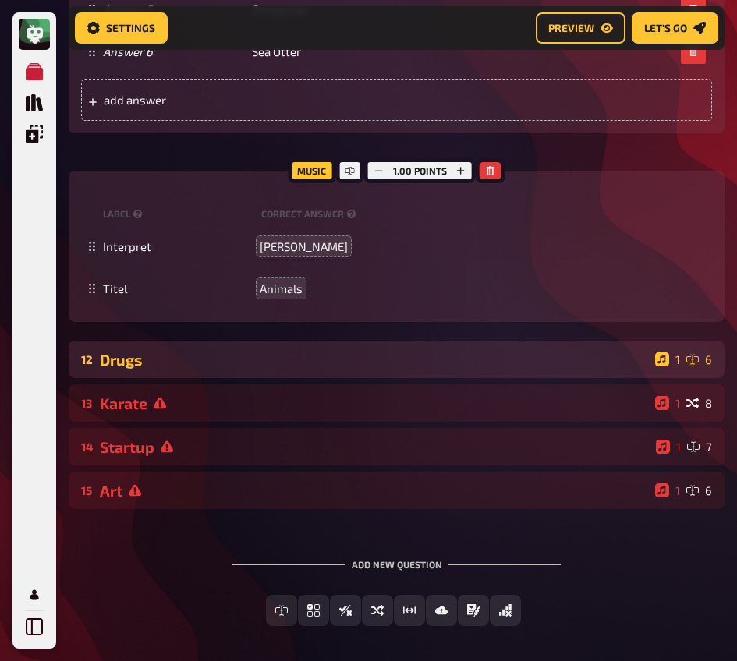
click at [200, 365] on div "Drugs" at bounding box center [374, 360] width 549 height 18
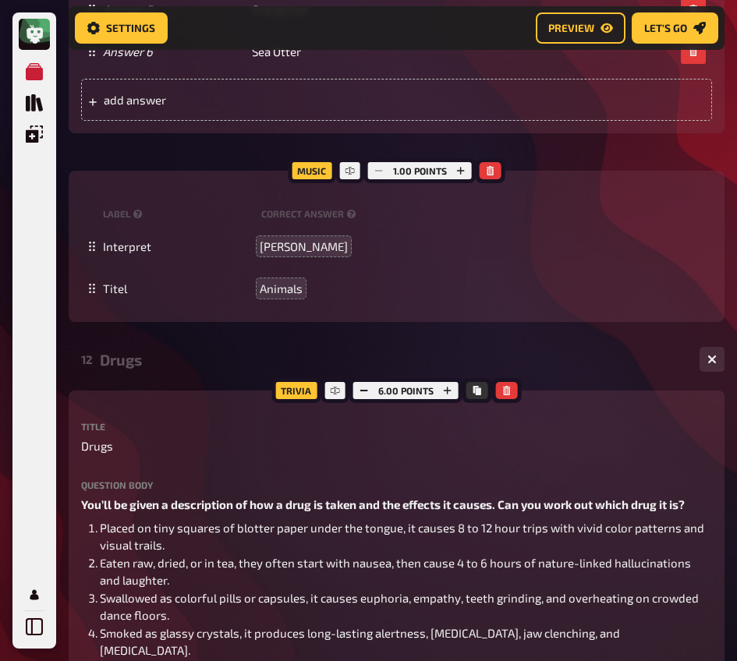
click at [200, 365] on div "Drugs" at bounding box center [393, 360] width 587 height 18
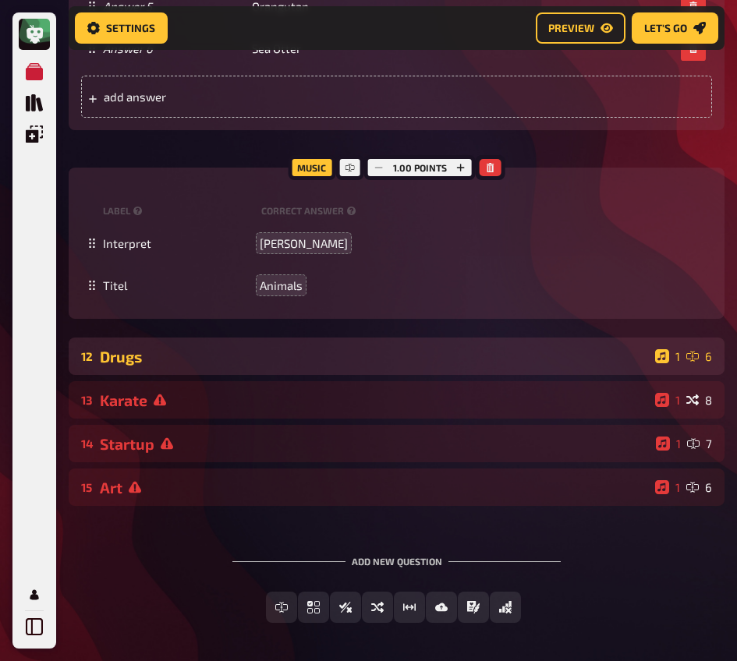
click at [177, 356] on div "Drugs" at bounding box center [374, 357] width 549 height 18
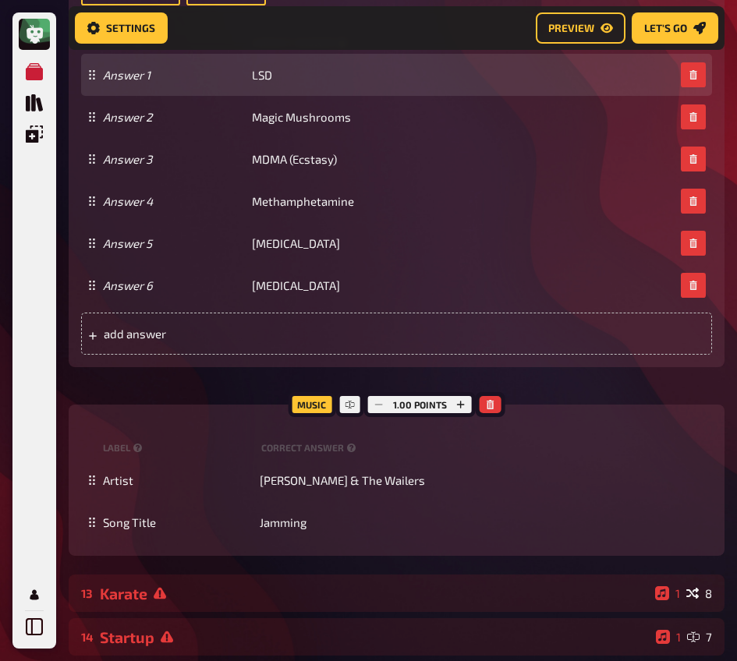
scroll to position [10040, 0]
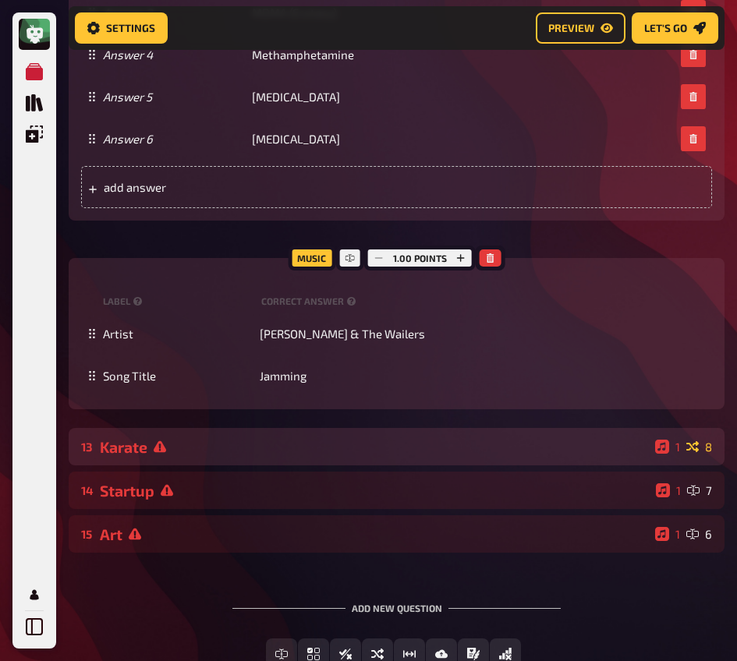
click at [200, 450] on div "Karate" at bounding box center [374, 447] width 549 height 18
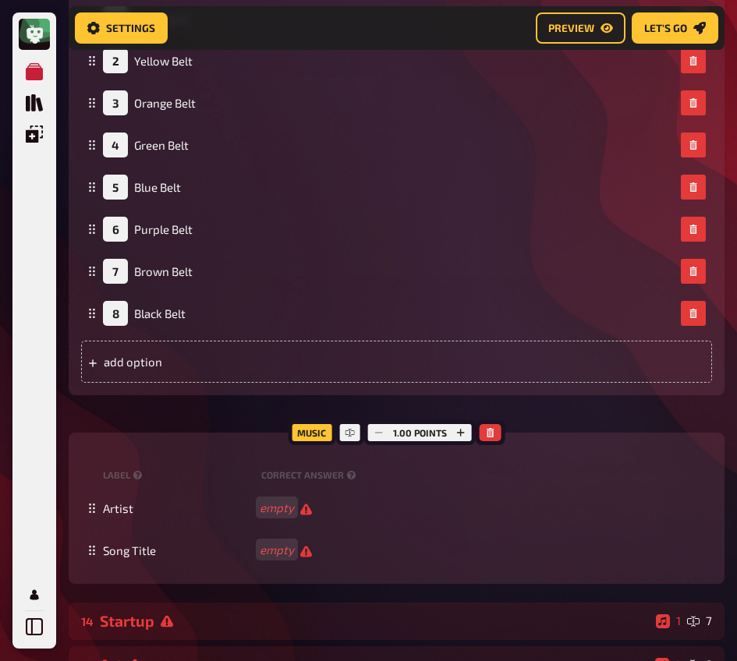
scroll to position [10823, 0]
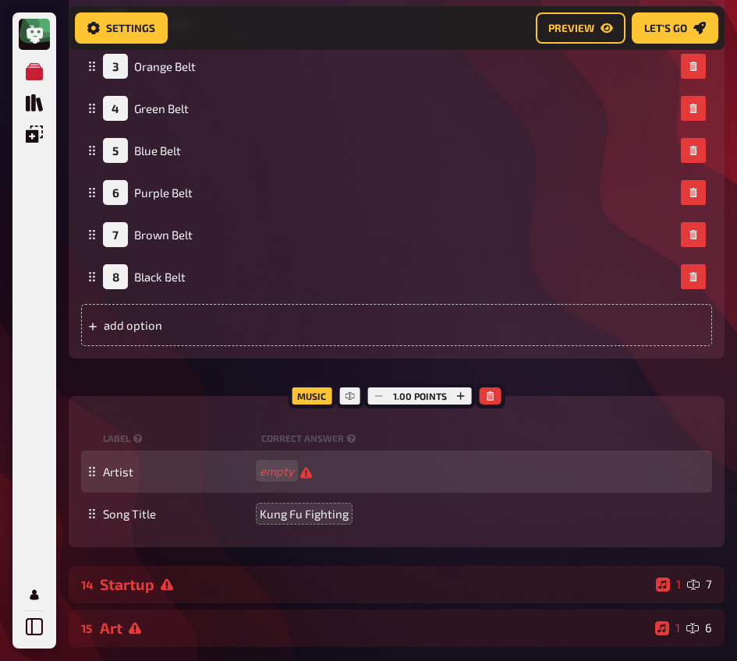
click at [270, 481] on div "Artist empty" at bounding box center [396, 472] width 631 height 42
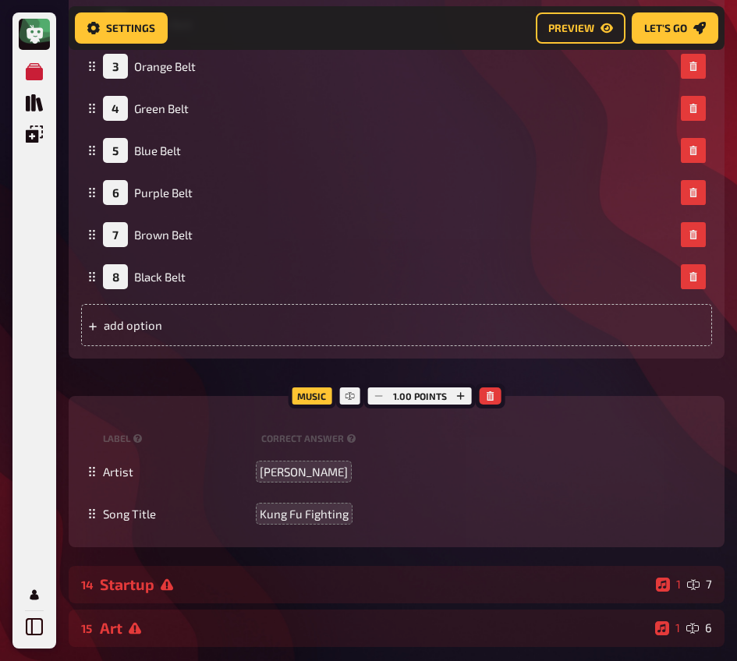
click at [246, 397] on div "Trivia 3.50 points Title Karate Question body Arrange the karate belt colors in…" at bounding box center [396, 120] width 655 height 853
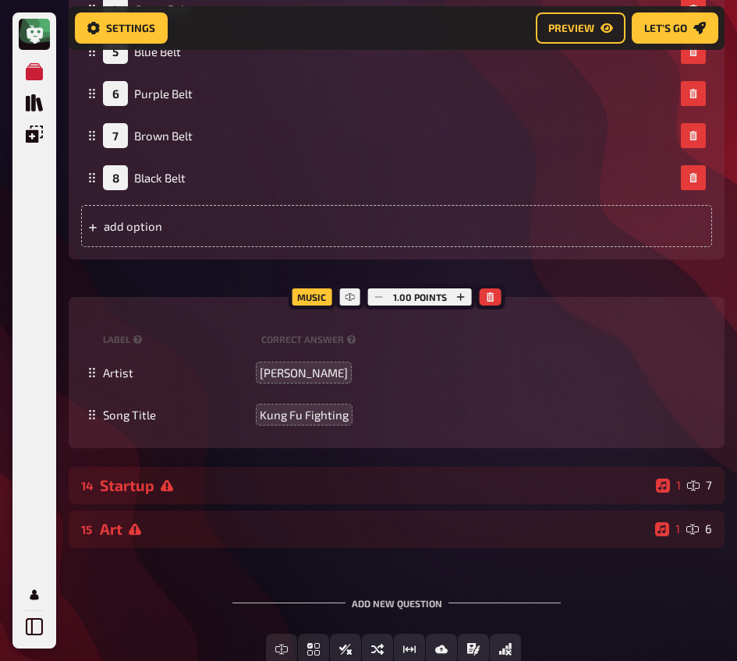
scroll to position [10929, 0]
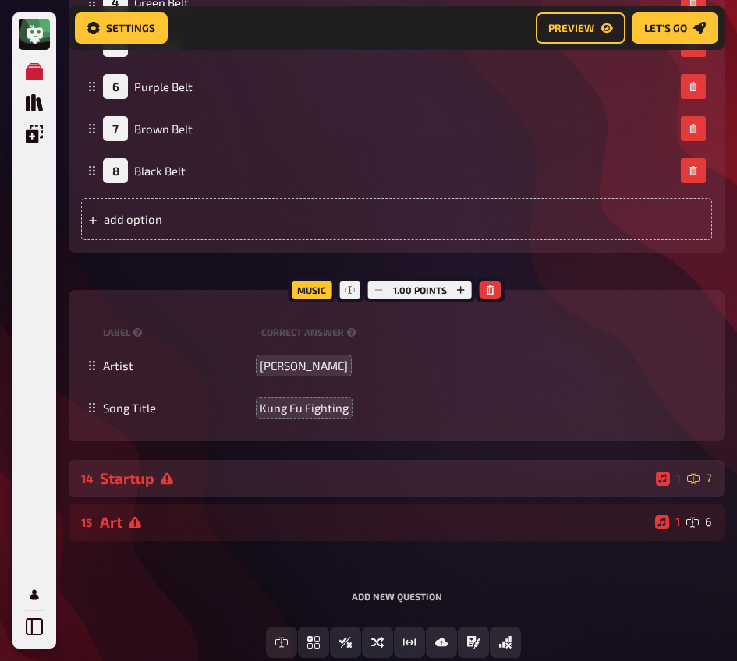
click at [217, 482] on div "Startup" at bounding box center [374, 478] width 549 height 18
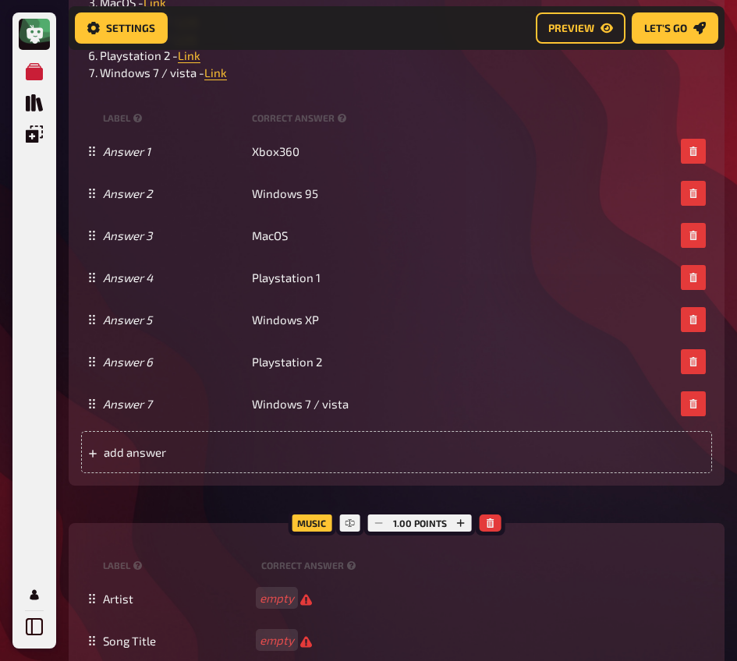
scroll to position [11832, 0]
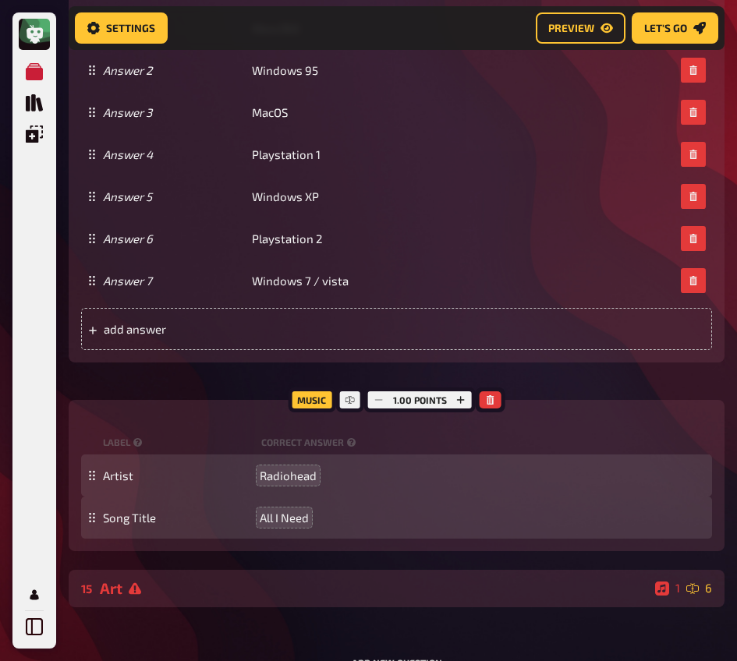
click at [262, 585] on div "Art" at bounding box center [374, 588] width 549 height 18
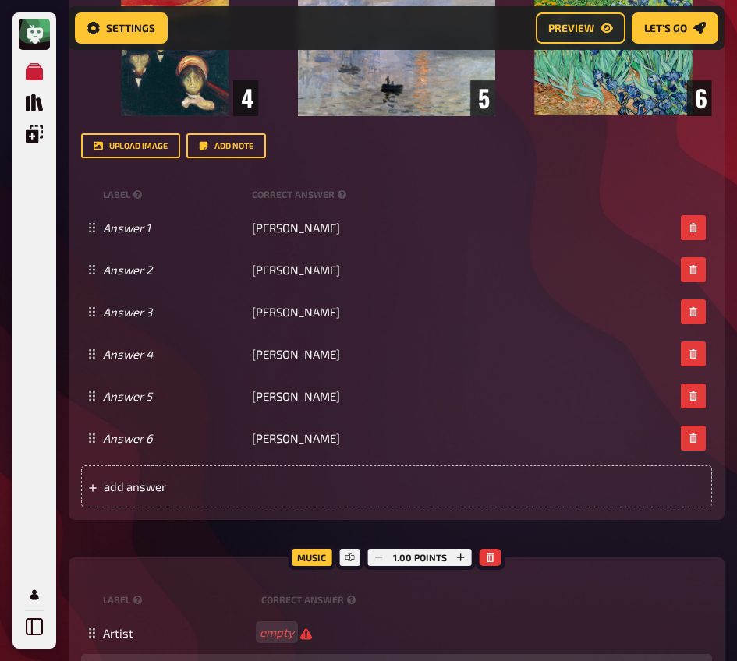
scroll to position [13002, 0]
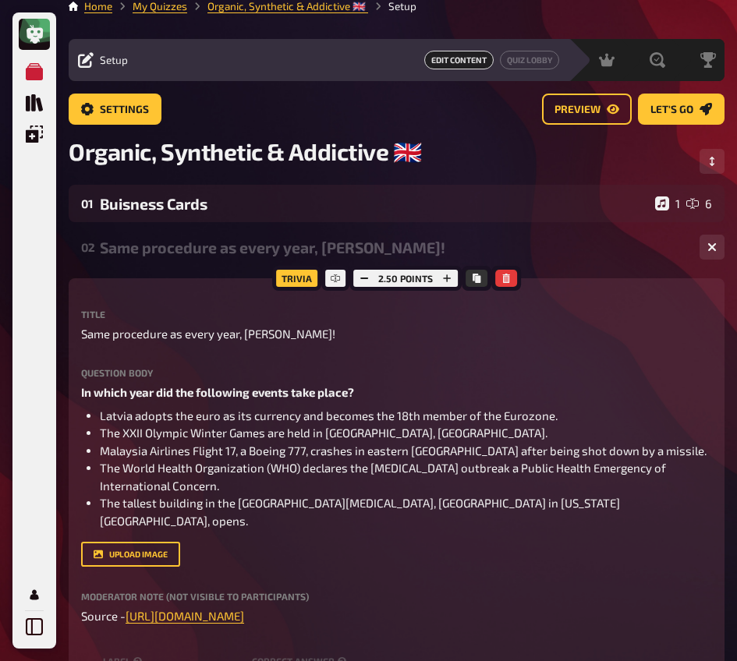
scroll to position [0, 0]
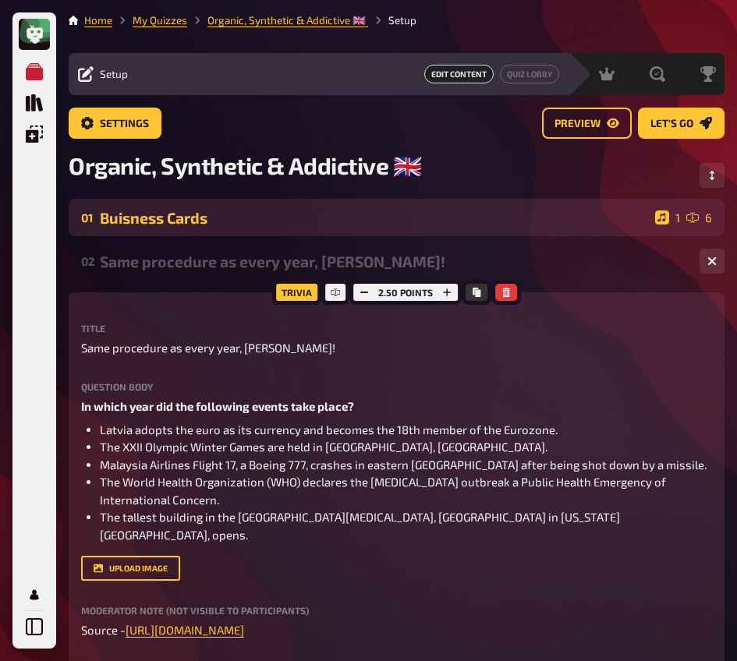
click at [208, 226] on div "Buisness Cards" at bounding box center [374, 218] width 549 height 18
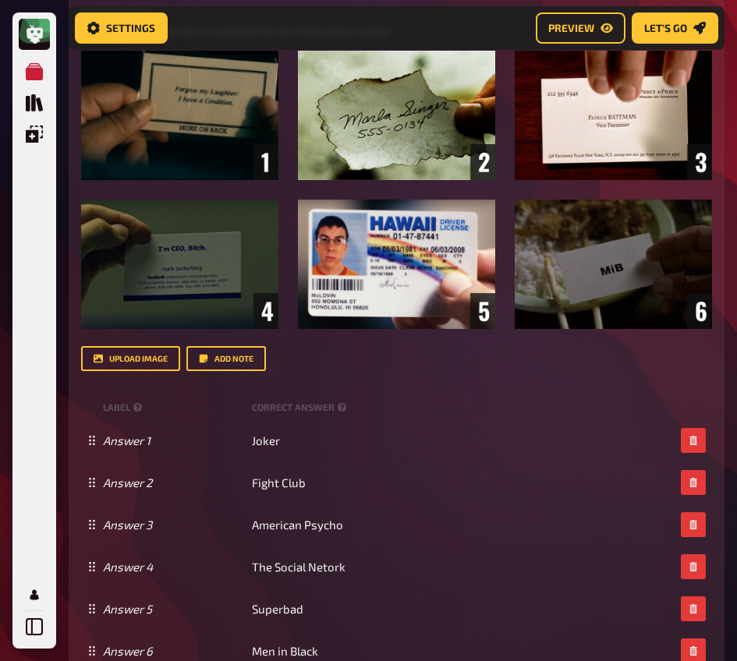
scroll to position [429, 0]
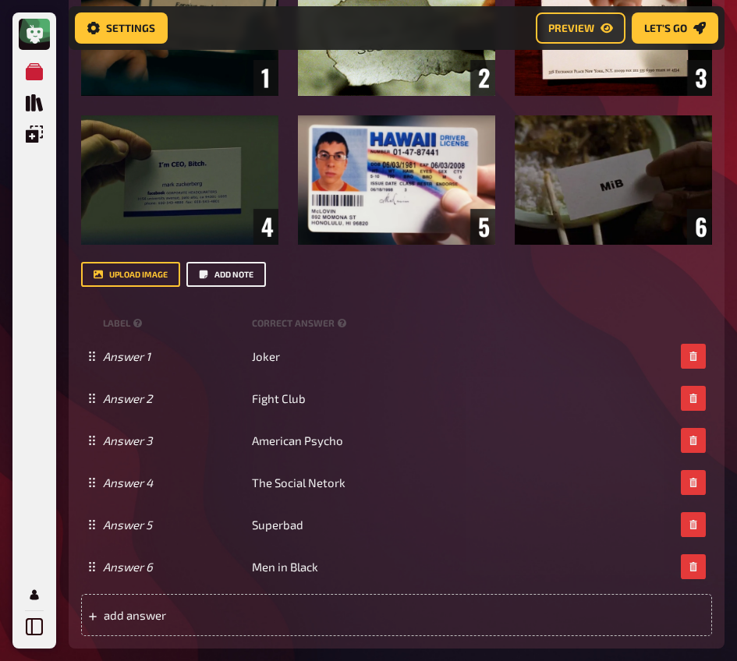
click at [224, 274] on button "Add note" at bounding box center [226, 274] width 80 height 25
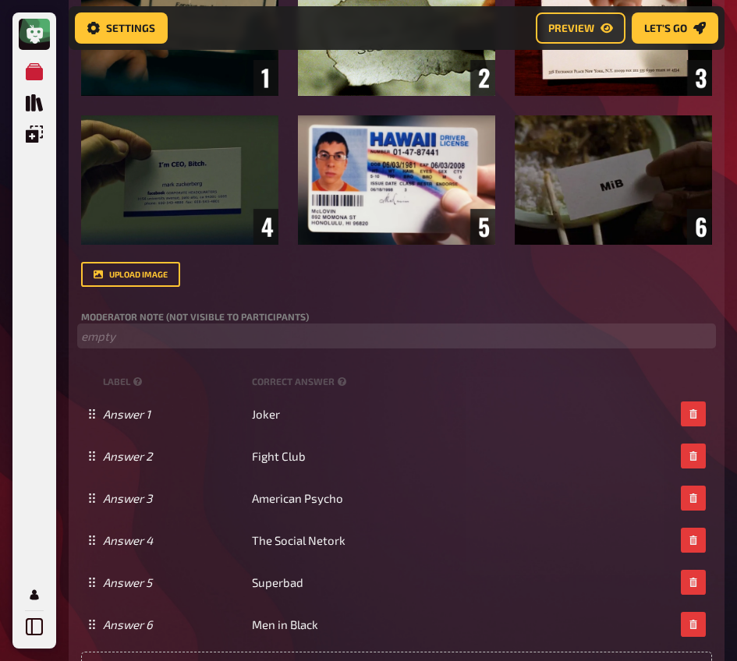
click at [196, 330] on p "﻿ empty" at bounding box center [396, 336] width 631 height 18
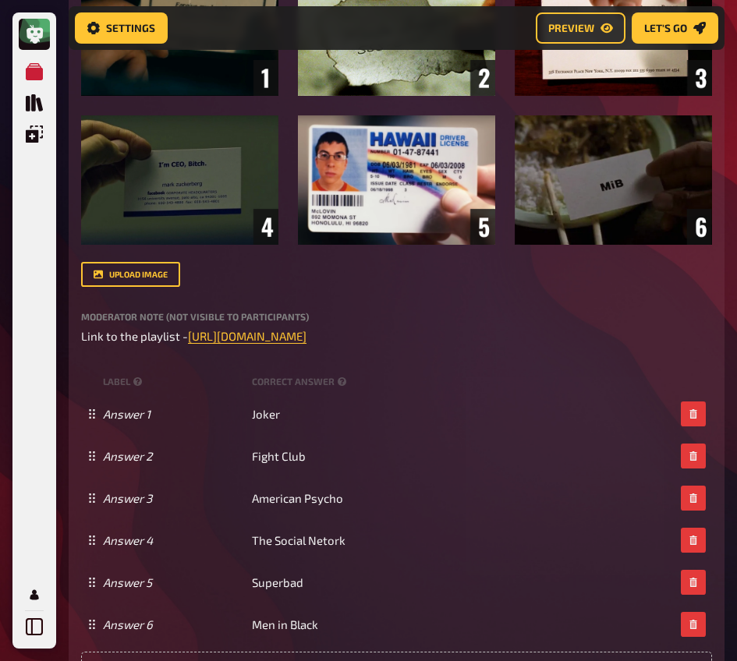
click at [219, 283] on div "upload image" at bounding box center [396, 274] width 631 height 25
